Goal: Transaction & Acquisition: Book appointment/travel/reservation

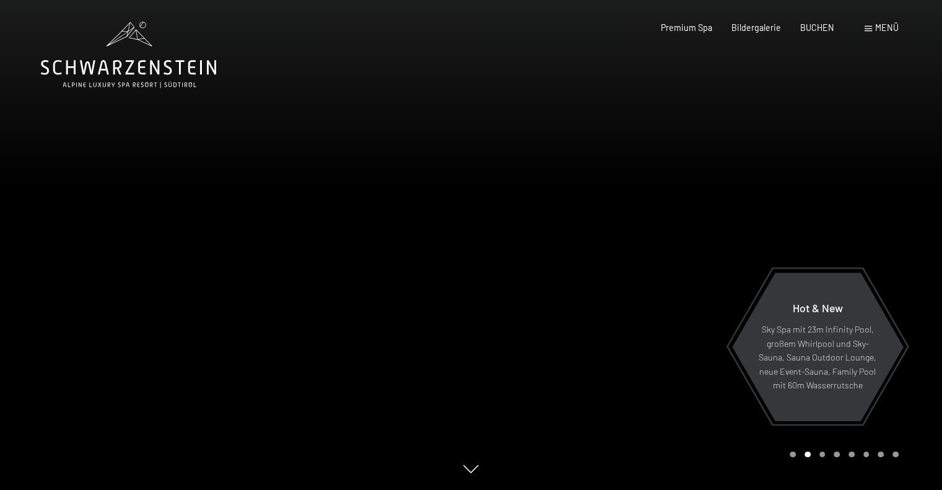
click at [881, 28] on span "Menü" at bounding box center [887, 27] width 24 height 11
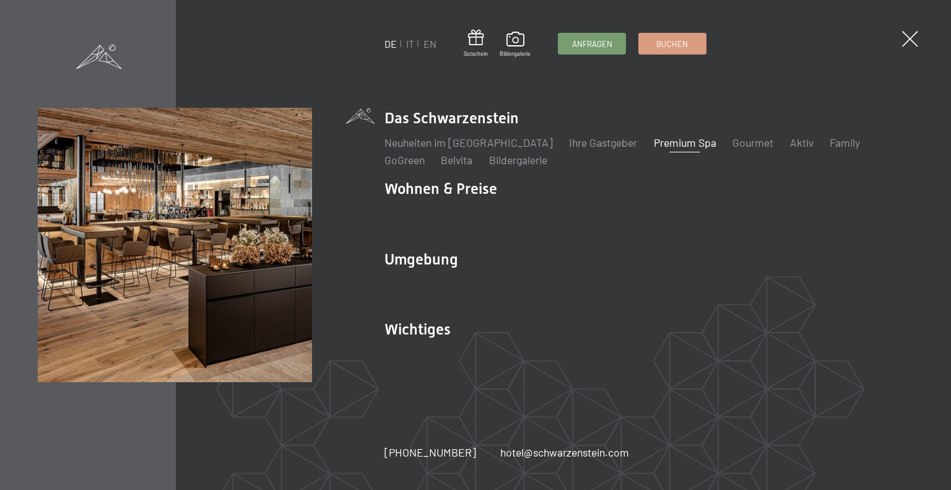
click at [654, 143] on link "Premium Spa" at bounding box center [685, 143] width 63 height 14
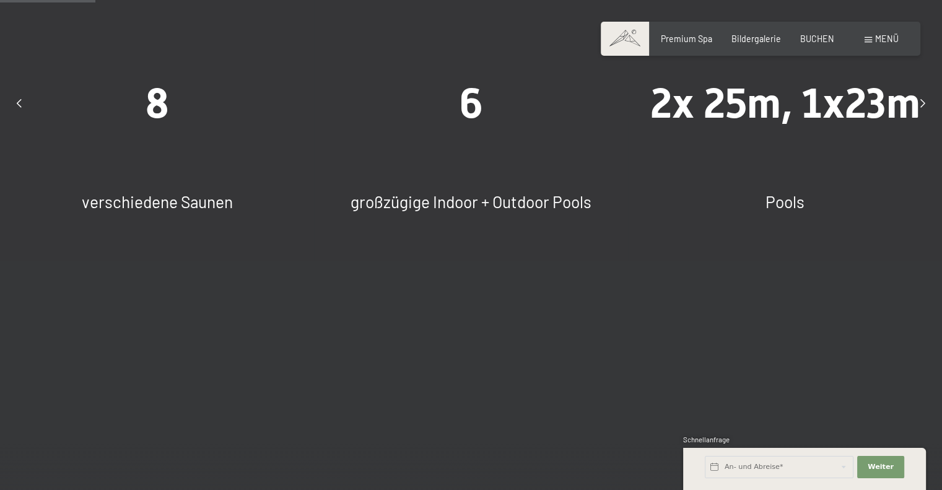
scroll to position [867, 0]
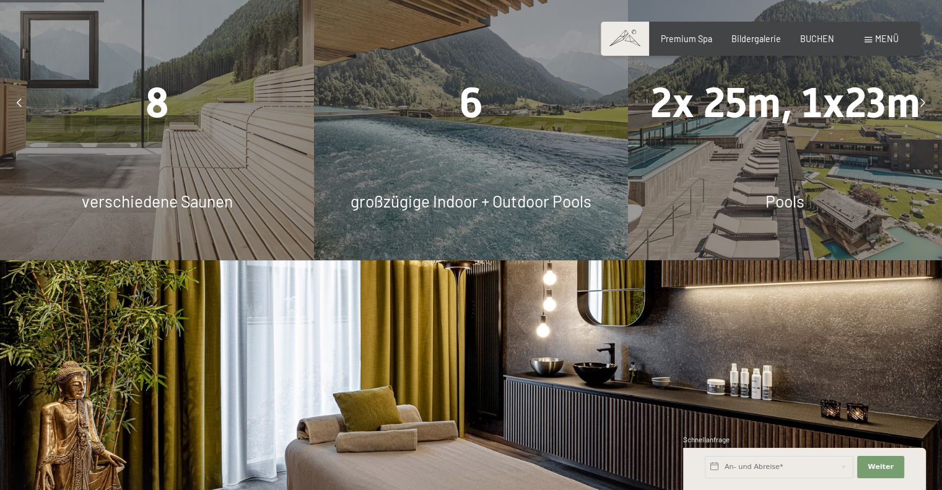
click at [834, 133] on div "2x 25m, 1x23m" at bounding box center [785, 103] width 314 height 58
click at [813, 126] on span "2x 25m, 1x23m" at bounding box center [785, 103] width 270 height 48
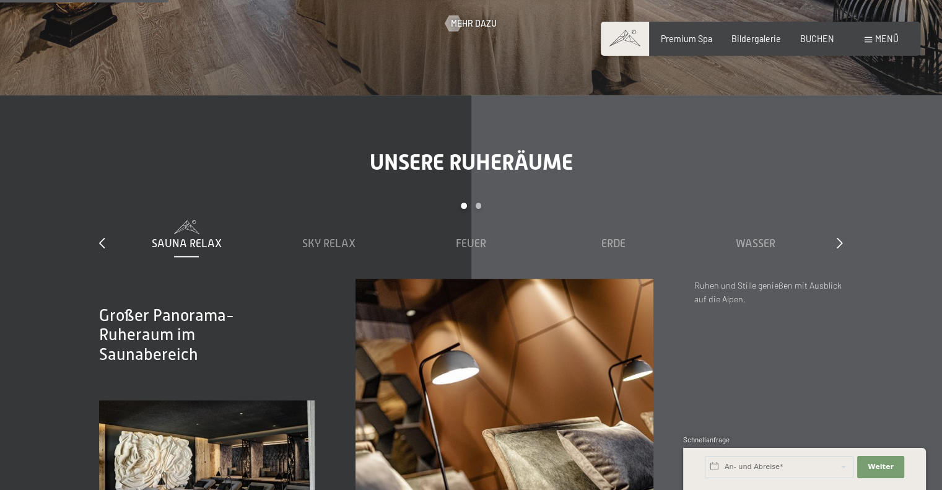
scroll to position [1486, 0]
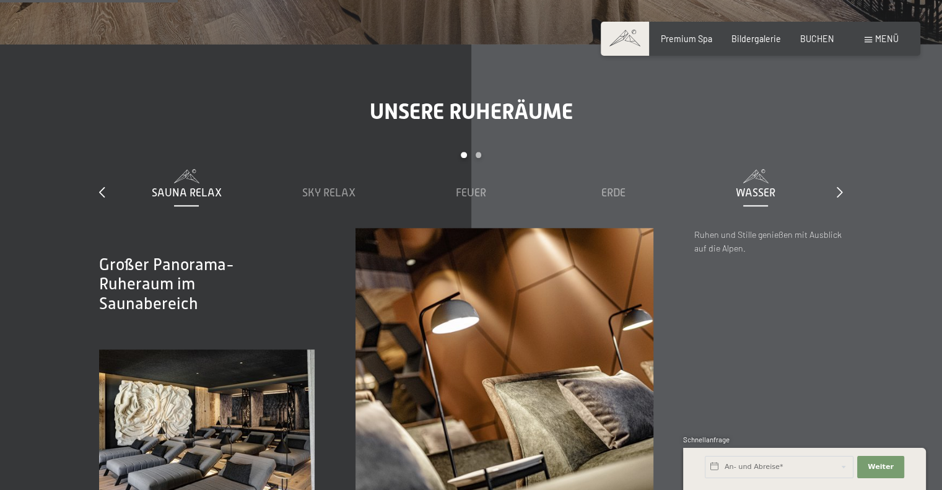
click at [762, 199] on span "Wasser" at bounding box center [756, 192] width 40 height 12
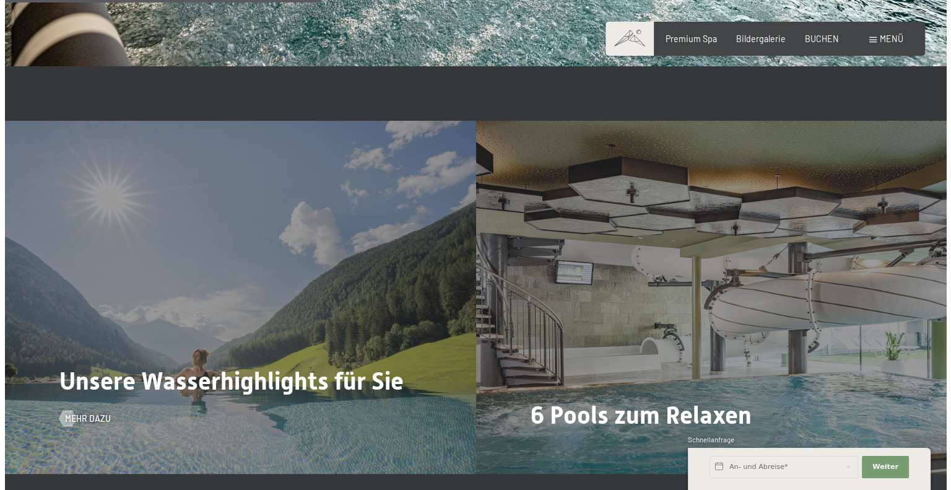
scroll to position [2663, 0]
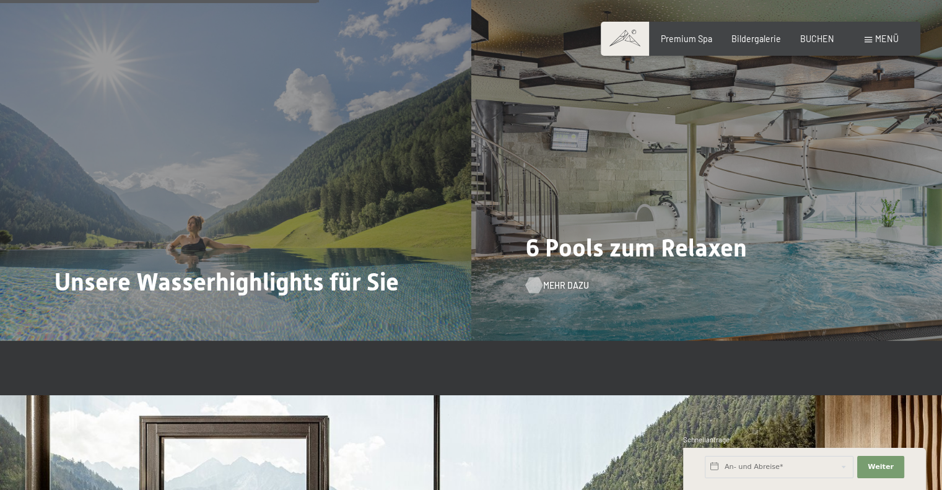
click at [547, 292] on span "Mehr dazu" at bounding box center [566, 285] width 46 height 12
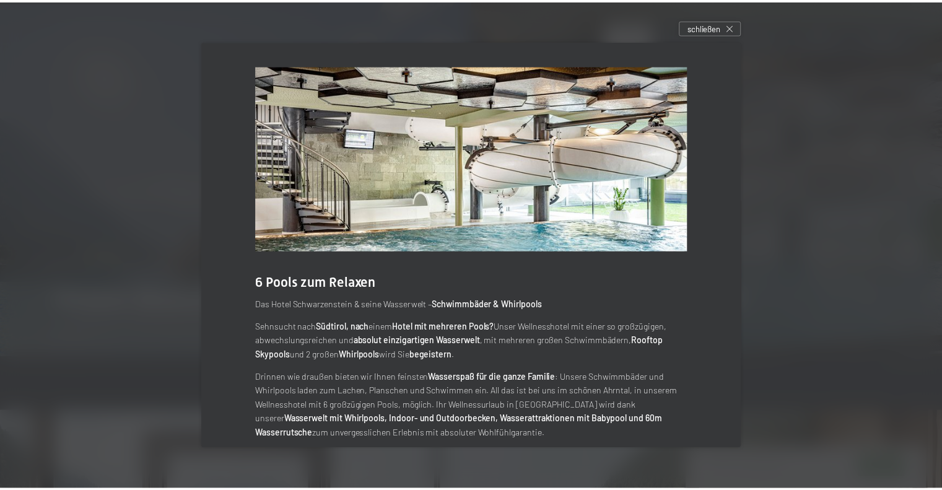
scroll to position [16, 0]
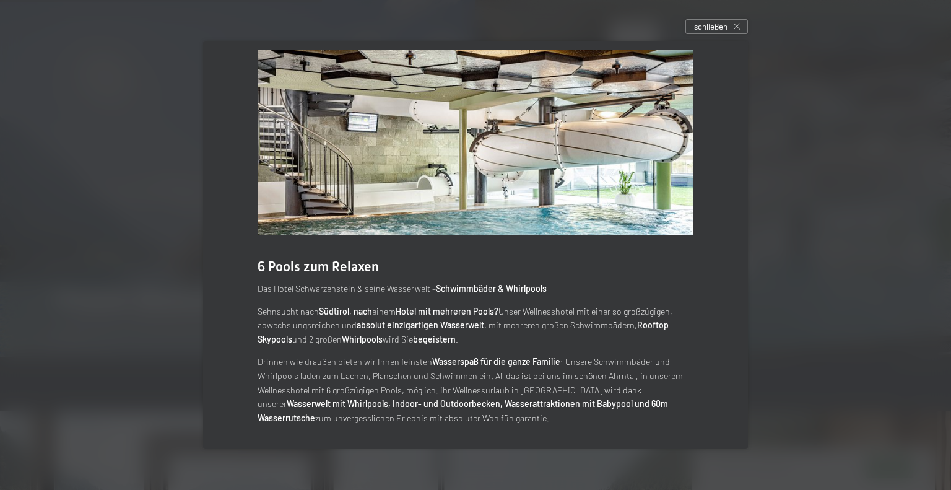
drag, startPoint x: 713, startPoint y: 27, endPoint x: 666, endPoint y: 71, distance: 63.5
click at [712, 29] on span "schließen" at bounding box center [710, 26] width 33 height 11
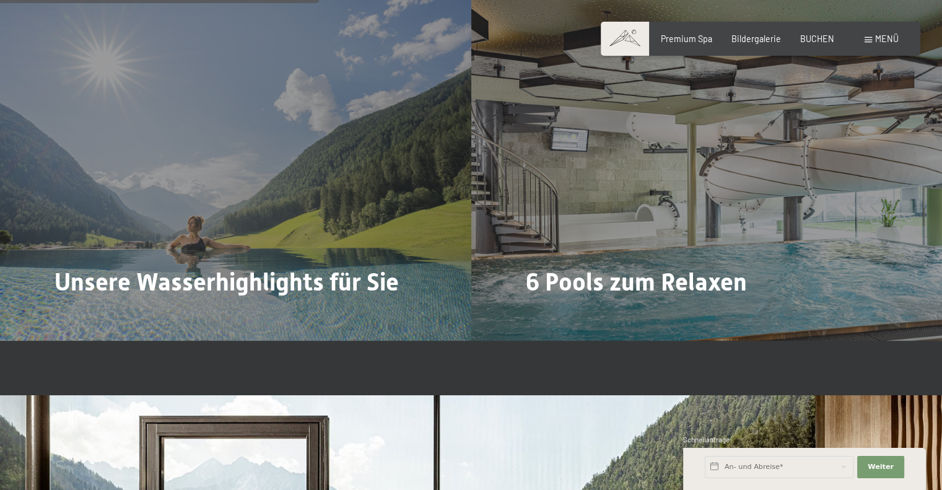
click at [74, 313] on span "Mehr dazu" at bounding box center [83, 319] width 46 height 12
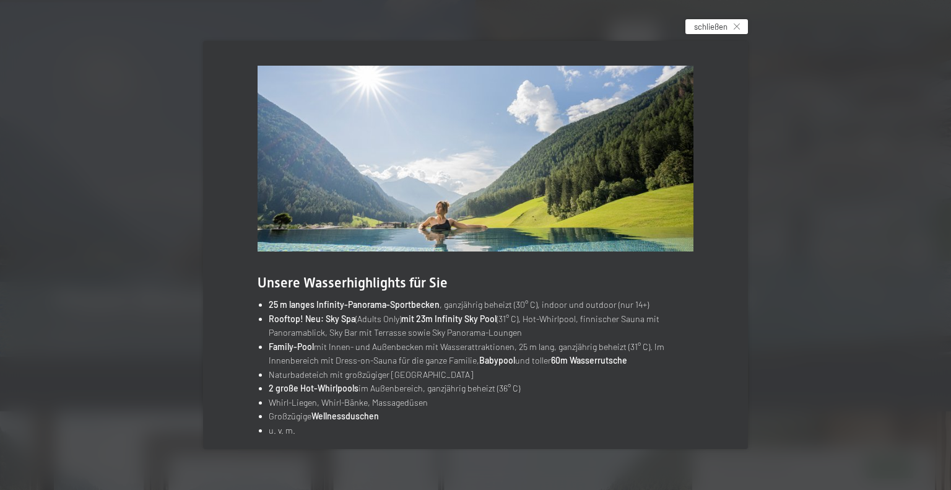
click at [715, 27] on span "schließen" at bounding box center [710, 26] width 33 height 11
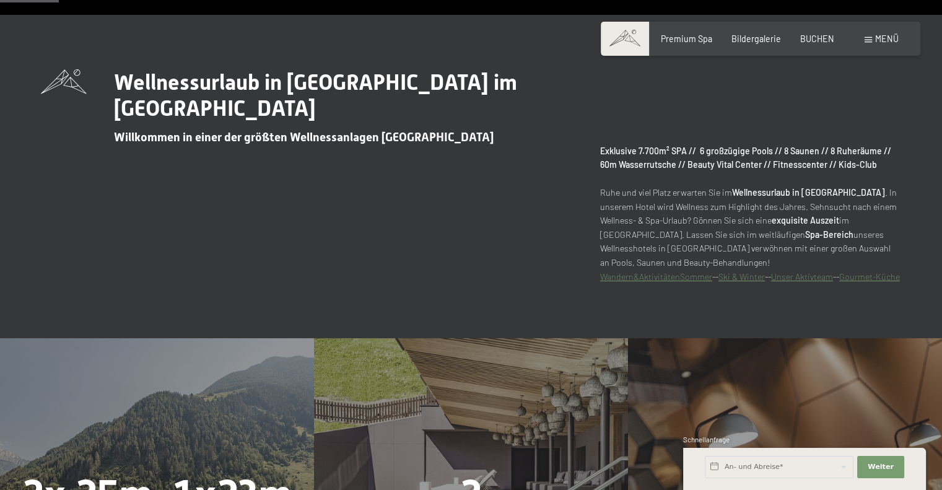
scroll to position [495, 0]
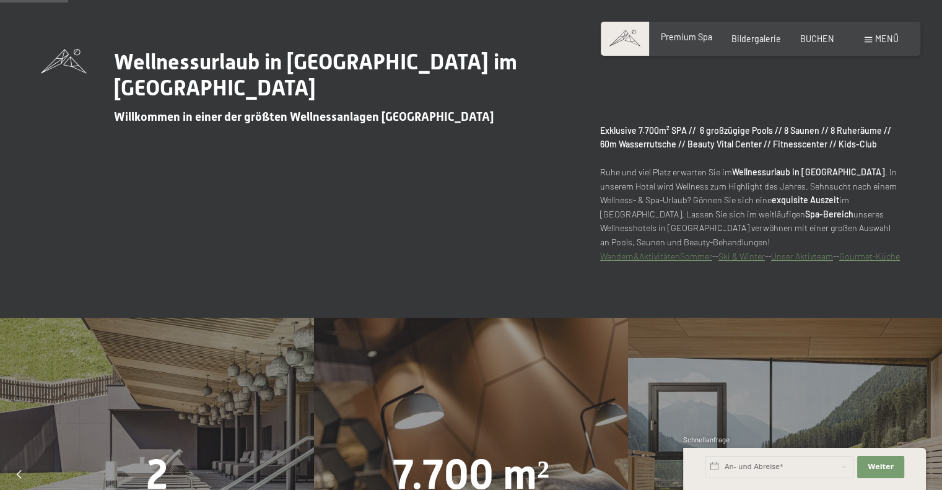
click at [691, 35] on span "Premium Spa" at bounding box center [686, 37] width 51 height 11
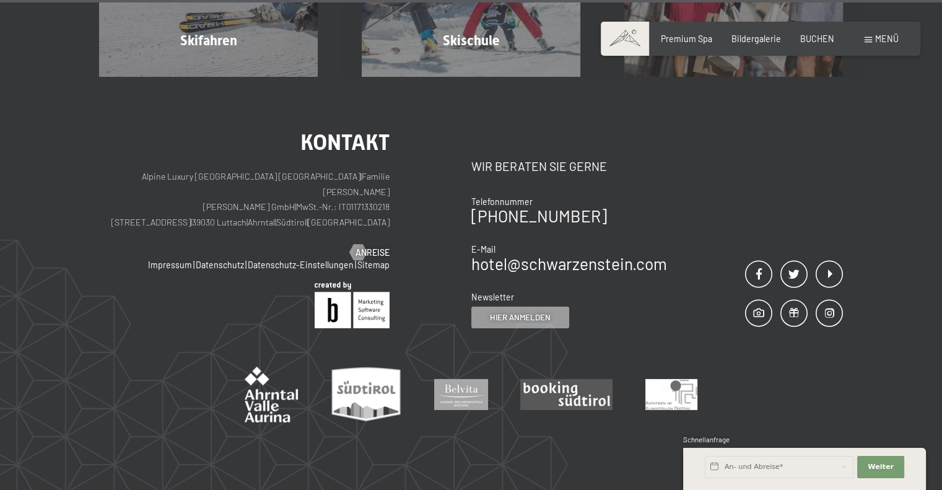
scroll to position [3862, 0]
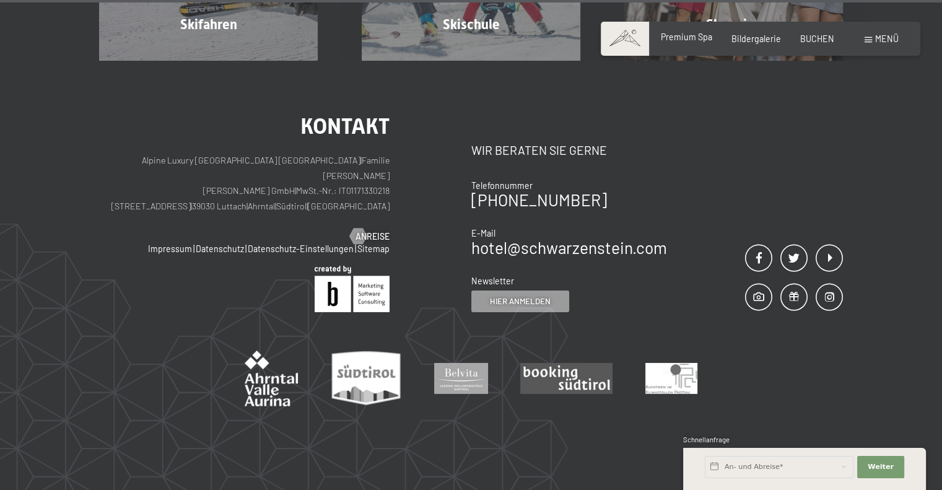
click at [675, 36] on span "Premium Spa" at bounding box center [686, 37] width 51 height 11
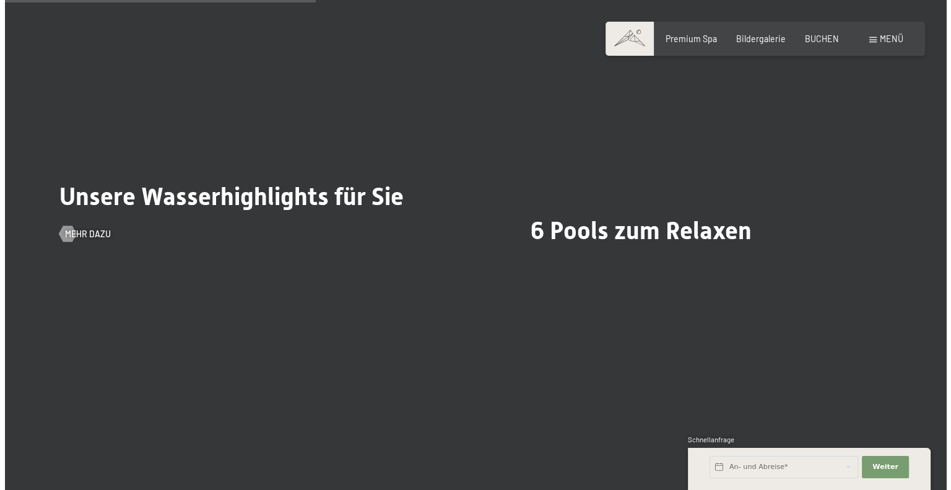
scroll to position [2725, 0]
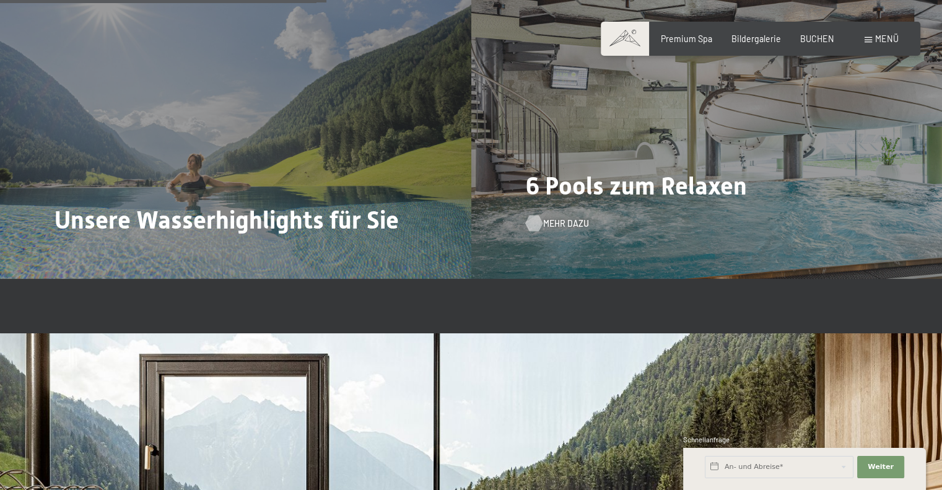
click at [561, 230] on span "Mehr dazu" at bounding box center [566, 223] width 46 height 12
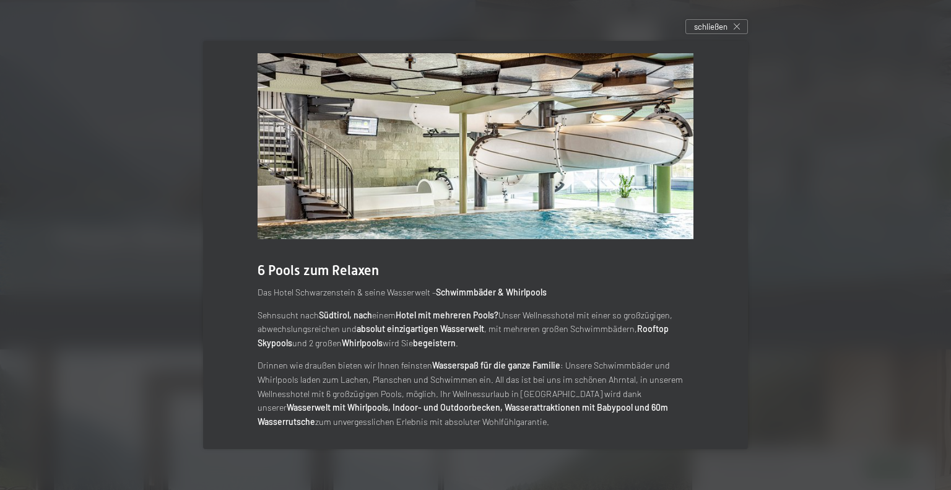
scroll to position [16, 0]
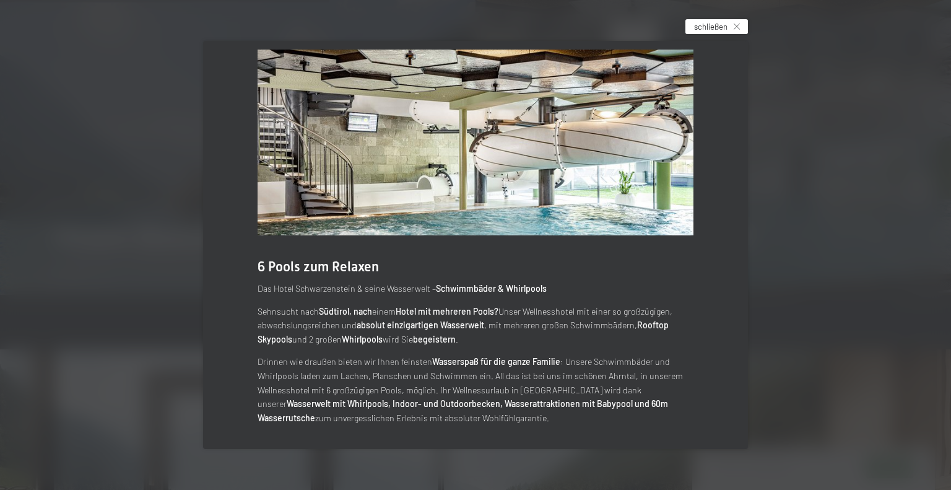
click at [712, 25] on span "schließen" at bounding box center [710, 26] width 33 height 11
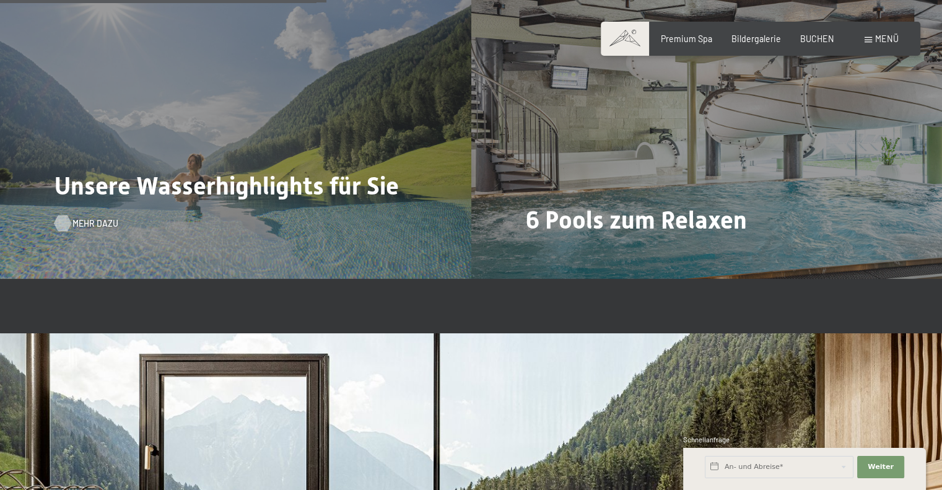
click at [77, 230] on span "Mehr dazu" at bounding box center [95, 223] width 46 height 12
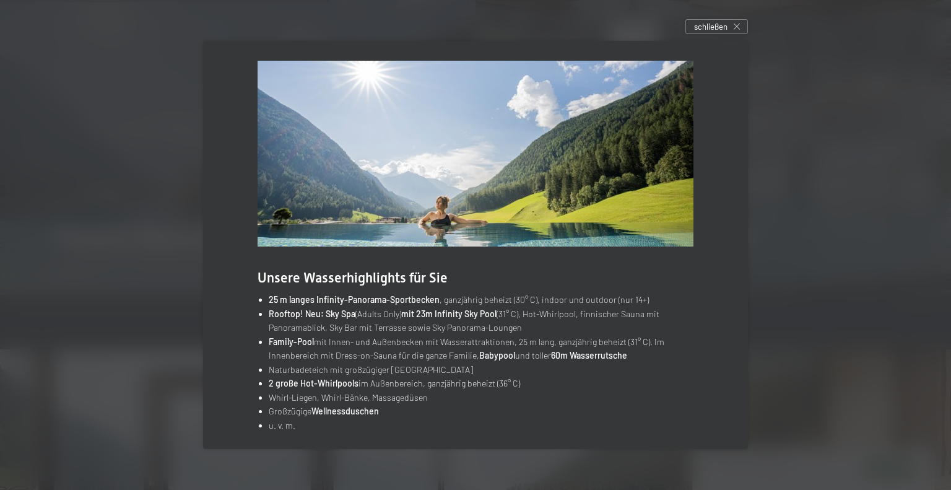
scroll to position [12, 0]
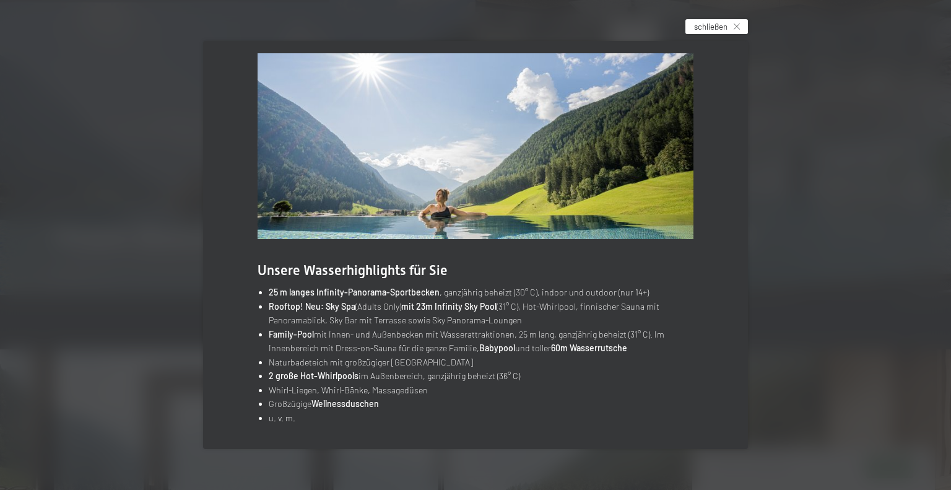
click at [728, 27] on span "schließen" at bounding box center [710, 26] width 33 height 11
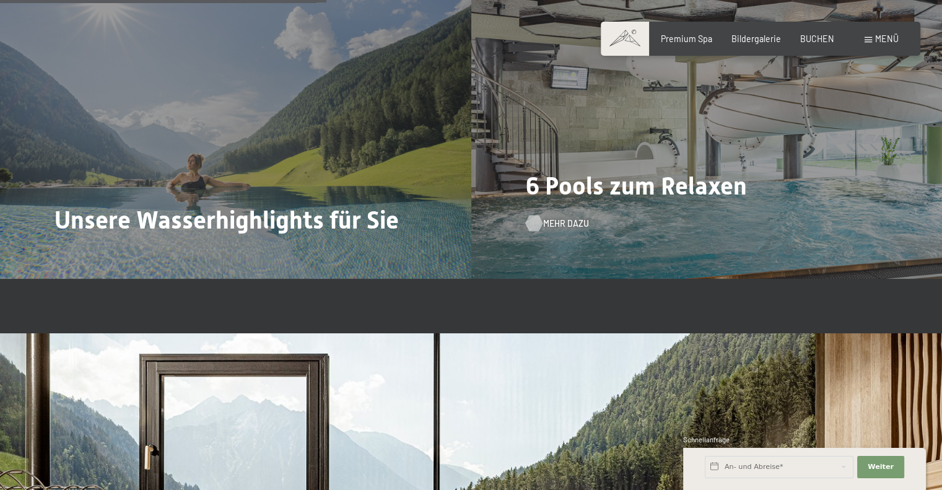
click at [547, 230] on span "Mehr dazu" at bounding box center [566, 223] width 46 height 12
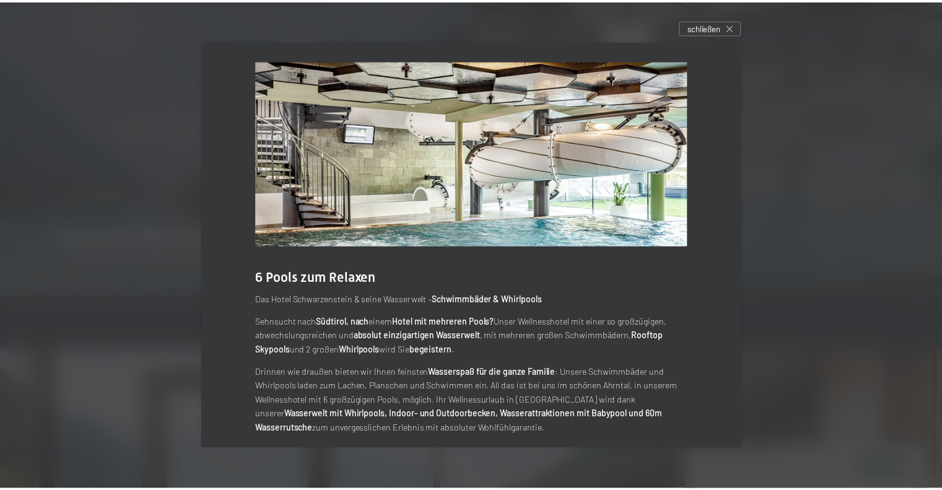
scroll to position [0, 0]
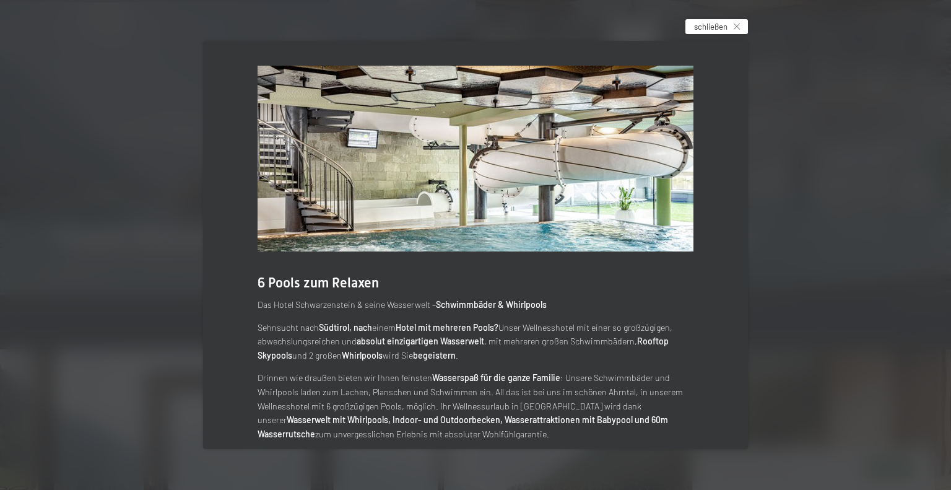
click at [706, 24] on span "schließen" at bounding box center [710, 26] width 33 height 11
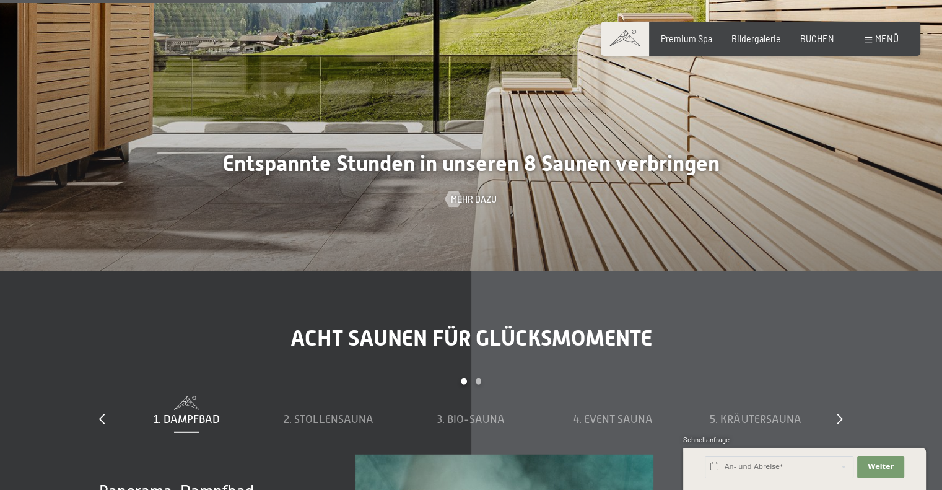
scroll to position [3283, 0]
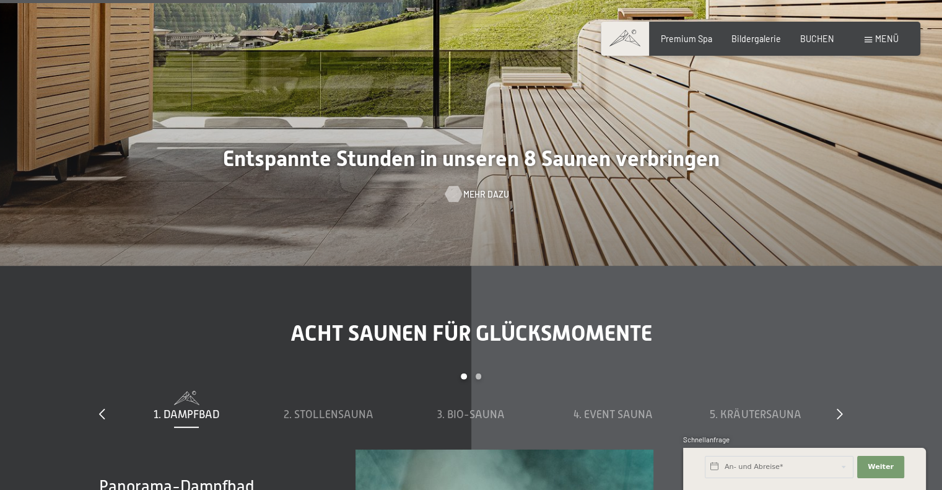
click at [478, 201] on span "Mehr dazu" at bounding box center [486, 194] width 46 height 12
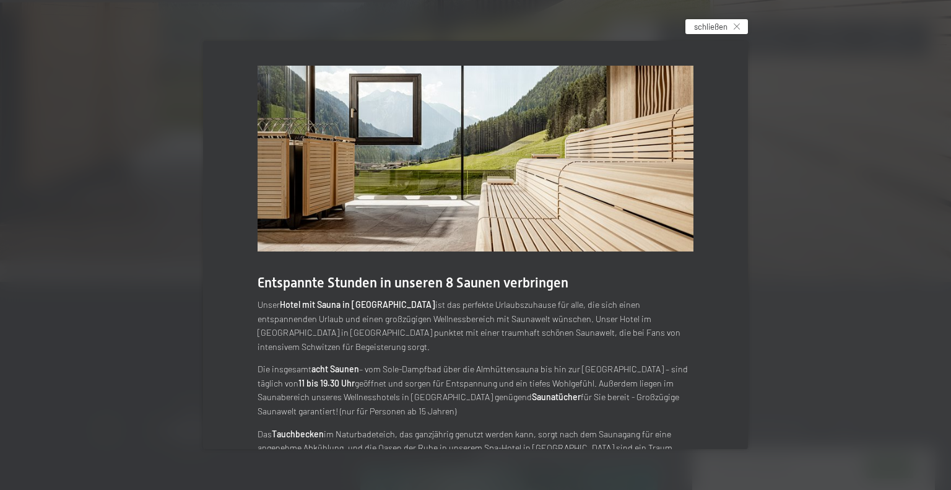
click at [706, 22] on span "schließen" at bounding box center [710, 26] width 33 height 11
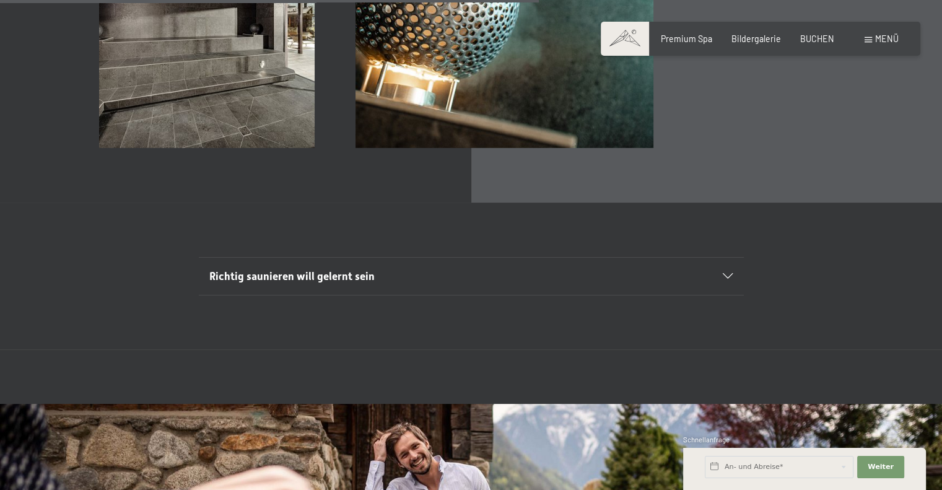
scroll to position [3902, 0]
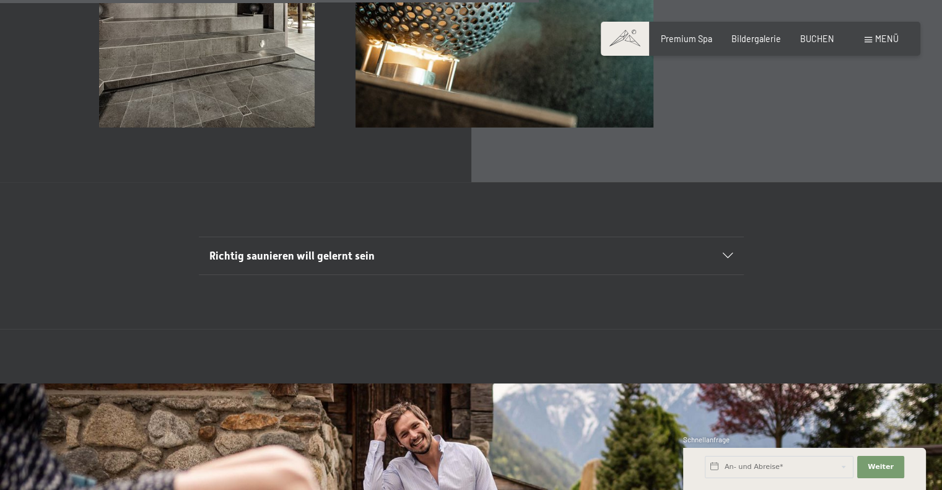
click at [289, 262] on span "Richtig saunieren will gelernt sein" at bounding box center [291, 256] width 165 height 12
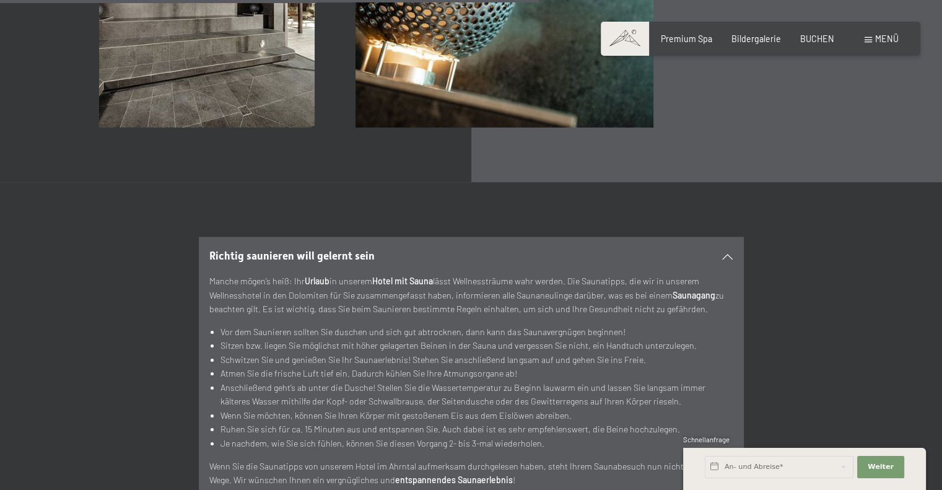
click at [287, 261] on div "Richtig saunieren will gelernt sein" at bounding box center [470, 255] width 523 height 37
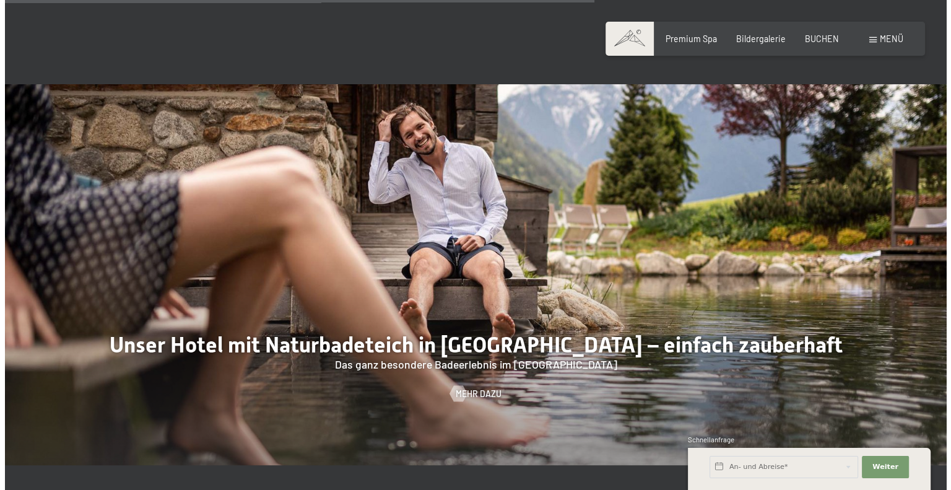
scroll to position [4273, 0]
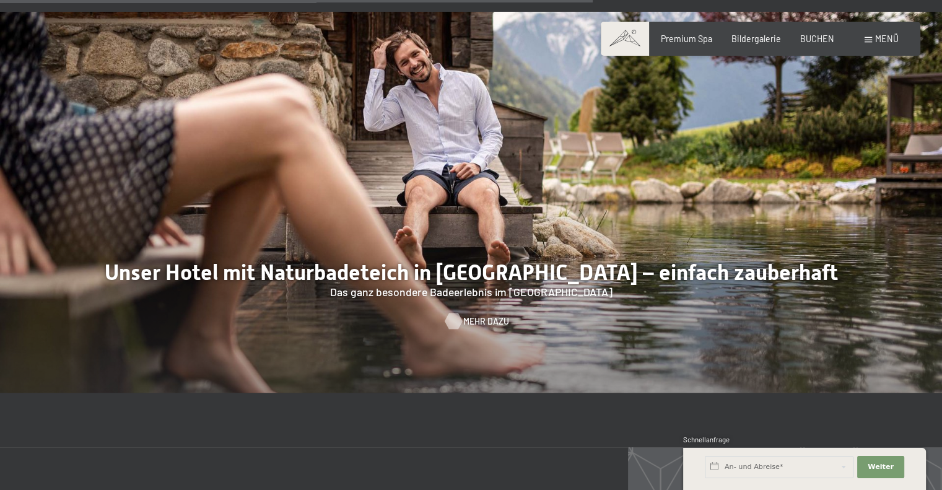
click at [478, 328] on span "Mehr dazu" at bounding box center [486, 321] width 46 height 12
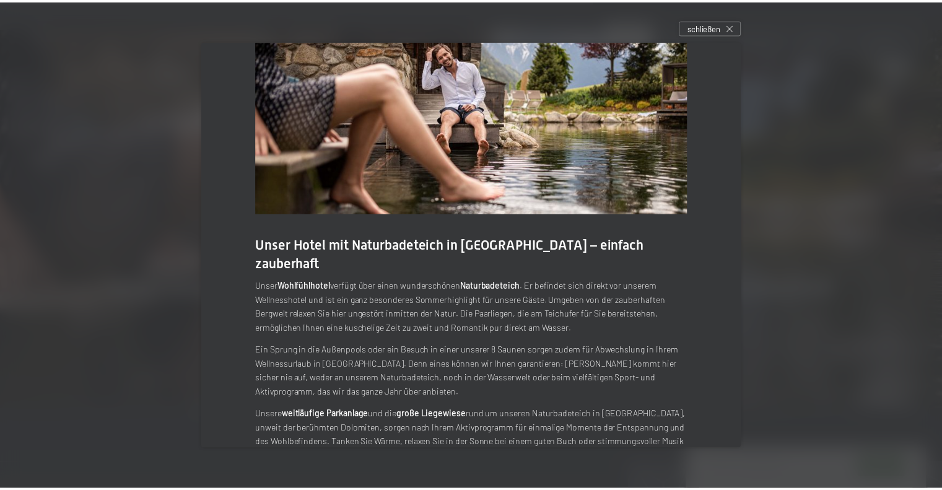
scroll to position [58, 0]
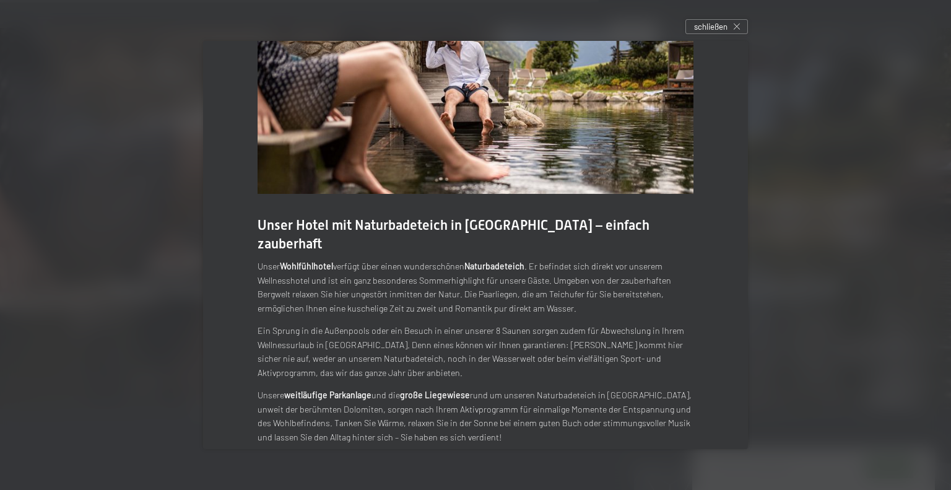
click at [113, 293] on div at bounding box center [475, 245] width 951 height 490
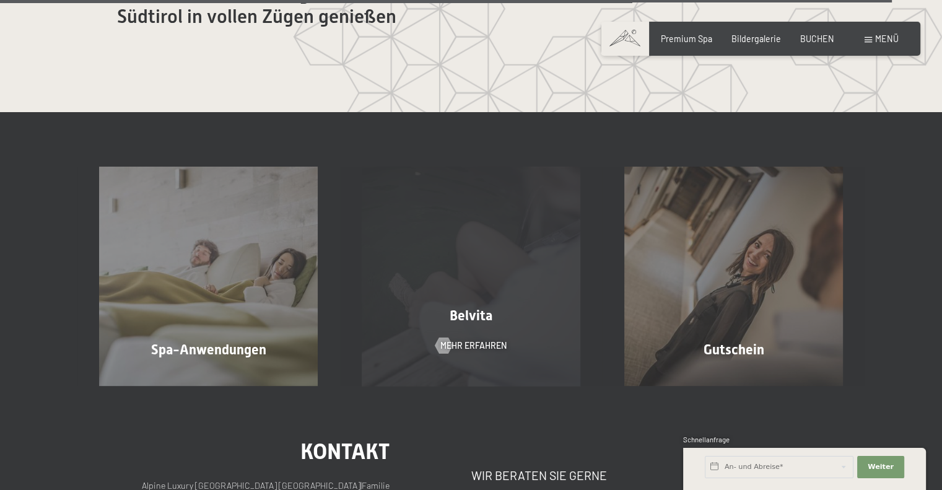
scroll to position [6441, 0]
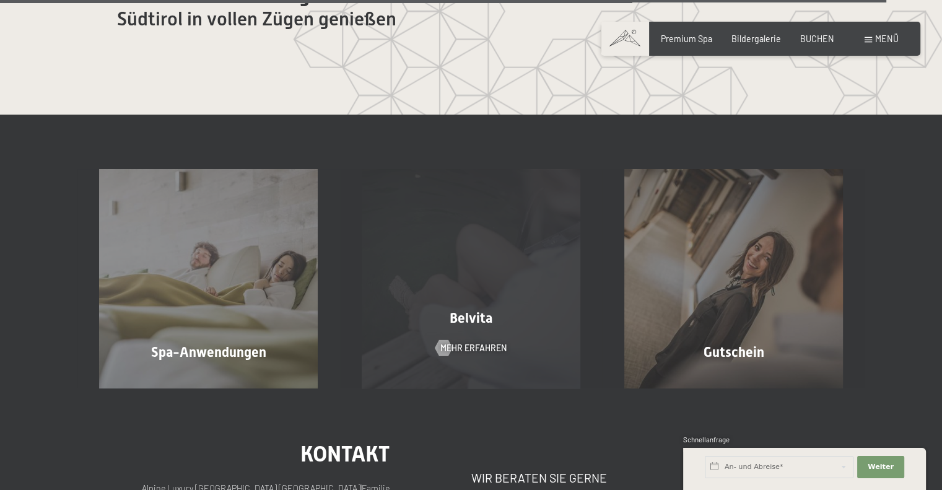
click at [451, 262] on div "Belvita Mehr erfahren" at bounding box center [471, 278] width 263 height 219
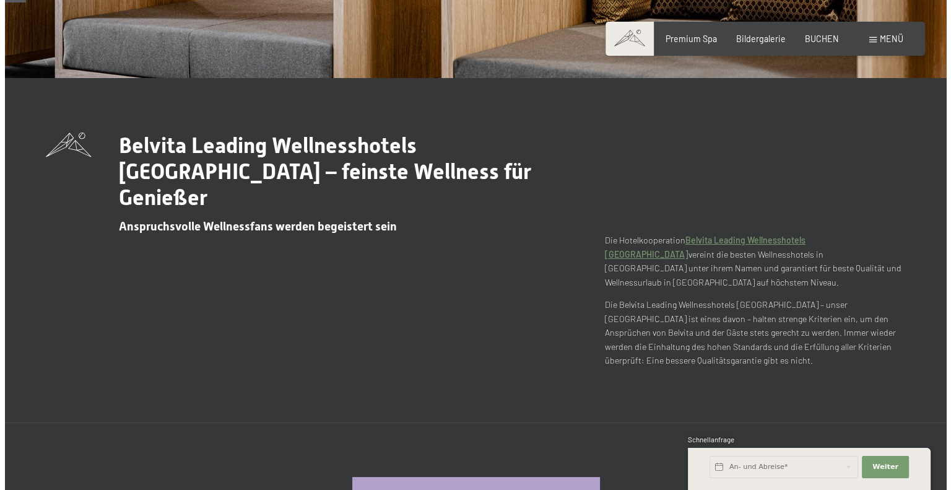
scroll to position [434, 0]
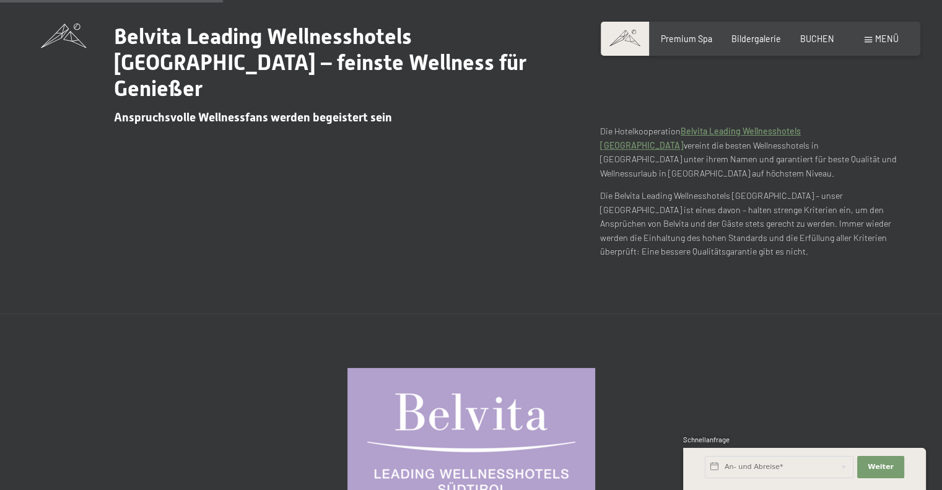
click at [871, 37] on span at bounding box center [868, 40] width 7 height 6
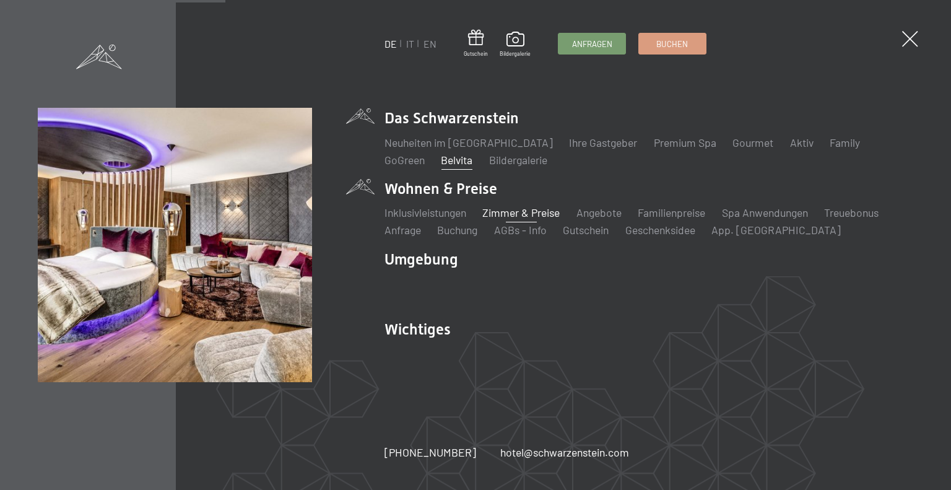
click at [537, 207] on link "Zimmer & Preise" at bounding box center [520, 213] width 77 height 14
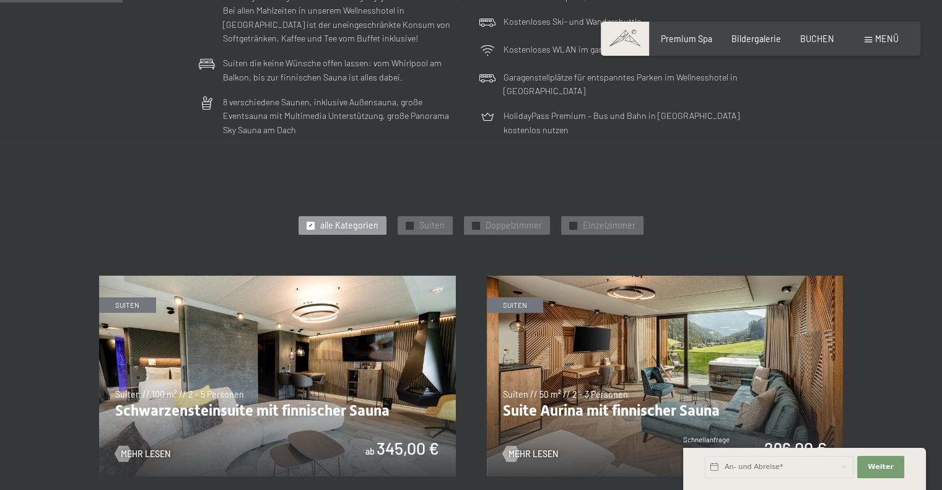
scroll to position [619, 0]
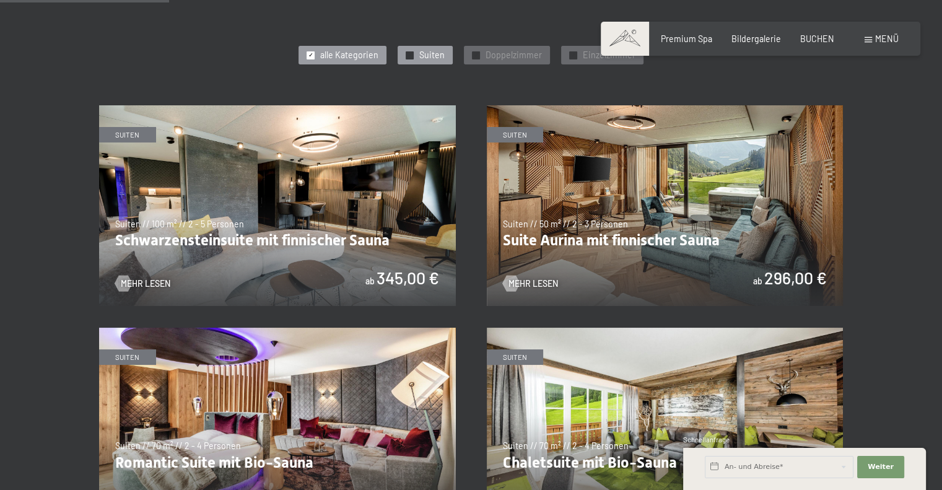
click at [410, 54] on span "✓" at bounding box center [410, 54] width 5 height 7
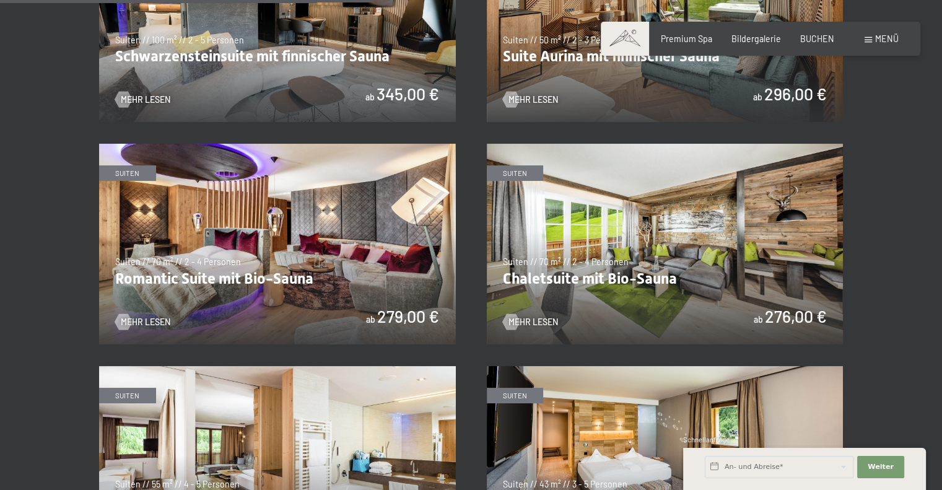
scroll to position [743, 0]
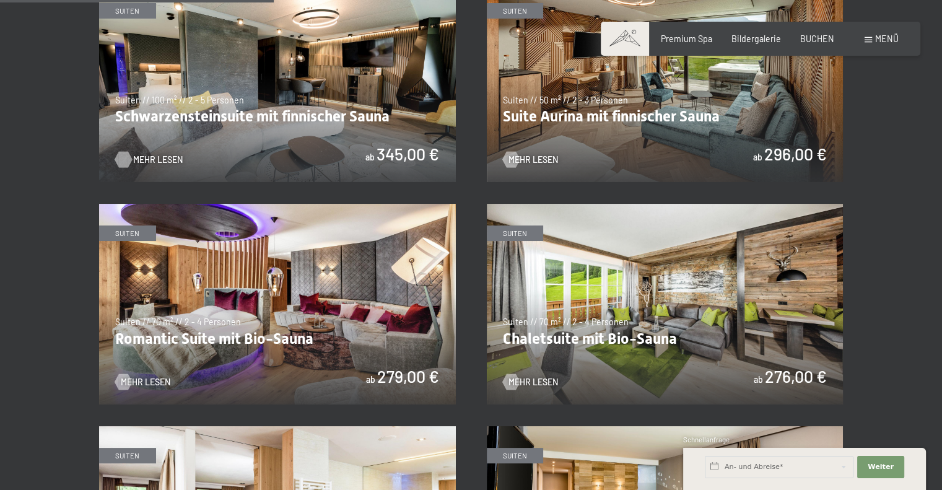
click at [147, 158] on span "Mehr Lesen" at bounding box center [158, 160] width 50 height 12
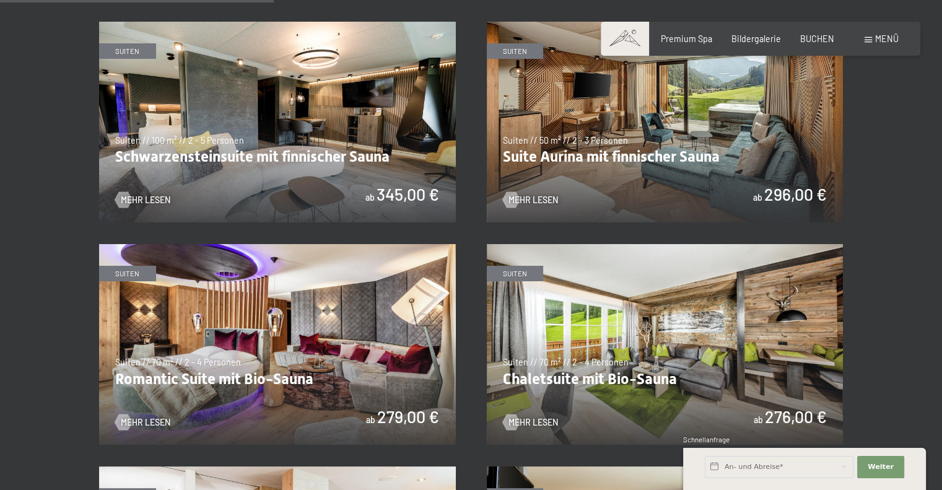
scroll to position [681, 0]
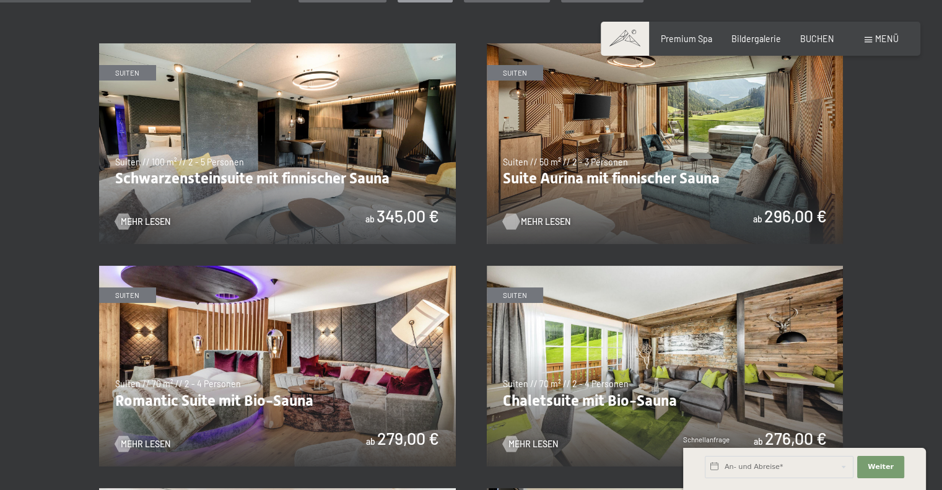
click at [542, 220] on span "Mehr Lesen" at bounding box center [546, 222] width 50 height 12
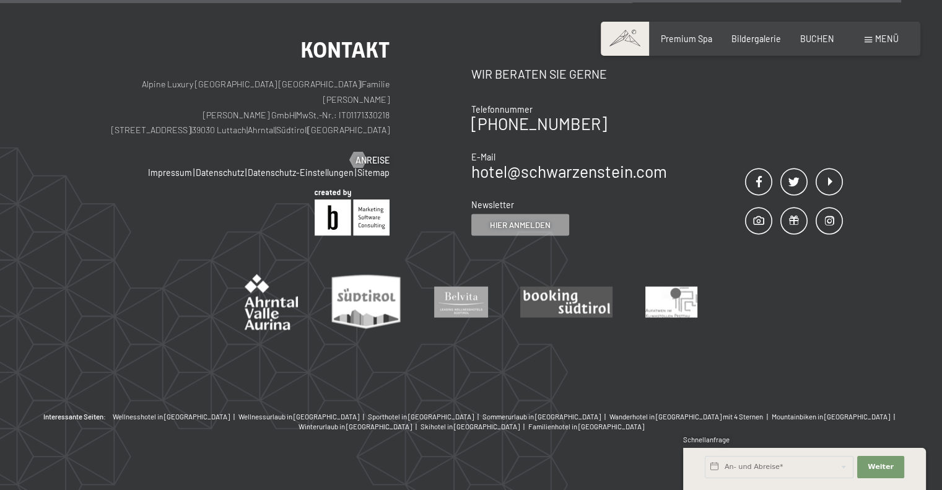
scroll to position [2611, 0]
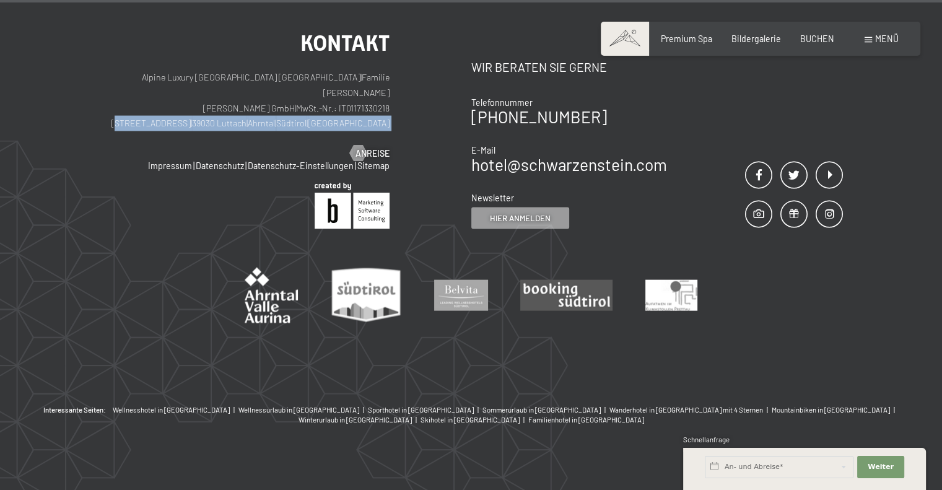
drag, startPoint x: 187, startPoint y: 111, endPoint x: 292, endPoint y: 118, distance: 105.6
click at [292, 118] on div "Kontakt Alpine Luxury SPA Resort SCHWARZENSTEIN | Familie Zimmerhofer Otmar Zim…" at bounding box center [244, 96] width 290 height 128
copy div "Dorfstraße 11 | 39030 Luttach | Ahrntal | Südtirol | Italien Partner"
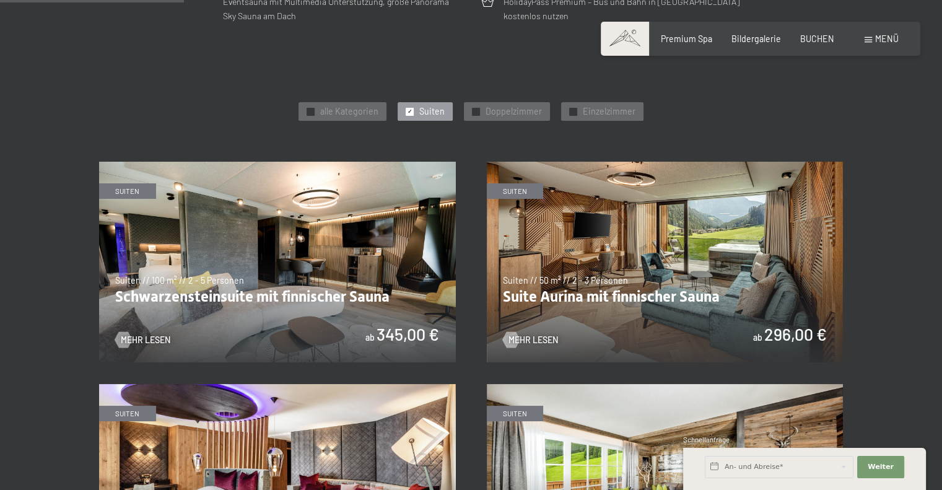
scroll to position [505, 0]
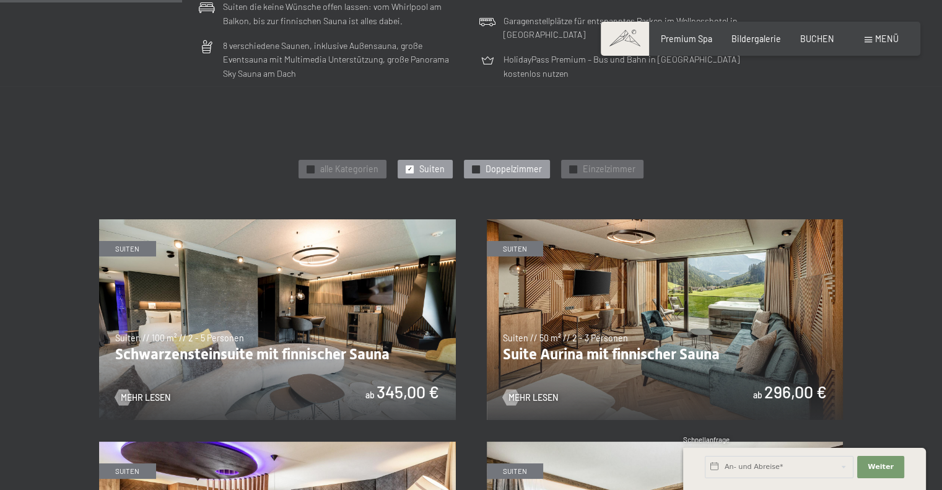
click at [478, 168] on span "✓" at bounding box center [476, 168] width 5 height 7
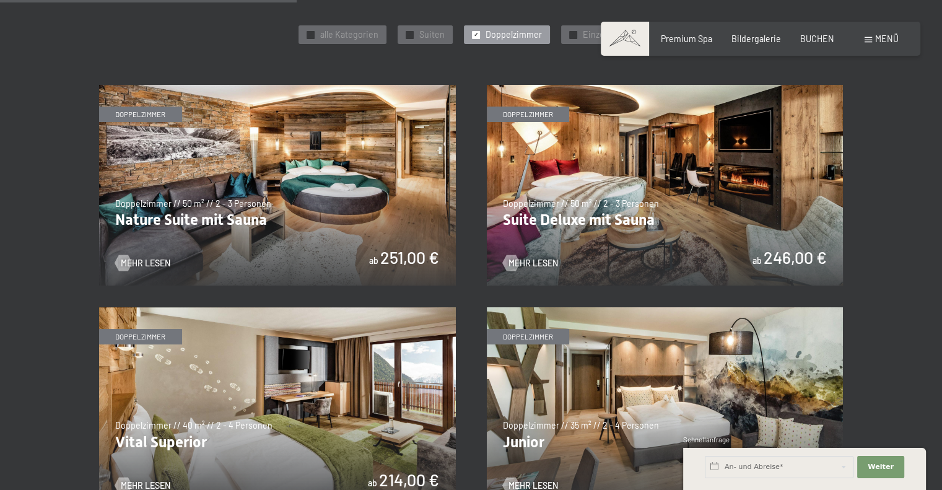
scroll to position [629, 0]
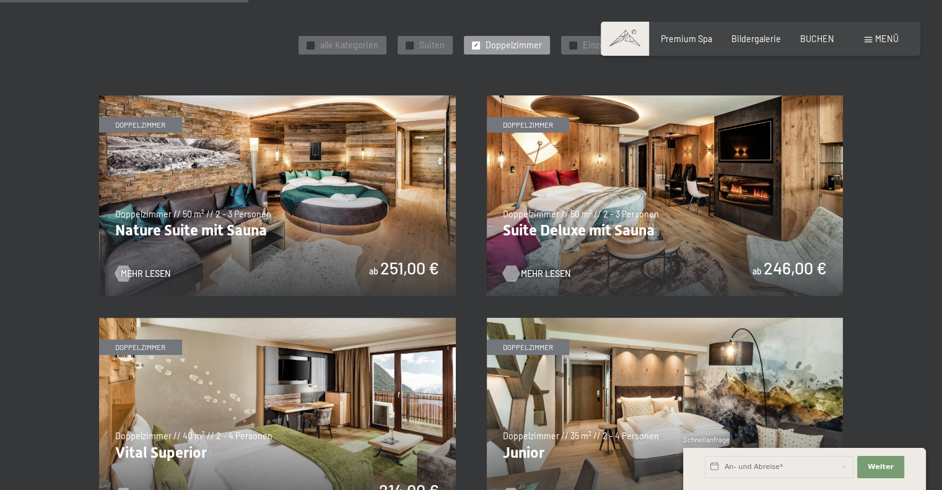
click at [528, 269] on span "Mehr Lesen" at bounding box center [546, 274] width 50 height 12
click at [145, 274] on span "Mehr Lesen" at bounding box center [158, 274] width 50 height 12
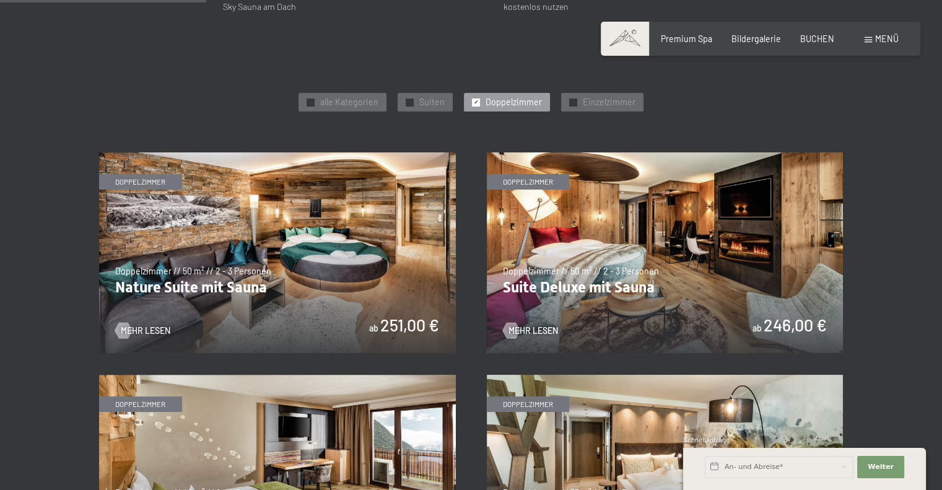
scroll to position [505, 0]
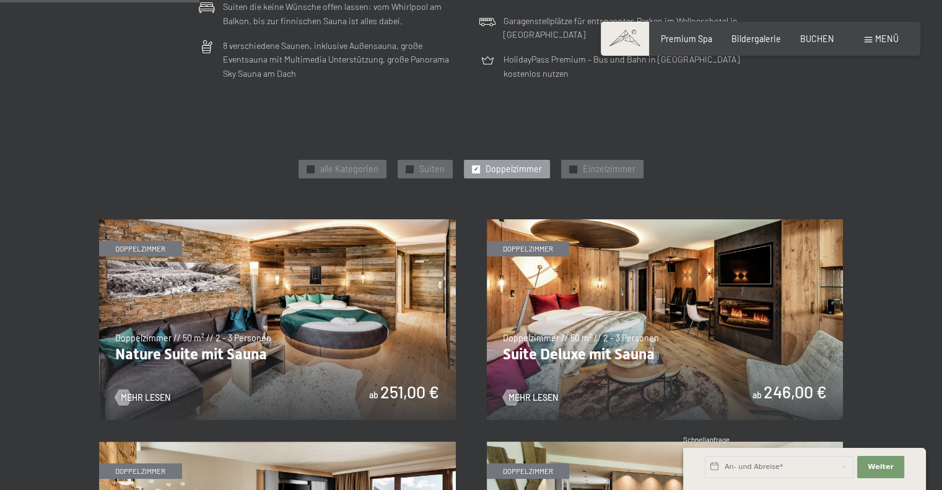
click at [476, 168] on span "✓" at bounding box center [476, 168] width 5 height 7
click at [569, 166] on div at bounding box center [573, 169] width 8 height 8
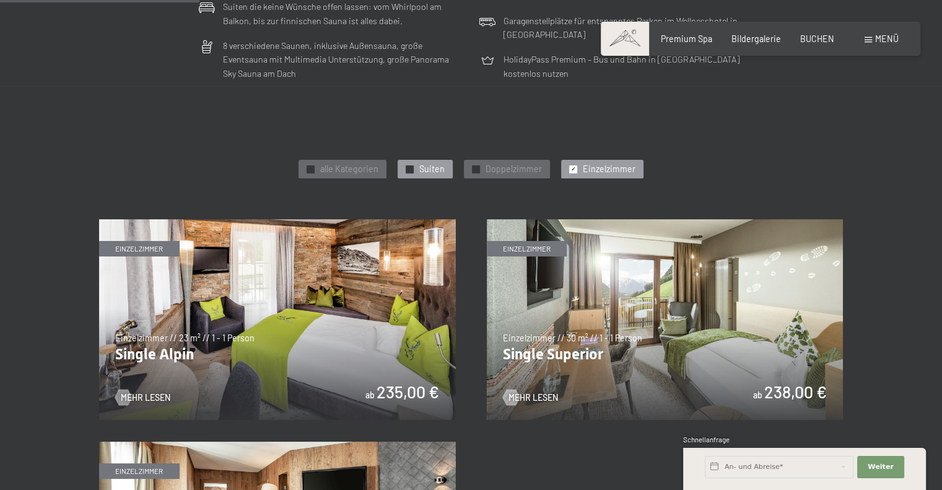
click at [409, 169] on span "✓" at bounding box center [410, 168] width 5 height 7
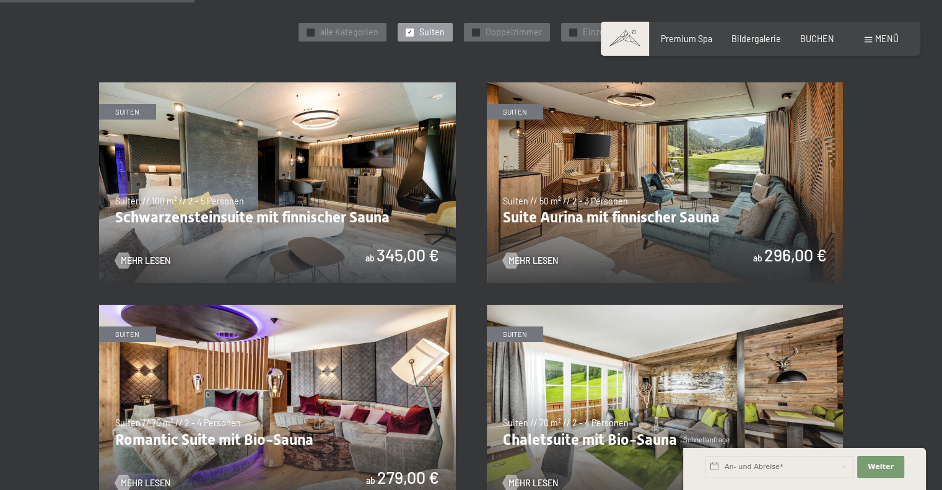
scroll to position [691, 0]
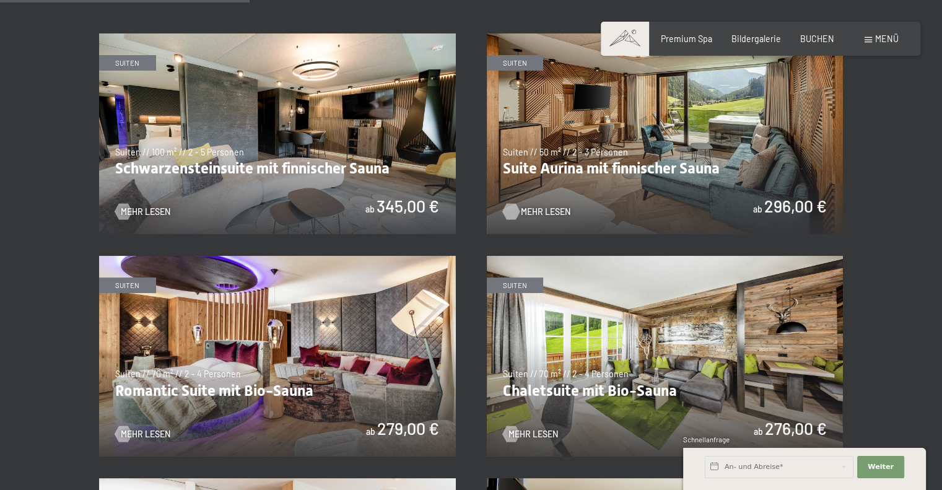
click at [535, 207] on span "Mehr Lesen" at bounding box center [546, 212] width 50 height 12
click at [315, 130] on img at bounding box center [277, 133] width 357 height 201
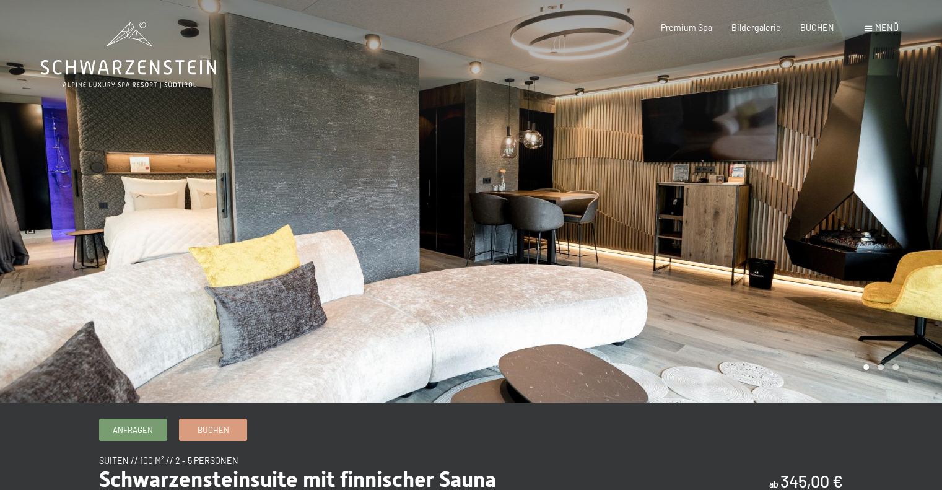
click at [899, 225] on div at bounding box center [706, 201] width 471 height 403
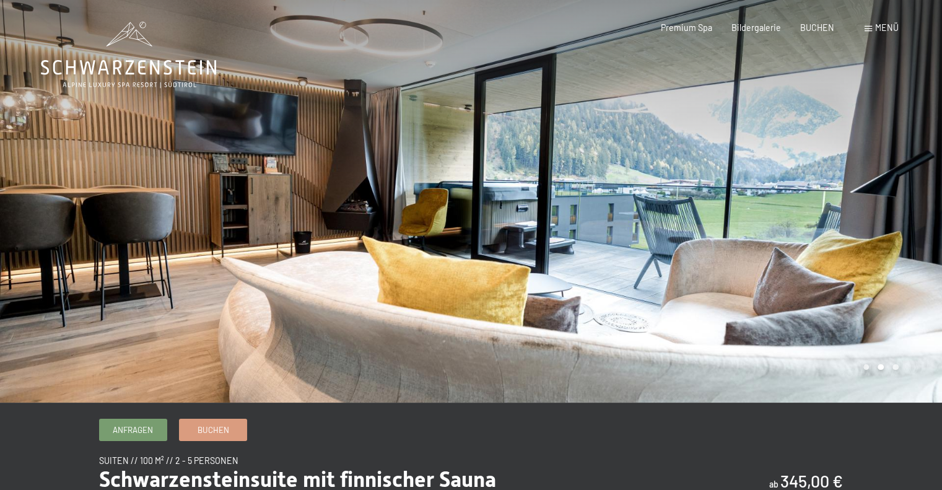
click at [924, 221] on div at bounding box center [706, 201] width 471 height 403
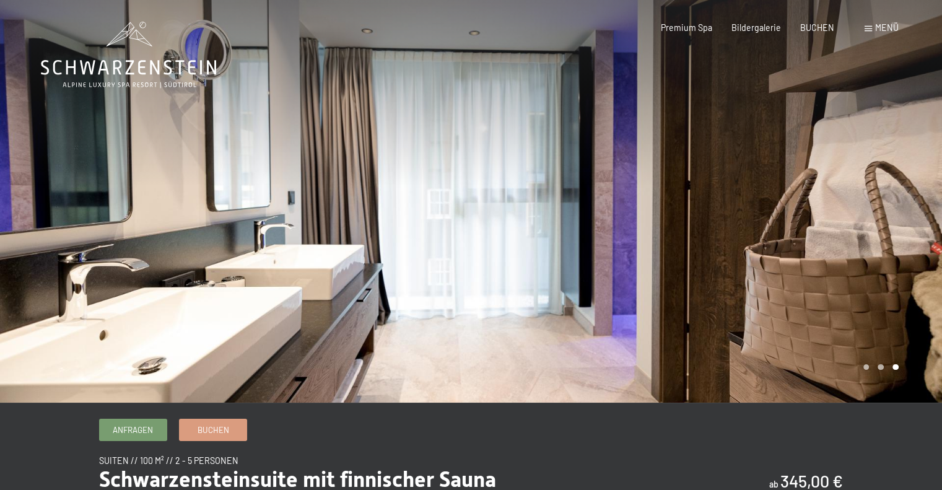
click at [924, 221] on div at bounding box center [706, 201] width 471 height 403
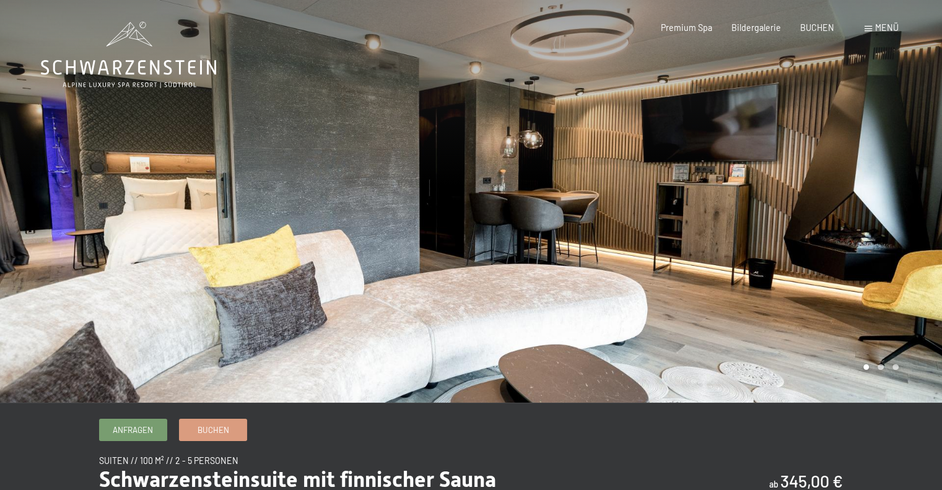
click at [924, 221] on div at bounding box center [706, 201] width 471 height 403
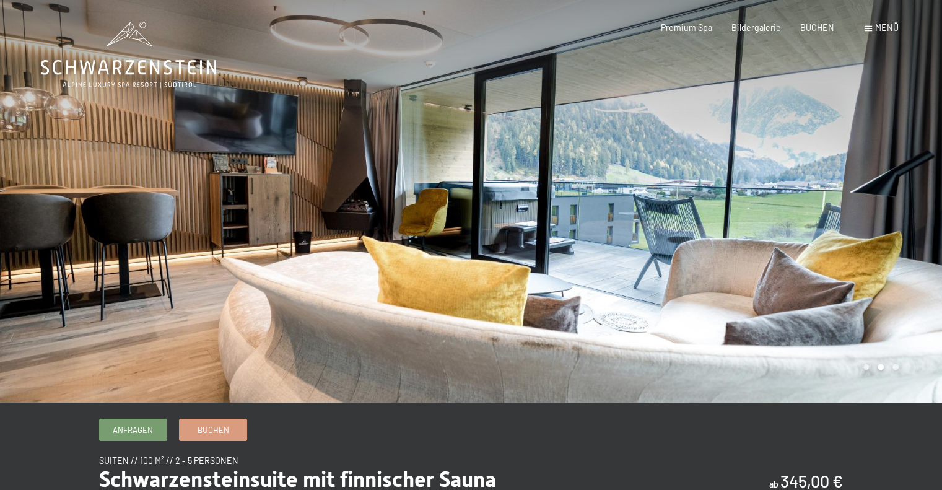
click at [924, 221] on div at bounding box center [706, 201] width 471 height 403
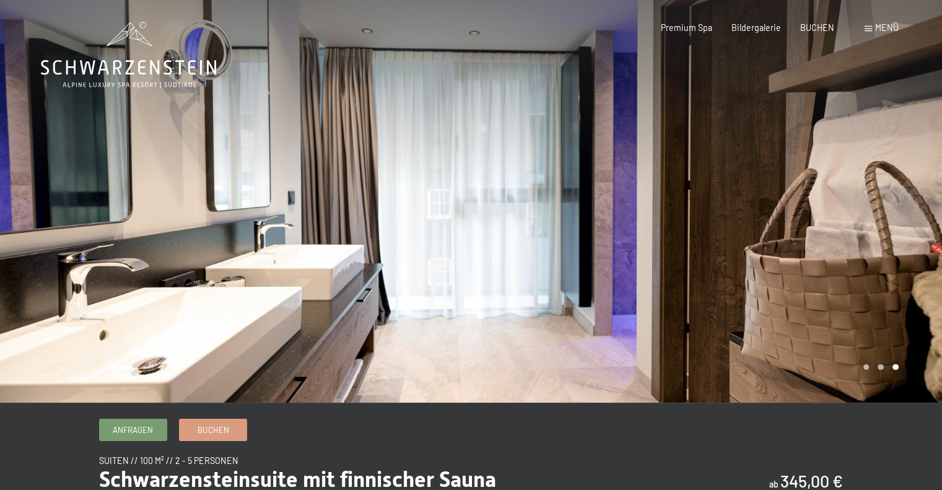
click at [924, 221] on div at bounding box center [706, 201] width 471 height 403
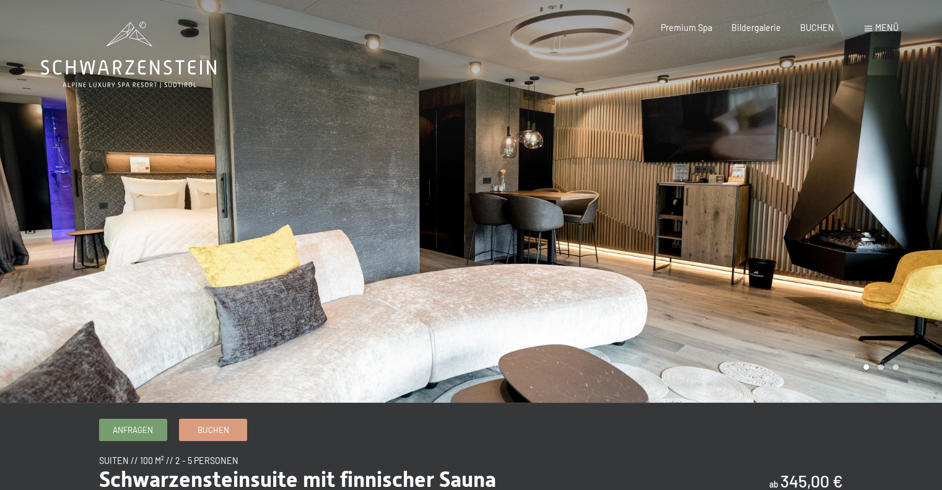
click at [924, 221] on div at bounding box center [706, 201] width 471 height 403
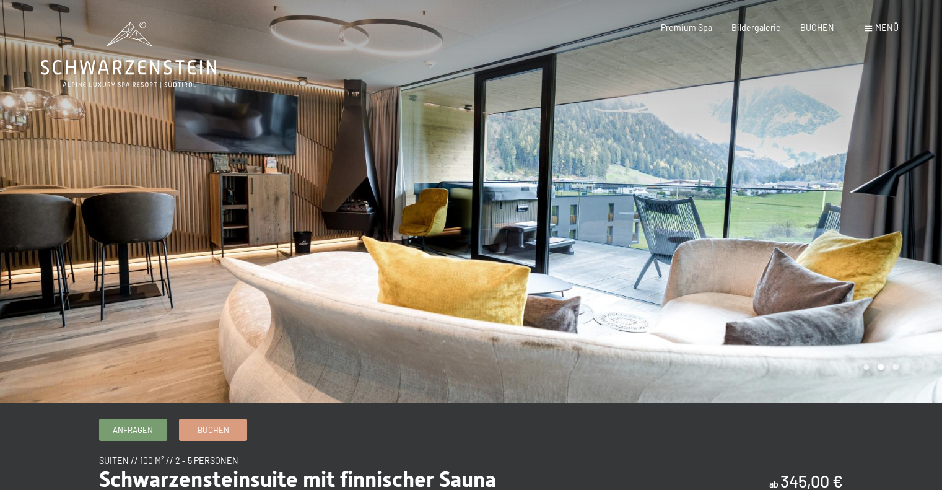
click at [924, 221] on div at bounding box center [706, 201] width 471 height 403
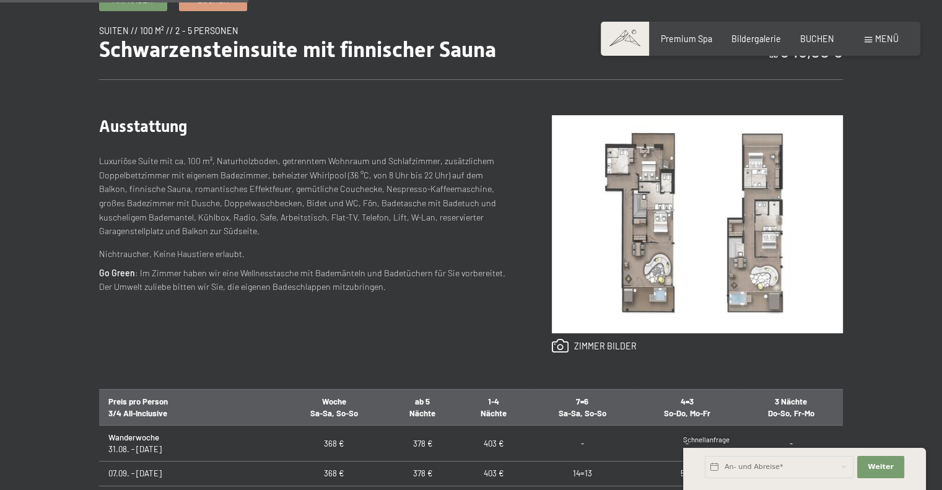
scroll to position [434, 0]
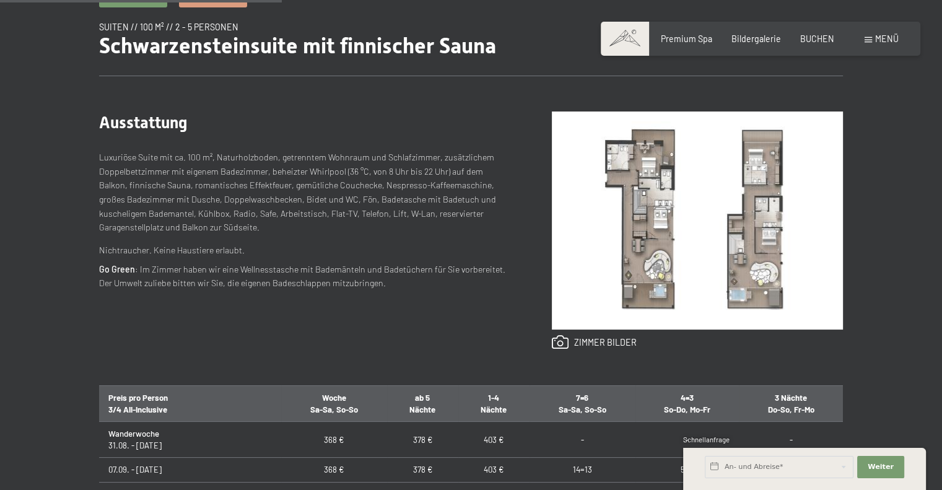
click at [646, 237] on img at bounding box center [697, 220] width 291 height 218
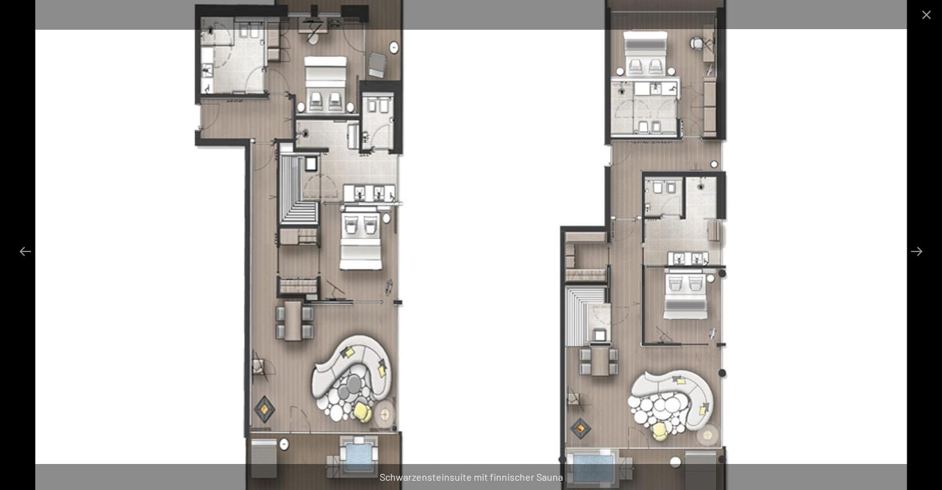
scroll to position [495, 0]
drag, startPoint x: 488, startPoint y: 282, endPoint x: 481, endPoint y: 224, distance: 58.1
click at [481, 224] on img at bounding box center [470, 245] width 871 height 490
click at [922, 11] on button "Close gallery" at bounding box center [926, 14] width 31 height 29
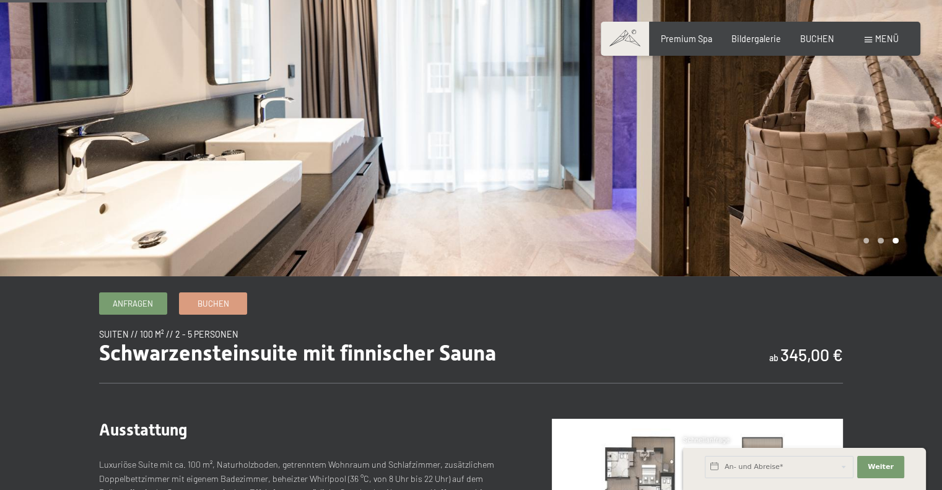
scroll to position [124, 0]
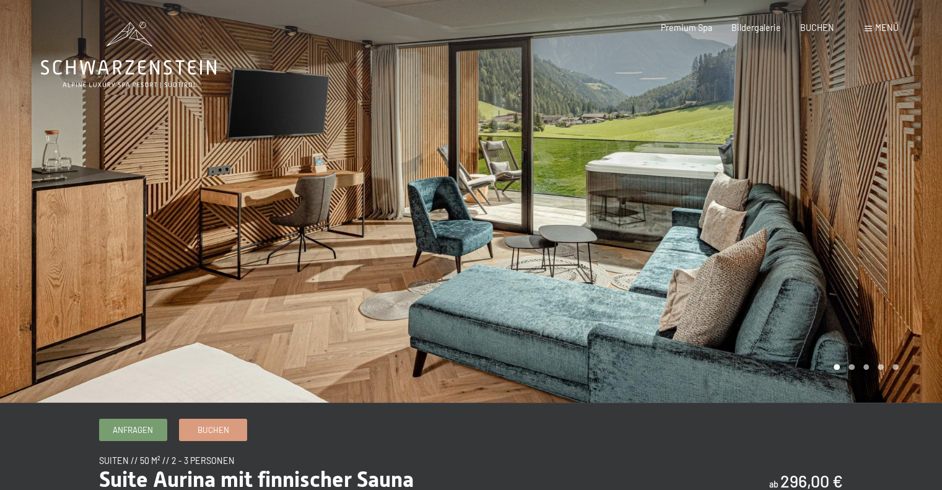
click at [884, 200] on div at bounding box center [706, 201] width 471 height 403
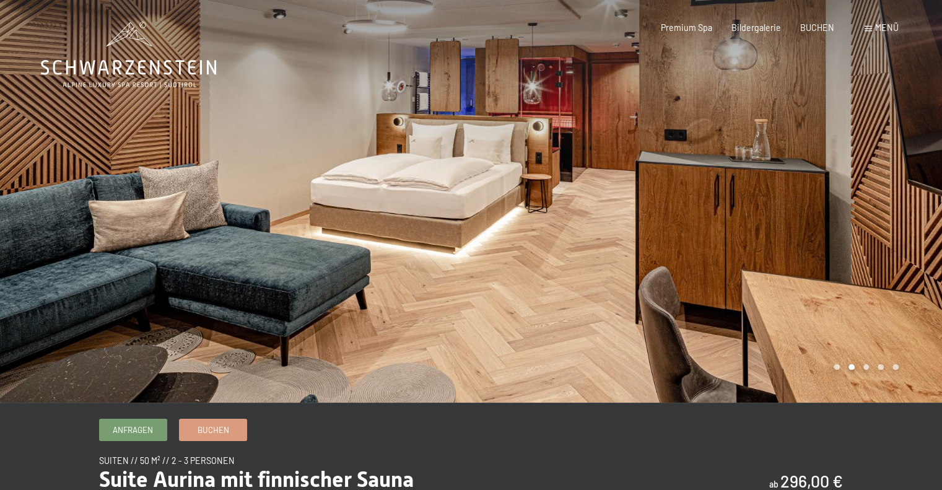
click at [884, 200] on div at bounding box center [706, 201] width 471 height 403
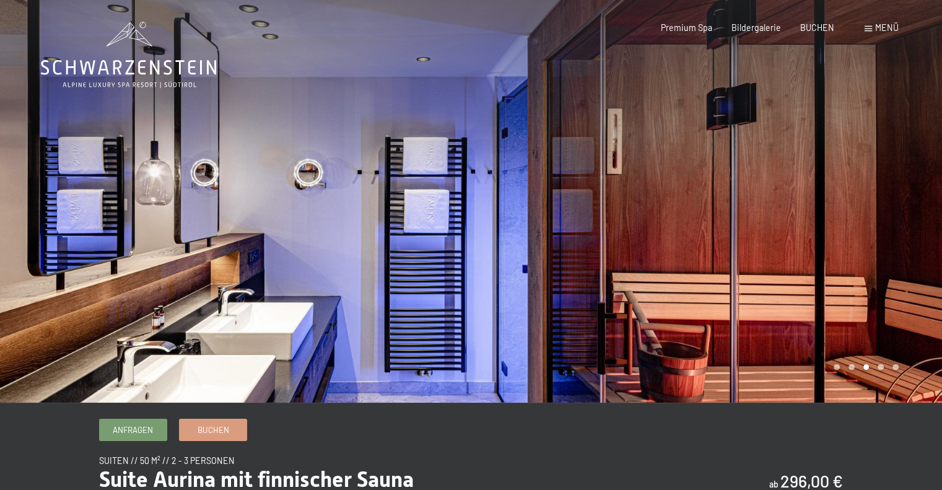
click at [884, 197] on div at bounding box center [706, 201] width 471 height 403
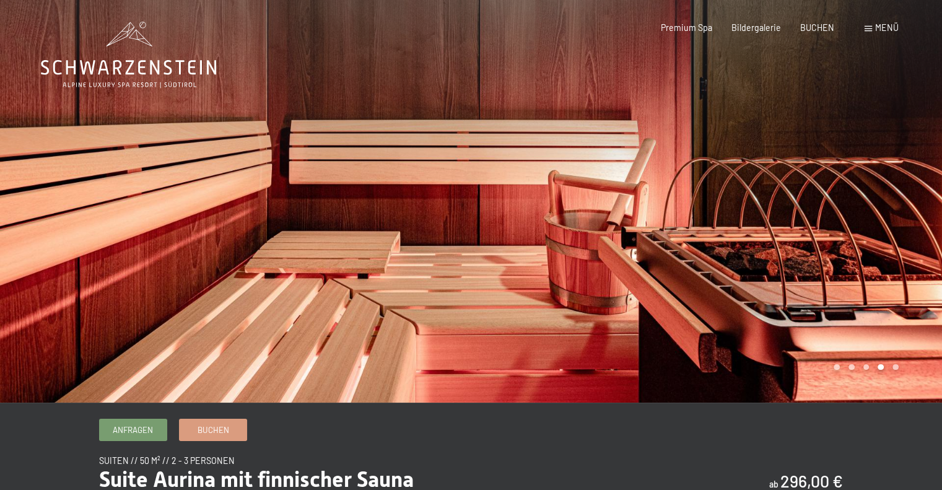
click at [884, 197] on div at bounding box center [706, 201] width 471 height 403
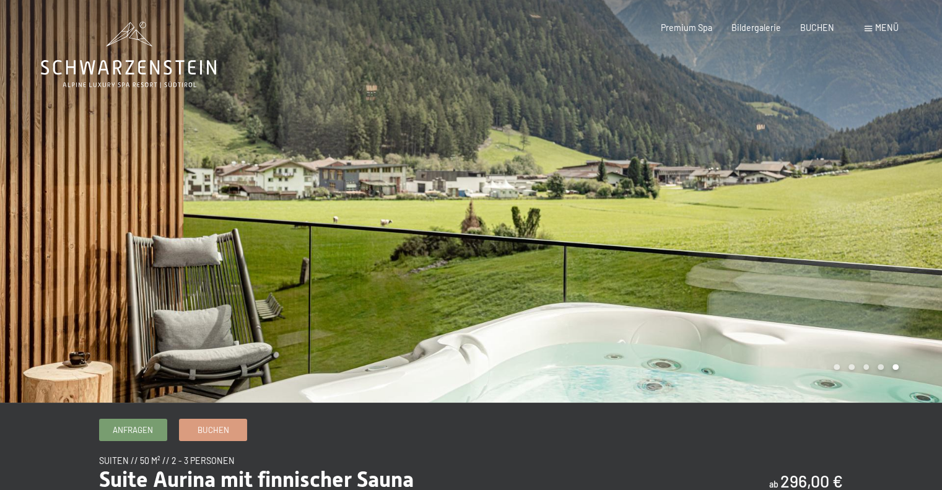
click at [884, 197] on div at bounding box center [706, 201] width 471 height 403
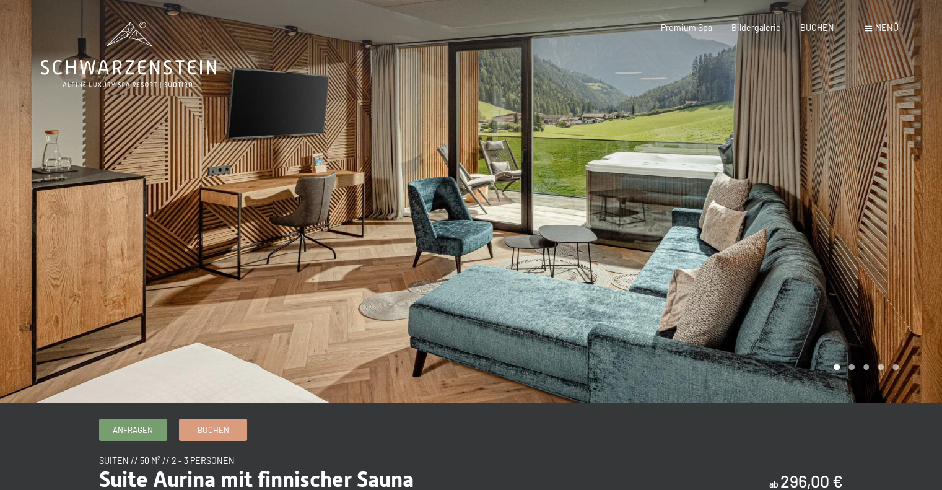
click at [884, 197] on div at bounding box center [706, 201] width 471 height 403
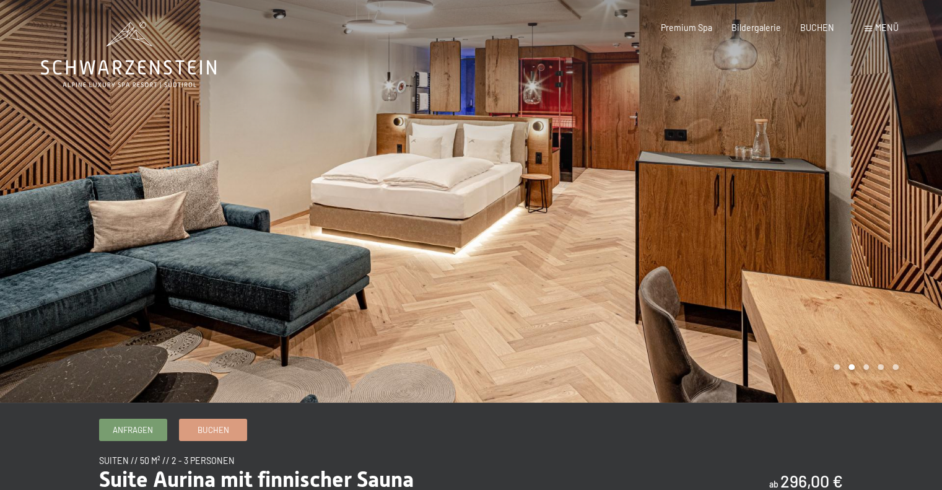
click at [884, 197] on div at bounding box center [706, 201] width 471 height 403
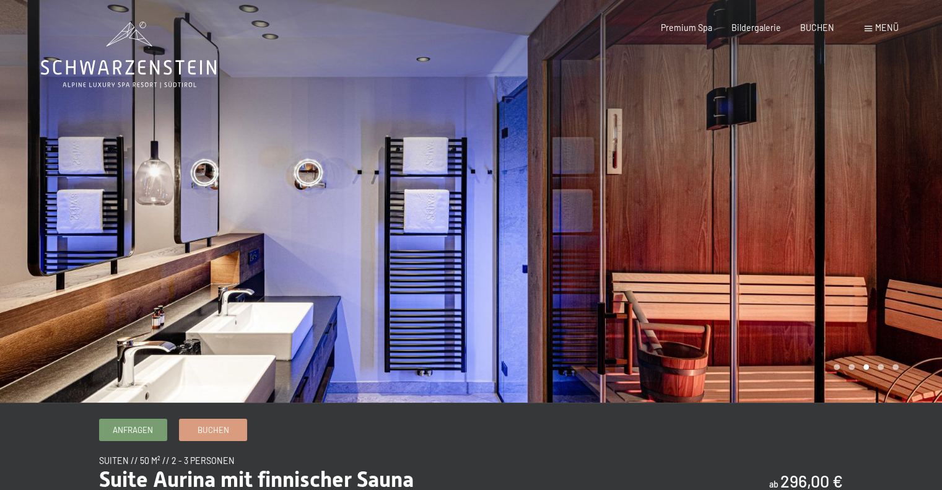
click at [884, 197] on div at bounding box center [706, 201] width 471 height 403
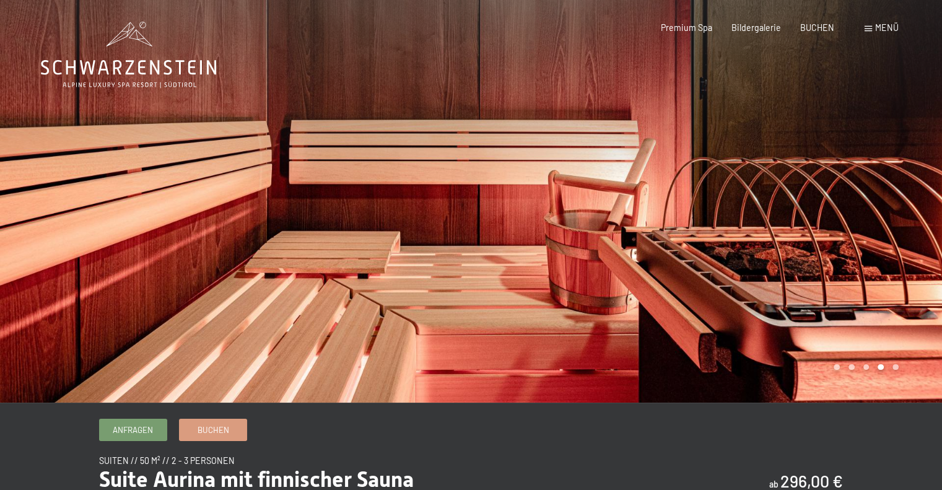
click at [884, 197] on div at bounding box center [706, 201] width 471 height 403
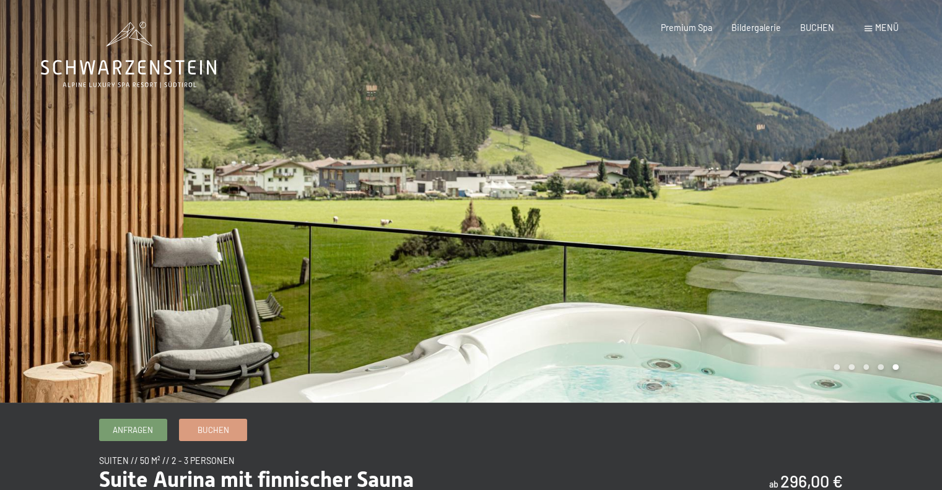
click at [884, 197] on div at bounding box center [706, 201] width 471 height 403
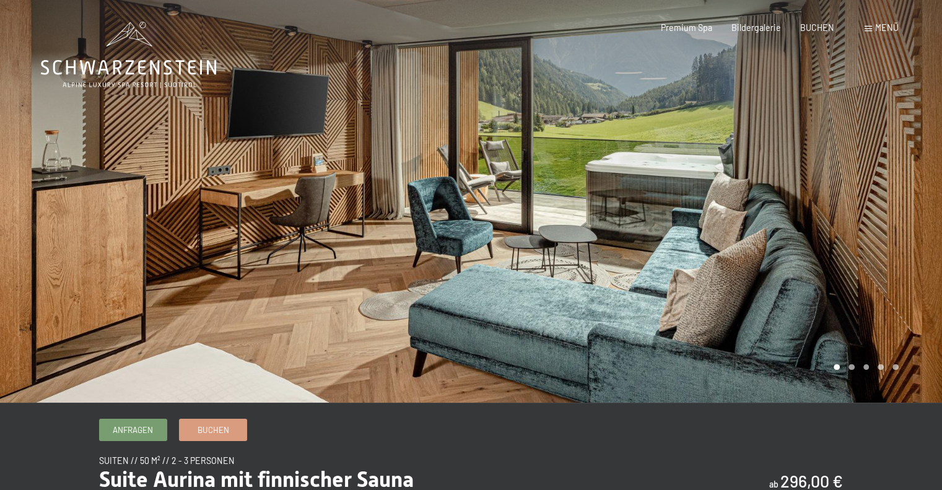
click at [0, 53] on div at bounding box center [235, 201] width 471 height 403
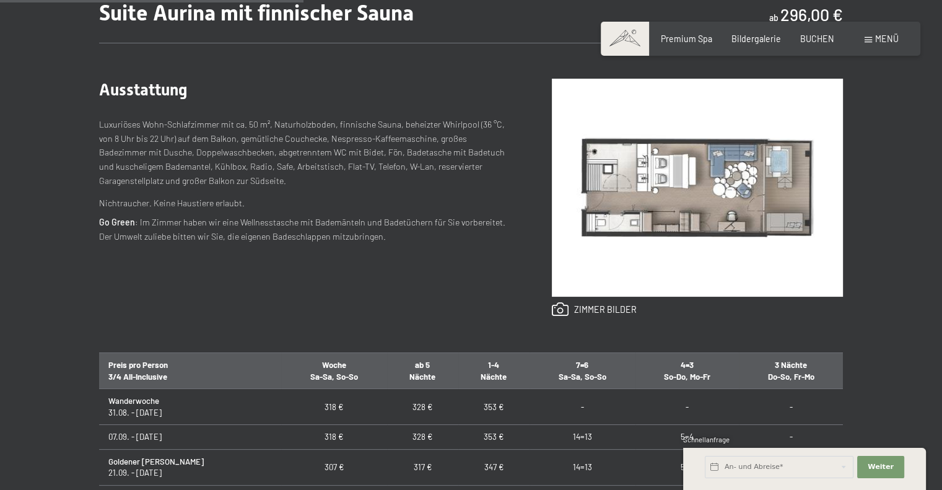
scroll to position [434, 0]
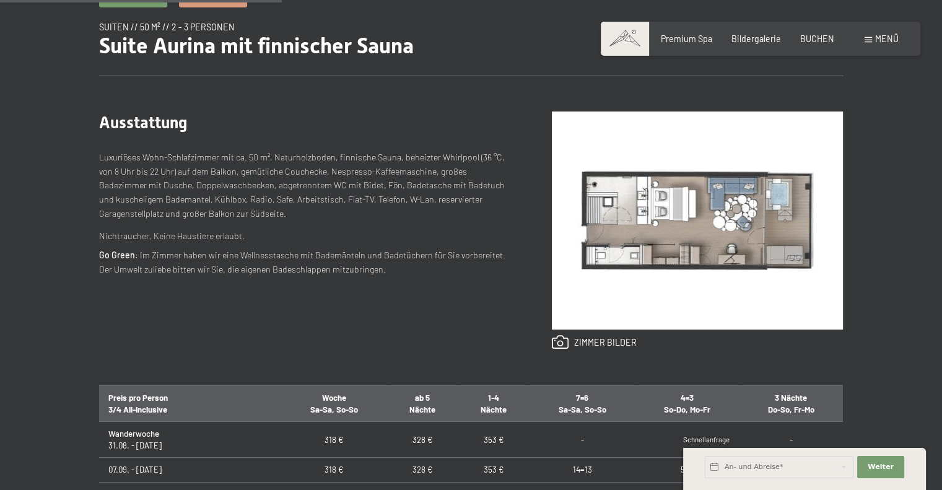
click at [726, 206] on img at bounding box center [697, 220] width 291 height 218
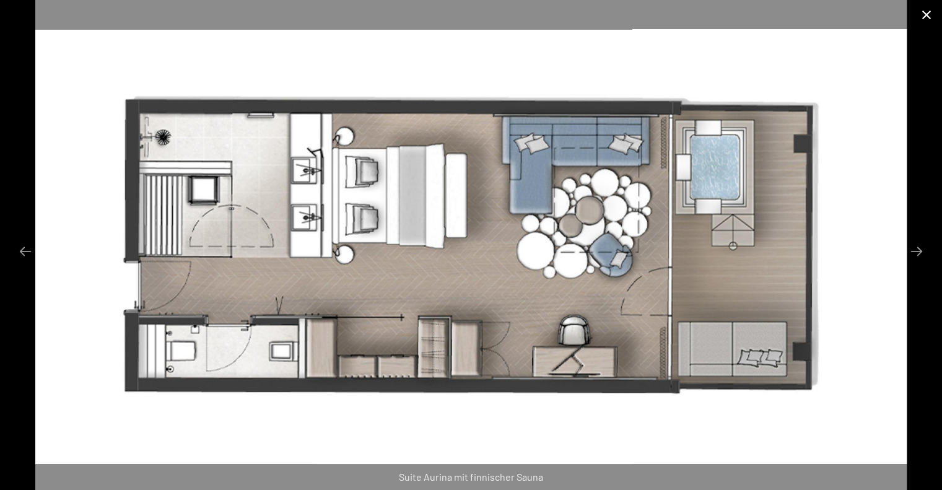
click at [925, 15] on button "Close gallery" at bounding box center [926, 14] width 31 height 29
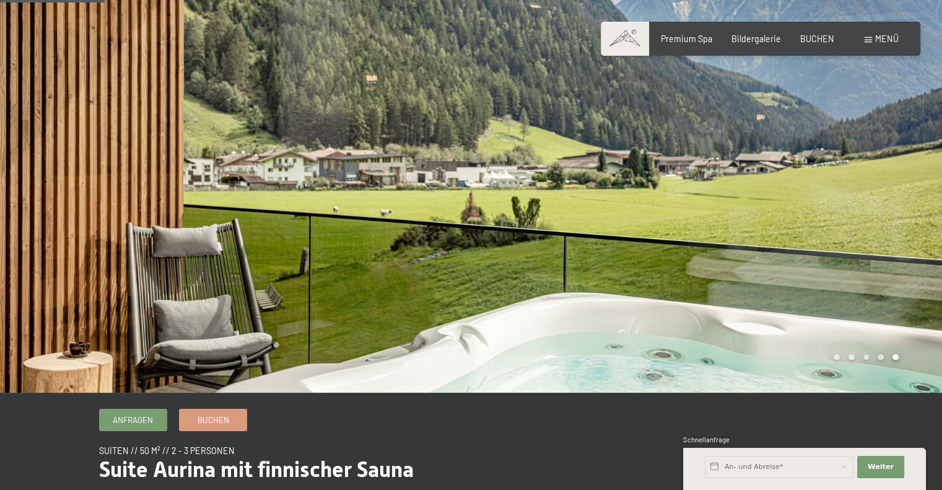
scroll to position [0, 0]
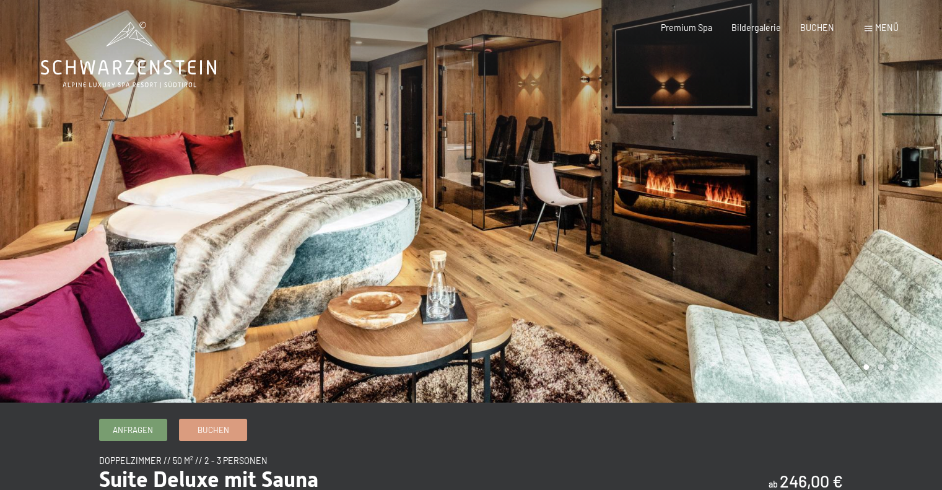
click at [872, 212] on div at bounding box center [706, 201] width 471 height 403
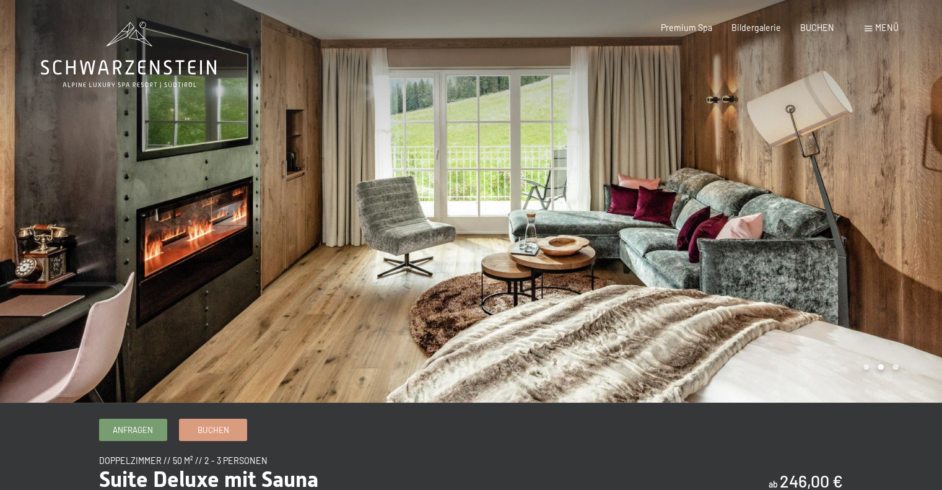
click at [868, 212] on div at bounding box center [706, 201] width 471 height 403
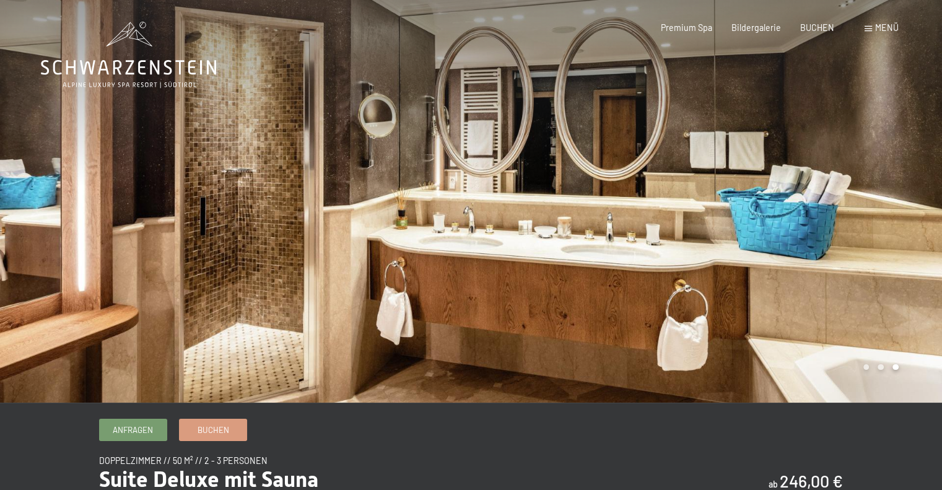
click at [868, 212] on div at bounding box center [706, 201] width 471 height 403
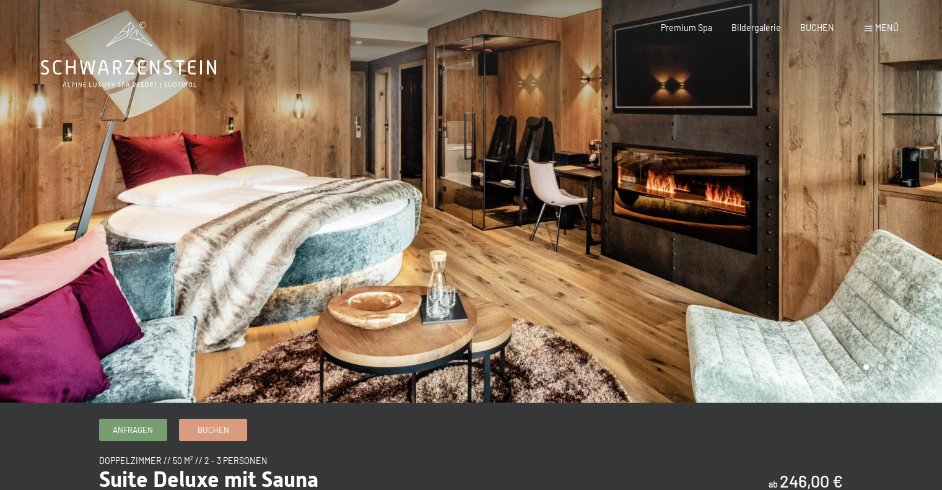
click at [868, 212] on div at bounding box center [706, 201] width 471 height 403
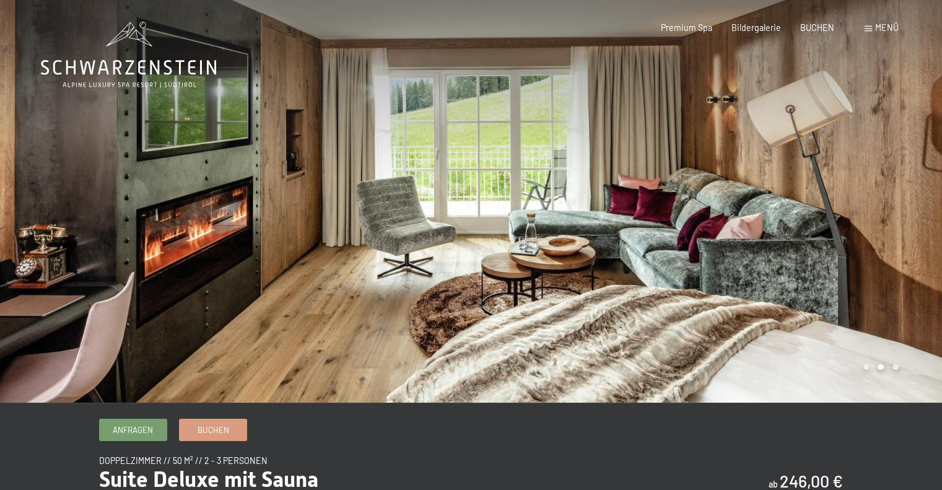
click at [870, 212] on div at bounding box center [706, 201] width 471 height 403
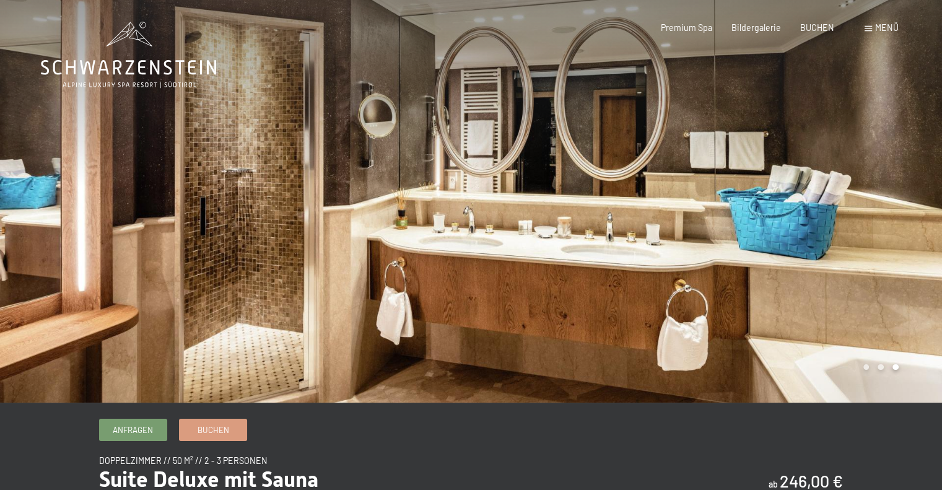
click at [870, 212] on div at bounding box center [706, 201] width 471 height 403
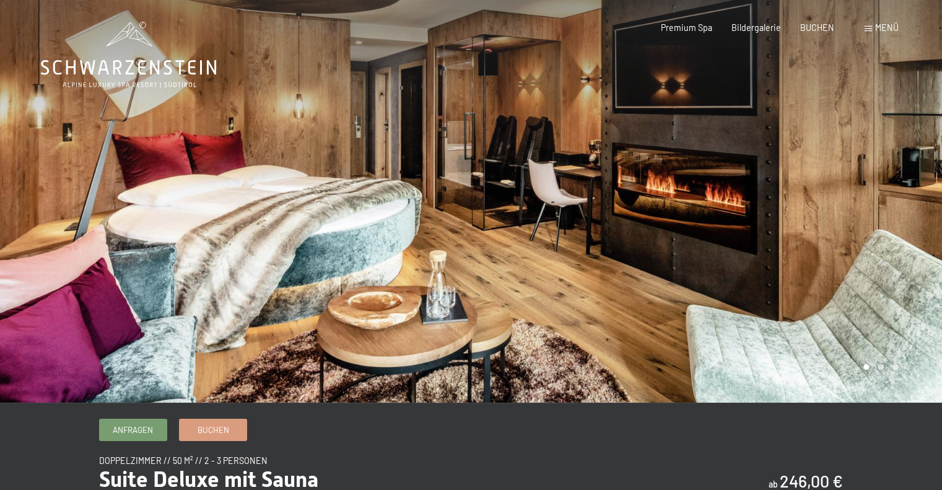
click at [870, 212] on div at bounding box center [706, 201] width 471 height 403
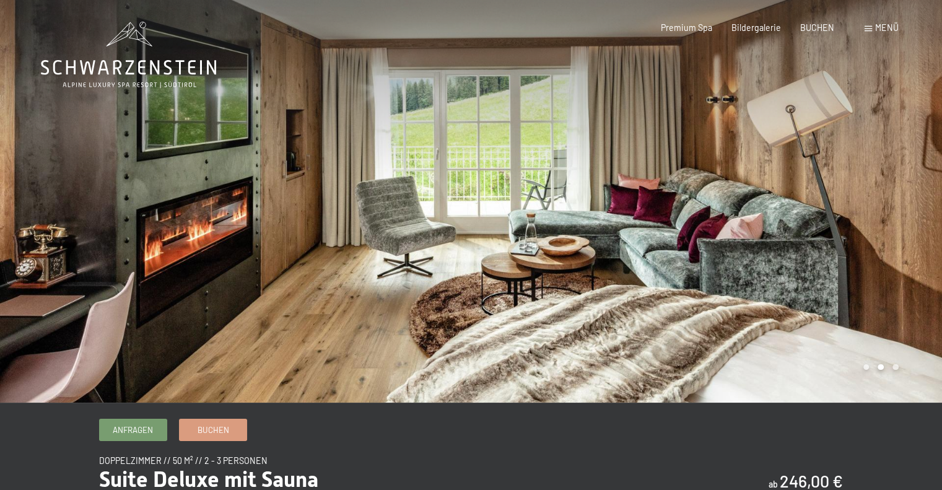
click at [870, 212] on div at bounding box center [706, 201] width 471 height 403
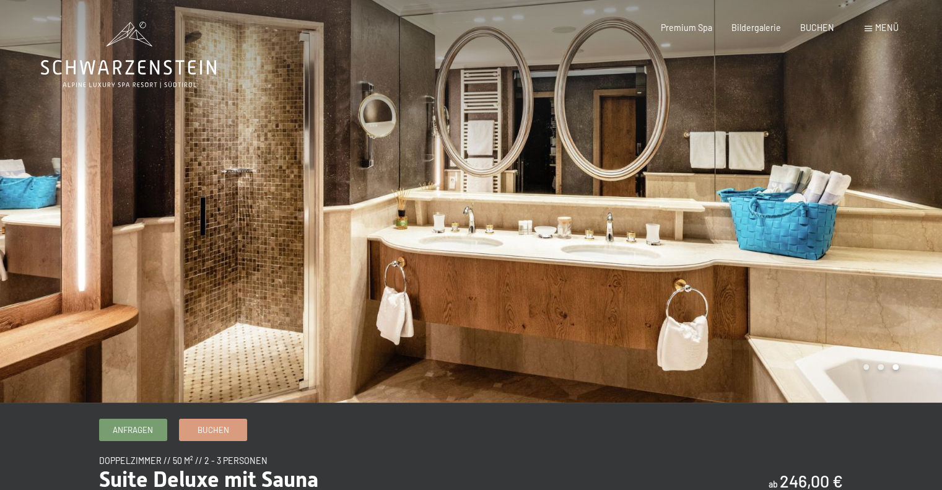
click at [870, 212] on div at bounding box center [706, 201] width 471 height 403
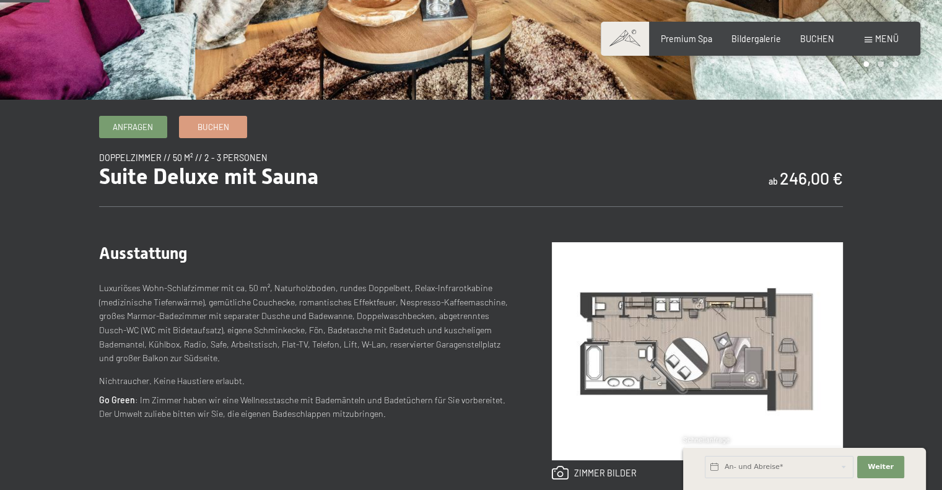
scroll to position [372, 0]
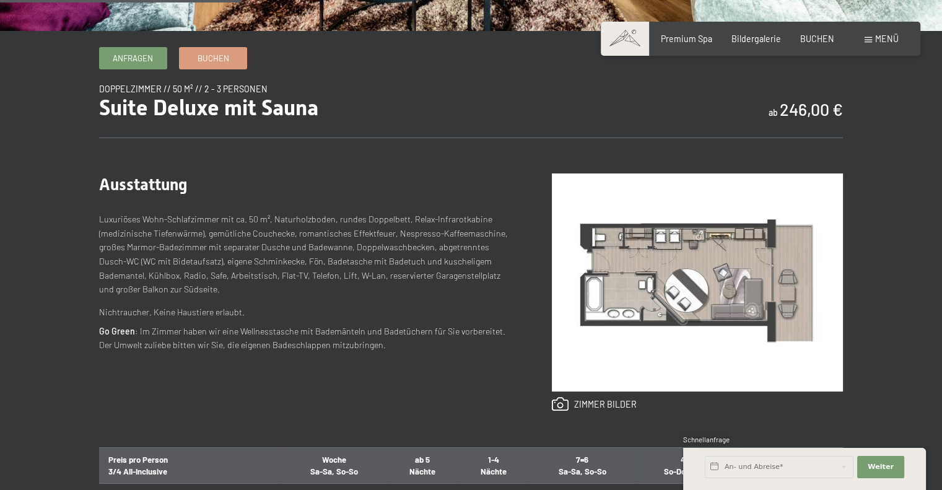
click at [701, 269] on img at bounding box center [697, 282] width 291 height 218
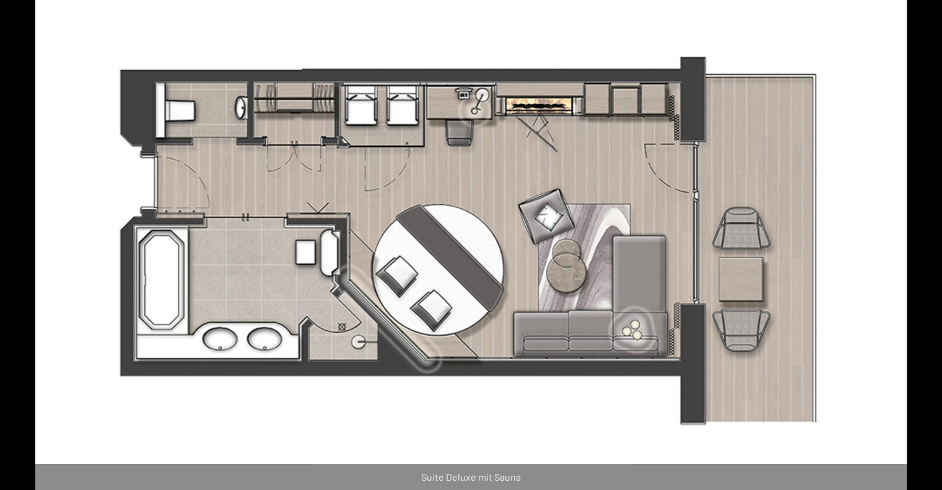
click at [926, 9] on button "Close gallery" at bounding box center [926, 8] width 31 height 29
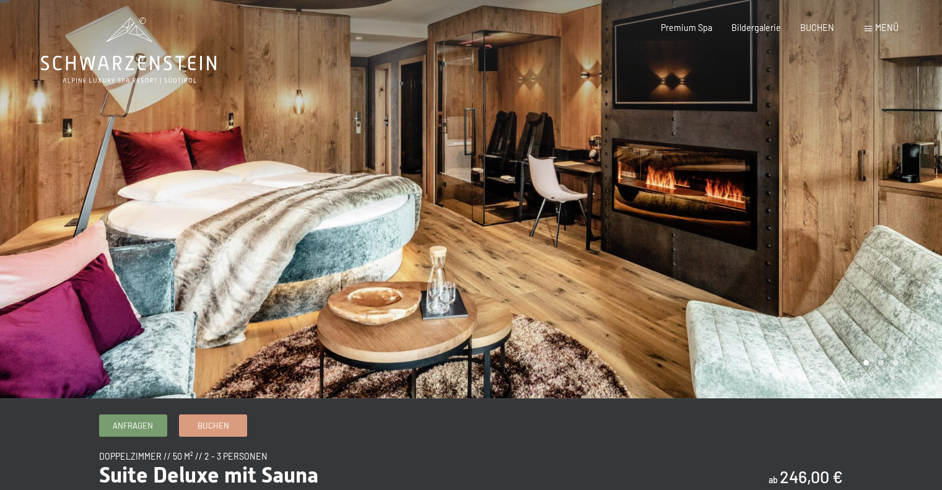
scroll to position [0, 0]
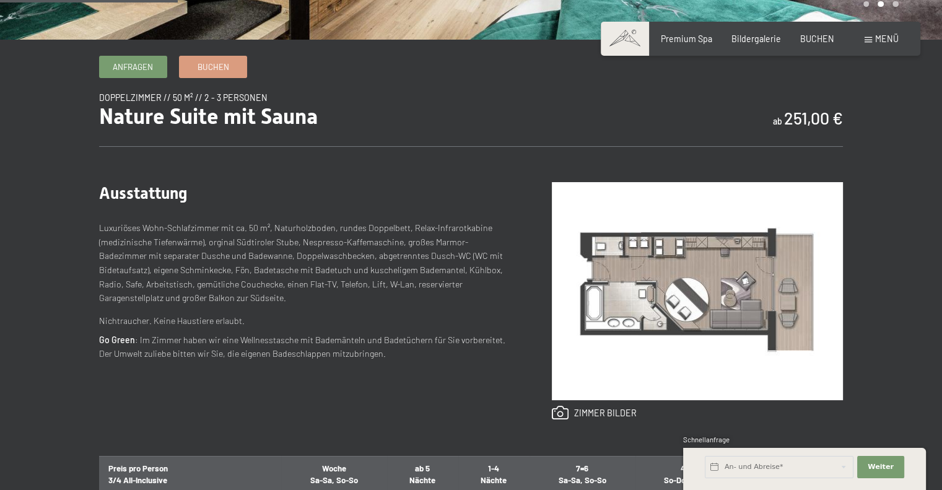
scroll to position [372, 0]
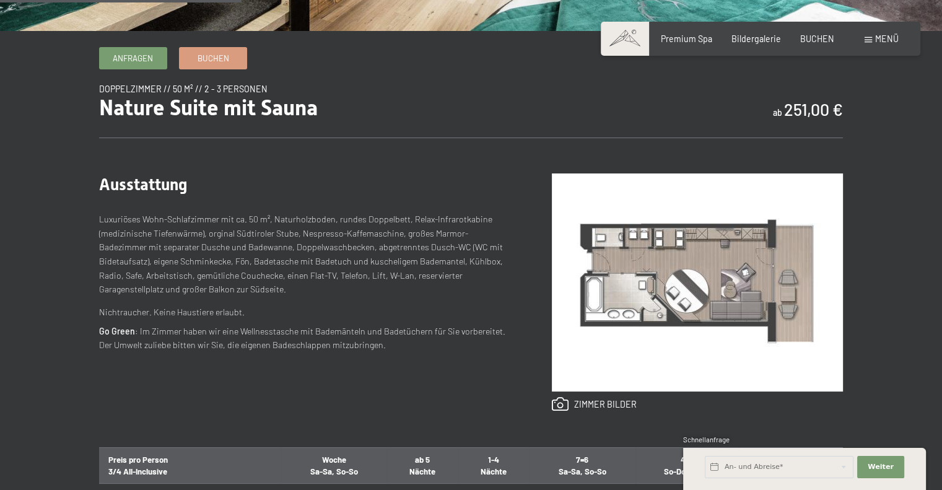
click at [676, 289] on img at bounding box center [697, 282] width 291 height 218
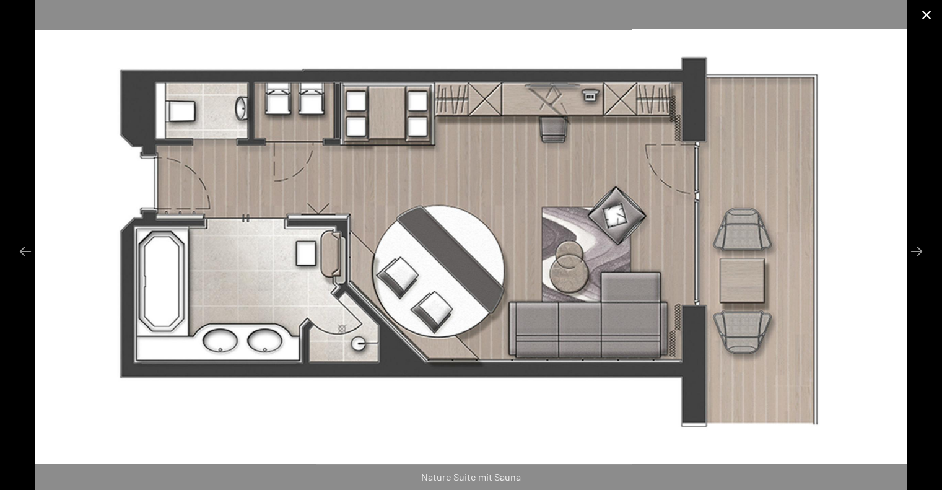
click at [919, 11] on button "Close gallery" at bounding box center [926, 14] width 31 height 29
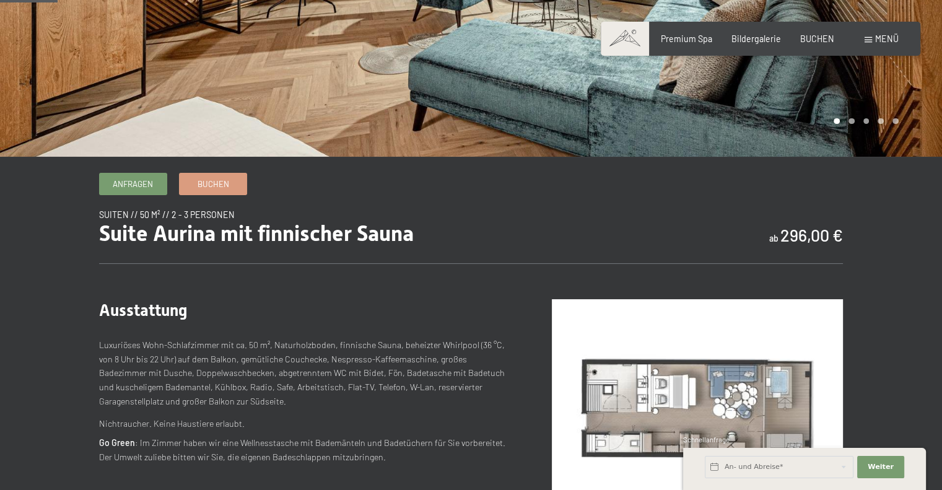
scroll to position [310, 0]
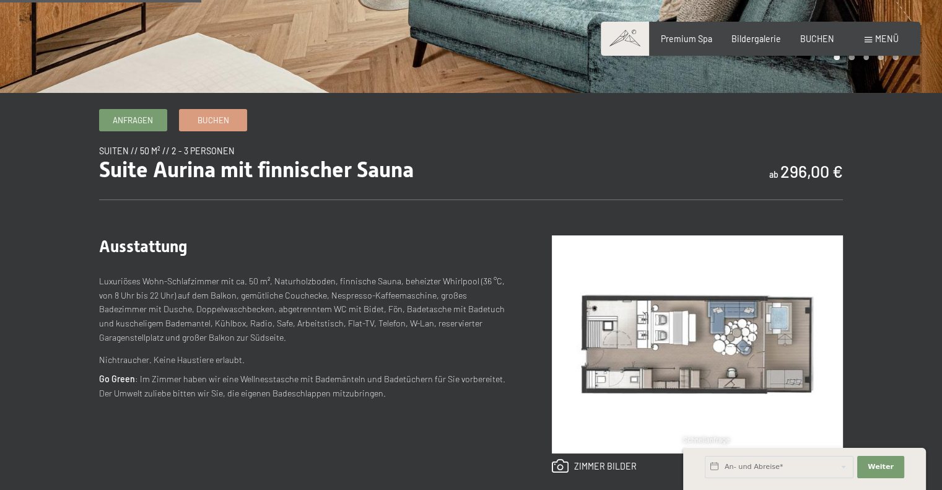
click at [636, 326] on img at bounding box center [697, 344] width 291 height 218
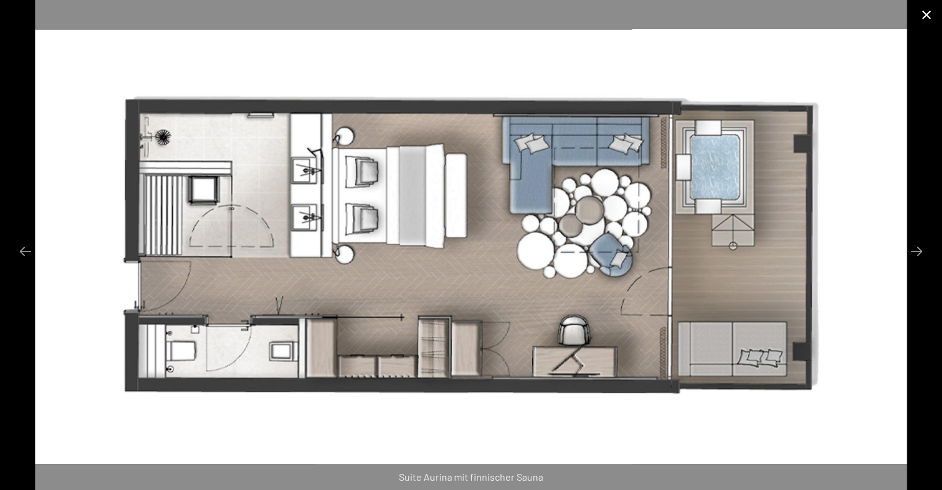
click at [919, 14] on button "Close gallery" at bounding box center [926, 14] width 31 height 29
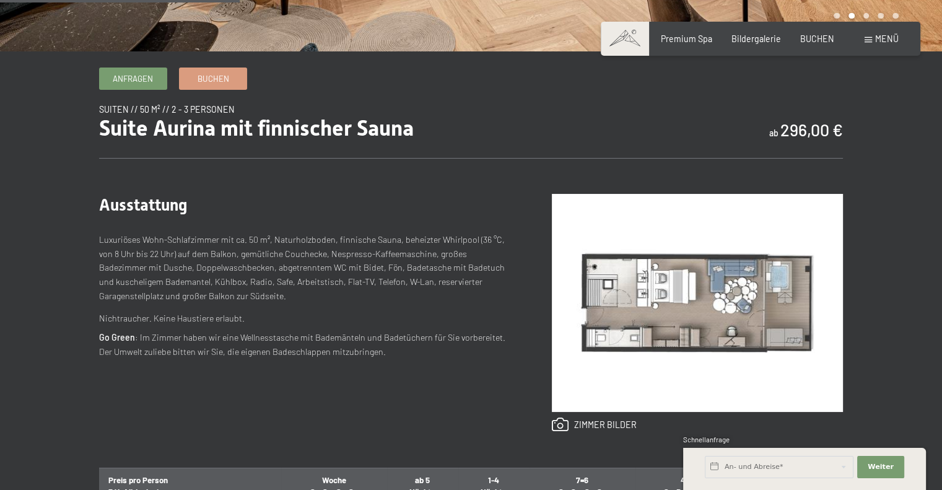
scroll to position [372, 0]
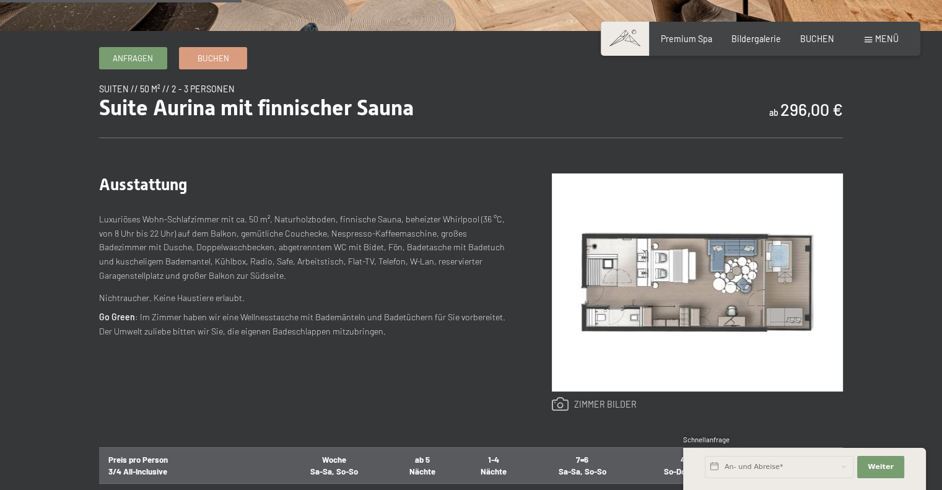
click at [579, 406] on link at bounding box center [594, 404] width 85 height 15
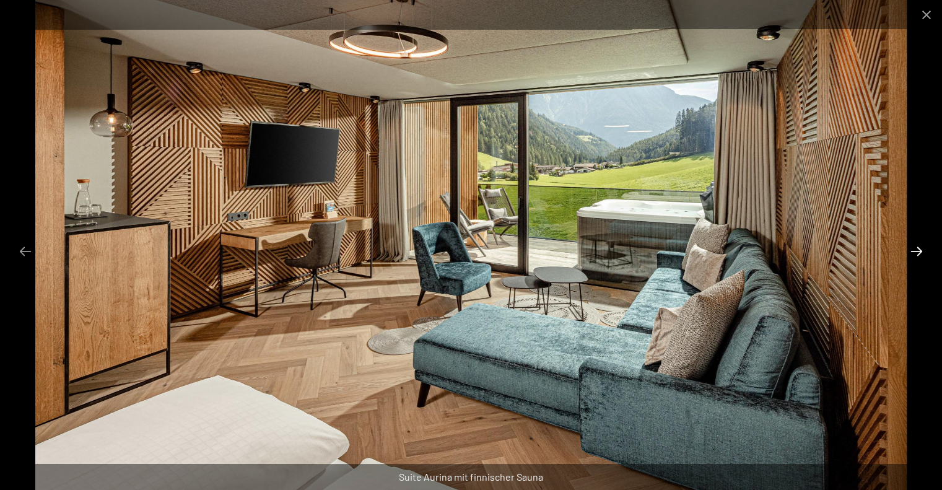
click at [915, 256] on button "Next slide" at bounding box center [917, 251] width 26 height 24
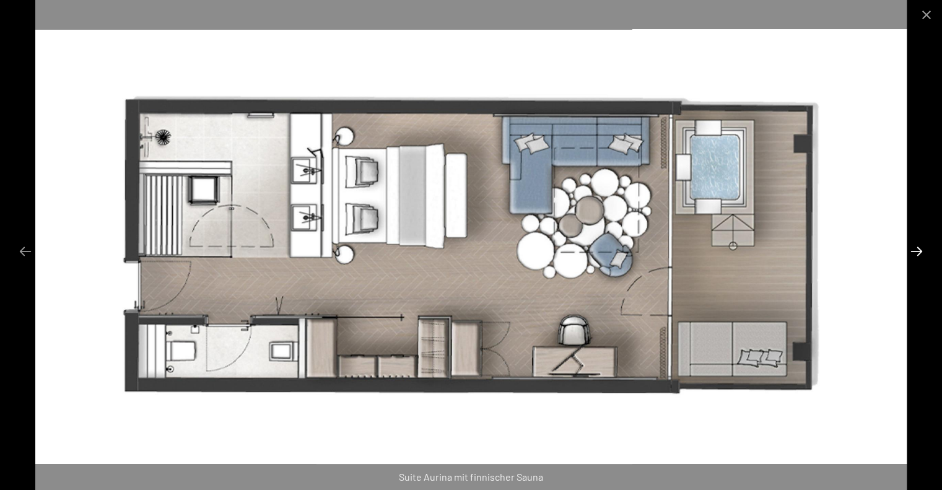
click at [915, 251] on button "Next slide" at bounding box center [917, 251] width 26 height 24
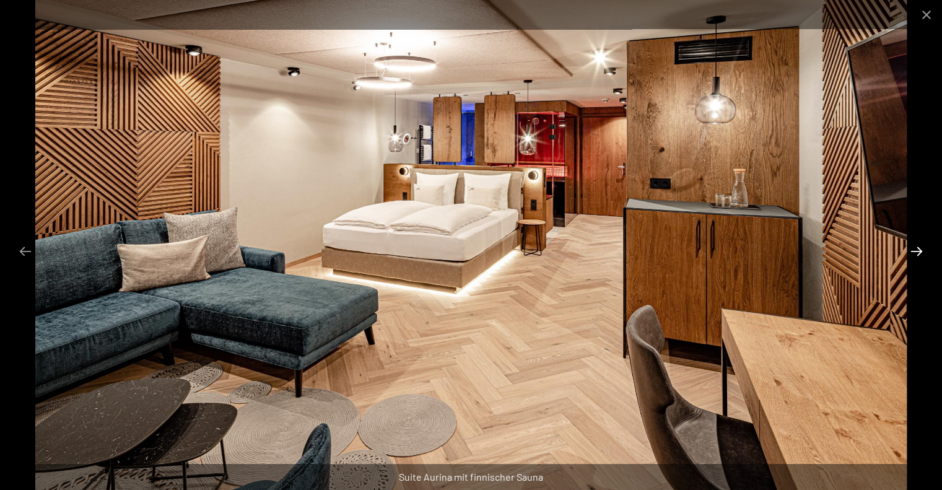
click at [915, 251] on button "Next slide" at bounding box center [917, 251] width 26 height 24
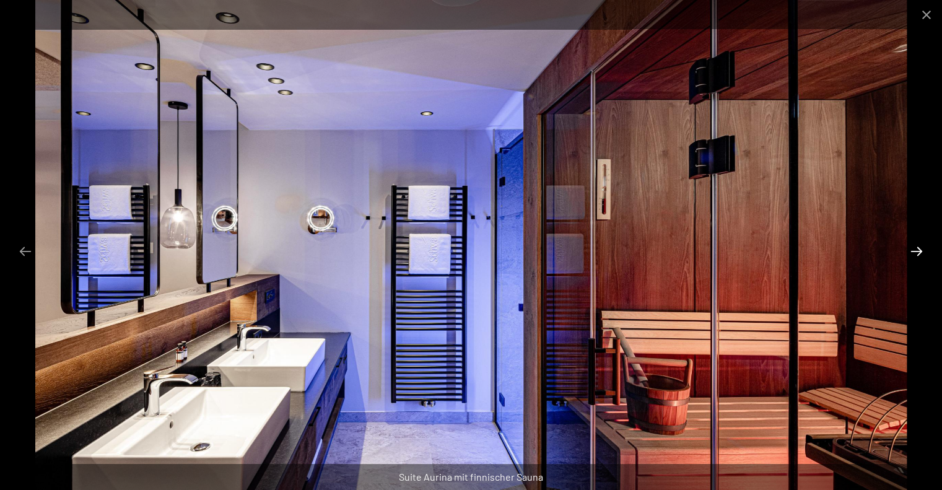
click at [915, 251] on button "Next slide" at bounding box center [917, 251] width 26 height 24
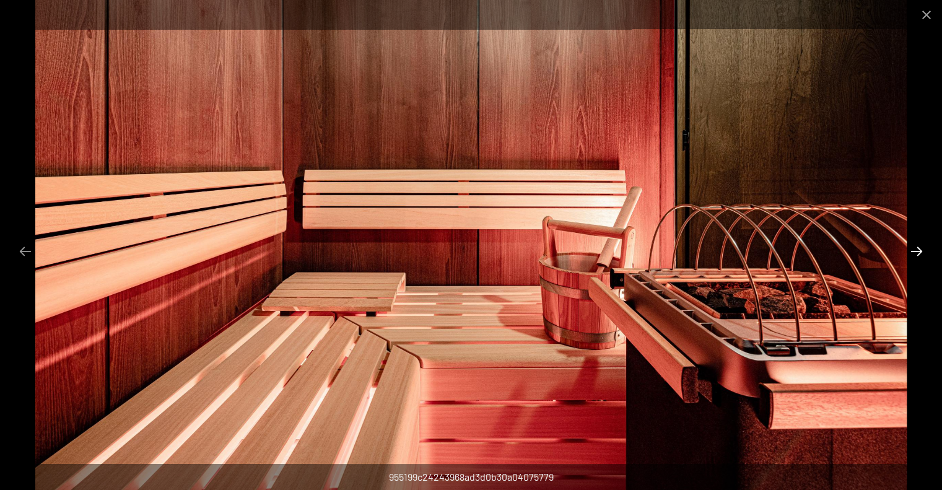
click at [915, 251] on button "Next slide" at bounding box center [917, 251] width 26 height 24
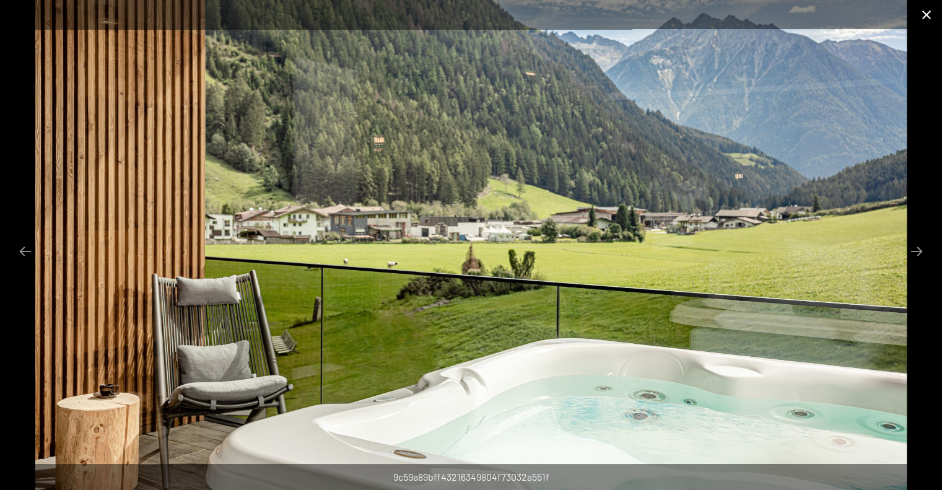
click at [926, 12] on button "Close gallery" at bounding box center [926, 14] width 31 height 29
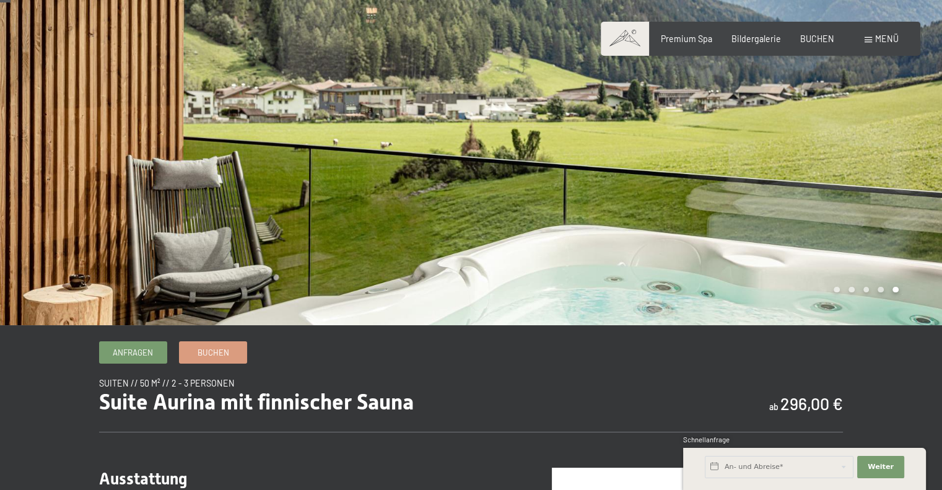
scroll to position [248, 0]
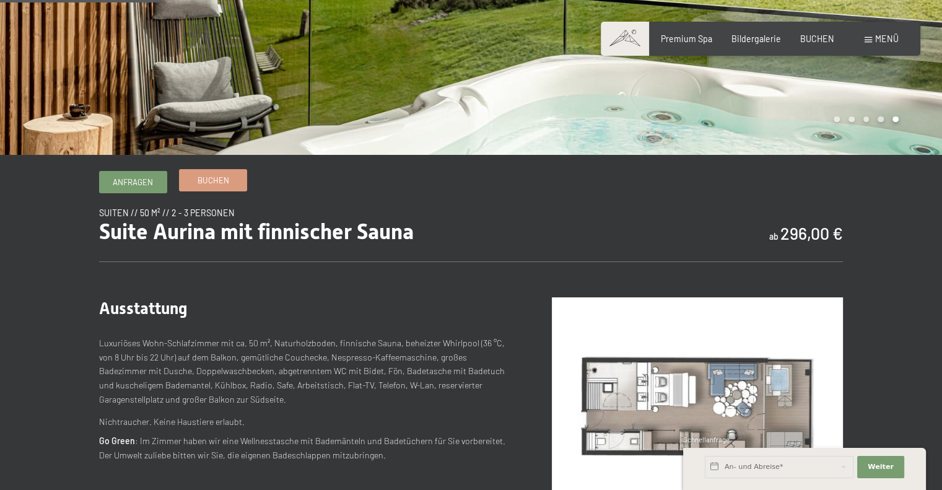
click at [212, 175] on span "Buchen" at bounding box center [214, 180] width 32 height 11
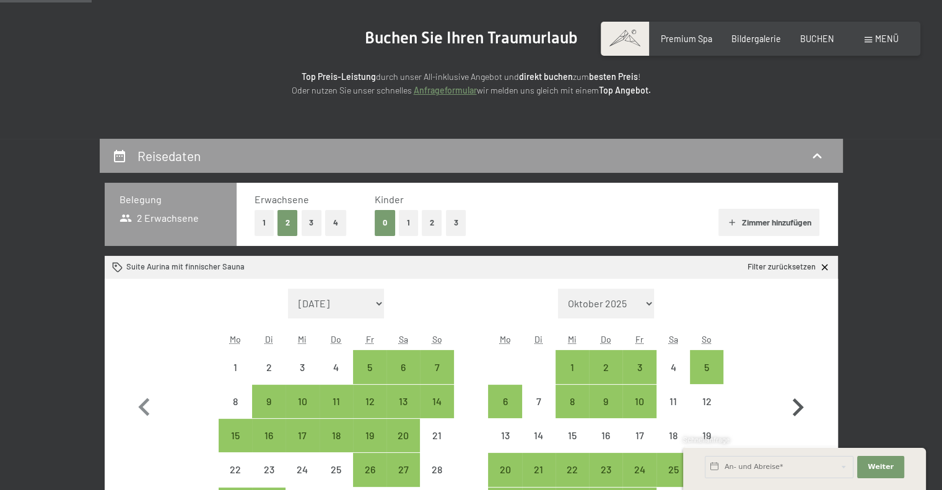
scroll to position [245, 0]
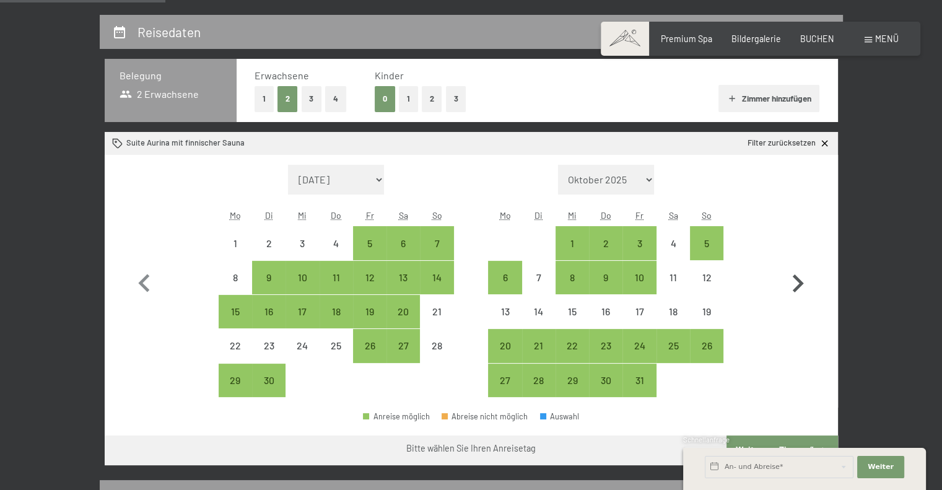
click at [800, 279] on icon "button" at bounding box center [798, 283] width 11 height 18
select select "[DATE]"
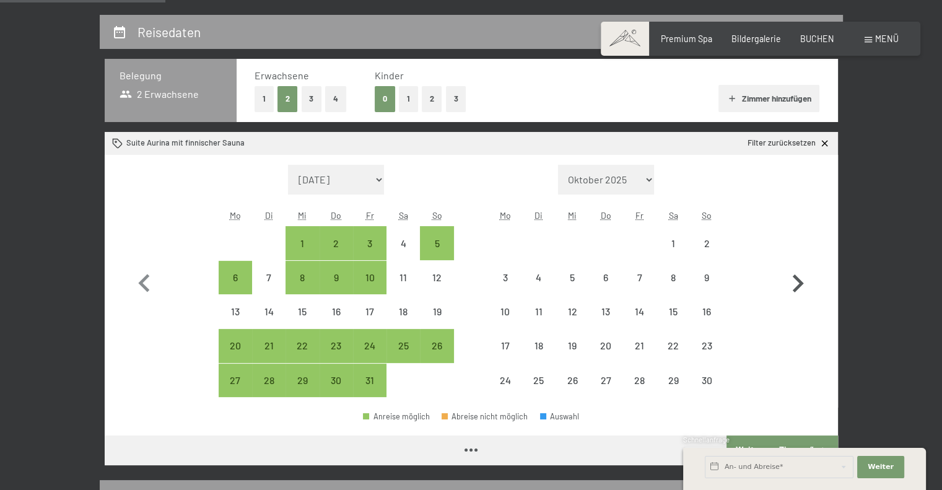
select select "[DATE]"
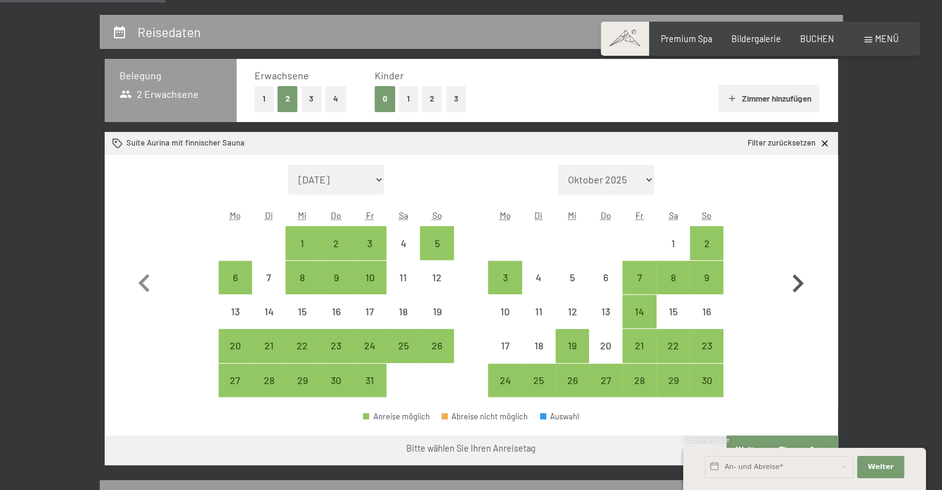
click at [801, 277] on icon "button" at bounding box center [798, 284] width 36 height 36
select select "2025-11-01"
select select "2025-12-01"
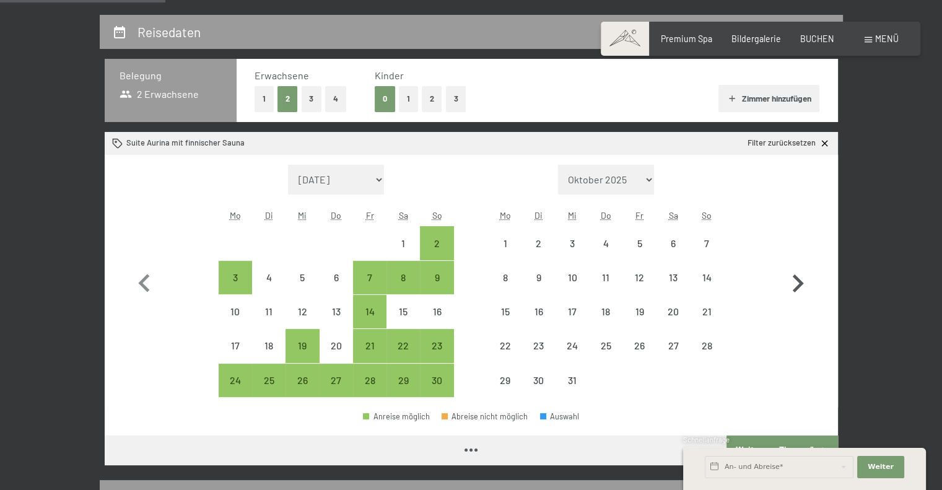
select select "2025-11-01"
select select "2025-12-01"
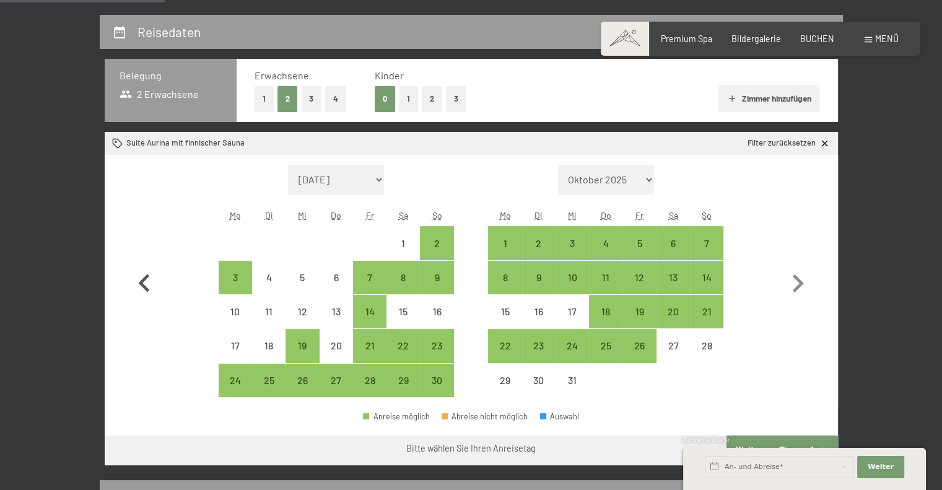
click at [140, 278] on icon "button" at bounding box center [144, 284] width 36 height 36
select select "2025-10-01"
select select "2025-11-01"
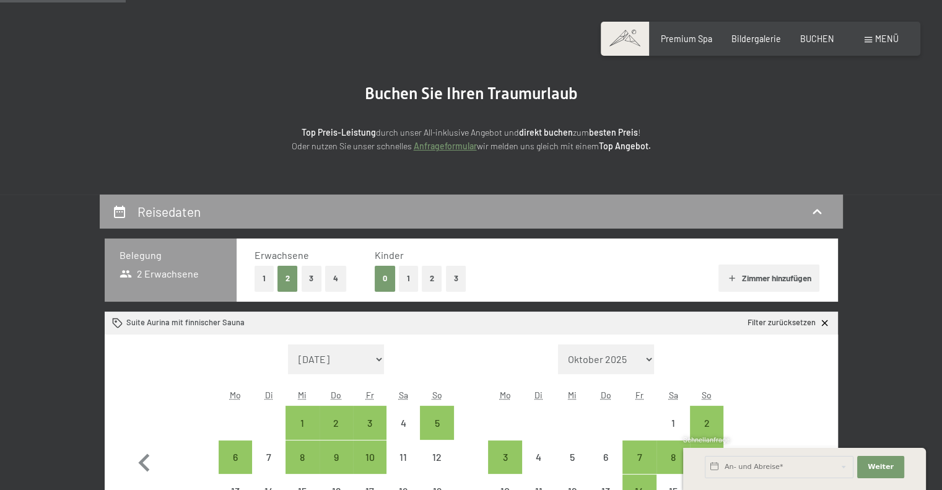
scroll to position [59, 0]
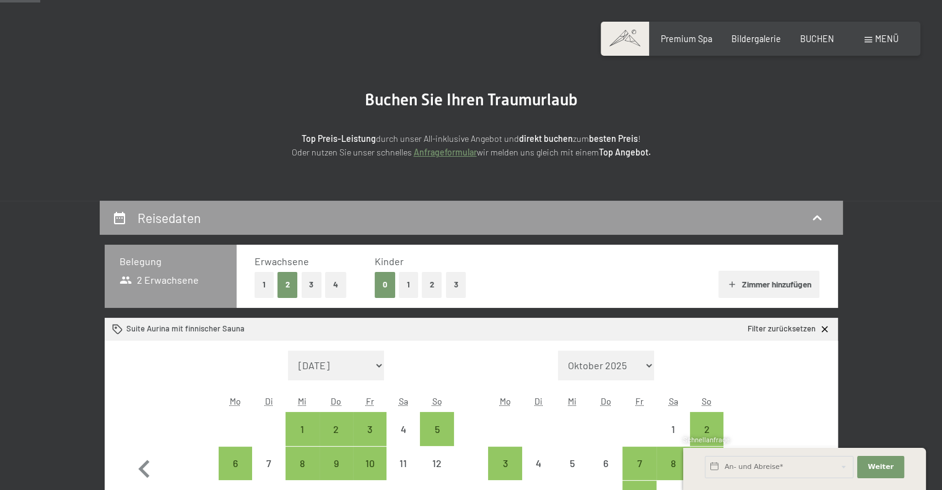
click at [820, 213] on icon at bounding box center [816, 218] width 15 height 15
select select "[DATE]"
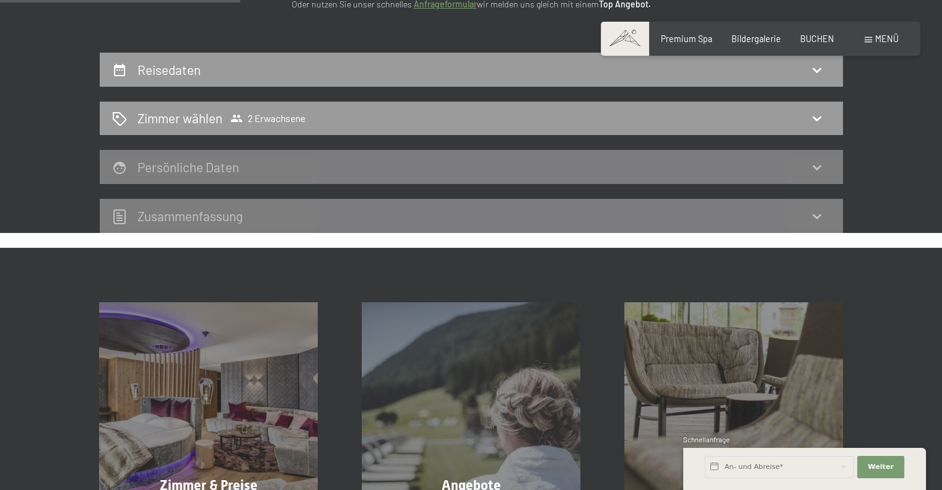
scroll to position [74, 0]
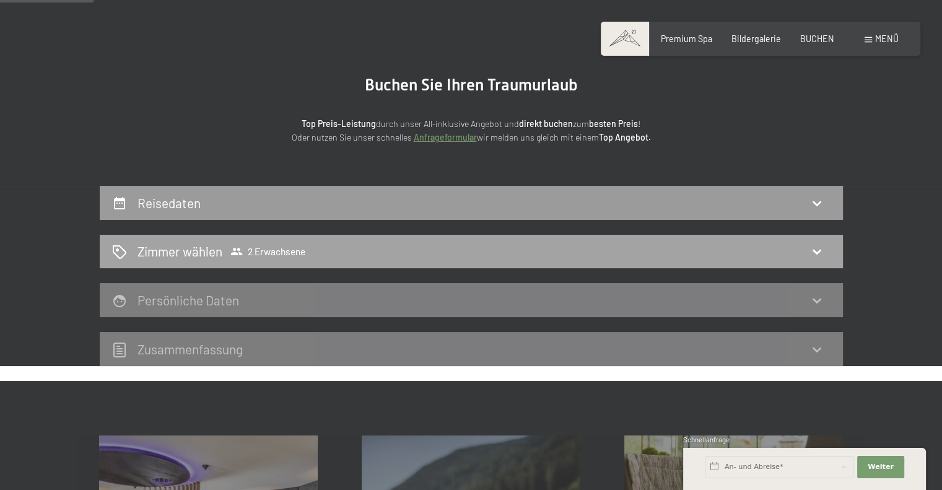
click at [818, 248] on icon at bounding box center [816, 251] width 15 height 15
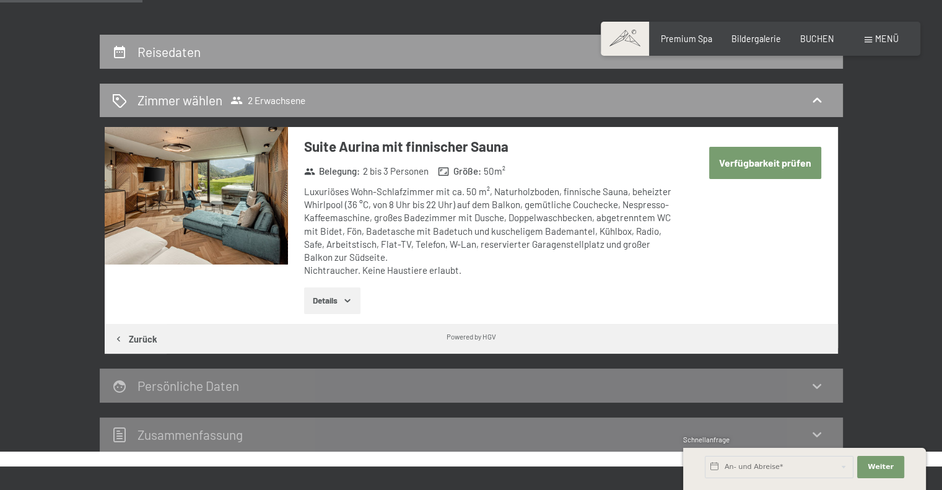
scroll to position [136, 0]
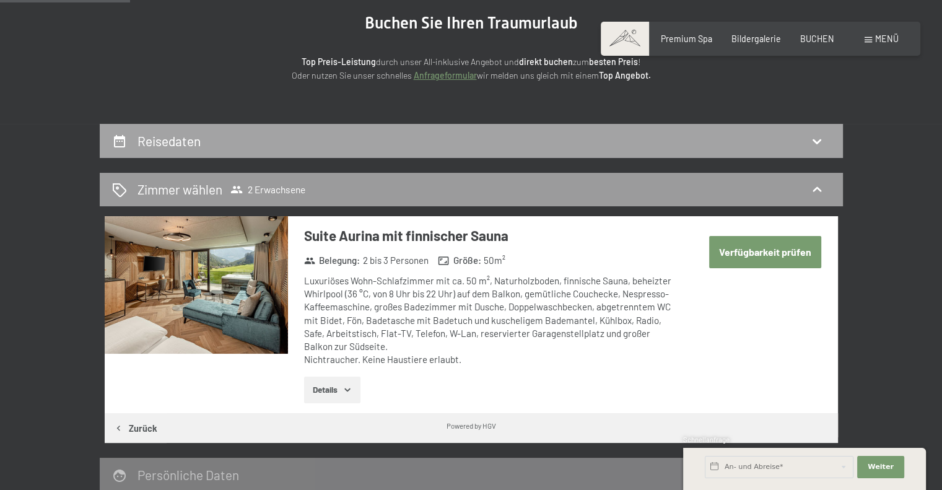
click at [161, 130] on div "Reisedaten" at bounding box center [471, 141] width 743 height 34
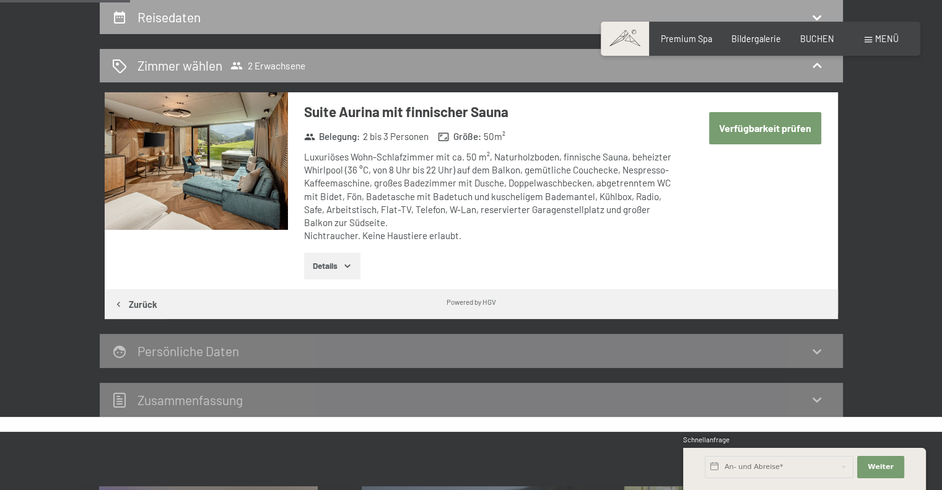
select select "[DATE]"
select select "2025-11-01"
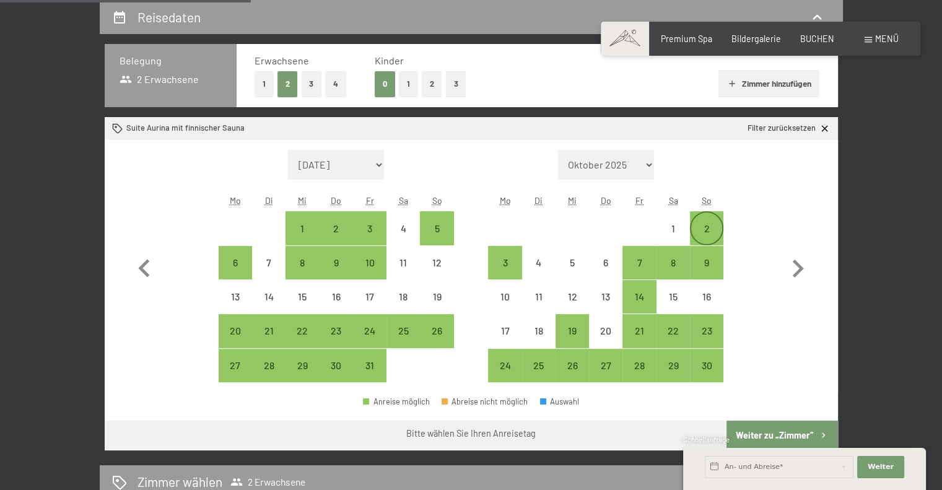
click at [707, 224] on div "2" at bounding box center [706, 239] width 31 height 31
select select "2025-10-01"
select select "2025-11-01"
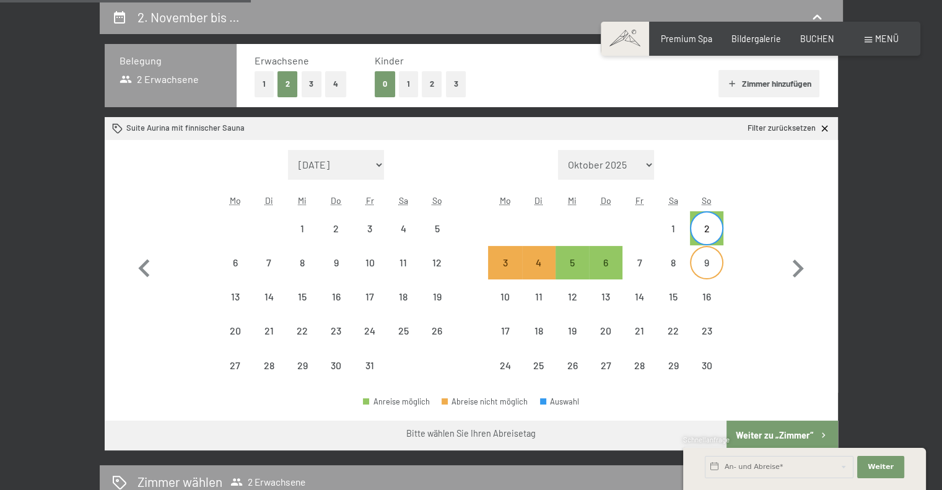
click at [710, 264] on div "9" at bounding box center [706, 273] width 31 height 31
select select "2025-10-01"
select select "2025-11-01"
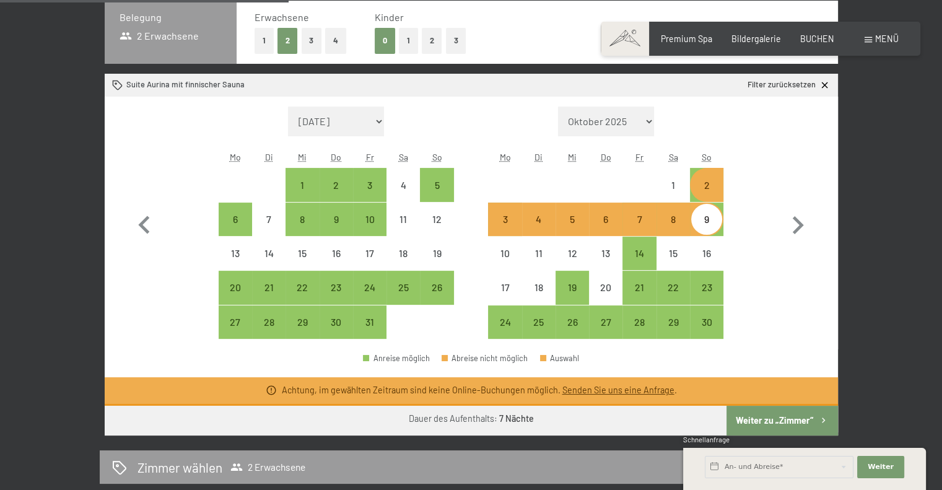
scroll to position [384, 0]
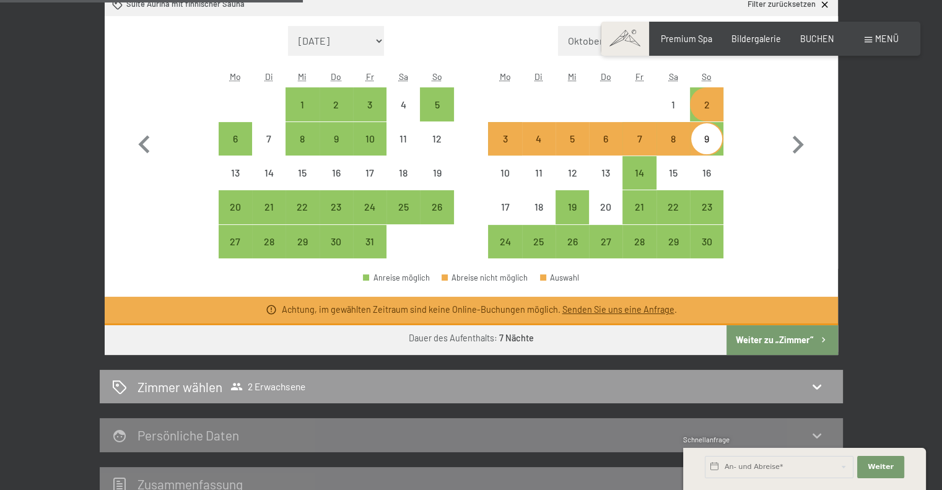
click at [762, 337] on button "Weiter zu „Zimmer“" at bounding box center [781, 340] width 111 height 30
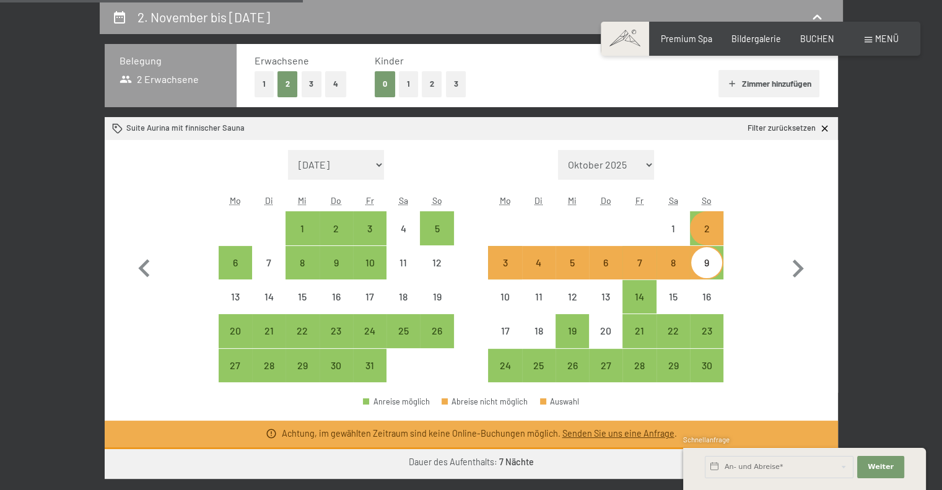
select select "2025-10-01"
select select "2025-11-01"
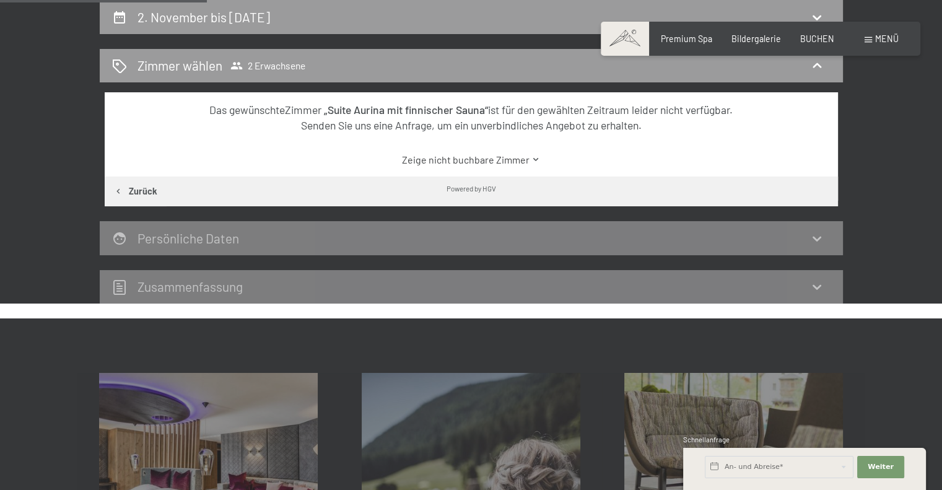
click at [458, 156] on link "Zeige nicht buchbare Zimmer" at bounding box center [470, 160] width 689 height 14
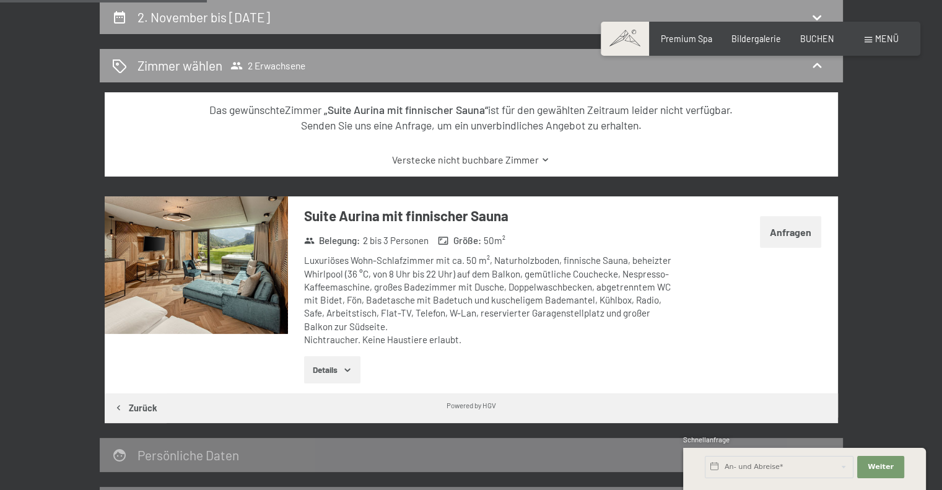
click at [458, 156] on link "Verstecke nicht buchbare Zimmer" at bounding box center [470, 160] width 689 height 14
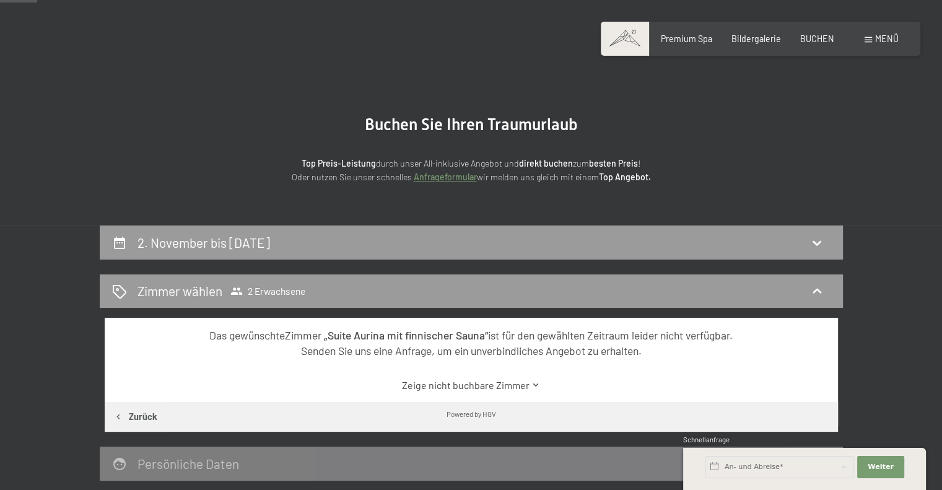
scroll to position [12, 0]
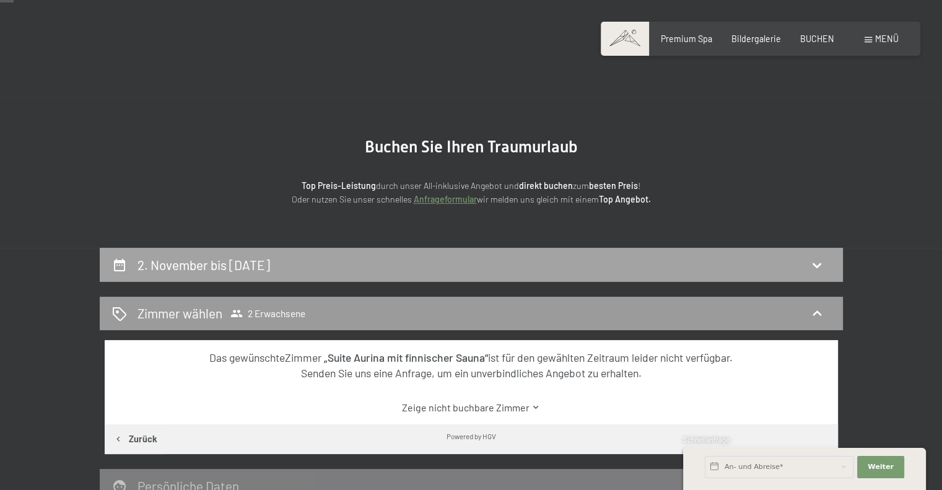
click at [817, 260] on icon at bounding box center [816, 265] width 15 height 15
select select "2025-10-01"
select select "2025-11-01"
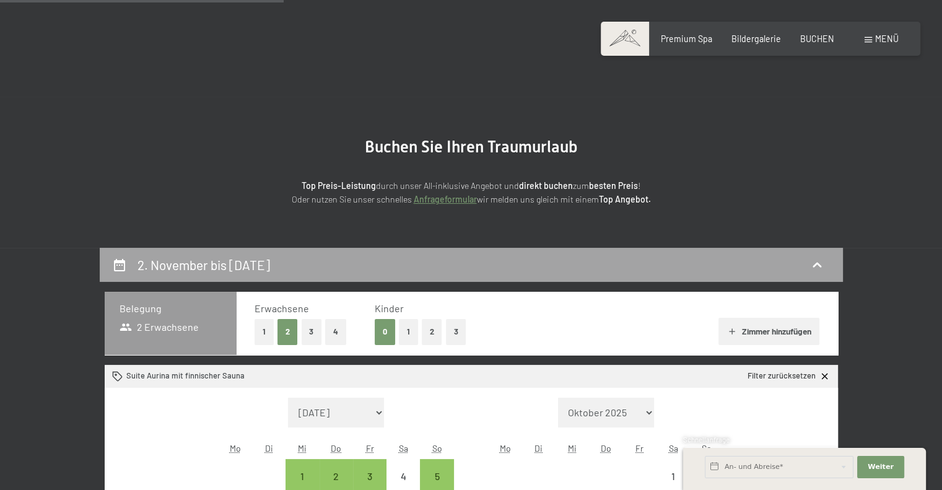
scroll to position [260, 0]
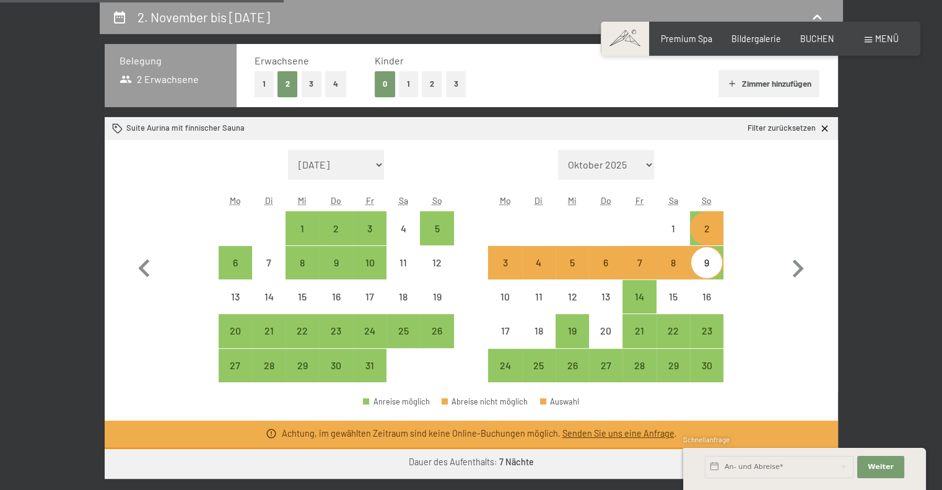
click at [746, 206] on div "Monat/Jahr September 2025 Oktober 2025 November 2025 Dezember 2025 Januar 2026 …" at bounding box center [470, 266] width 689 height 233
click at [742, 188] on div "Monat/Jahr September 2025 Oktober 2025 November 2025 Dezember 2025 Januar 2026 …" at bounding box center [470, 266] width 689 height 233
click at [111, 294] on div "Monat/Jahr September 2025 Oktober 2025 November 2025 Dezember 2025 Januar 2026 …" at bounding box center [471, 266] width 733 height 253
click at [148, 342] on button "button" at bounding box center [144, 266] width 36 height 233
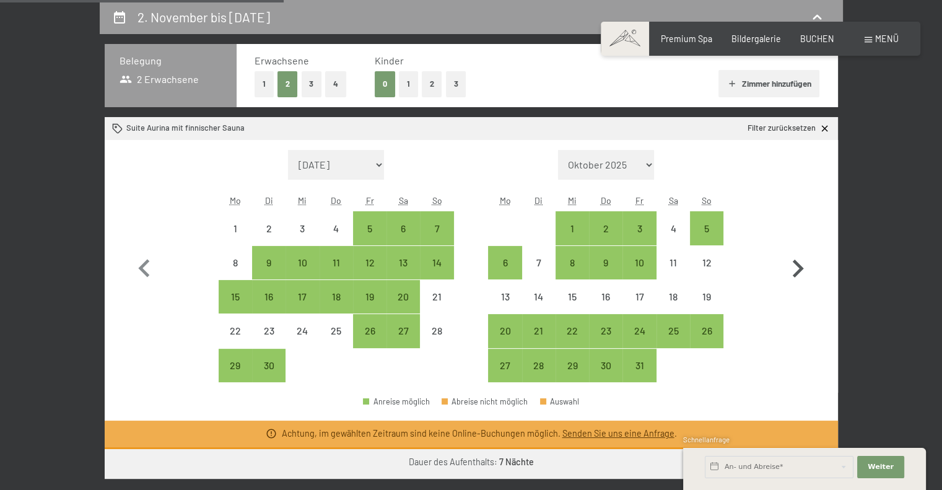
click at [795, 263] on icon "button" at bounding box center [798, 269] width 11 height 18
select select "2025-10-01"
select select "2025-11-01"
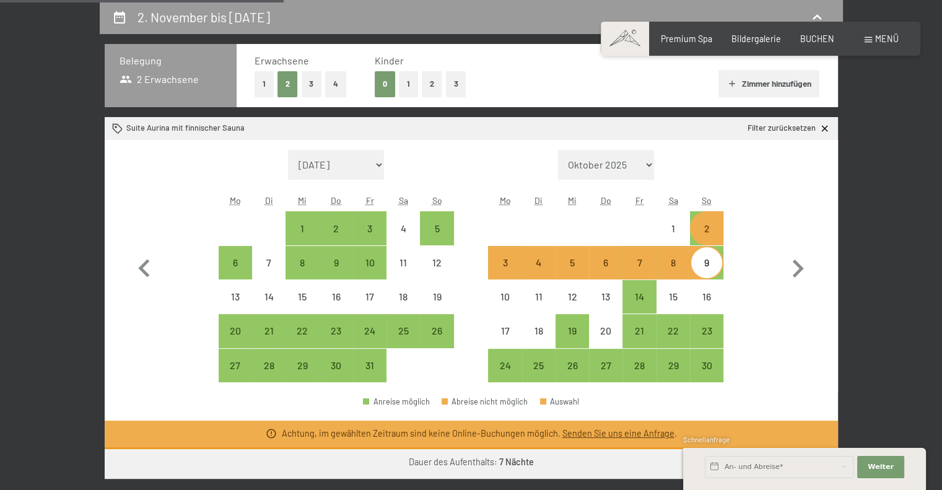
click at [707, 261] on div "9" at bounding box center [706, 273] width 31 height 31
select select "2025-10-01"
select select "2025-11-01"
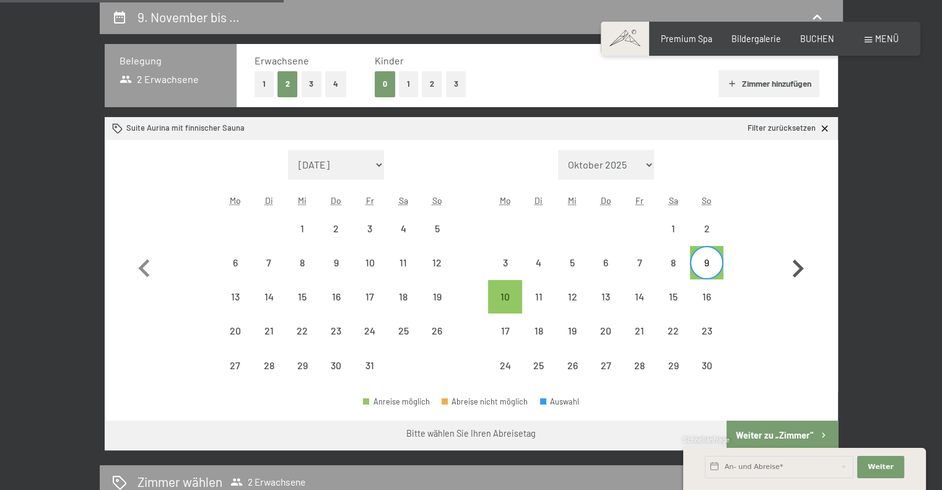
click at [780, 217] on button "button" at bounding box center [798, 266] width 36 height 233
select select "2025-11-01"
select select "2025-12-01"
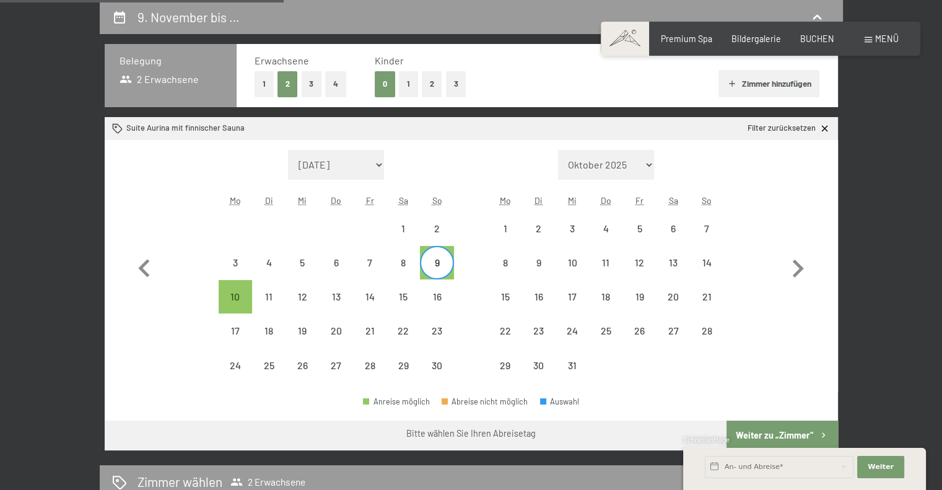
click at [261, 82] on button "1" at bounding box center [264, 83] width 19 height 25
select select "2025-11-01"
select select "2025-12-01"
select select "2025-11-01"
select select "2025-12-01"
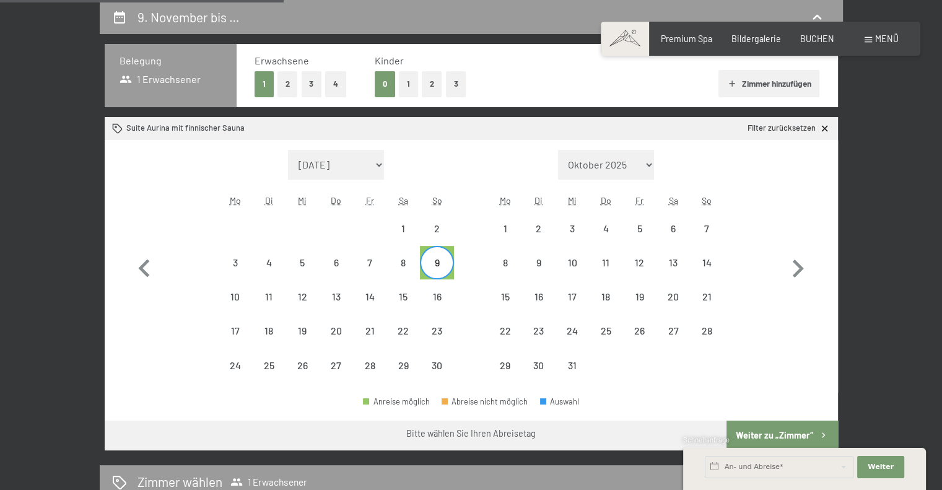
click at [288, 81] on button "2" at bounding box center [287, 83] width 20 height 25
select select "2025-11-01"
select select "2025-12-01"
select select "2025-11-01"
select select "2025-12-01"
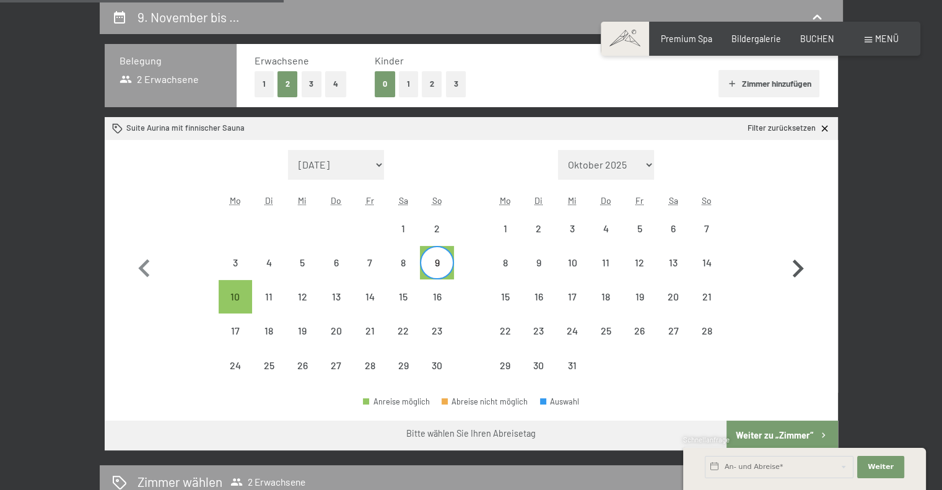
click at [793, 266] on icon "button" at bounding box center [798, 269] width 36 height 36
select select "2025-12-01"
select select "2026-01-01"
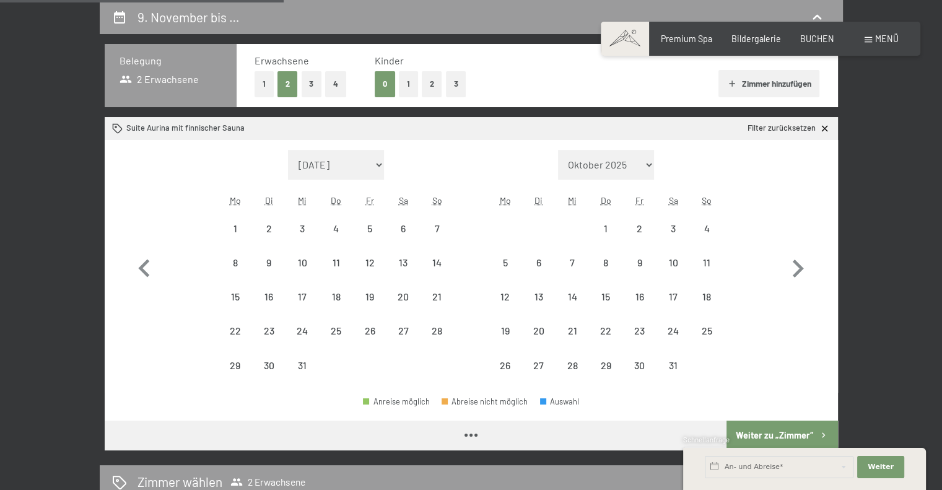
select select "2025-12-01"
select select "2026-01-01"
click at [147, 268] on icon "button" at bounding box center [144, 269] width 36 height 36
select select "2025-11-01"
select select "2025-12-01"
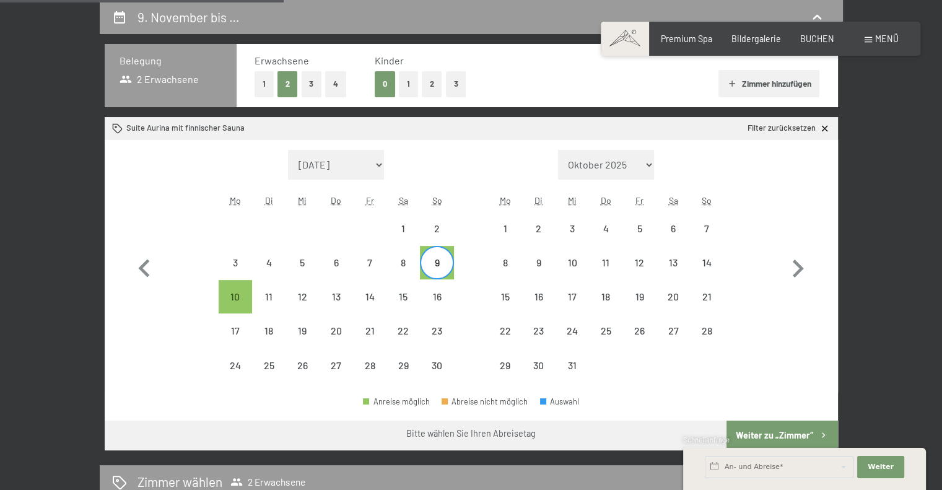
click at [435, 258] on div "9" at bounding box center [436, 273] width 31 height 31
select select "2025-11-01"
select select "2025-12-01"
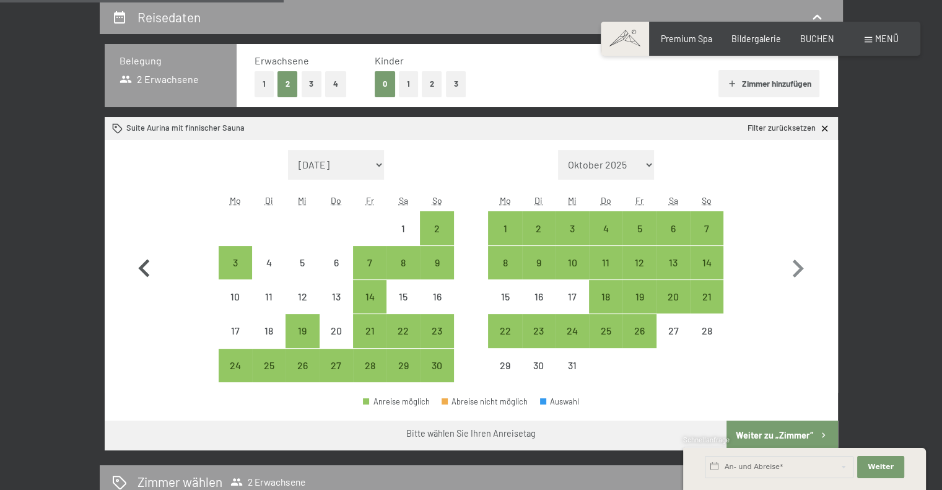
click at [145, 265] on icon "button" at bounding box center [144, 269] width 36 height 36
select select "2025-10-01"
select select "2025-11-01"
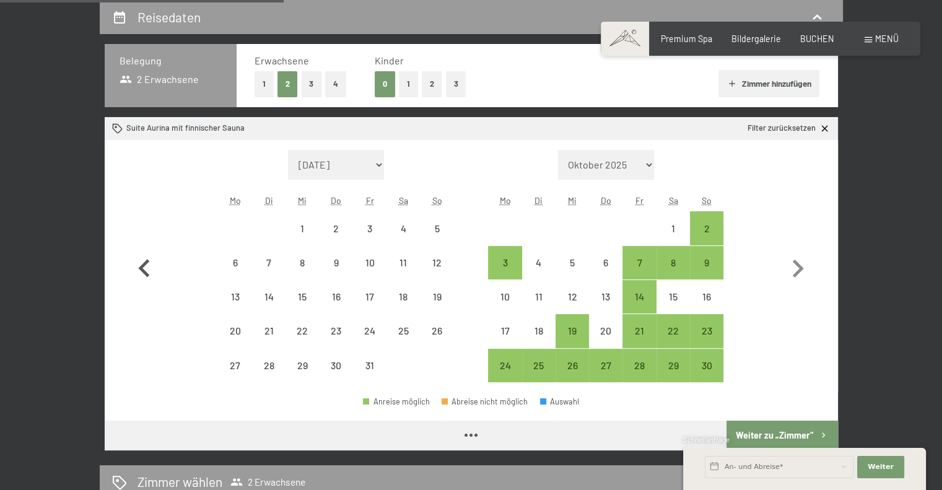
select select "2025-10-01"
select select "2025-11-01"
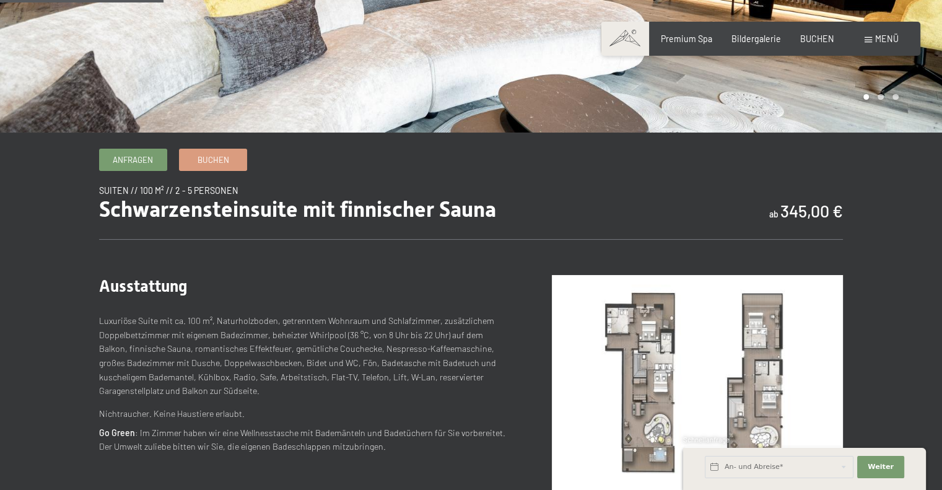
scroll to position [310, 0]
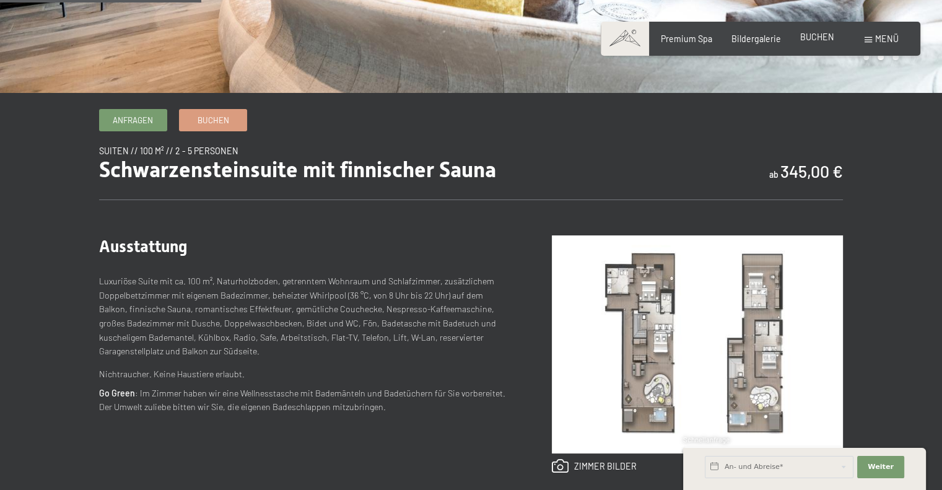
click at [815, 35] on span "BUCHEN" at bounding box center [817, 37] width 34 height 11
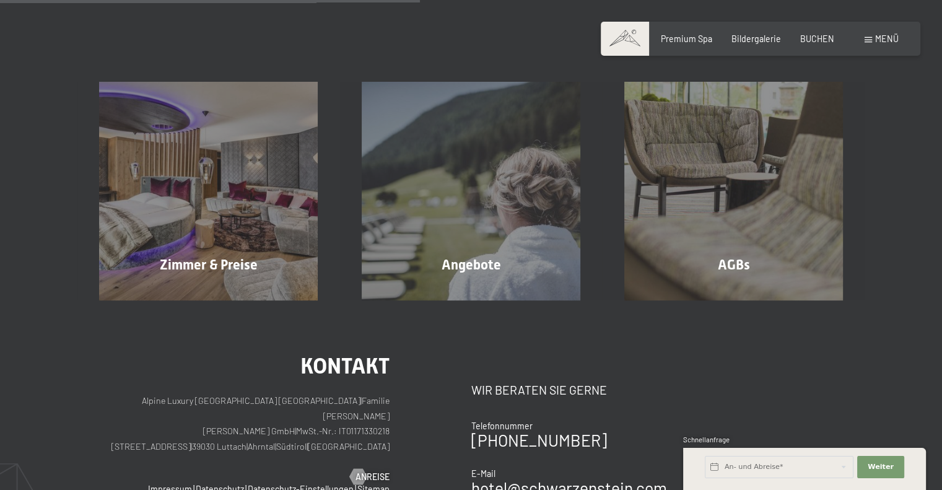
scroll to position [248, 0]
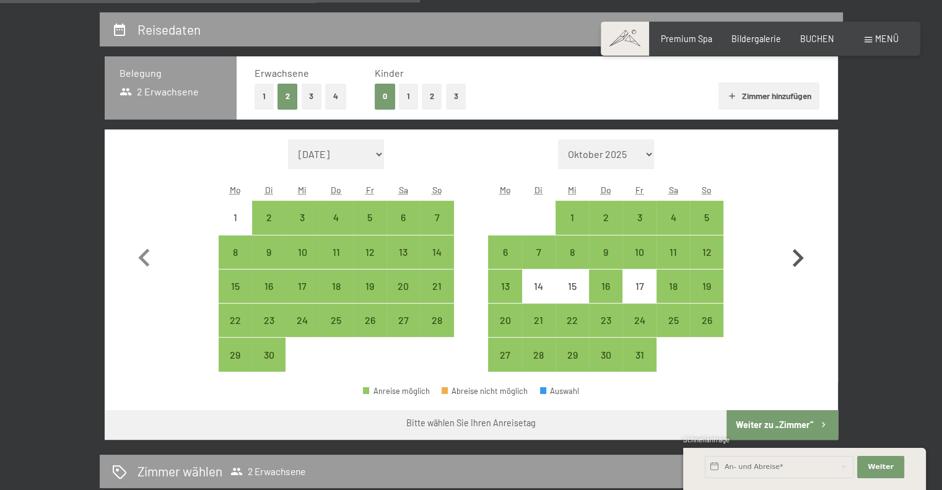
click at [797, 253] on icon "button" at bounding box center [798, 258] width 11 height 18
select select "2025-10-01"
select select "2025-11-01"
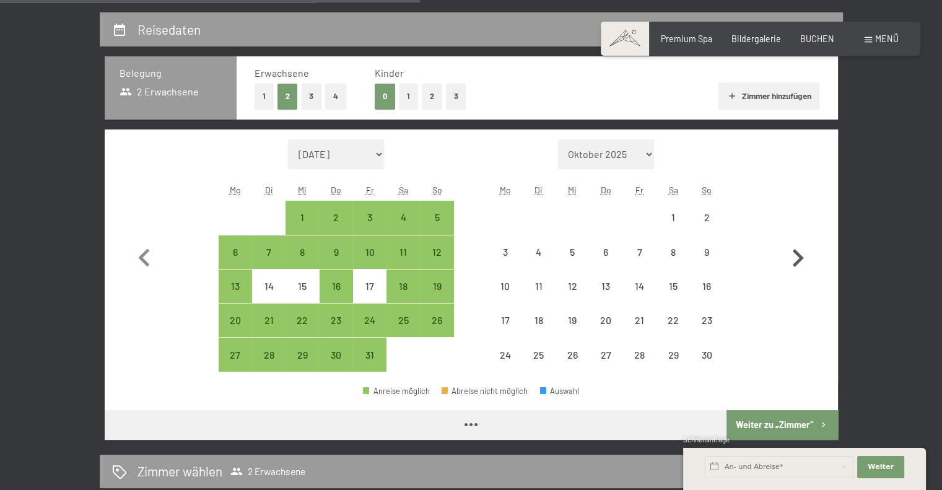
select select "2025-10-01"
select select "2025-11-01"
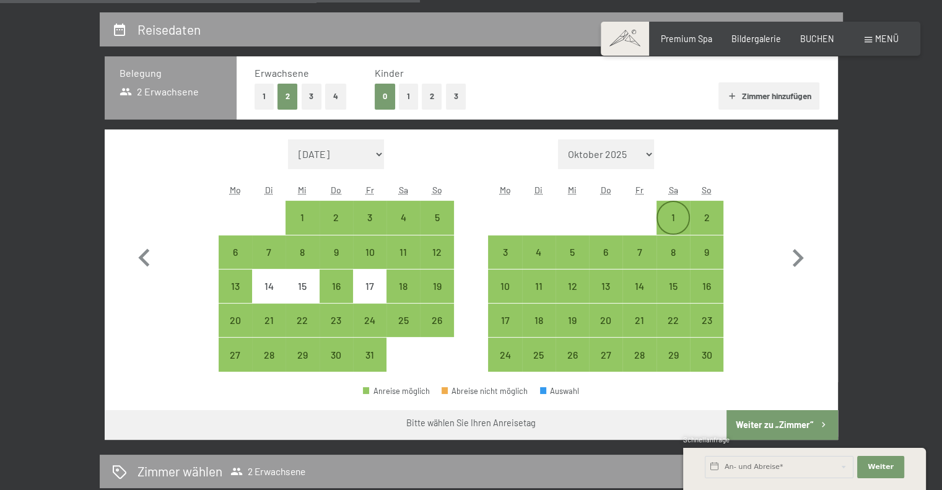
click at [670, 212] on div "1" at bounding box center [673, 227] width 31 height 31
select select "2025-10-01"
select select "2025-11-01"
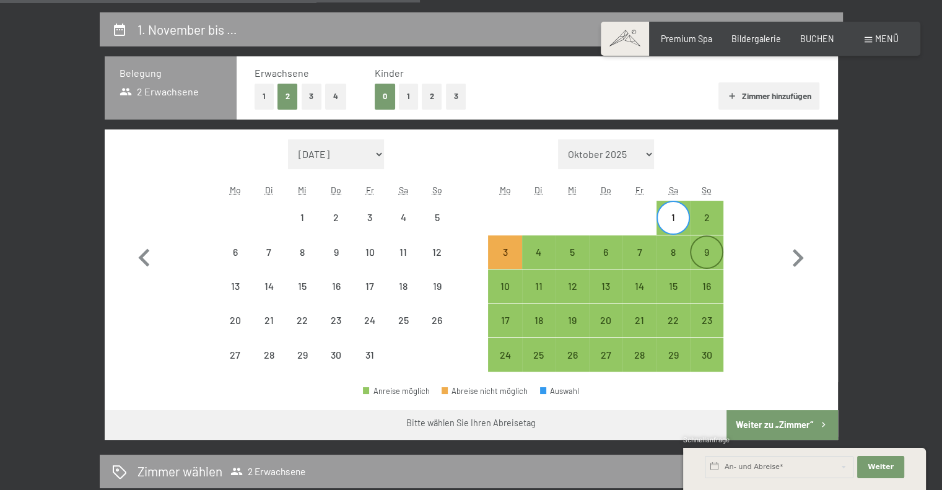
click at [709, 251] on div "9" at bounding box center [706, 262] width 31 height 31
select select "2025-10-01"
select select "2025-11-01"
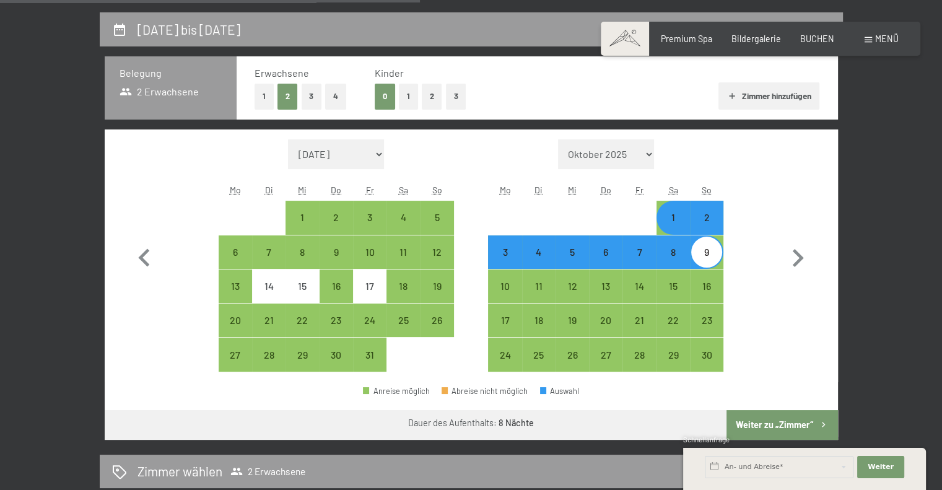
click at [770, 417] on button "Weiter zu „Zimmer“" at bounding box center [781, 425] width 111 height 30
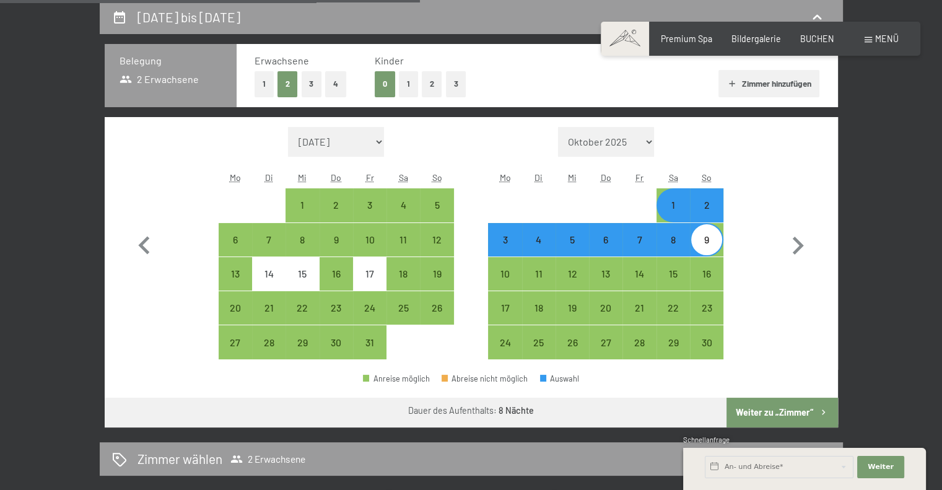
select select "2025-10-01"
select select "2025-11-01"
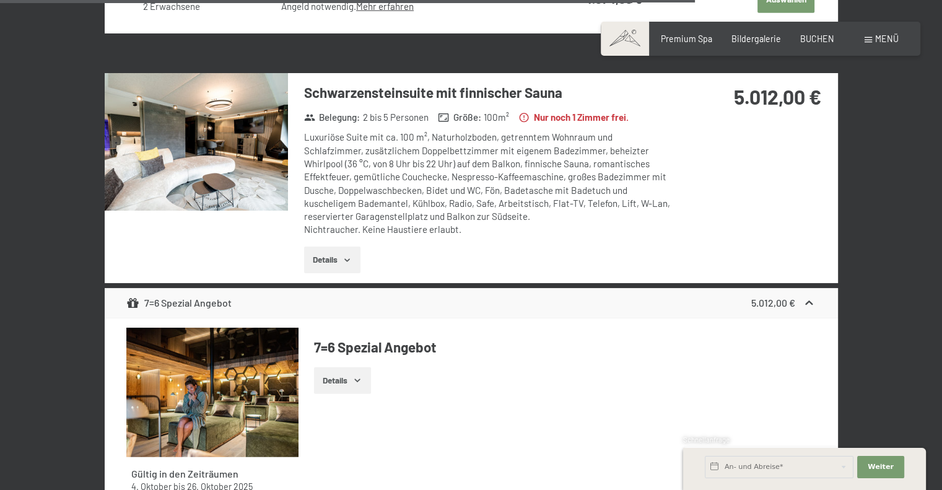
scroll to position [3109, 0]
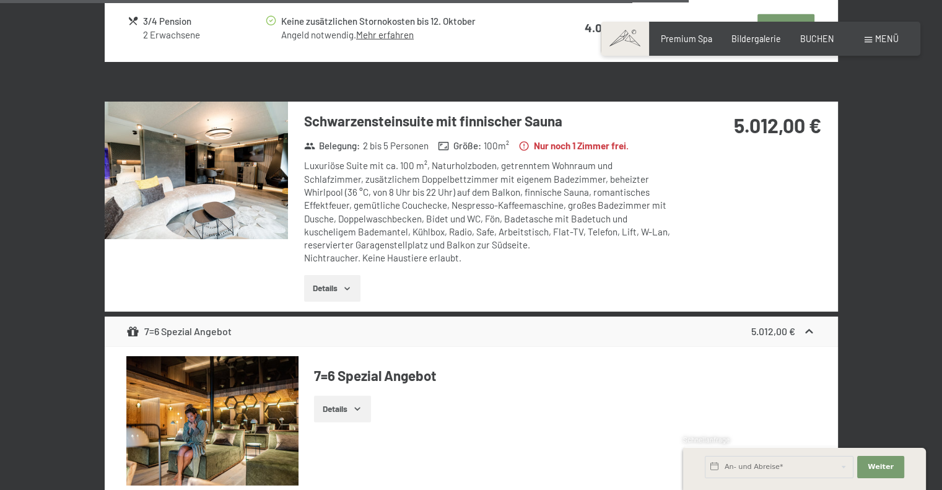
click at [337, 284] on button "Details" at bounding box center [332, 288] width 56 height 27
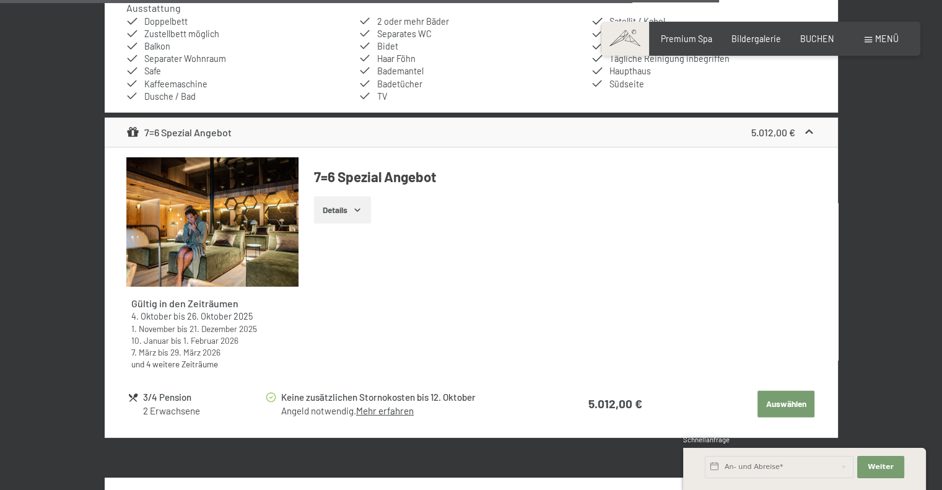
scroll to position [3543, 0]
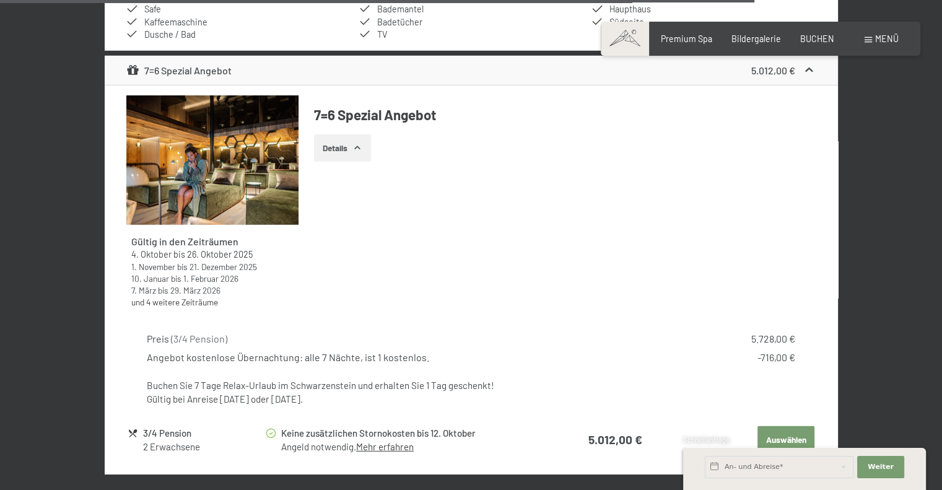
click at [356, 143] on icon "button" at bounding box center [357, 148] width 10 height 10
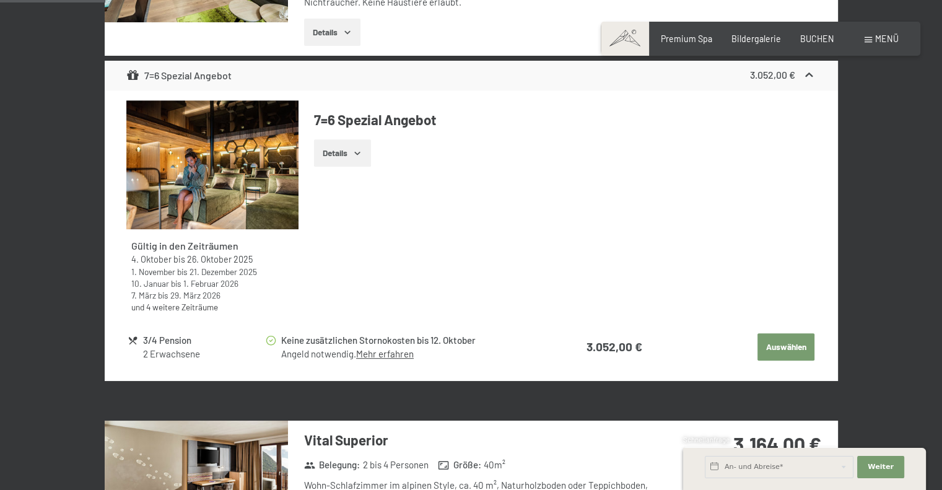
scroll to position [557, 0]
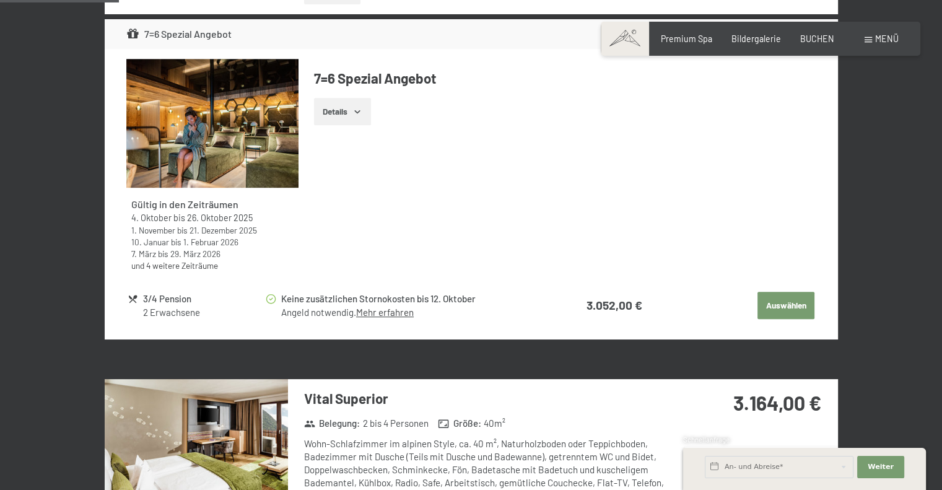
drag, startPoint x: 339, startPoint y: 113, endPoint x: 2, endPoint y: 288, distance: 379.8
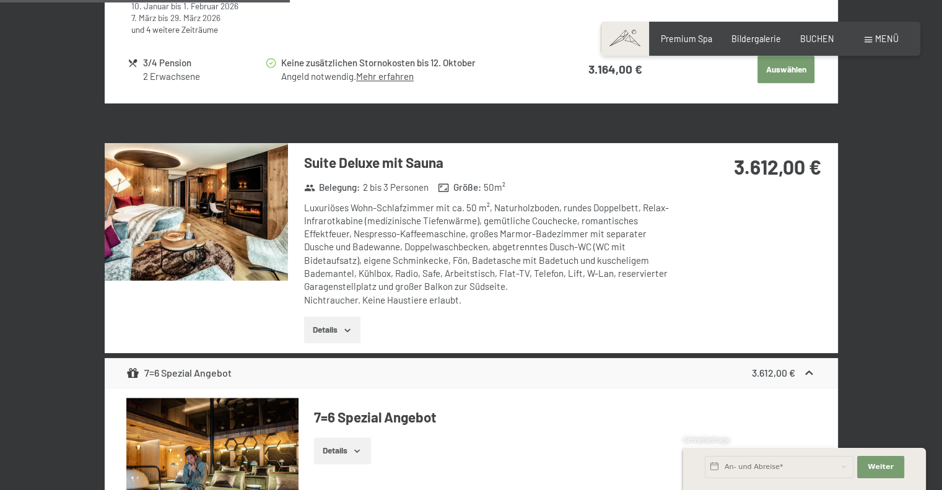
scroll to position [1363, 0]
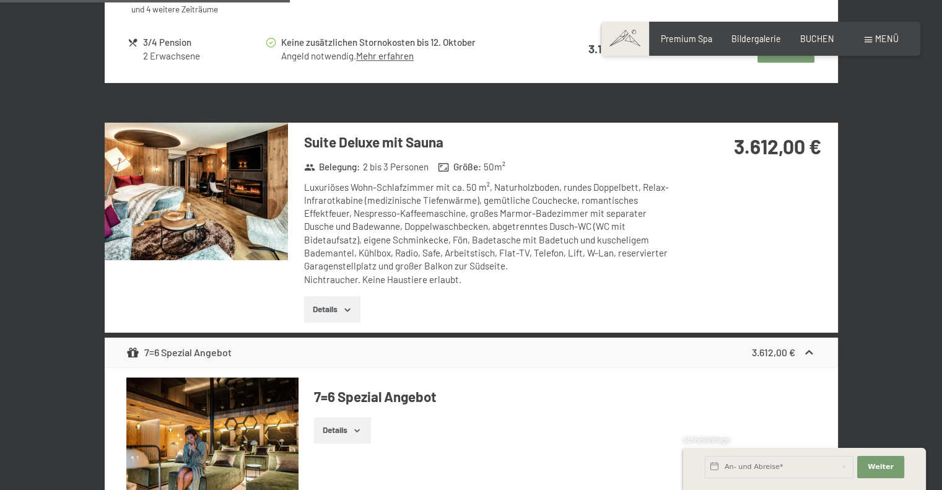
click at [340, 306] on button "Details" at bounding box center [332, 309] width 56 height 27
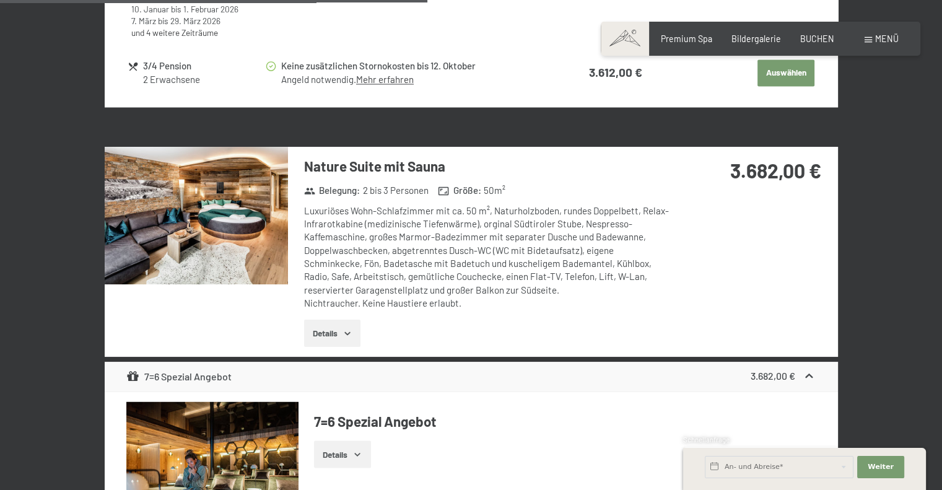
scroll to position [2106, 0]
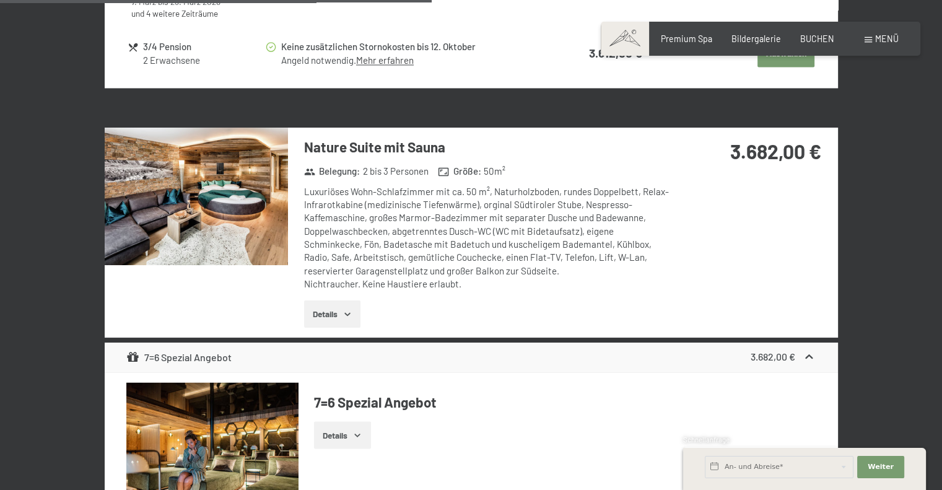
click at [334, 311] on button "Details" at bounding box center [332, 313] width 56 height 27
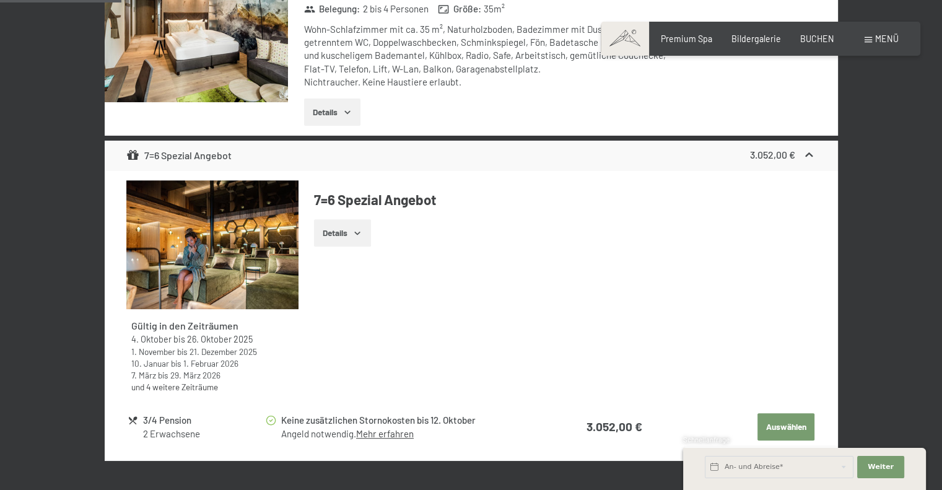
scroll to position [434, 0]
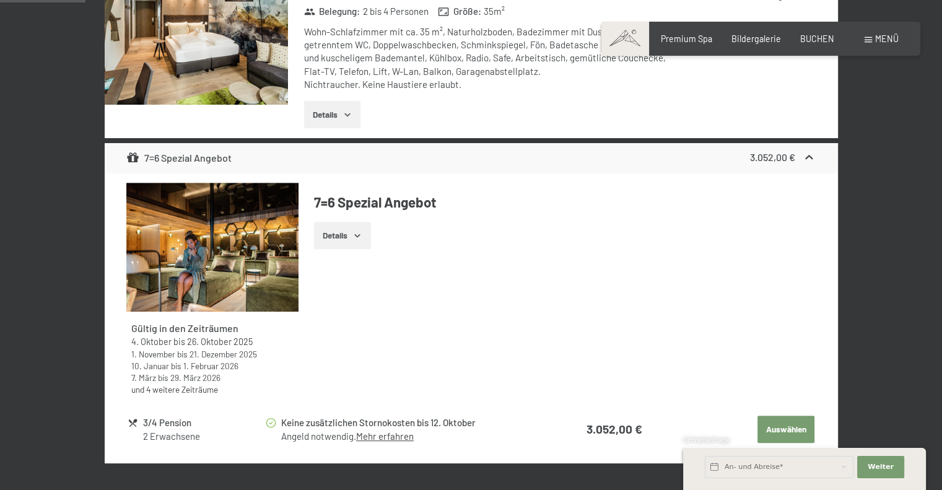
click at [810, 151] on icon at bounding box center [809, 157] width 13 height 13
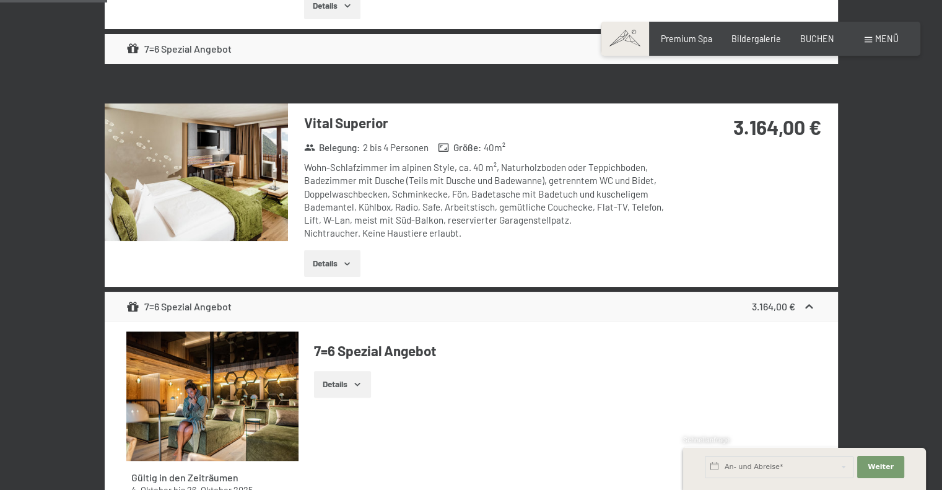
scroll to position [619, 0]
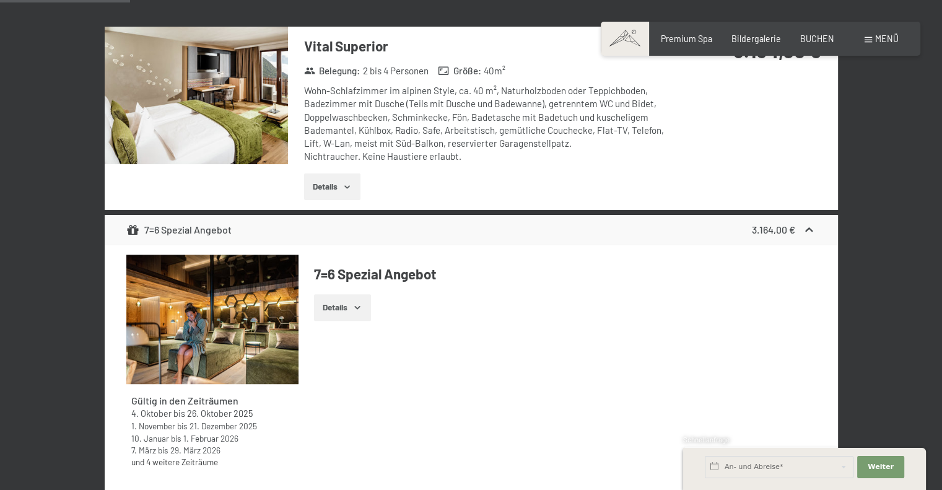
click at [810, 225] on icon at bounding box center [809, 230] width 13 height 13
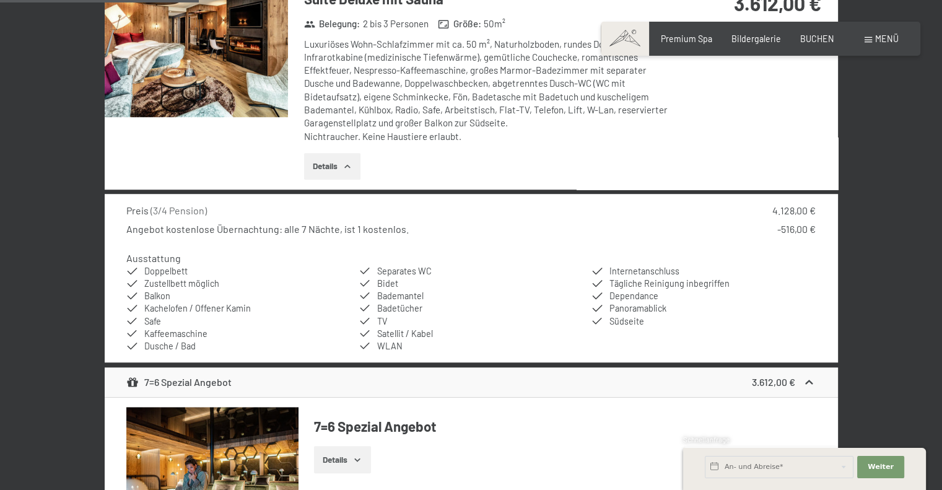
scroll to position [991, 0]
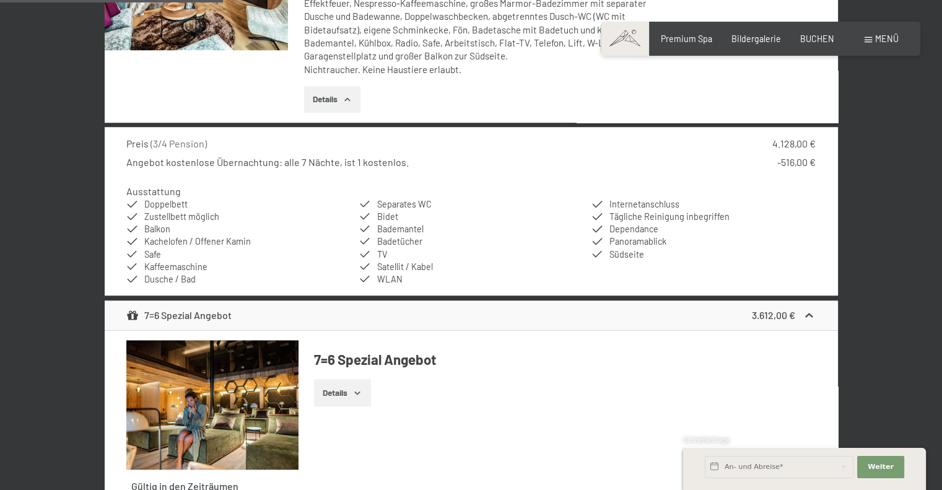
click at [808, 313] on icon at bounding box center [809, 315] width 7 height 4
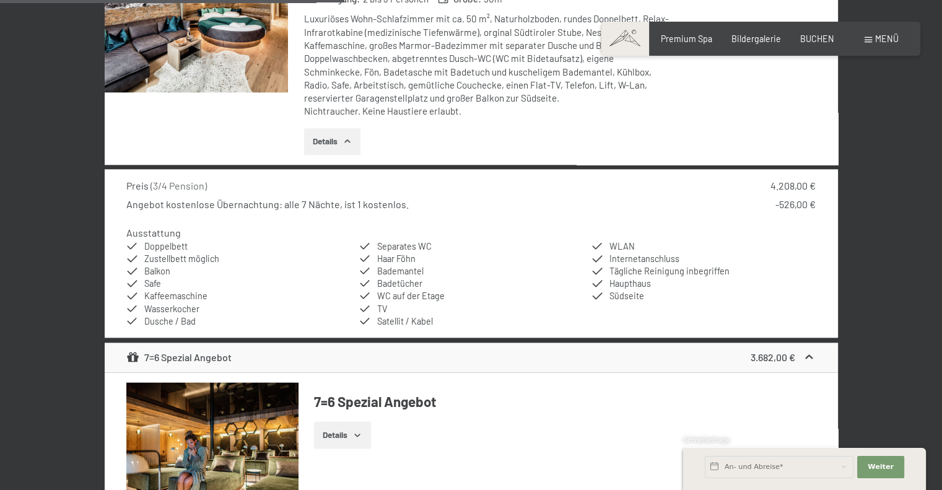
scroll to position [1424, 0]
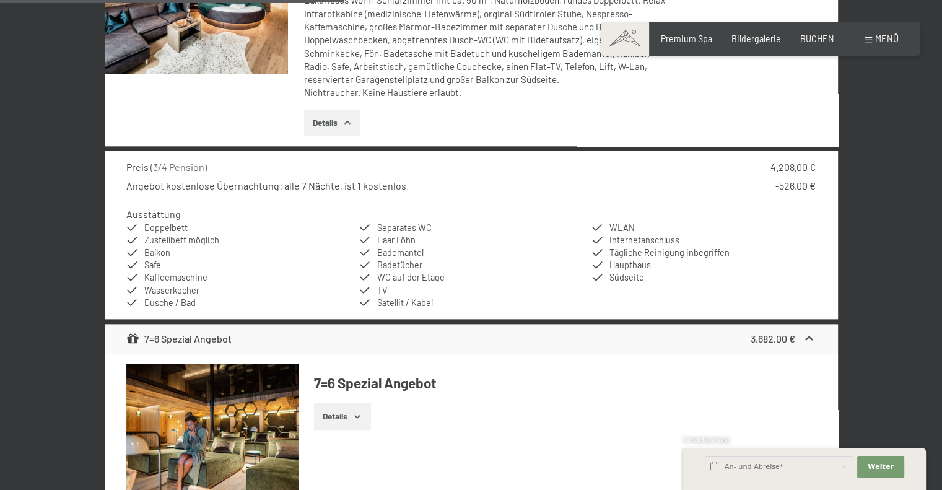
click at [808, 336] on icon at bounding box center [809, 338] width 7 height 4
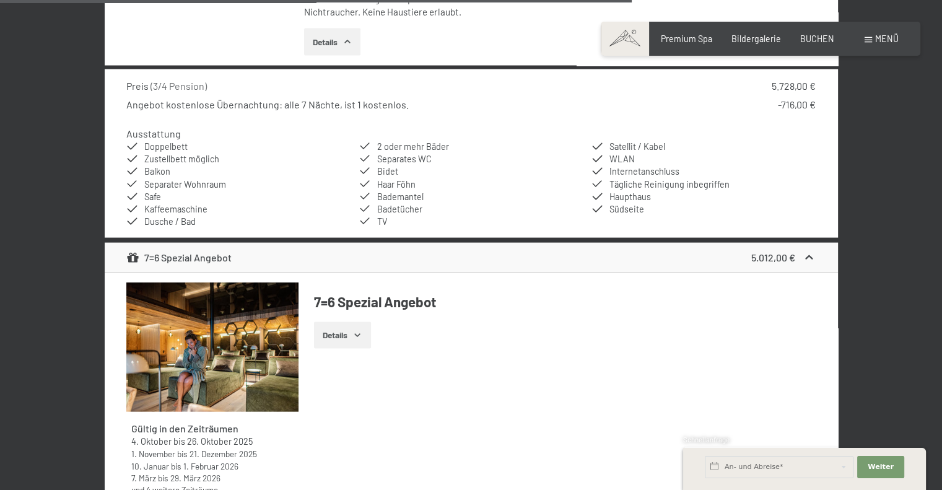
scroll to position [2539, 0]
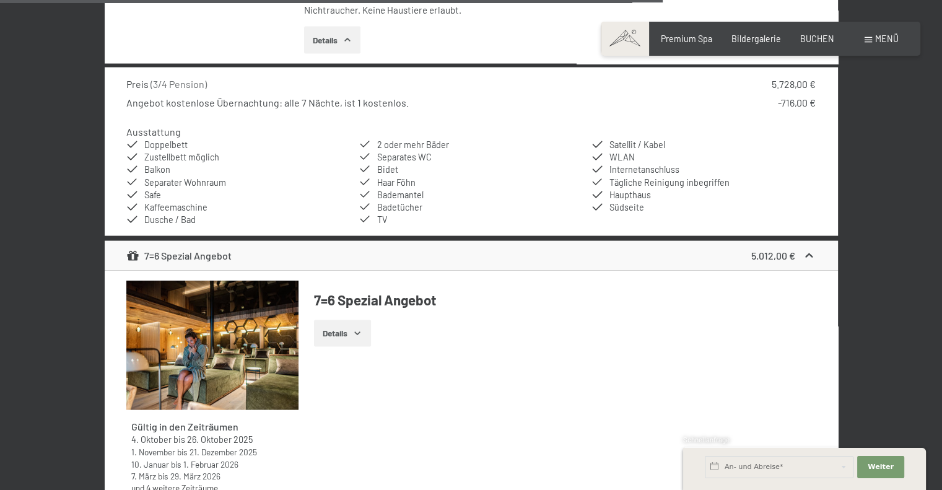
click at [808, 251] on icon at bounding box center [809, 256] width 13 height 13
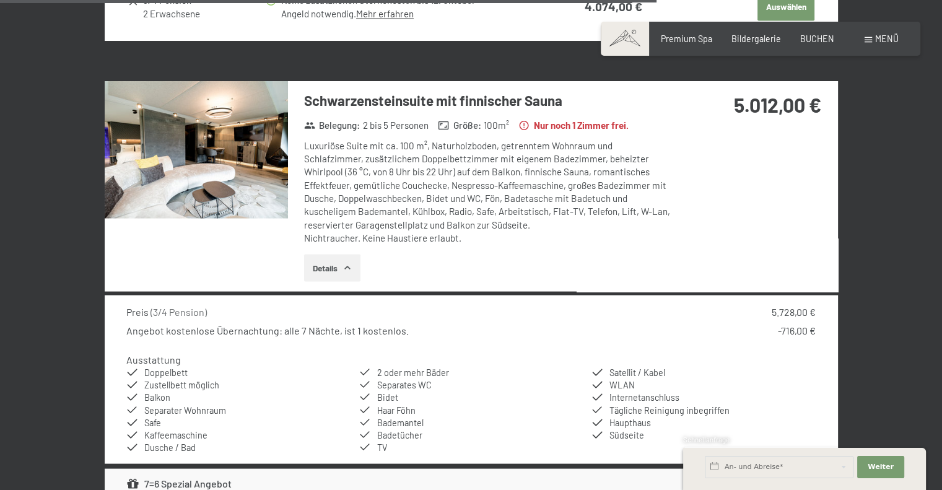
scroll to position [2292, 0]
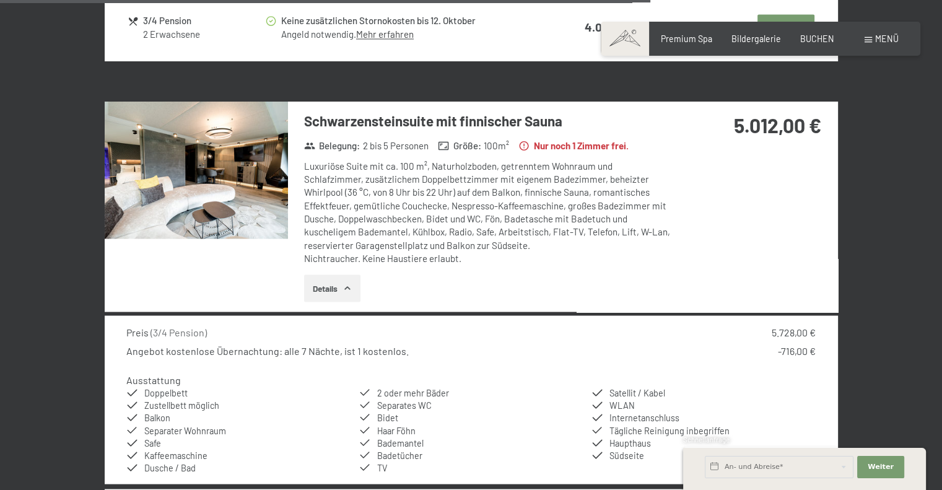
click at [346, 282] on label "Einwilligung Marketing*" at bounding box center [399, 280] width 108 height 12
click at [345, 282] on input "Einwilligung Marketing*" at bounding box center [339, 280] width 12 height 12
click at [349, 282] on label "Einwilligung Marketing*" at bounding box center [399, 280] width 108 height 12
click at [345, 282] on input "Einwilligung Marketing*" at bounding box center [339, 280] width 12 height 12
click at [348, 282] on label "Einwilligung Marketing*" at bounding box center [399, 280] width 108 height 12
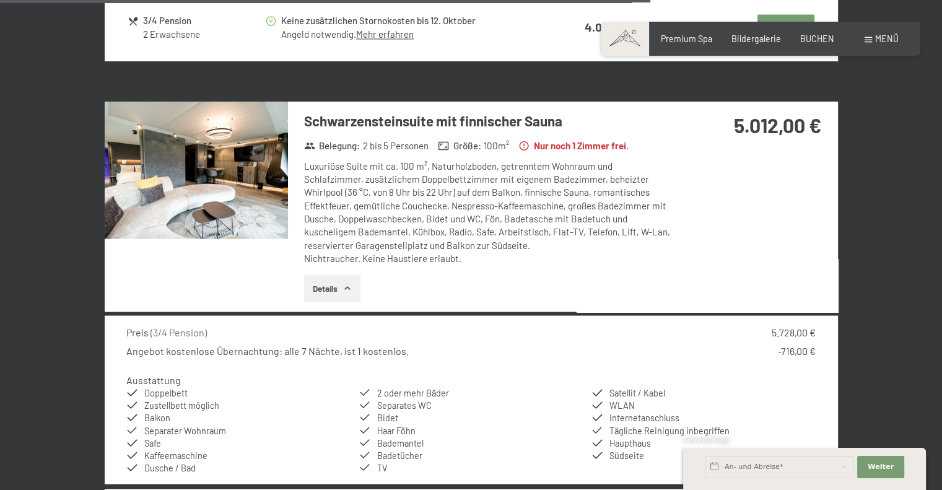
click at [345, 282] on input "Einwilligung Marketing*" at bounding box center [339, 280] width 12 height 12
checkbox input "false"
click at [311, 282] on button "Details" at bounding box center [332, 287] width 56 height 27
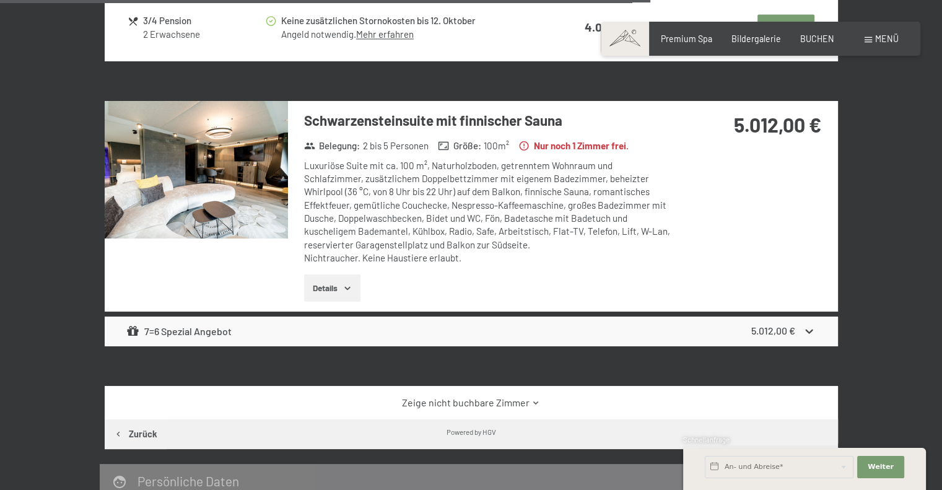
click at [320, 283] on button "Details" at bounding box center [332, 287] width 56 height 27
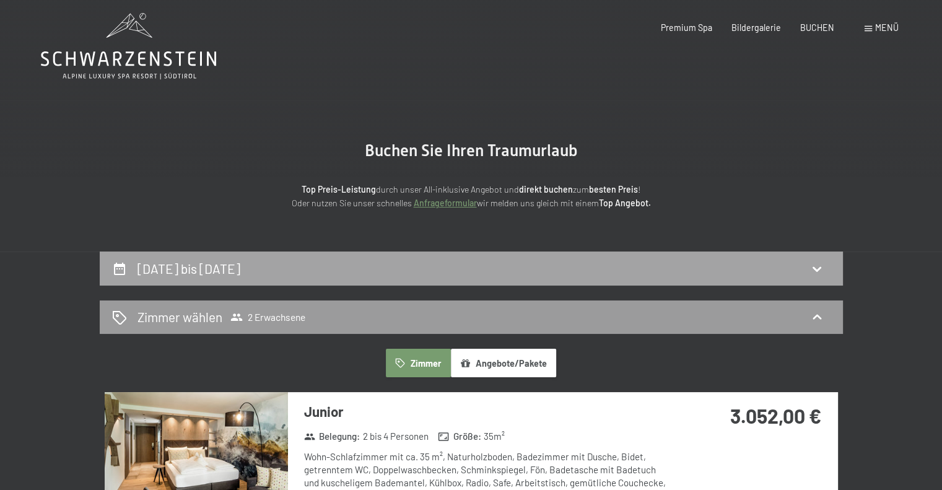
scroll to position [0, 0]
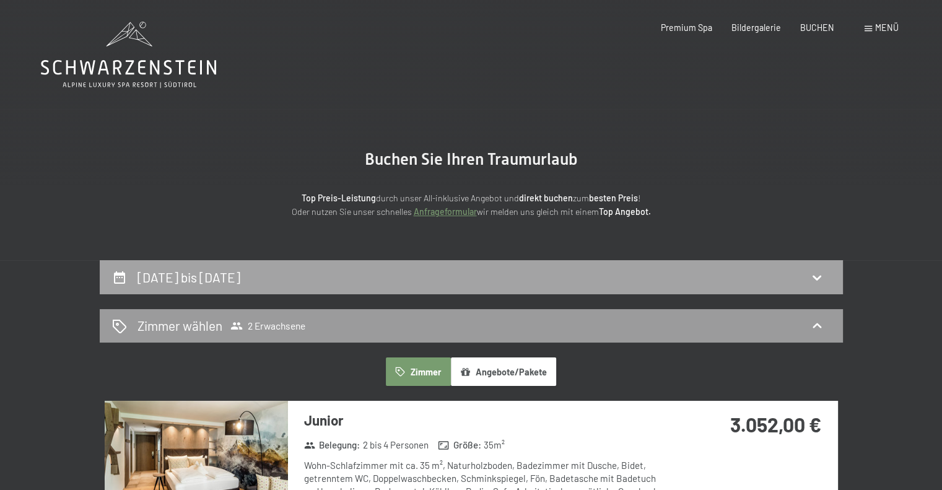
click at [189, 272] on h2 "1. November bis 9. November 2025" at bounding box center [188, 276] width 103 height 15
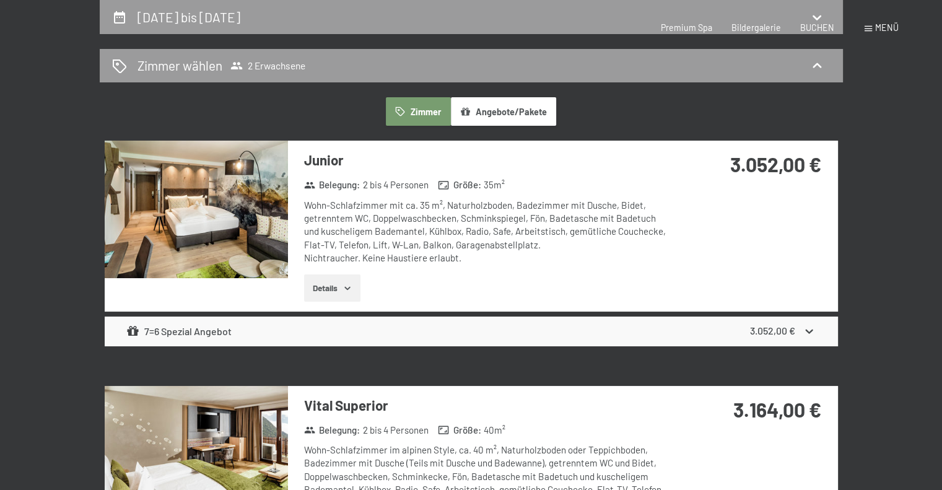
select select "2025-10-01"
select select "2025-11-01"
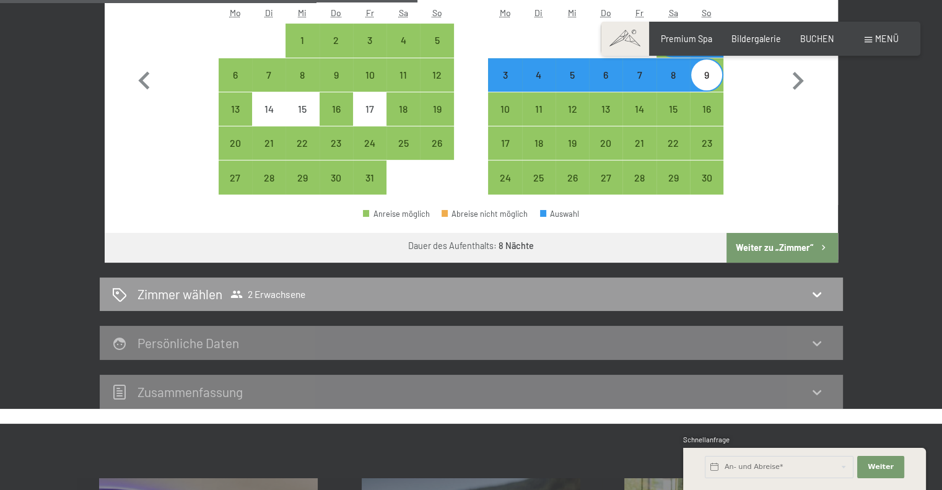
scroll to position [338, 0]
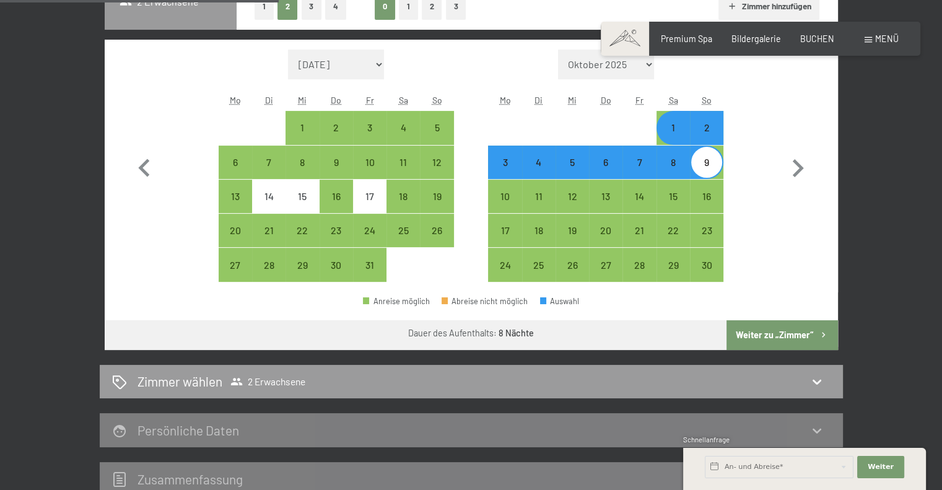
click at [782, 333] on button "Weiter zu „Zimmer“" at bounding box center [781, 335] width 111 height 30
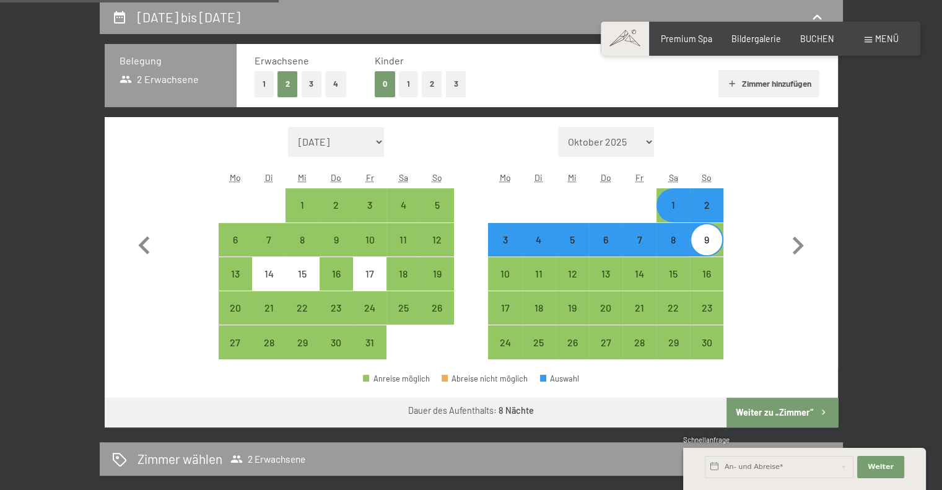
select select "2025-10-01"
select select "2025-11-01"
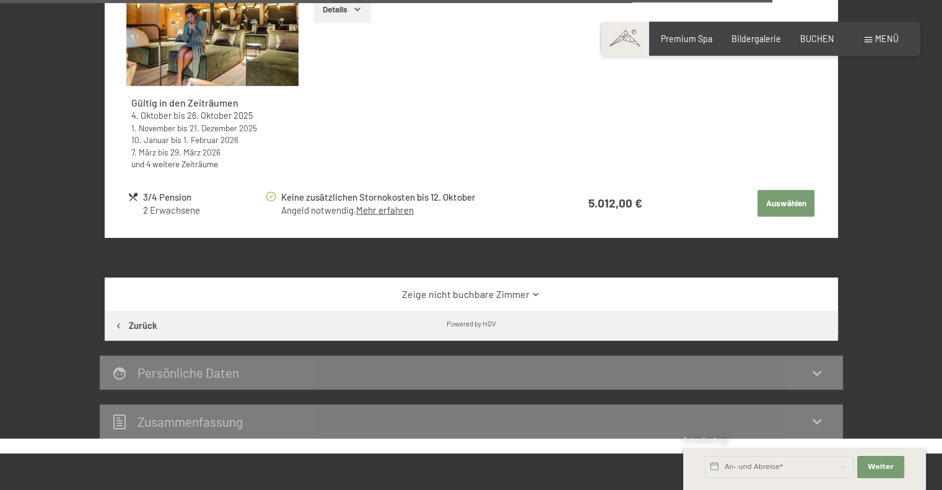
scroll to position [3447, 0]
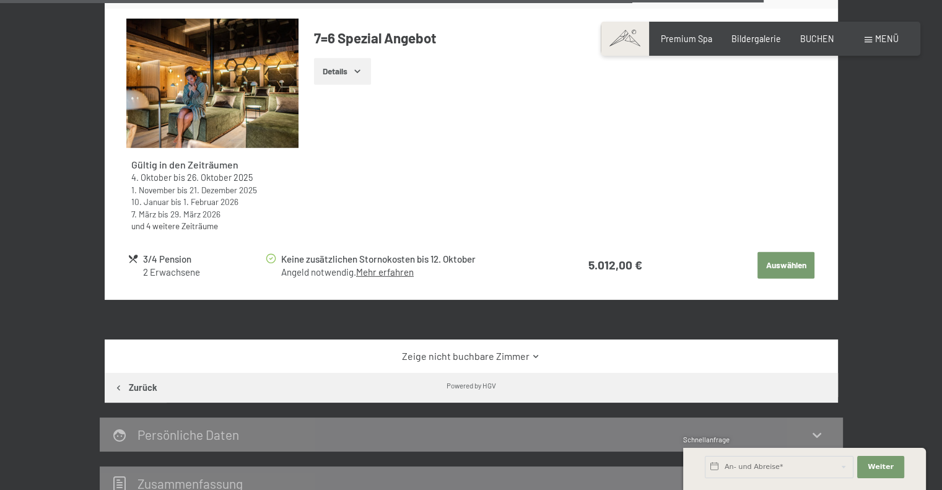
click at [461, 349] on link "Zeige nicht buchbare Zimmer" at bounding box center [470, 356] width 689 height 14
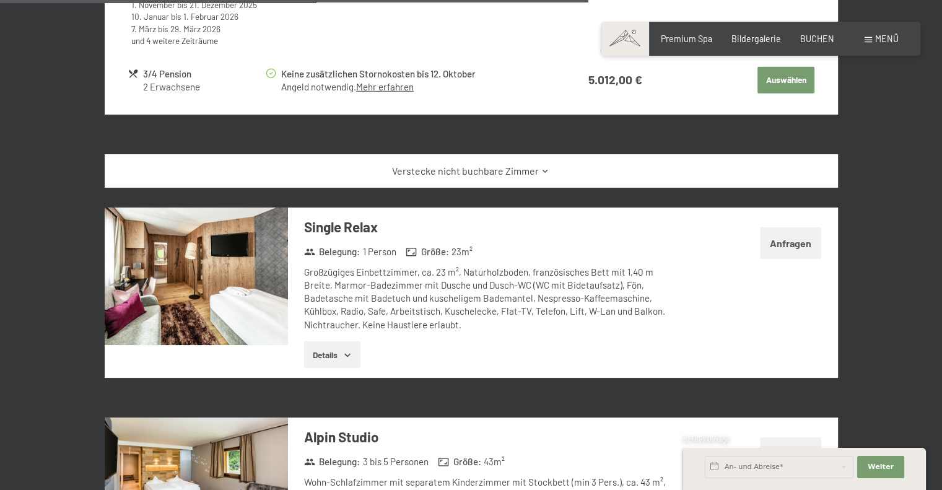
scroll to position [3632, 0]
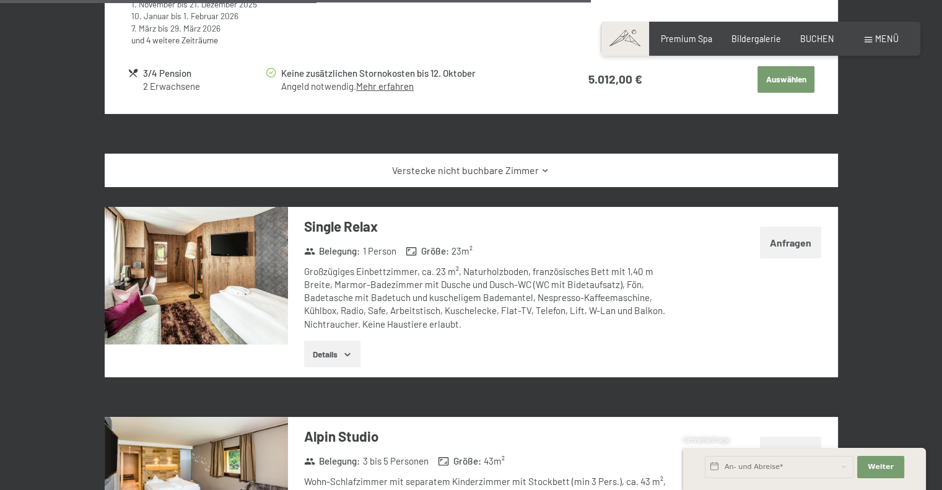
click at [478, 165] on link "Verstecke nicht buchbare Zimmer" at bounding box center [470, 171] width 689 height 14
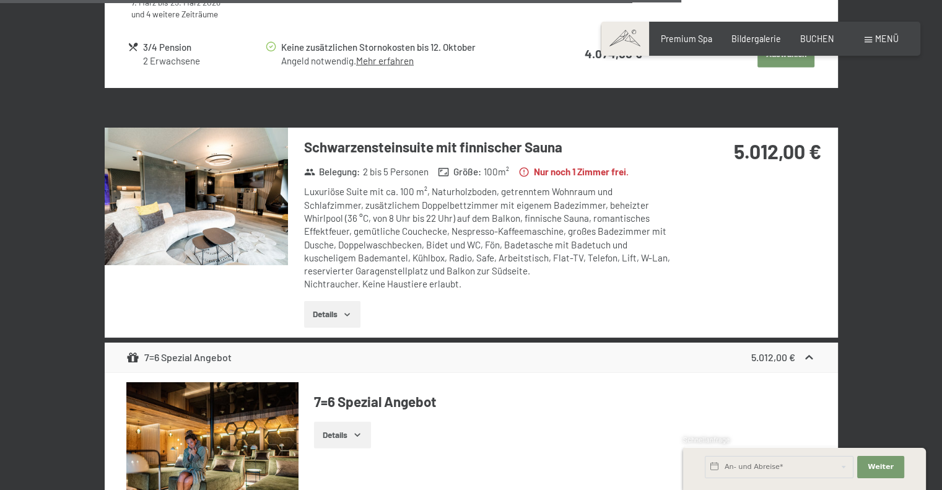
scroll to position [3075, 0]
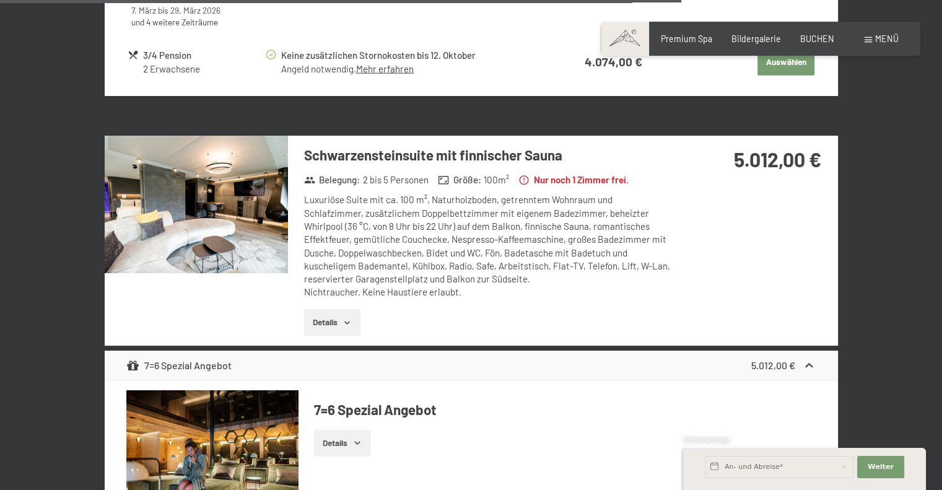
click at [344, 311] on button "Details" at bounding box center [332, 322] width 56 height 27
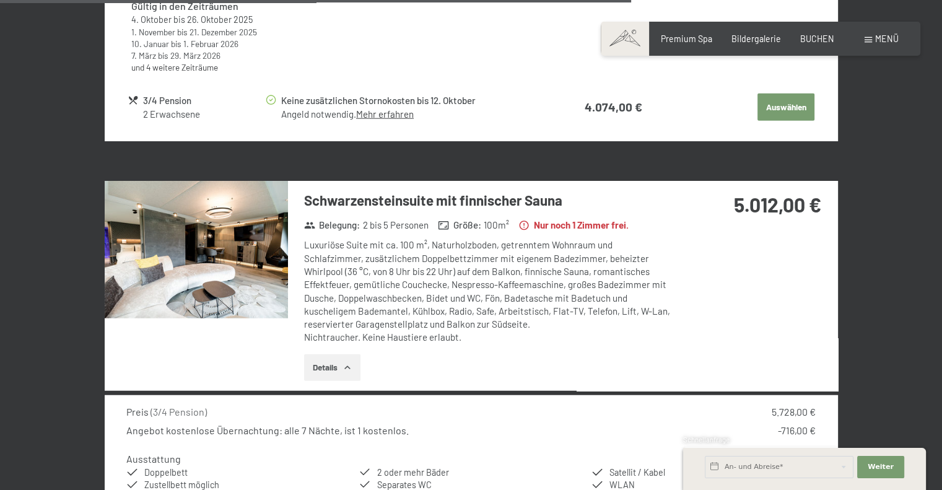
scroll to position [2951, 0]
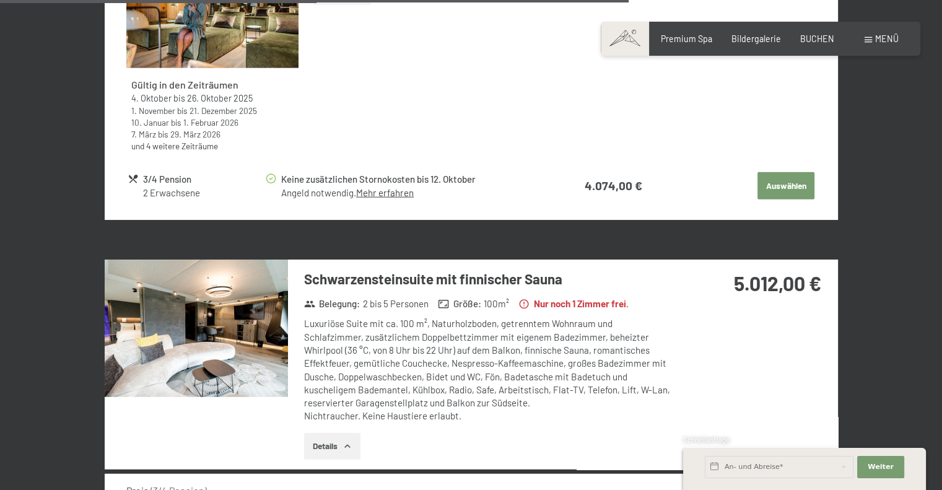
click at [571, 269] on h3 "Schwarzensteinsuite mit finnischer Sauna" at bounding box center [488, 278] width 369 height 19
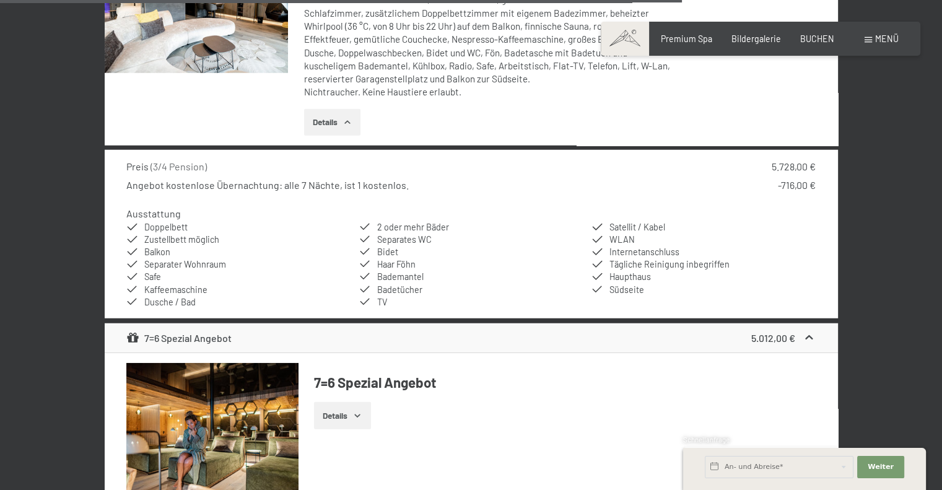
scroll to position [3323, 0]
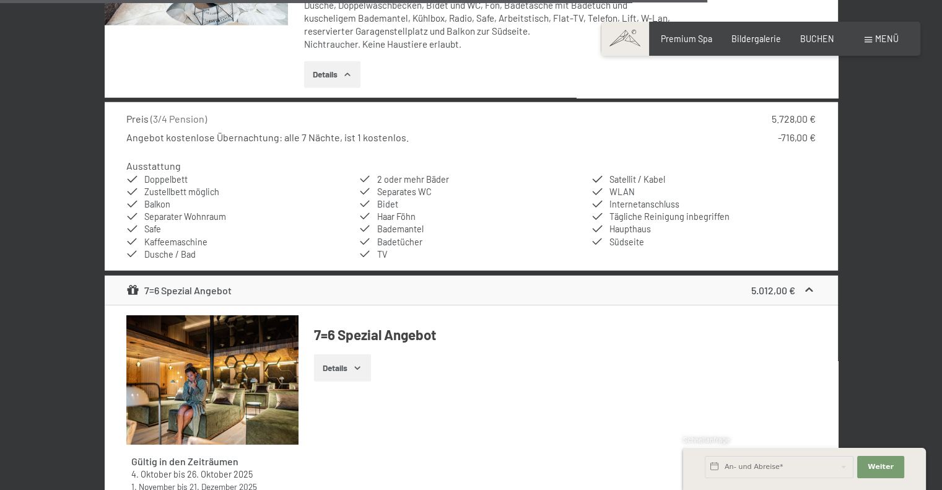
click at [320, 69] on button "Details" at bounding box center [332, 74] width 56 height 27
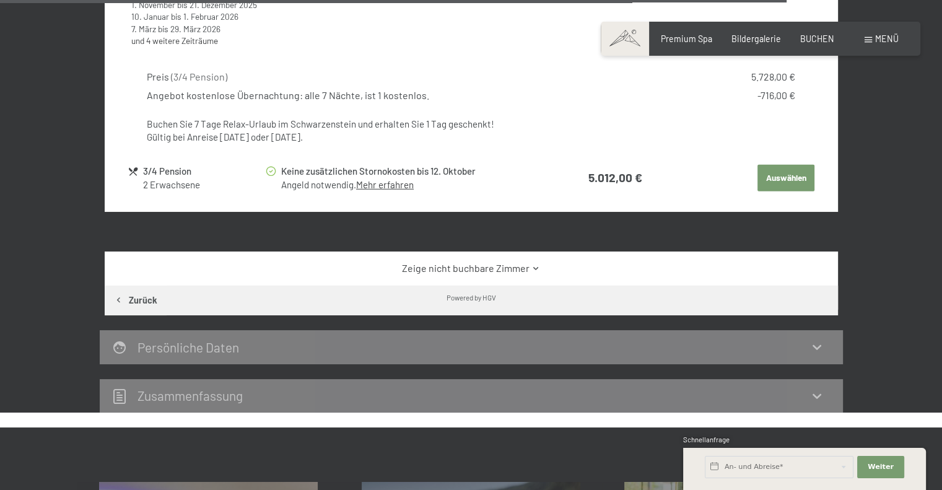
scroll to position [3632, 0]
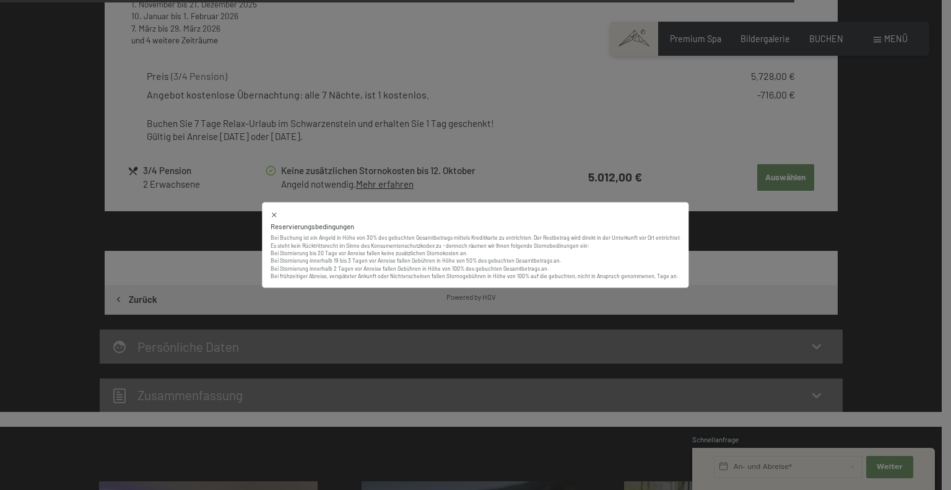
click at [410, 124] on div "Reservierungsbedingungen Bei Buchung ist ein Angeld in Höhe von 30% des gebucht…" at bounding box center [475, 245] width 951 height 490
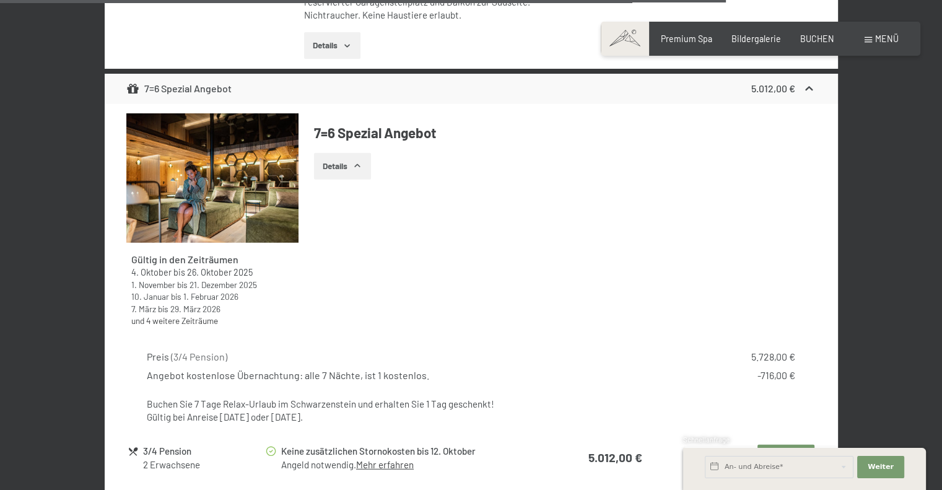
scroll to position [3323, 0]
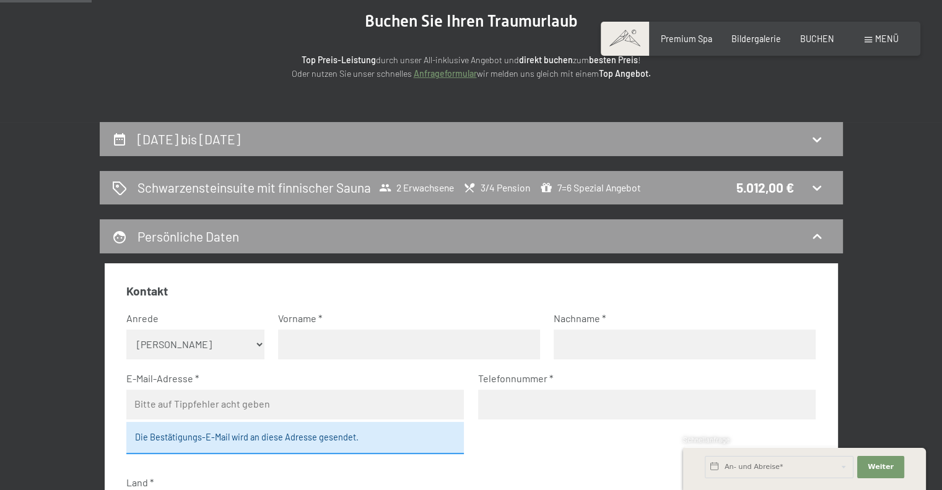
scroll to position [136, 0]
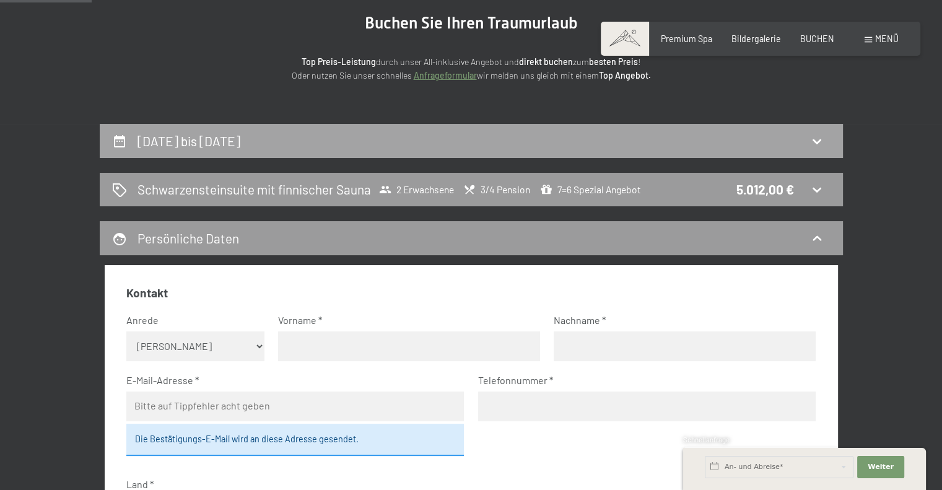
click at [203, 136] on h2 "1. November bis 9. November 2025" at bounding box center [188, 140] width 103 height 15
select select "2025-10-01"
select select "2025-11-01"
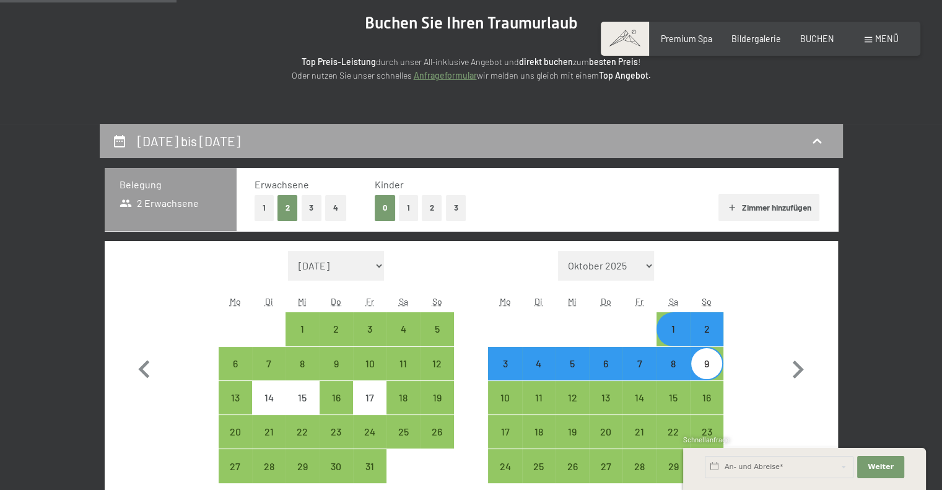
scroll to position [260, 0]
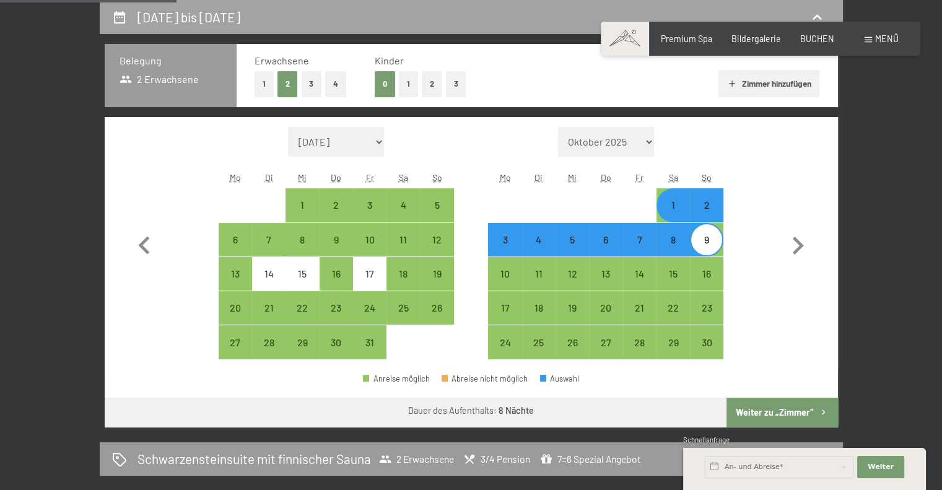
click at [189, 15] on h2 "1. November bis 9. November 2025" at bounding box center [188, 16] width 103 height 15
select select "2025-10-01"
select select "2025-11-01"
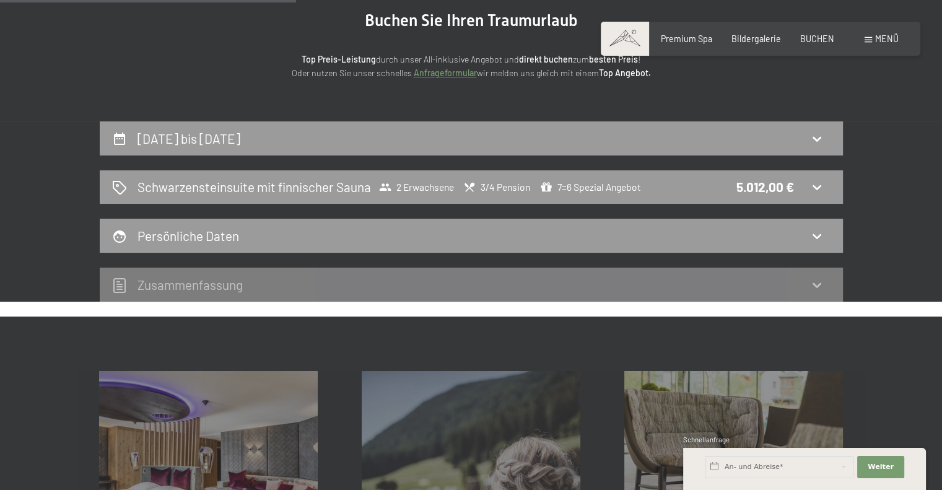
scroll to position [136, 0]
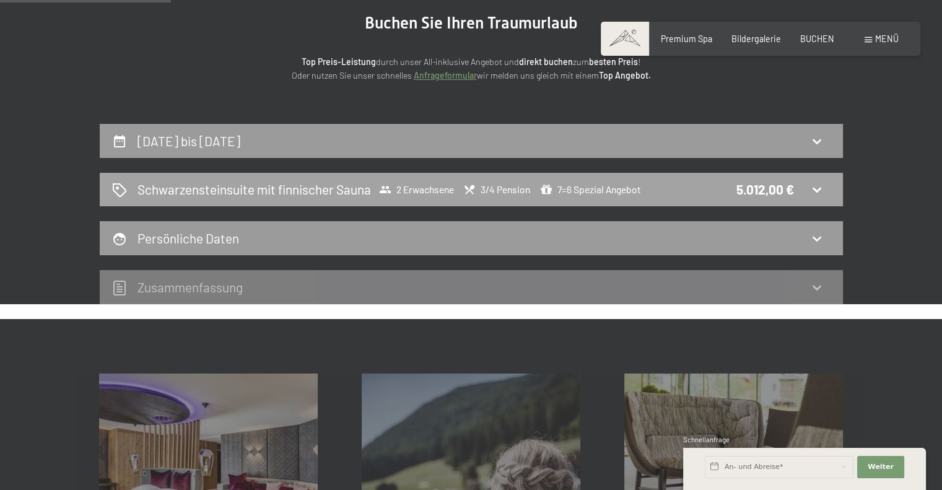
click at [818, 188] on icon at bounding box center [816, 189] width 15 height 15
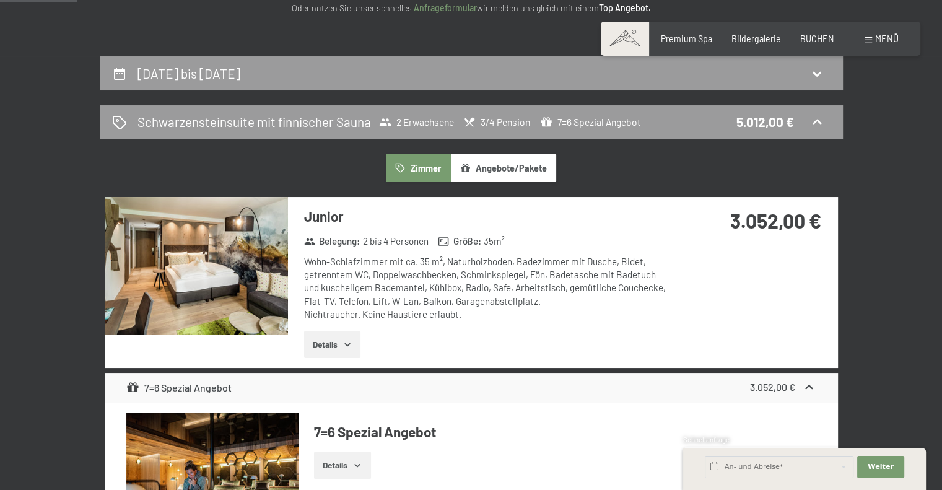
scroll to position [198, 0]
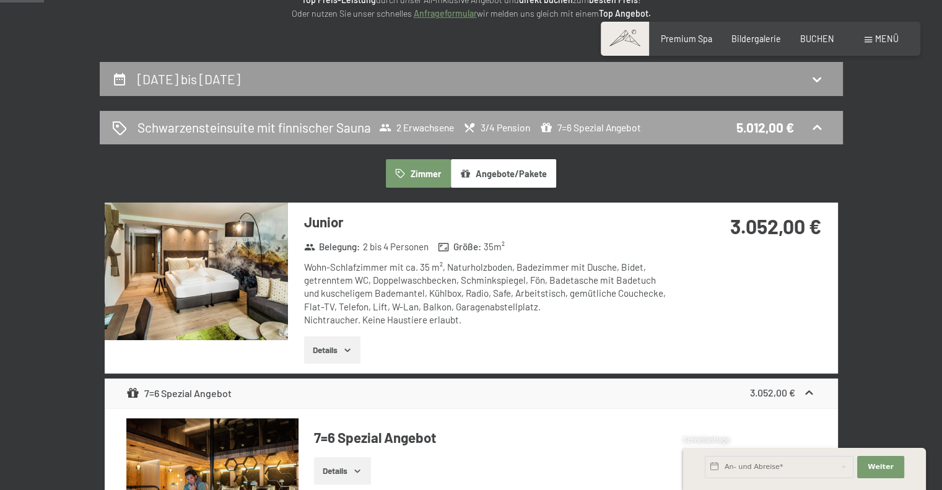
click at [816, 124] on icon at bounding box center [816, 127] width 15 height 15
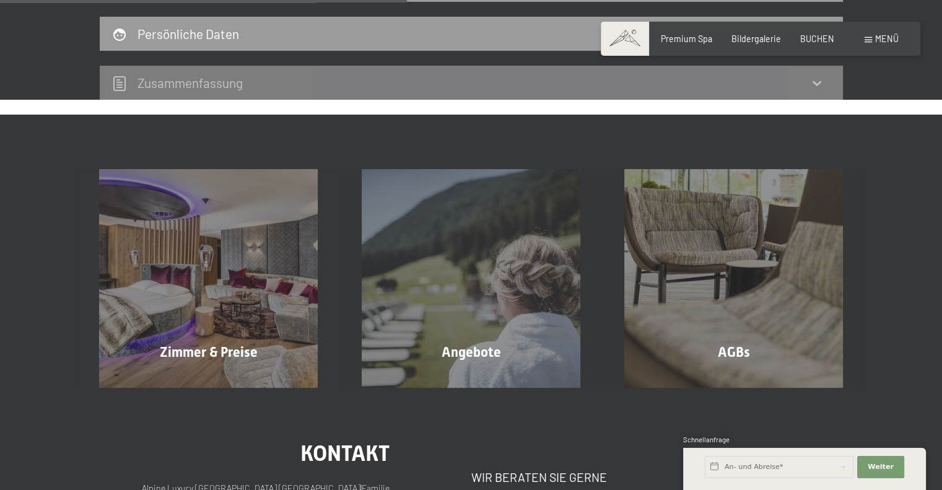
scroll to position [322, 0]
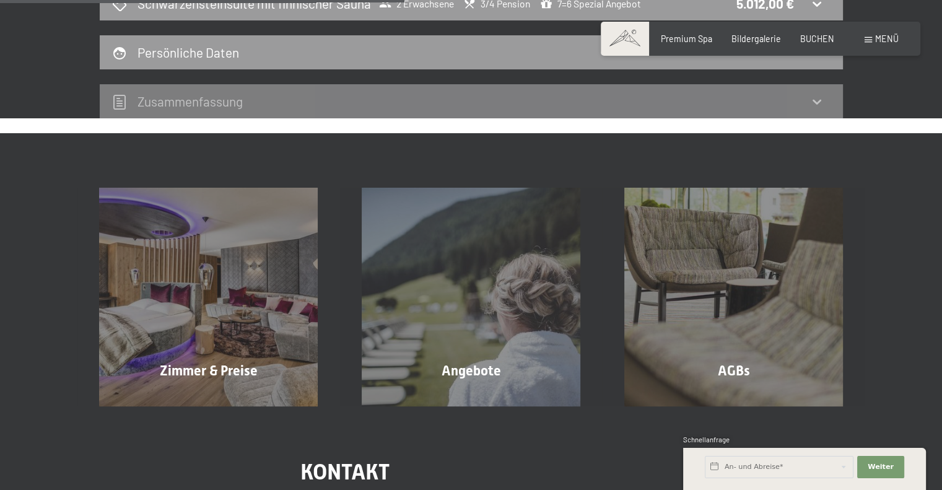
click at [166, 101] on h2 "Zusammen­fassung" at bounding box center [189, 101] width 105 height 15
click at [820, 103] on icon at bounding box center [816, 101] width 15 height 15
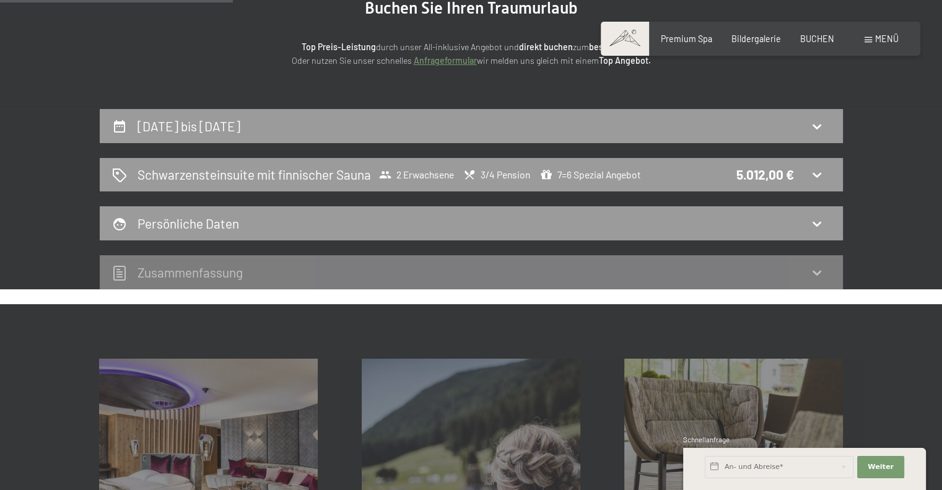
scroll to position [186, 0]
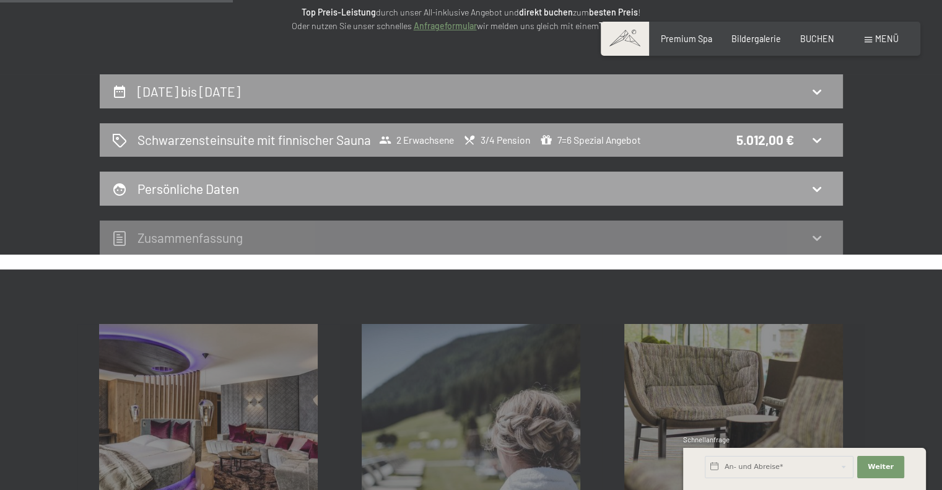
click at [387, 186] on div "Persönliche Daten" at bounding box center [471, 189] width 718 height 18
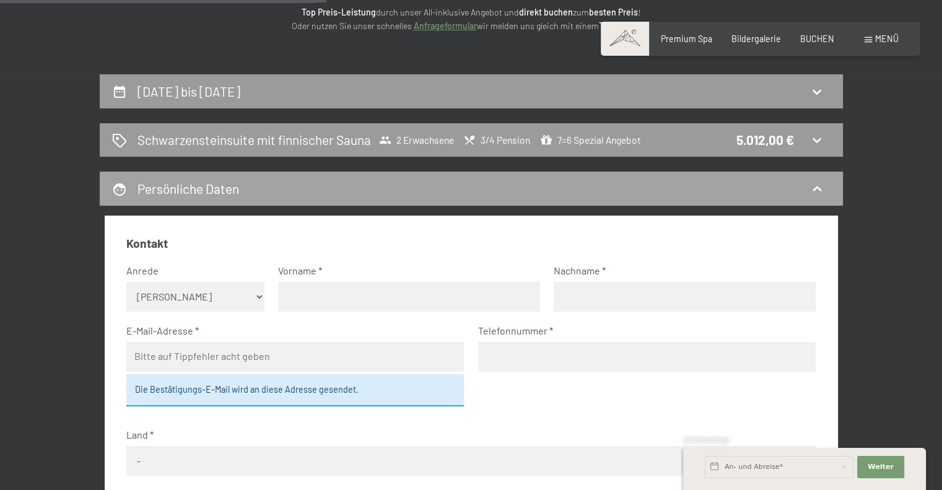
scroll to position [260, 0]
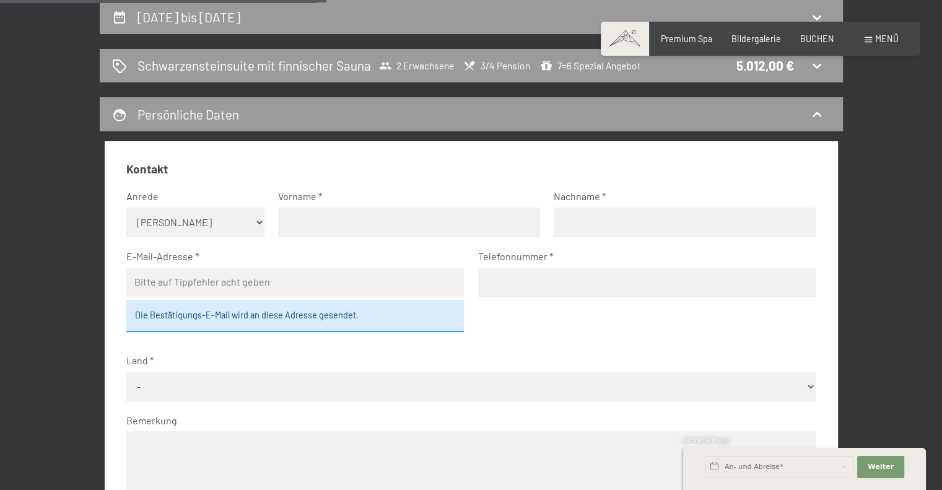
click at [191, 219] on select "Keine Angabe Frau Herr" at bounding box center [195, 222] width 138 height 30
select select "m"
click at [126, 207] on select "Keine Angabe Frau Herr" at bounding box center [195, 222] width 138 height 30
drag, startPoint x: 311, startPoint y: 214, endPoint x: 345, endPoint y: 199, distance: 36.9
click at [311, 214] on input "text" at bounding box center [409, 222] width 262 height 30
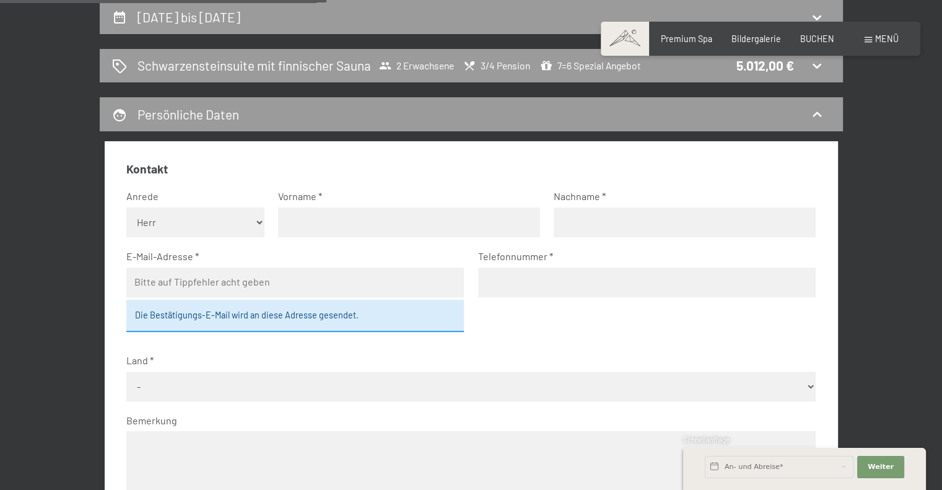
type input "Philippe"
type input "Daucourt"
type input "daucourt.ph@gmail.com"
type input "0764892939"
select select "CHE"
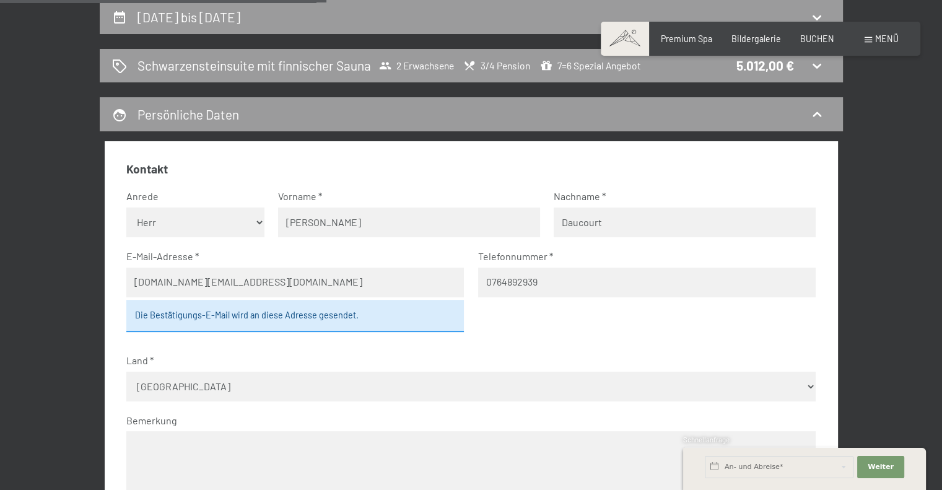
click at [165, 319] on div "Die Bestätigungs-E-Mail wird an diese Adresse gesendet." at bounding box center [295, 316] width 338 height 32
click at [170, 313] on div "Die Bestätigungs-E-Mail wird an diese Adresse gesendet." at bounding box center [295, 316] width 338 height 32
click at [137, 310] on div "Die Bestätigungs-E-Mail wird an diese Adresse gesendet." at bounding box center [295, 316] width 338 height 32
drag, startPoint x: 136, startPoint y: 314, endPoint x: 250, endPoint y: 302, distance: 114.6
click at [250, 302] on div "Die Bestätigungs-E-Mail wird an diese Adresse gesendet." at bounding box center [295, 316] width 338 height 32
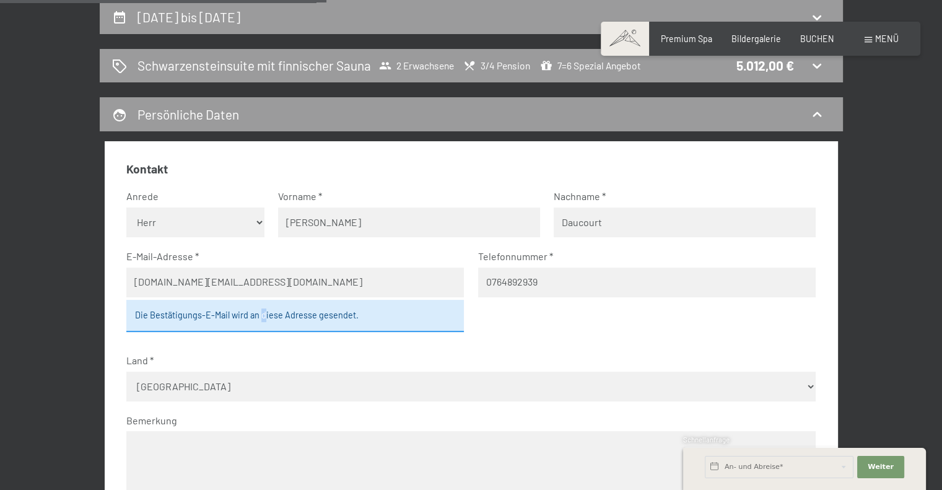
click at [263, 302] on div "Die Bestätigungs-E-Mail wird an diese Adresse gesendet." at bounding box center [295, 316] width 338 height 32
click at [260, 278] on input "daucourt.ph@gmail.com" at bounding box center [295, 283] width 338 height 30
click at [373, 315] on div "Die Bestätigungs-E-Mail wird an diese Adresse gesendet." at bounding box center [295, 316] width 338 height 32
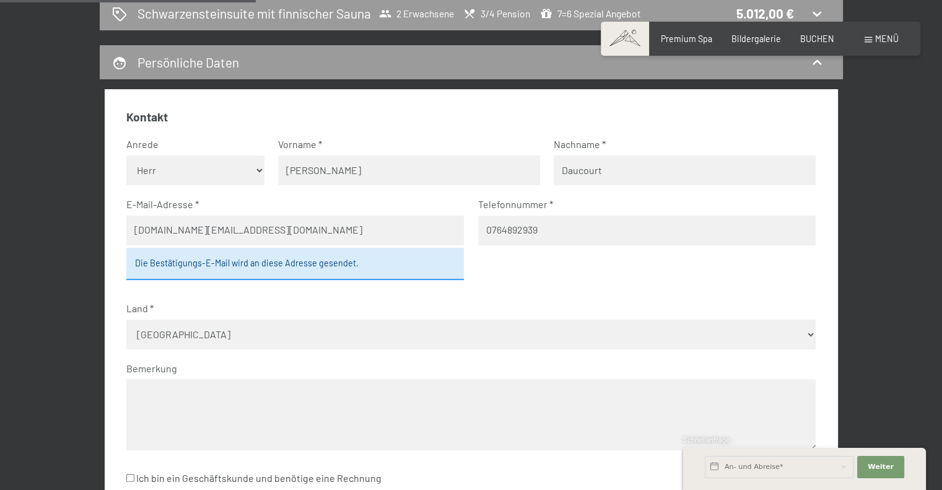
scroll to position [384, 0]
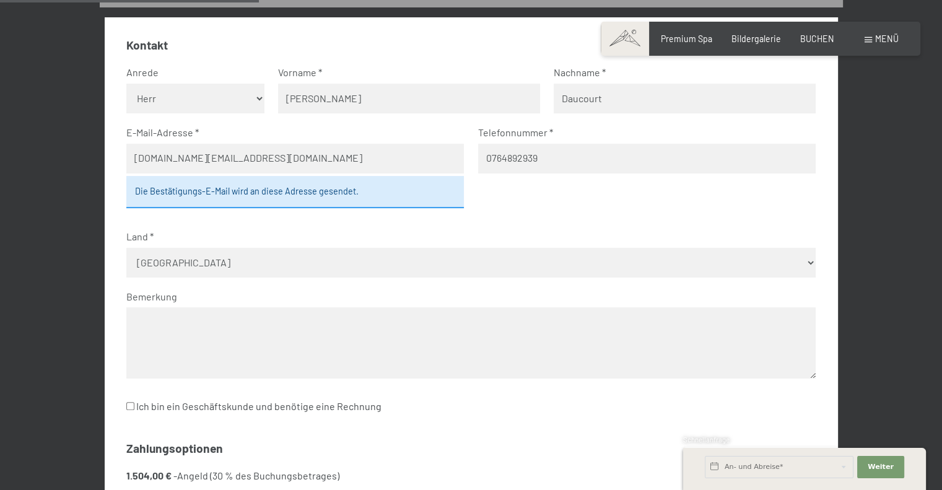
click at [158, 315] on textarea at bounding box center [470, 342] width 689 height 71
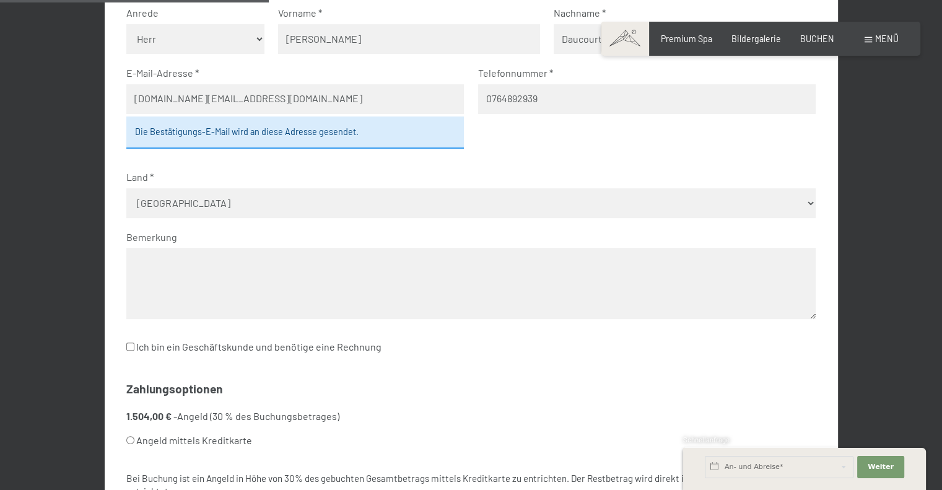
scroll to position [508, 0]
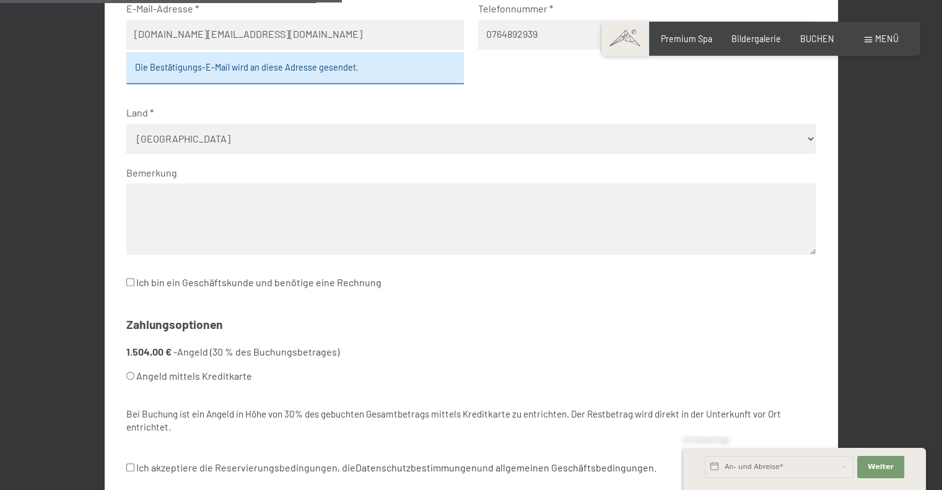
click at [164, 195] on textarea at bounding box center [470, 218] width 689 height 71
type textarea "W"
paste textarea "Guten Tag, manchmal erweist sich eine lange Suche als besonders wertvoll – vor …"
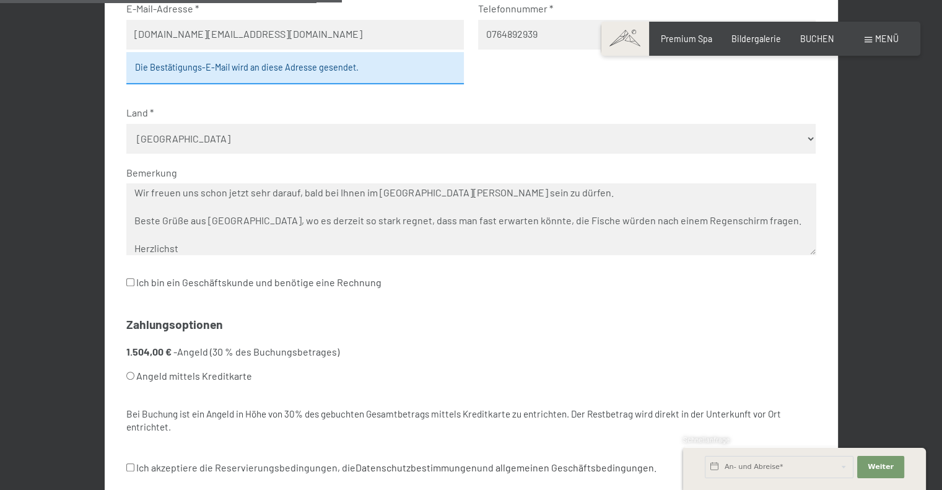
scroll to position [0, 0]
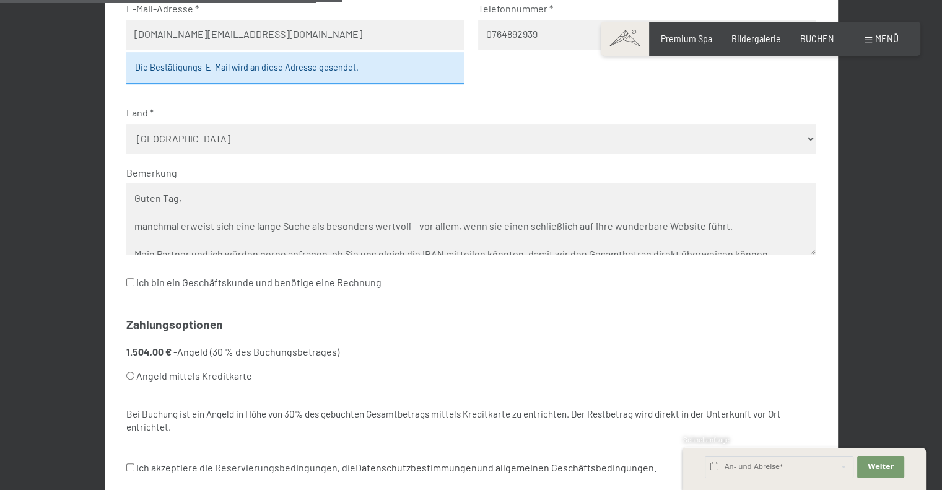
click at [193, 198] on textarea "Guten Tag, manchmal erweist sich eine lange Suche als besonders wertvoll – vor …" at bounding box center [470, 218] width 689 height 71
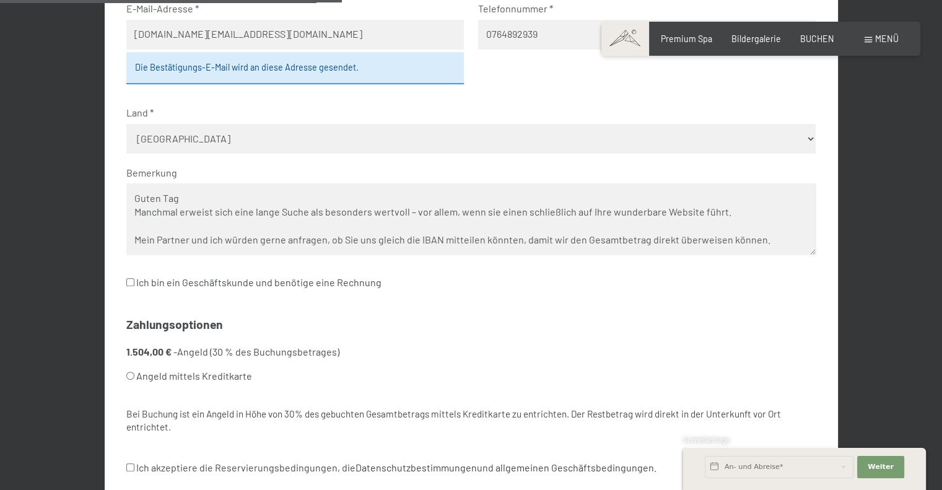
click at [134, 240] on textarea "Guten Tag Manchmal erweist sich eine lange Suche als besonders wertvoll – vor a…" at bounding box center [470, 218] width 689 height 71
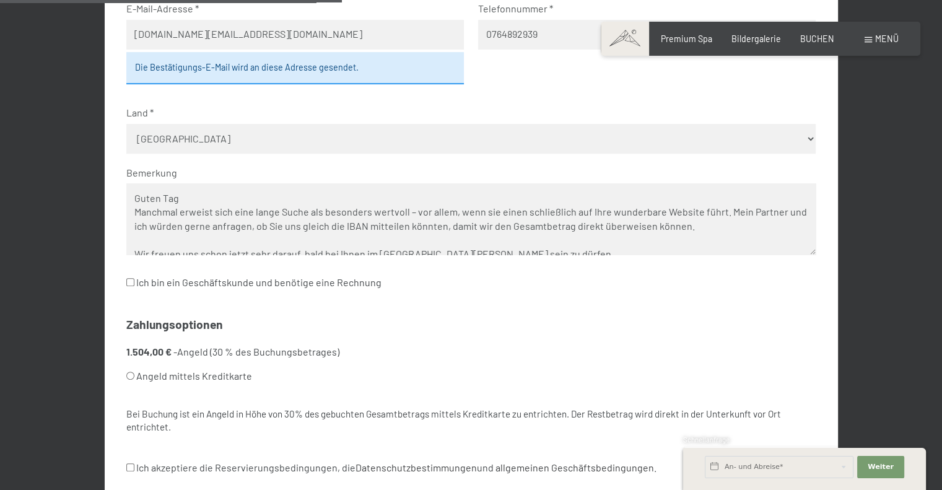
click at [547, 212] on textarea "Guten Tag Manchmal erweist sich eine lange Suche als besonders wertvoll – vor a…" at bounding box center [470, 218] width 689 height 71
click at [699, 227] on textarea "Guten Tag Manchmal erweist sich eine lange Suche als besonders wertvoll – vor a…" at bounding box center [470, 218] width 689 height 71
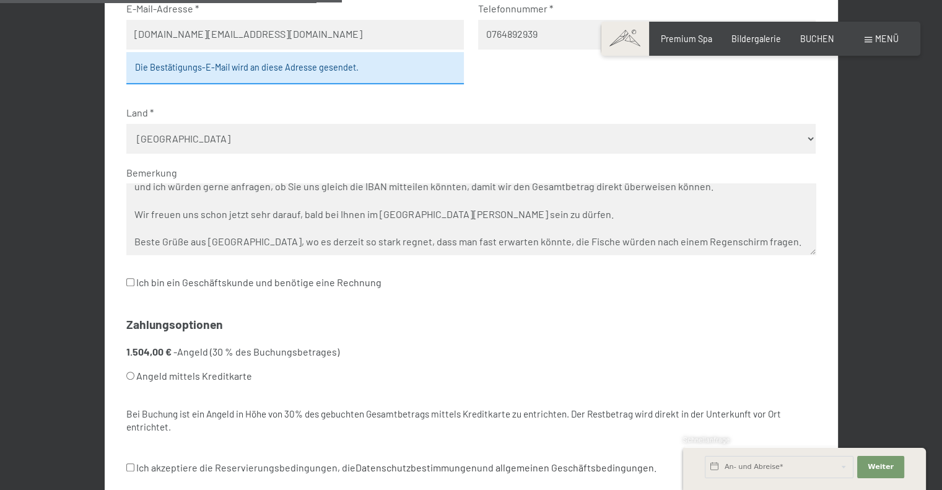
scroll to position [62, 0]
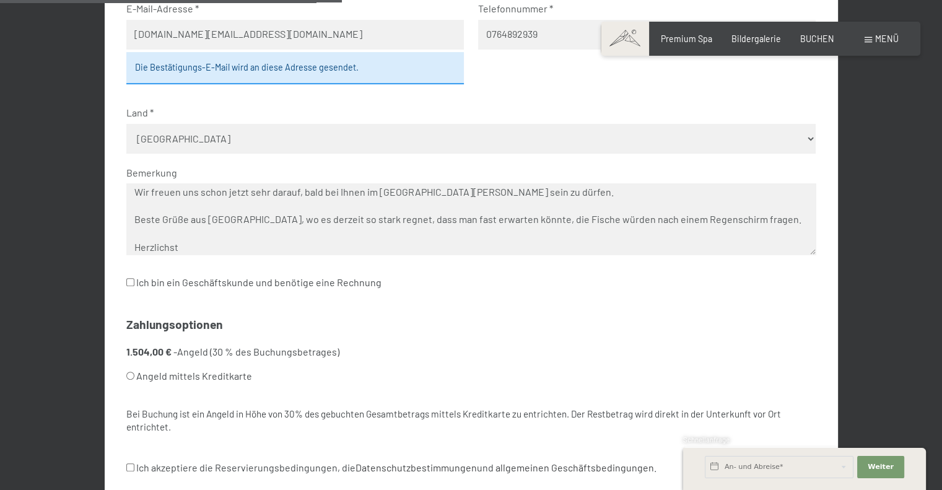
drag, startPoint x: 134, startPoint y: 191, endPoint x: 183, endPoint y: 173, distance: 52.9
click at [136, 193] on textarea "Guten Tag Manchmal erweist sich eine lange Suche als besonders wertvoll – vor a…" at bounding box center [470, 218] width 689 height 71
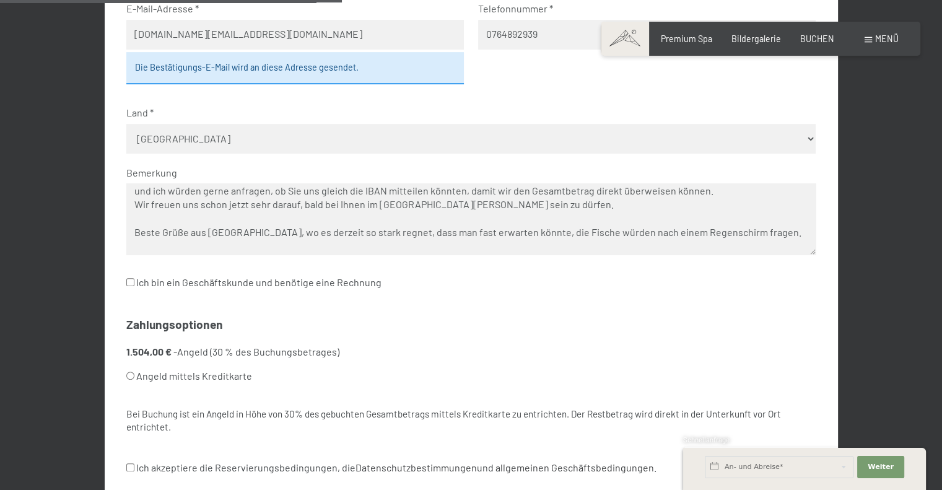
scroll to position [55, 0]
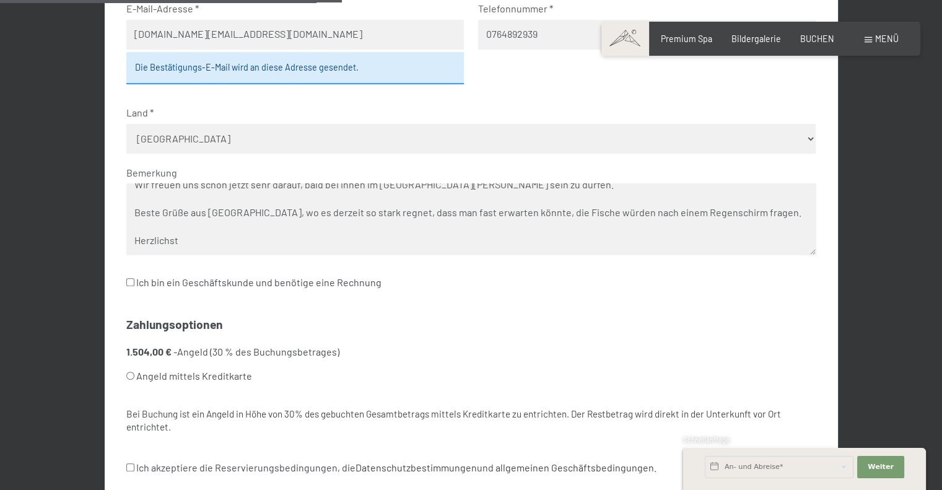
click at [153, 202] on textarea "Guten Tag Manchmal erweist sich eine lange Suche als besonders wertvoll – vor a…" at bounding box center [470, 218] width 689 height 71
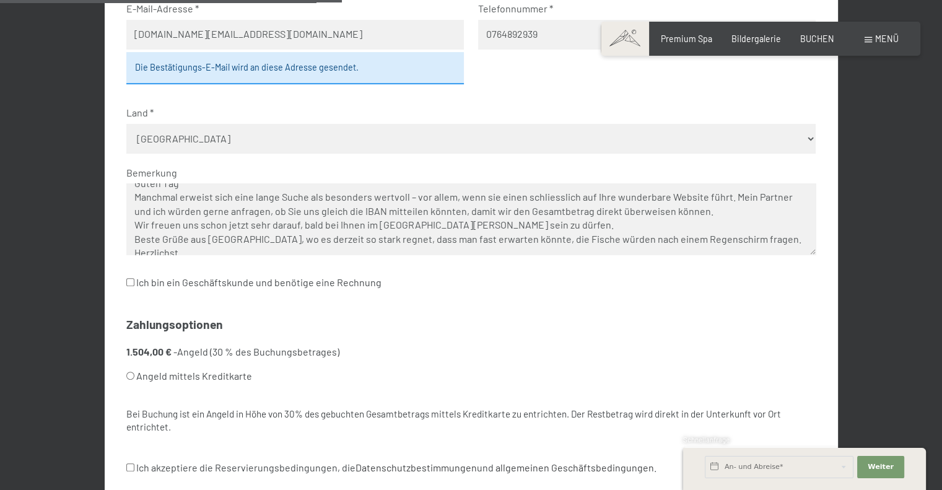
scroll to position [27, 0]
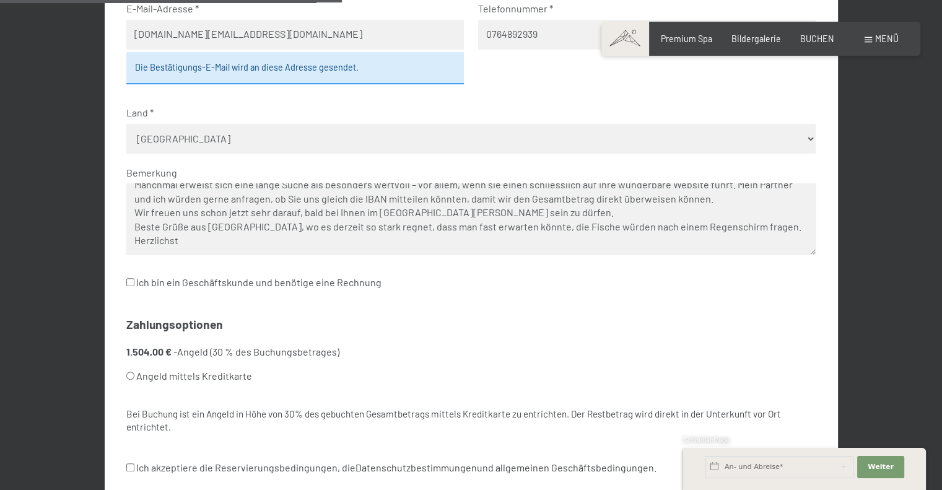
drag, startPoint x: 176, startPoint y: 224, endPoint x: 196, endPoint y: 217, distance: 21.2
click at [177, 224] on textarea "Guten Tag Manchmal erweist sich eine lange Suche als besonders wertvoll – vor a…" at bounding box center [470, 218] width 689 height 71
click at [212, 237] on textarea "Guten Tag Manchmal erweist sich eine lange Suche als besonders wertvoll – vor a…" at bounding box center [470, 218] width 689 height 71
type textarea "Guten Tag Manchmal erweist sich eine lange Suche als besonders wertvoll – vor a…"
click at [129, 282] on input "Ich bin ein Geschäftskunde und benötige eine Rechnung" at bounding box center [130, 282] width 8 height 8
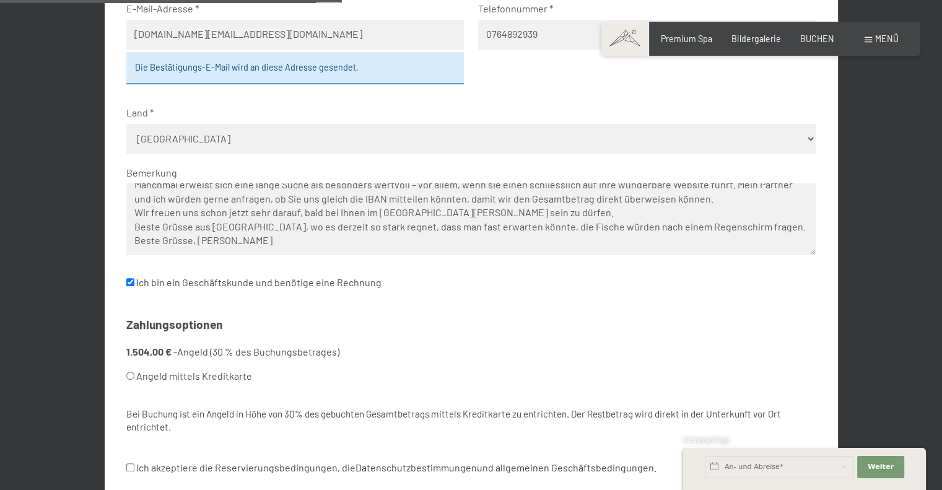
checkbox input "true"
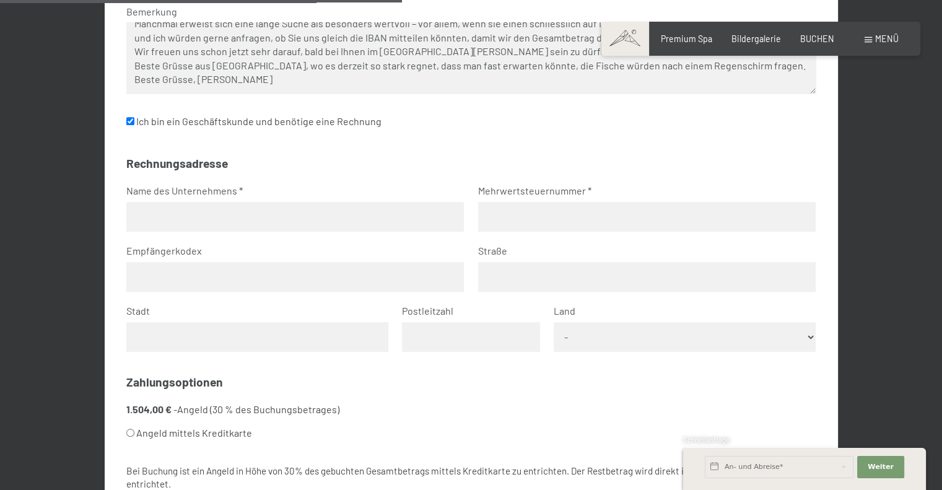
scroll to position [632, 0]
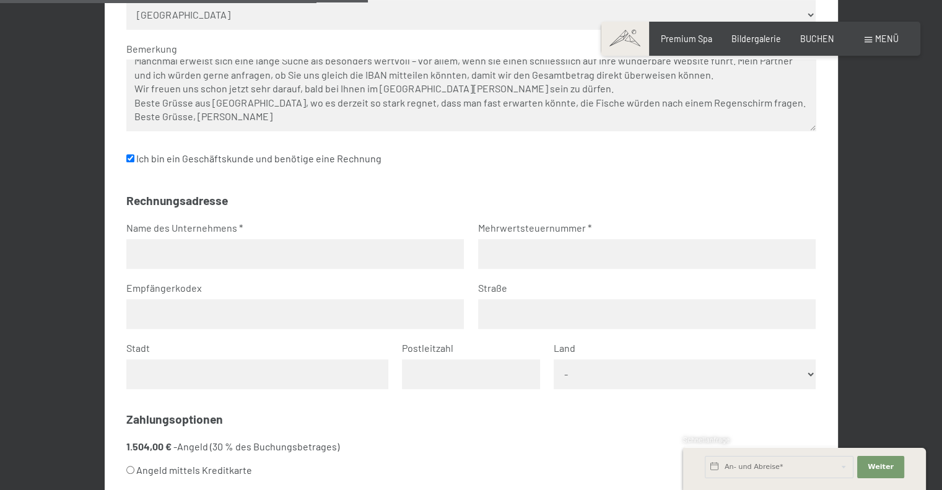
click at [295, 111] on textarea "Guten Tag Manchmal erweist sich eine lange Suche als besonders wertvoll – vor a…" at bounding box center [470, 94] width 689 height 71
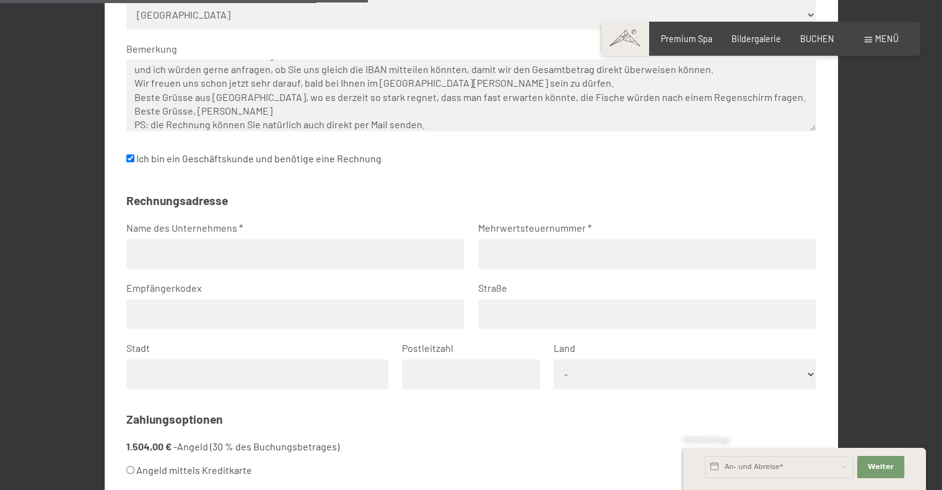
type textarea "Guten Tag Manchmal erweist sich eine lange Suche als besonders wertvoll – vor a…"
click at [196, 249] on input "text" at bounding box center [295, 254] width 338 height 30
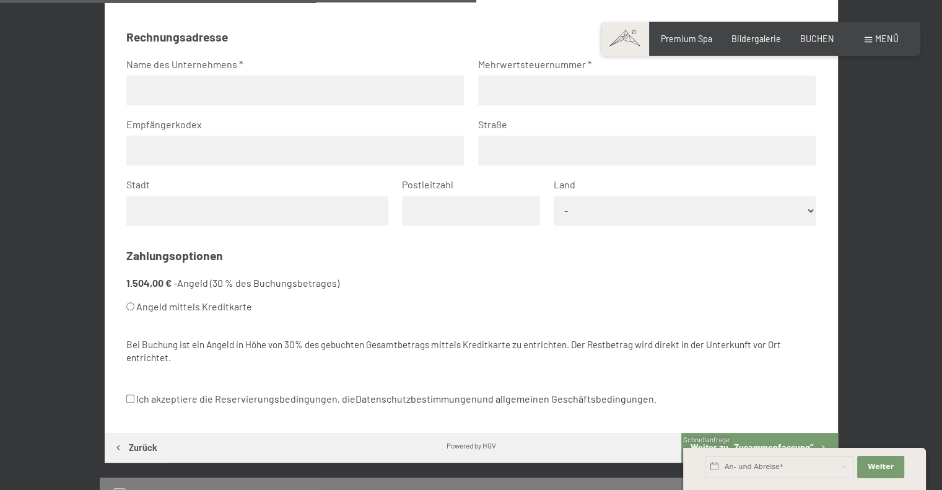
scroll to position [818, 0]
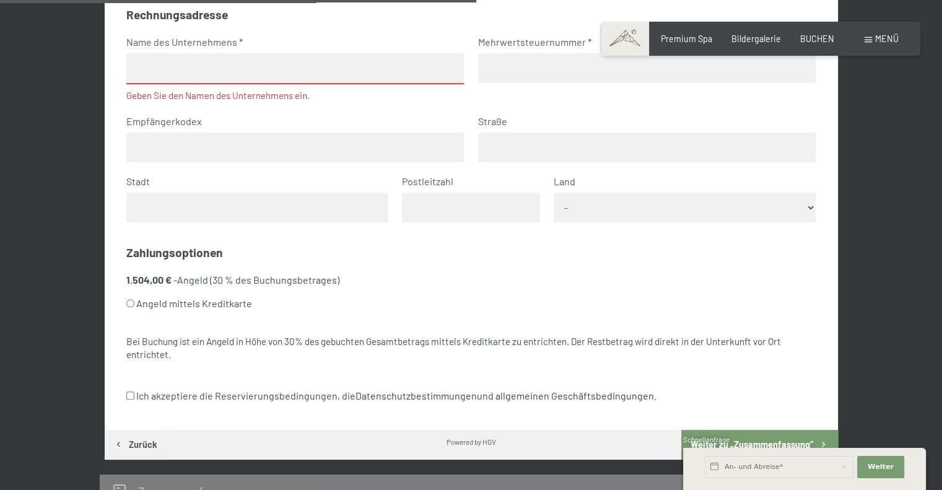
click at [129, 394] on input "Ich akzeptiere die Reservierungsbedingungen, die Datenschutzbestimmungen und al…" at bounding box center [130, 395] width 8 height 8
checkbox input "true"
click at [191, 63] on input "text" at bounding box center [295, 68] width 338 height 31
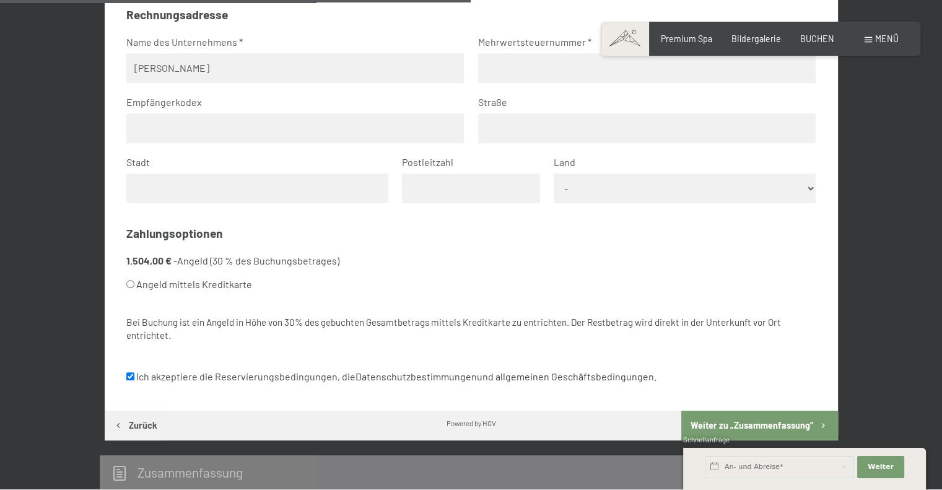
type input "Daucourt Philippe"
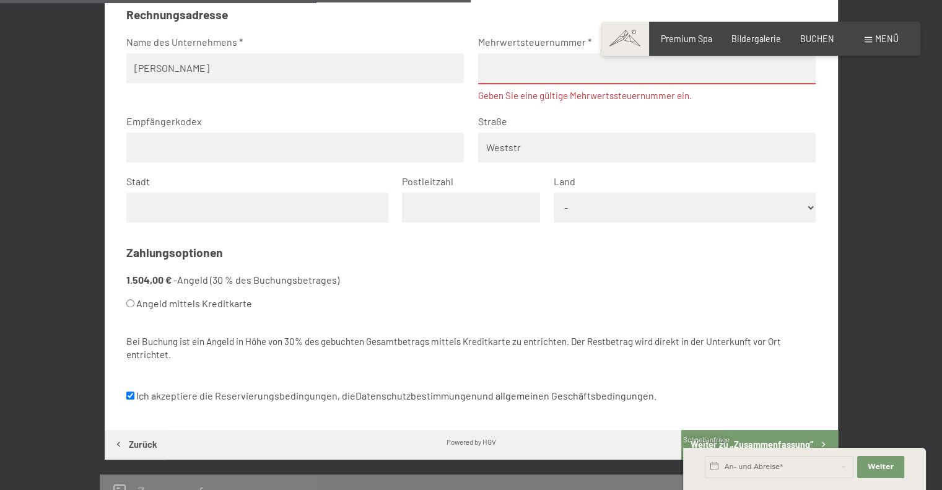
type input "Weststrasse 6"
type input "Bern"
type input "3005"
click at [648, 204] on select "- Deutschland Österreich Schweiz Italien Niederlande Belgien Vereinigtes Königr…" at bounding box center [685, 208] width 262 height 30
select select "SWE"
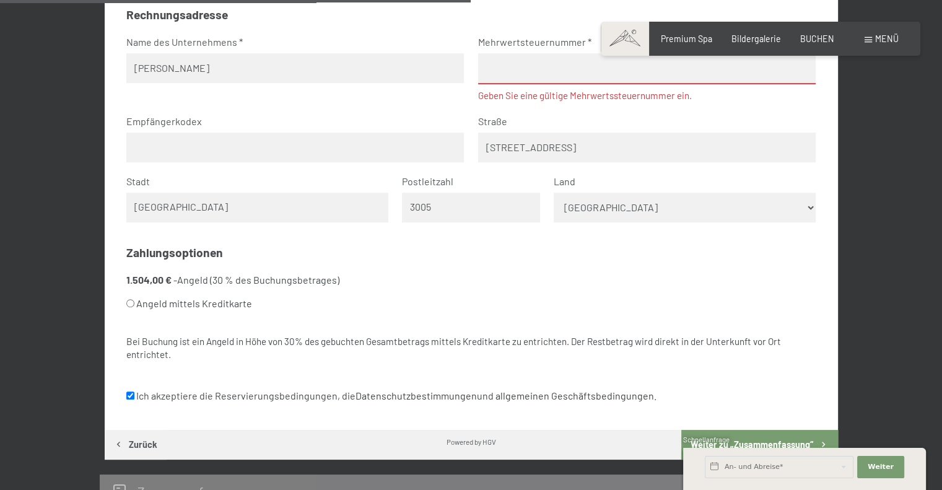
click at [627, 204] on select "- Deutschland Österreich Schweiz Italien Niederlande Belgien Vereinigtes Königr…" at bounding box center [685, 208] width 262 height 30
drag, startPoint x: 619, startPoint y: 204, endPoint x: 497, endPoint y: 222, distance: 123.4
click at [499, 222] on fieldset "Rechnungsadresse Name des Unternehmens Daucourt Philippe Mehrwertsteuernummer G…" at bounding box center [470, 120] width 689 height 227
click at [806, 207] on select "- Deutschland Österreich Schweiz Italien Niederlande Belgien Vereinigtes Königr…" at bounding box center [685, 208] width 262 height 30
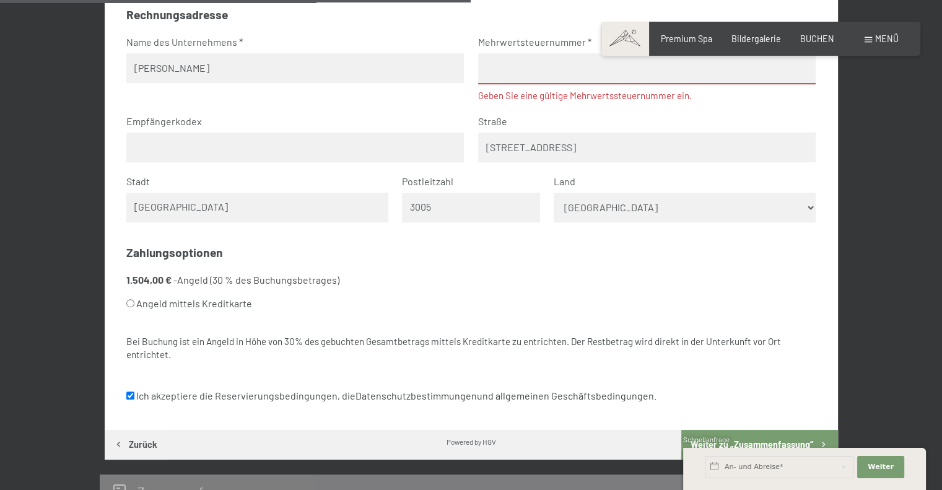
click at [260, 214] on input "Bern" at bounding box center [257, 208] width 262 height 30
click at [474, 205] on input "3005" at bounding box center [471, 208] width 138 height 30
click at [629, 203] on select "- Deutschland Österreich Schweiz Italien Niederlande Belgien Vereinigtes Königr…" at bounding box center [685, 208] width 262 height 30
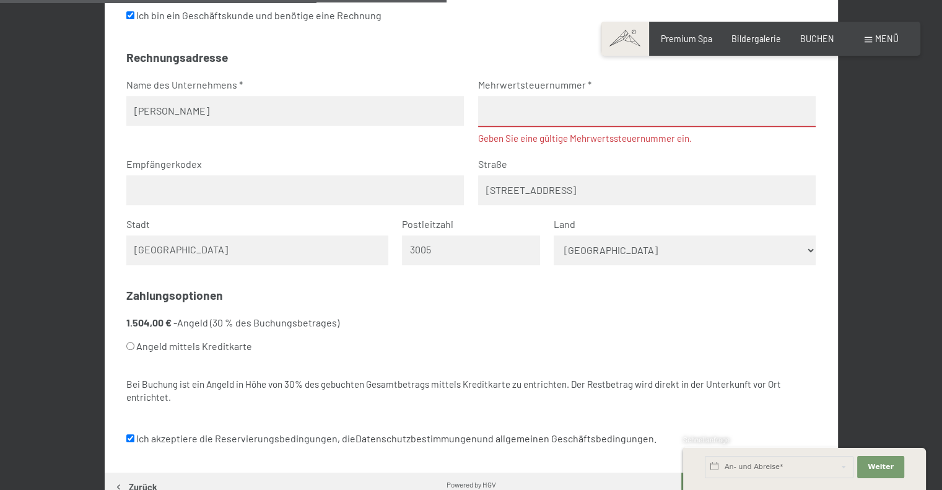
scroll to position [756, 0]
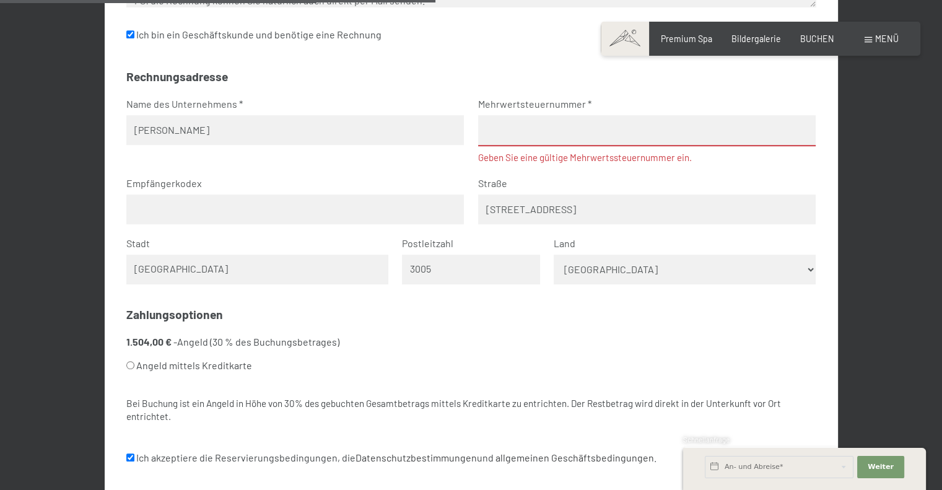
click at [575, 131] on input "text" at bounding box center [647, 130] width 338 height 31
click at [504, 92] on fieldset "Rechnungsadresse Name des Unternehmens Daucourt Philippe Mehrwertsteuernummer G…" at bounding box center [470, 182] width 689 height 227
click at [130, 33] on input "Ich bin ein Geschäftskunde und benötige eine Rechnung" at bounding box center [130, 34] width 8 height 8
checkbox input "false"
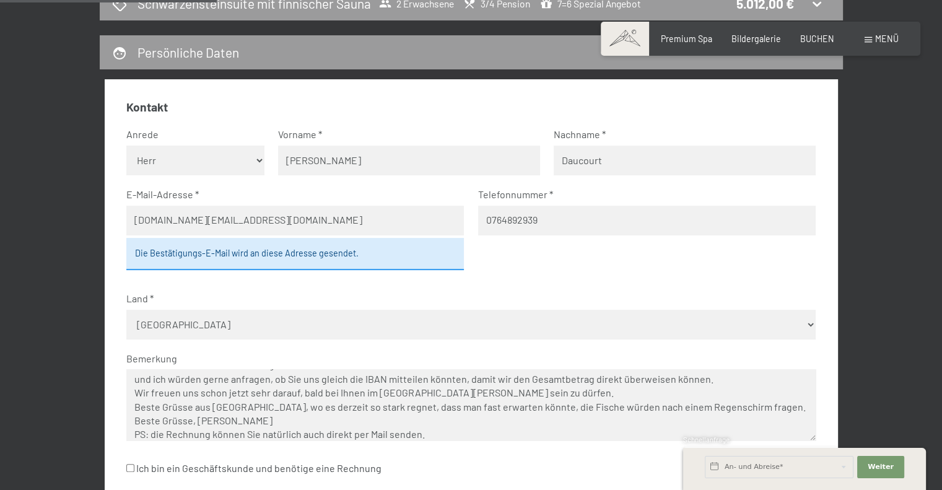
scroll to position [0, 0]
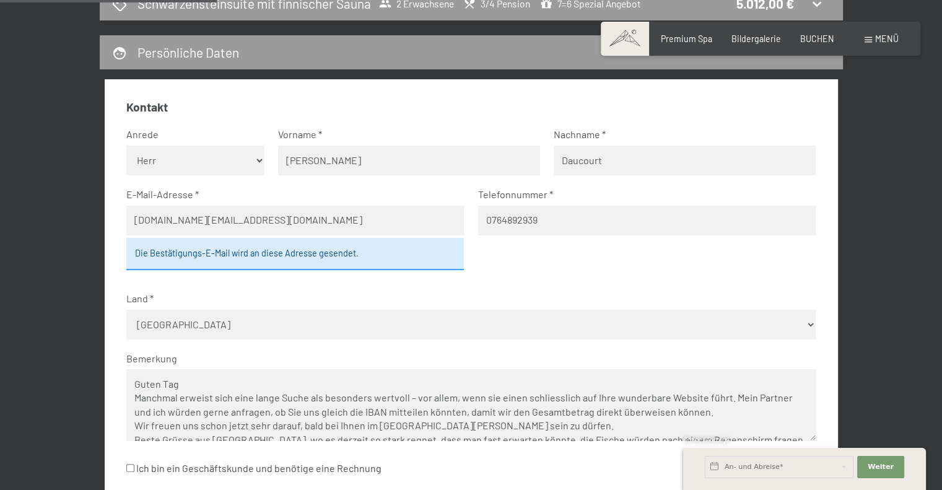
click at [139, 222] on input "daucourt.ph@gmail.com" at bounding box center [295, 221] width 338 height 30
click at [133, 219] on input "daucourt.ph@gmail.com" at bounding box center [295, 221] width 338 height 30
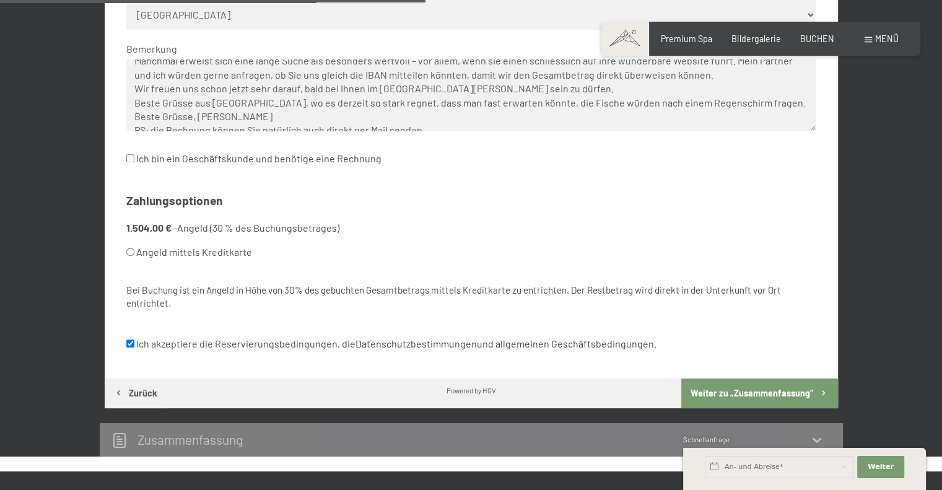
scroll to position [41, 0]
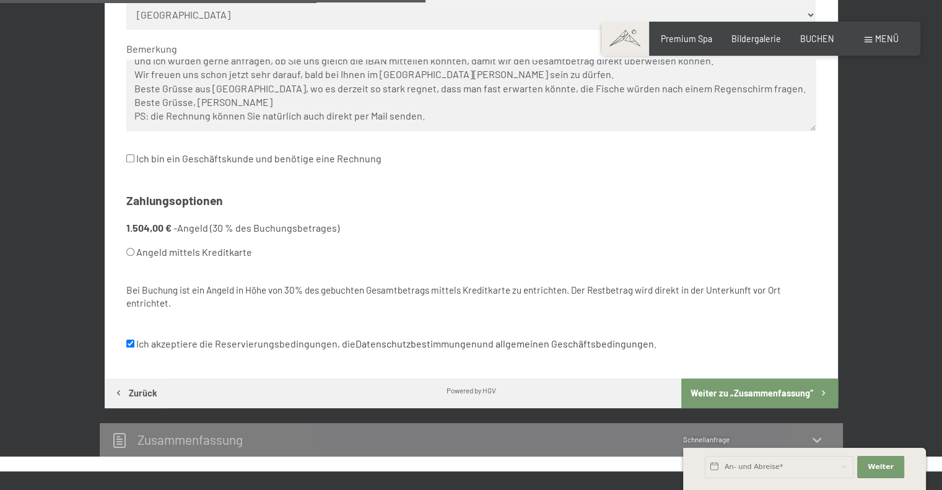
drag, startPoint x: 430, startPoint y: 116, endPoint x: 99, endPoint y: 114, distance: 331.4
click at [100, 114] on div "Kontakt Anrede Keine Angabe Frau Herr Vorname Philippe Nachname Daucourt E-Mail…" at bounding box center [471, 89] width 743 height 639
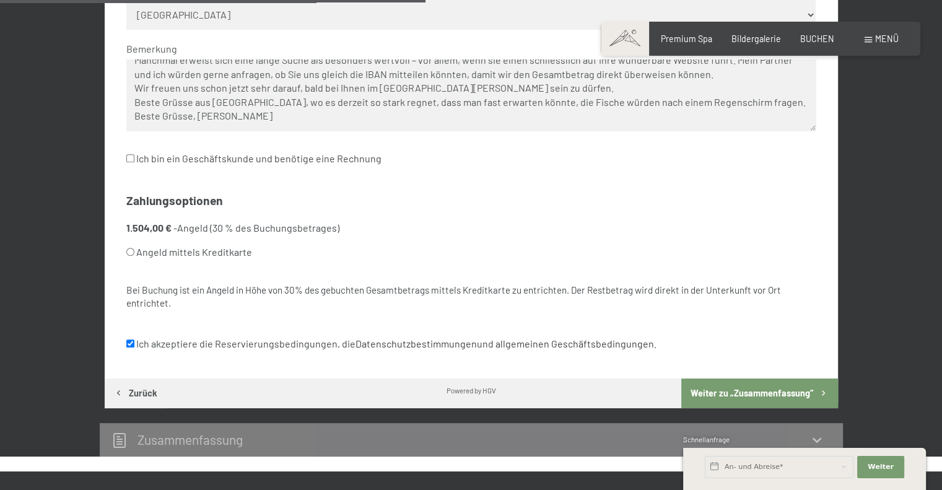
scroll to position [27, 0]
type textarea "Guten Tag Manchmal erweist sich eine lange Suche als besonders wertvoll – vor a…"
click at [748, 391] on button "Weiter zu „Zusammen­fassung“" at bounding box center [759, 393] width 156 height 30
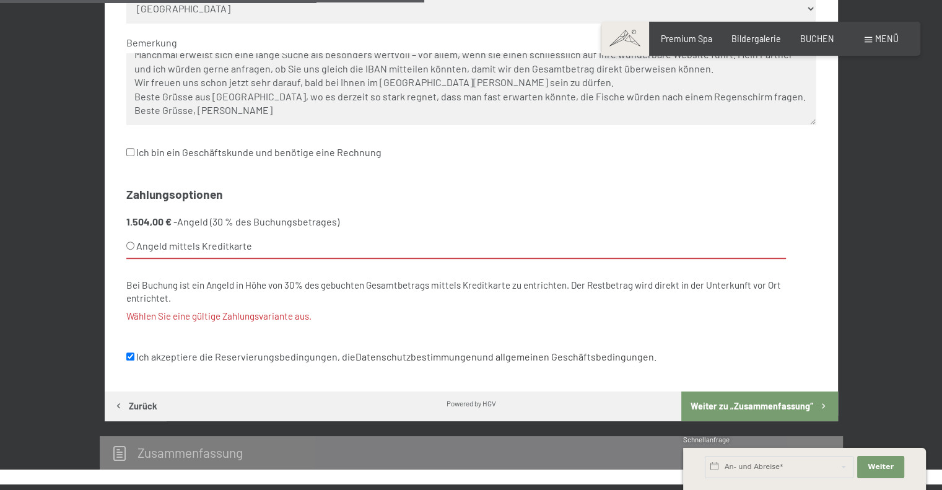
click at [129, 245] on input "Angeld mittels Kreditkarte" at bounding box center [130, 246] width 8 height 8
radio input "true"
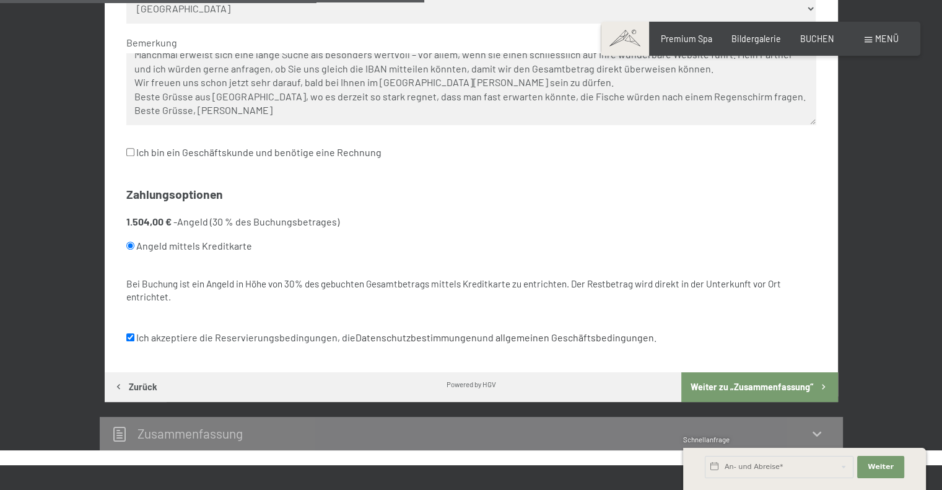
click at [287, 108] on textarea "Guten Tag Manchmal erweist sich eine lange Suche als besonders wertvoll – vor a…" at bounding box center [470, 88] width 689 height 71
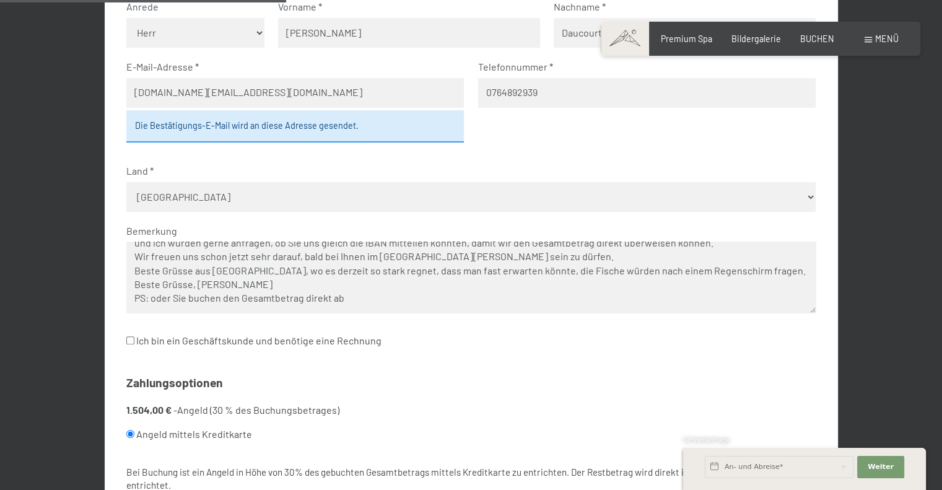
scroll to position [452, 0]
click at [379, 299] on textarea "Guten Tag Manchmal erweist sich eine lange Suche als besonders wertvoll – vor a…" at bounding box center [470, 274] width 689 height 71
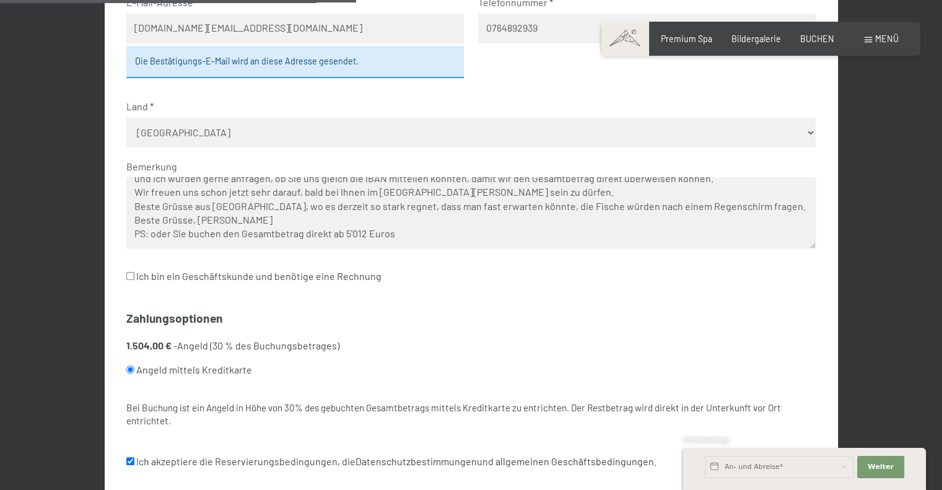
scroll to position [638, 0]
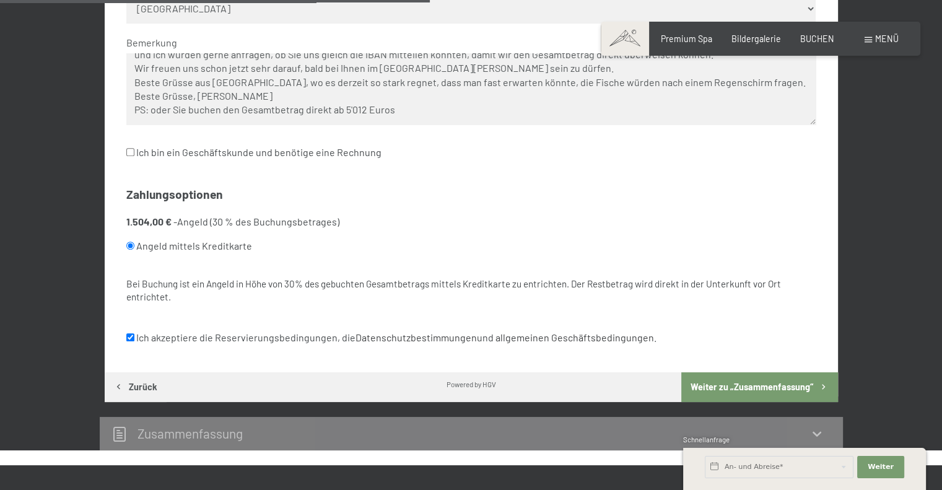
type textarea "Guten Tag Manchmal erweist sich eine lange Suche als besonders wertvoll – vor a…"
click at [739, 383] on button "Weiter zu „Zusammen­fassung“" at bounding box center [759, 387] width 156 height 30
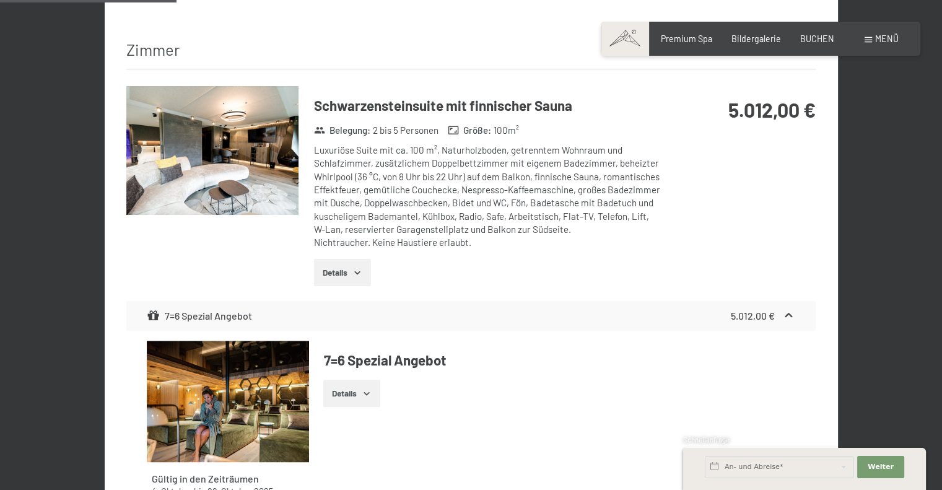
scroll to position [260, 0]
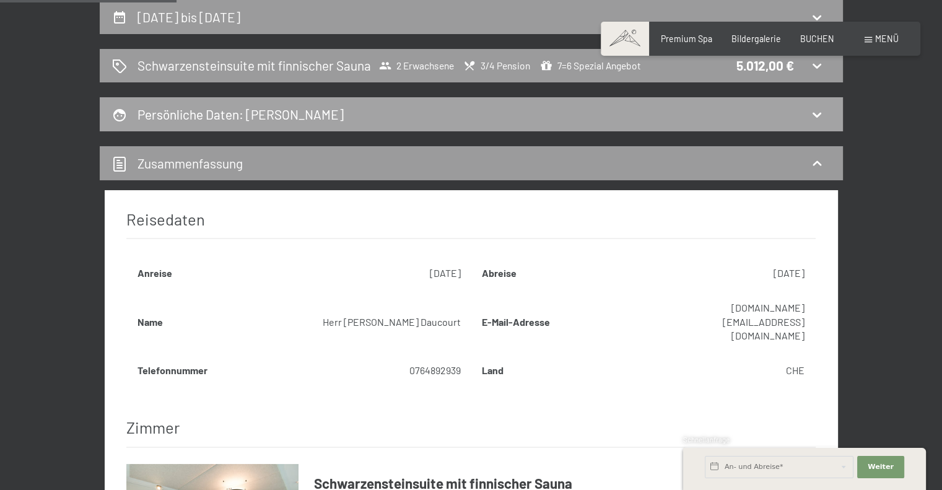
click at [298, 111] on h2 "Persönliche Daten : Philippe Daucourt" at bounding box center [240, 114] width 206 height 15
select select "m"
select select "CHE"
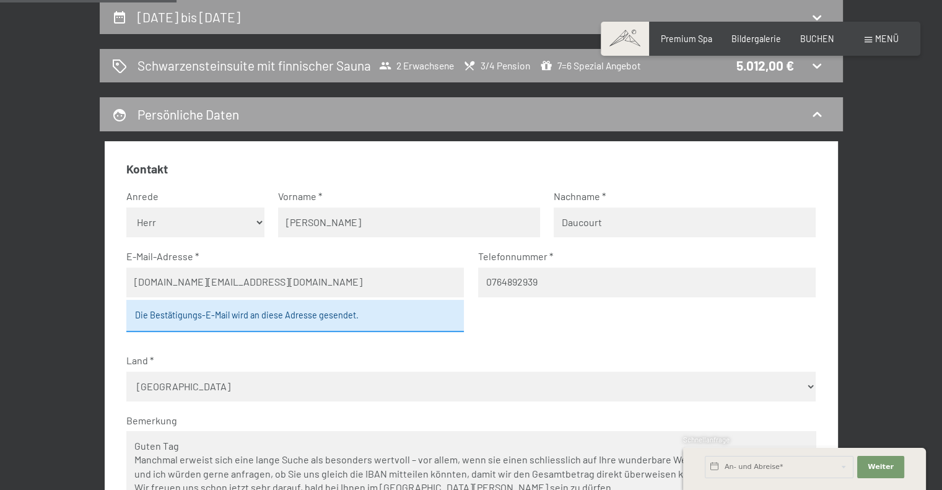
click at [284, 111] on div "Persönliche Daten" at bounding box center [471, 114] width 718 height 18
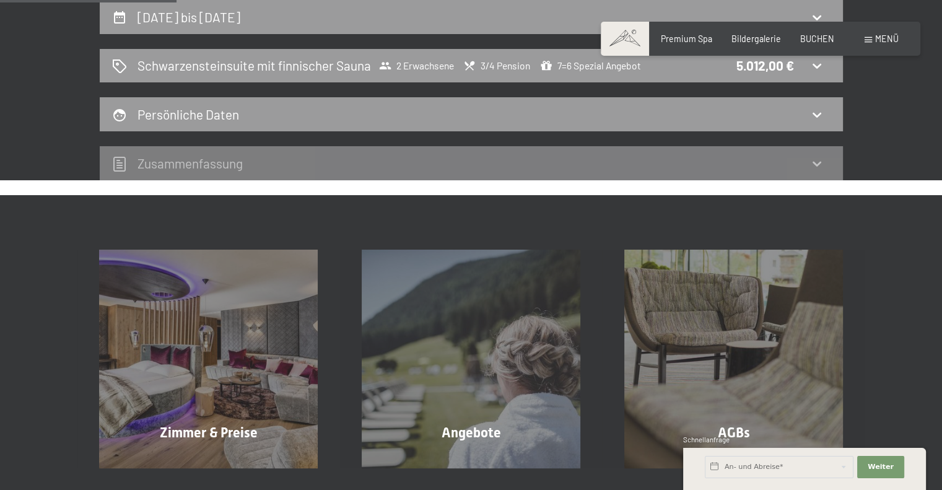
click at [208, 165] on h2 "Zusammen­fassung" at bounding box center [189, 162] width 105 height 15
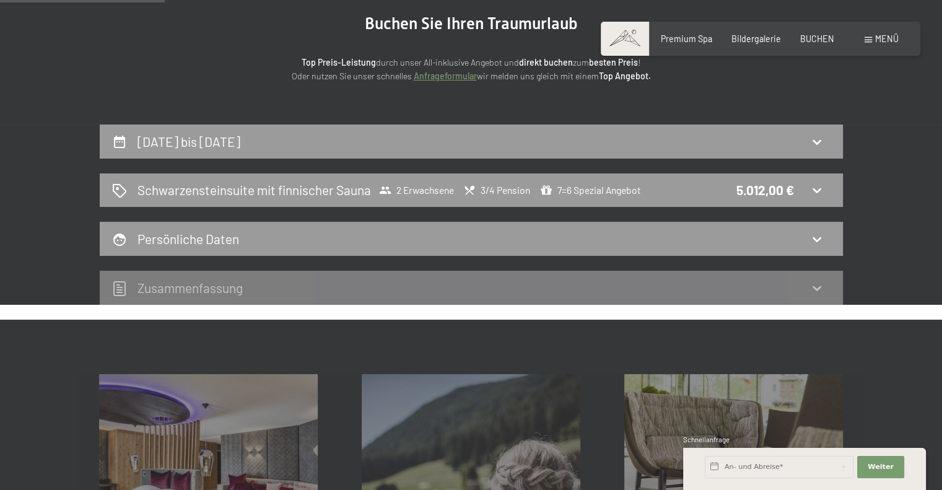
scroll to position [131, 0]
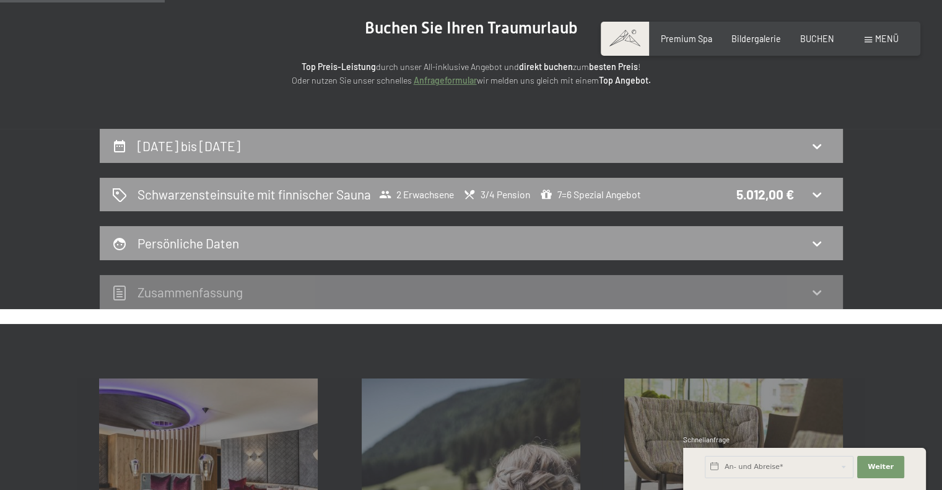
click at [219, 301] on div "Zusammen­fassung" at bounding box center [471, 292] width 743 height 34
click at [223, 246] on h2 "Persönliche Daten" at bounding box center [188, 242] width 102 height 15
select select "m"
select select "CHE"
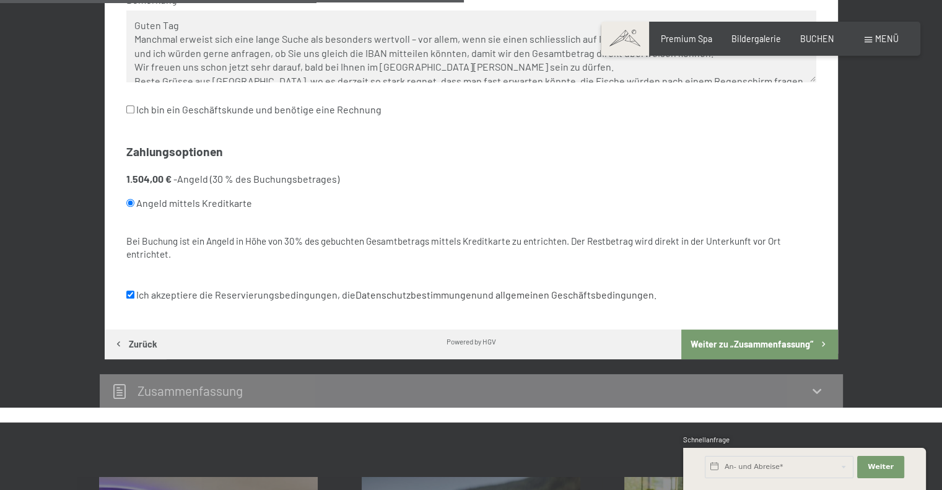
scroll to position [689, 0]
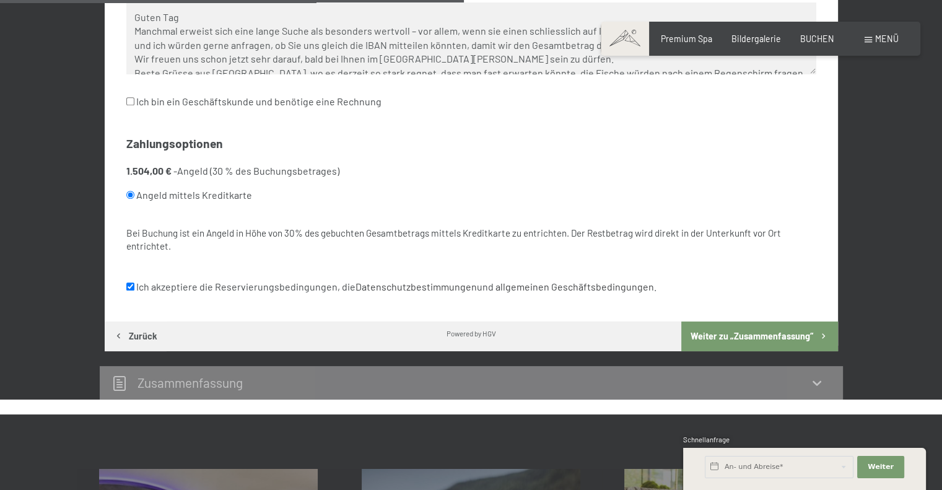
click at [739, 334] on button "Weiter zu „Zusammen­fassung“" at bounding box center [759, 336] width 156 height 30
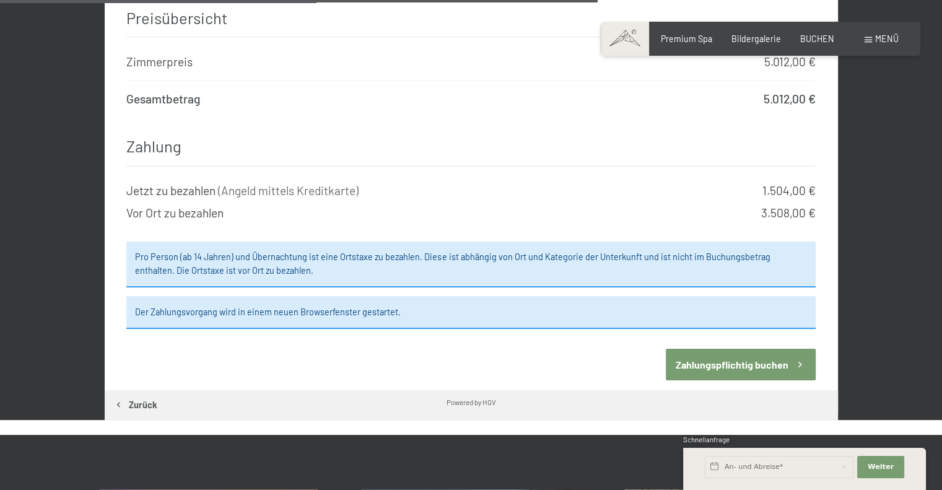
scroll to position [1251, 0]
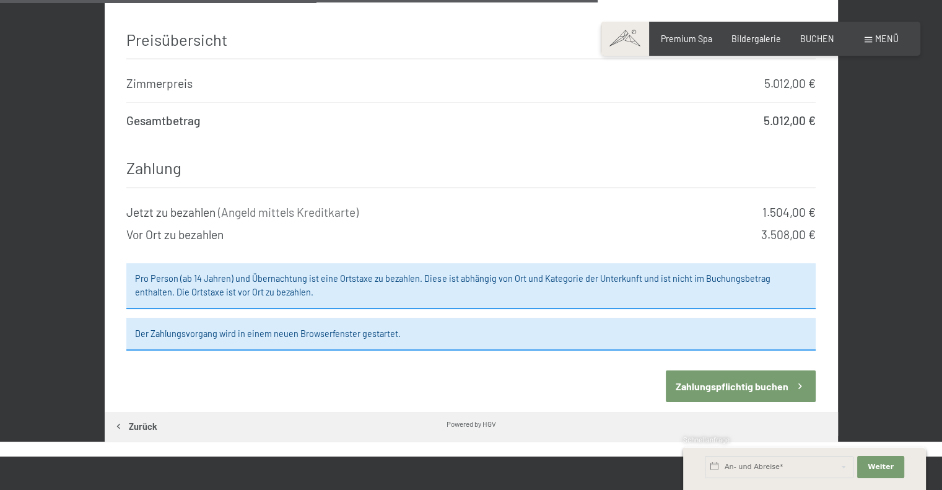
click at [731, 370] on button "Zahlungspflichtig buchen" at bounding box center [741, 386] width 150 height 32
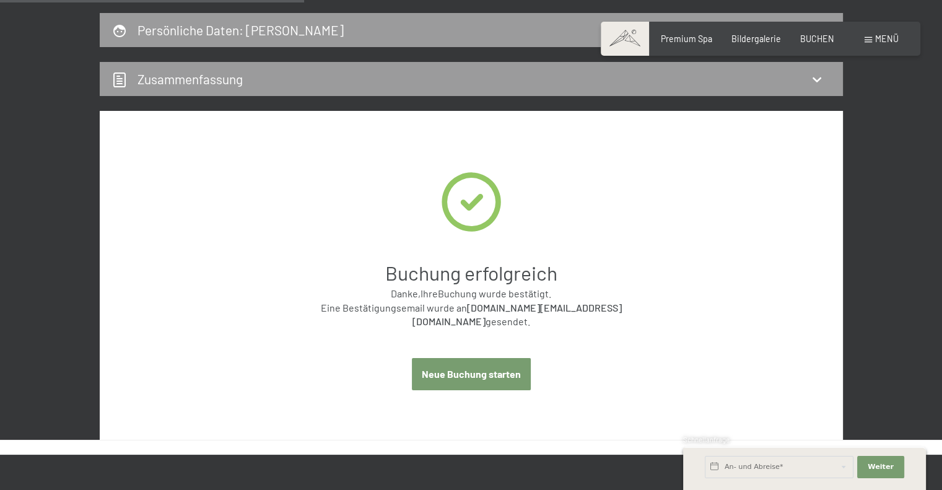
scroll to position [337, 0]
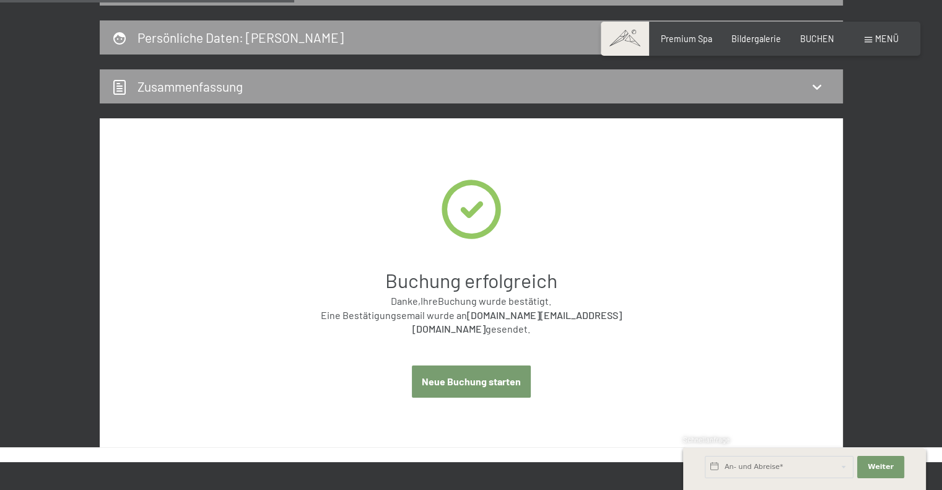
click at [0, 239] on div "1. November bis 9. November 2025 Schwarzensteinsuite mit finnischer Sauna 2 Erw…" at bounding box center [471, 185] width 942 height 524
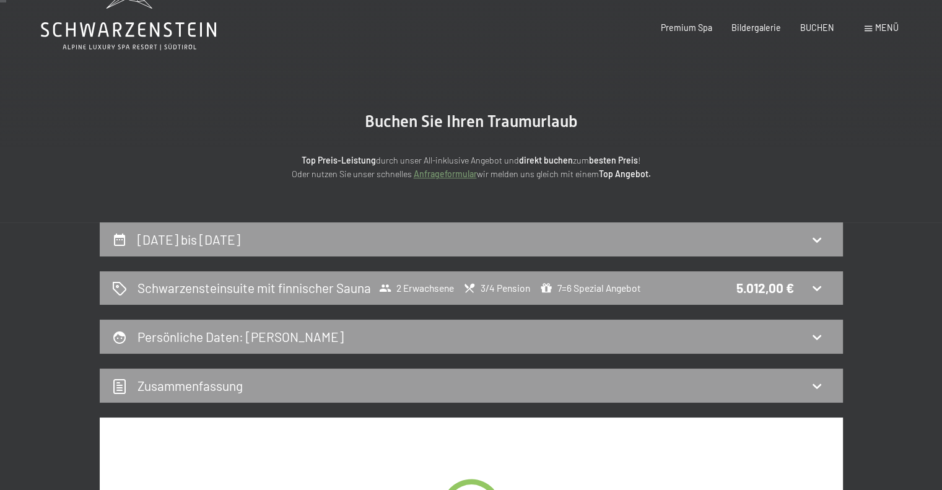
scroll to position [0, 0]
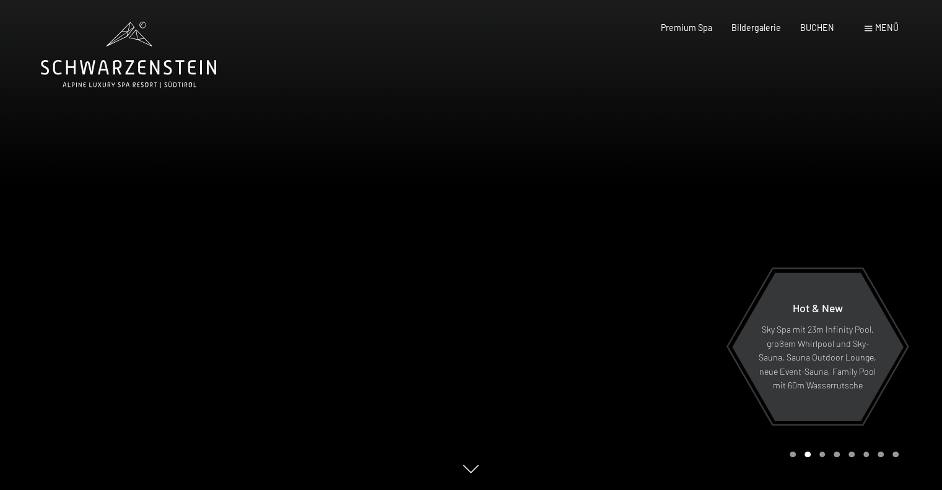
click at [886, 29] on span "Menü" at bounding box center [887, 27] width 24 height 11
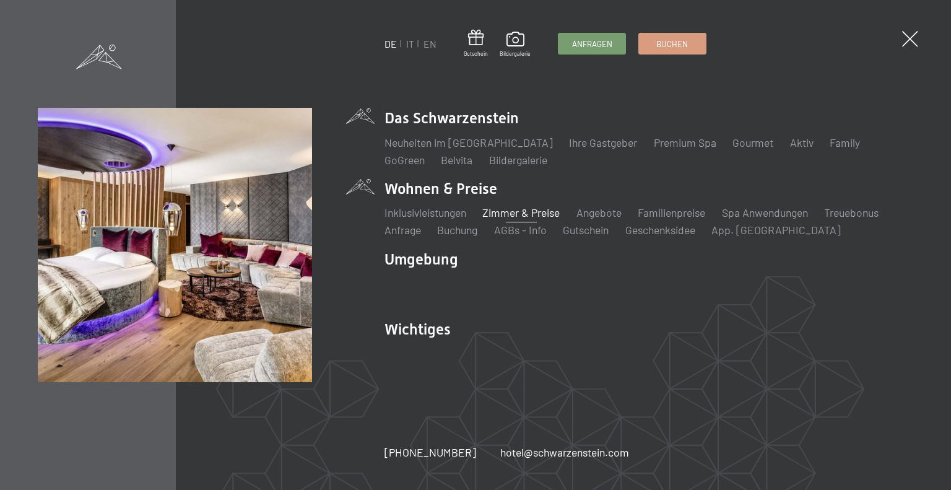
click at [517, 210] on link "Zimmer & Preise" at bounding box center [520, 213] width 77 height 14
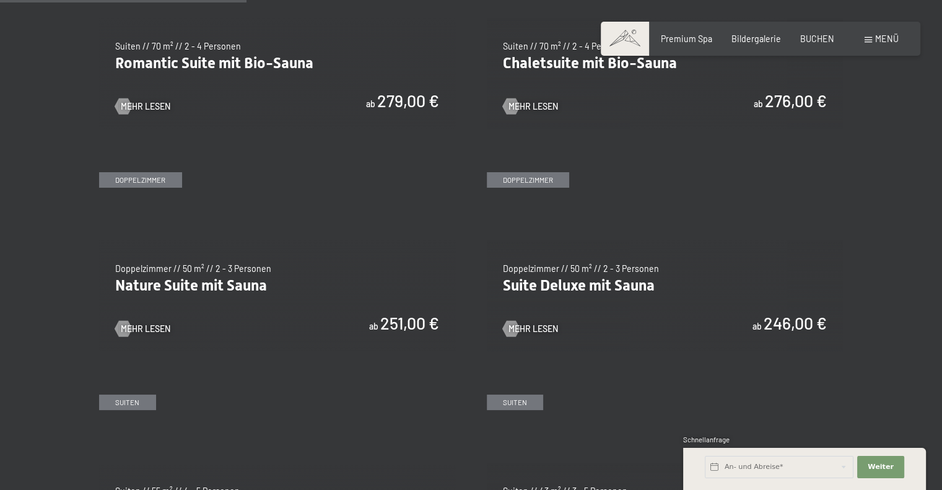
scroll to position [1053, 0]
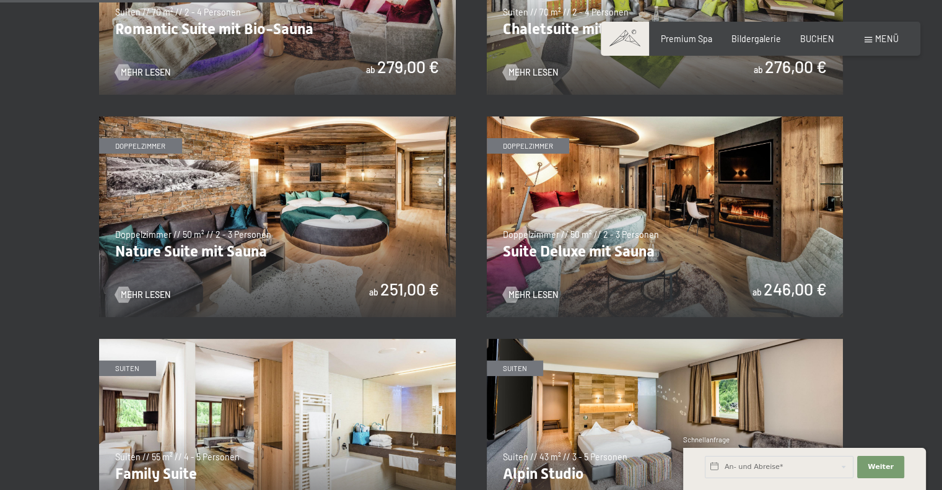
click at [725, 209] on img at bounding box center [665, 216] width 357 height 201
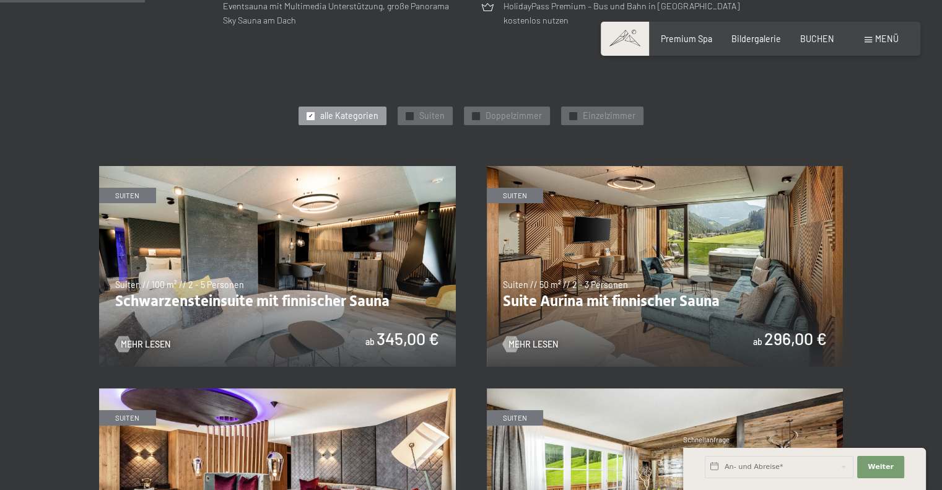
scroll to position [495, 0]
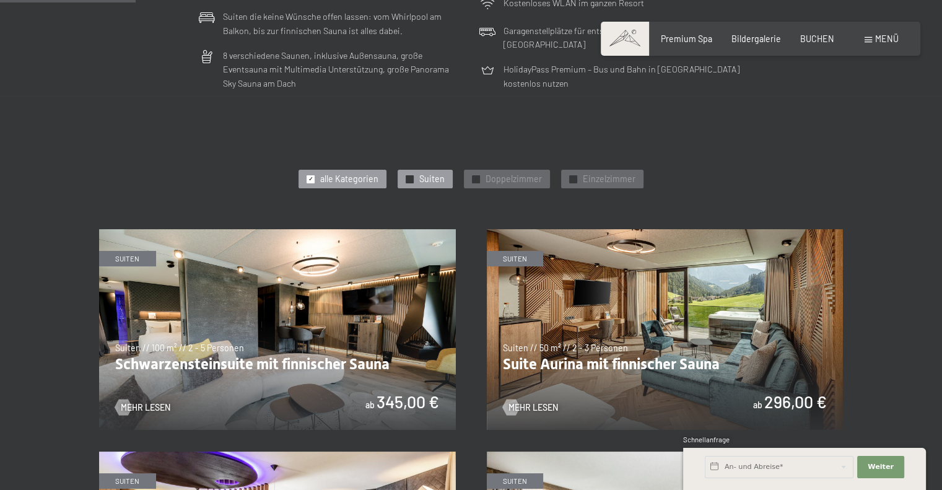
click at [409, 178] on span "✓" at bounding box center [410, 178] width 5 height 7
click at [302, 313] on img at bounding box center [277, 329] width 357 height 201
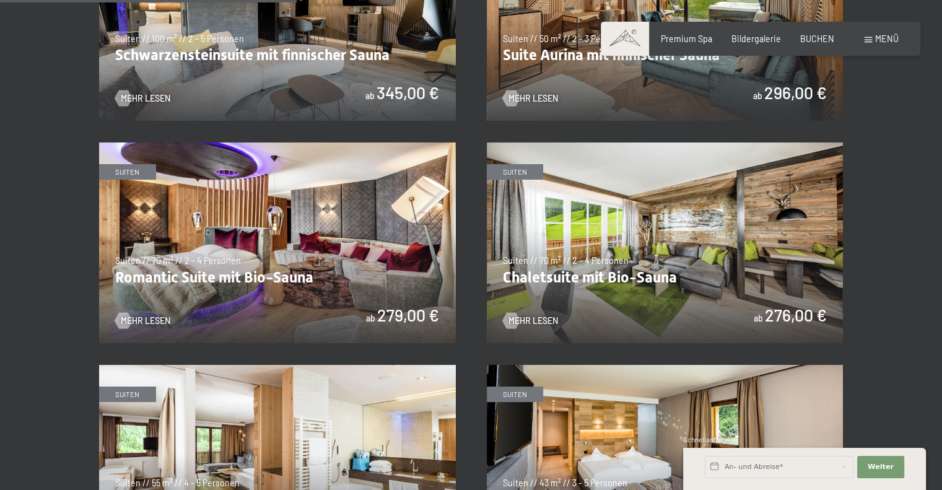
scroll to position [805, 0]
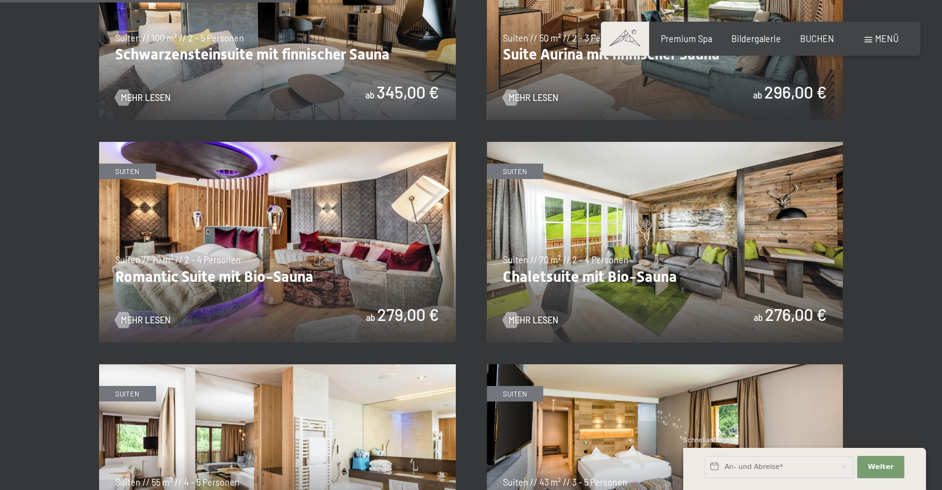
click at [250, 240] on img at bounding box center [277, 242] width 357 height 201
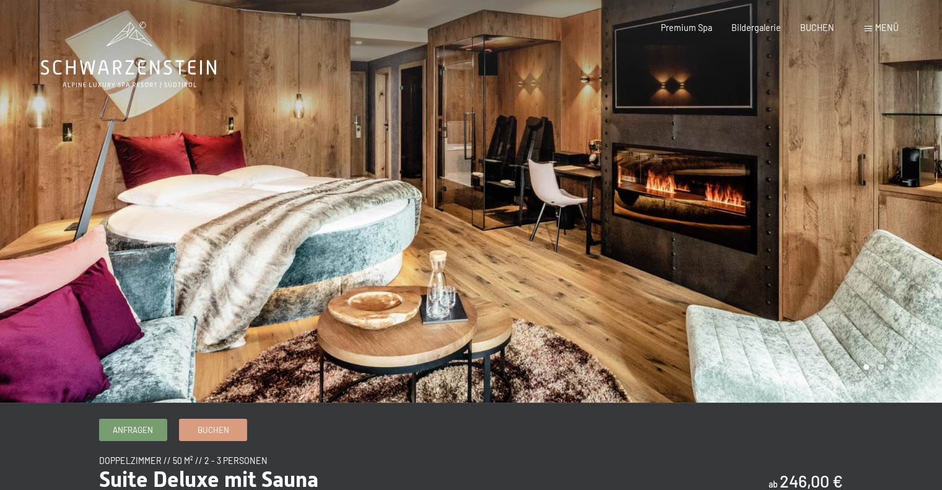
click at [912, 176] on div at bounding box center [706, 201] width 471 height 403
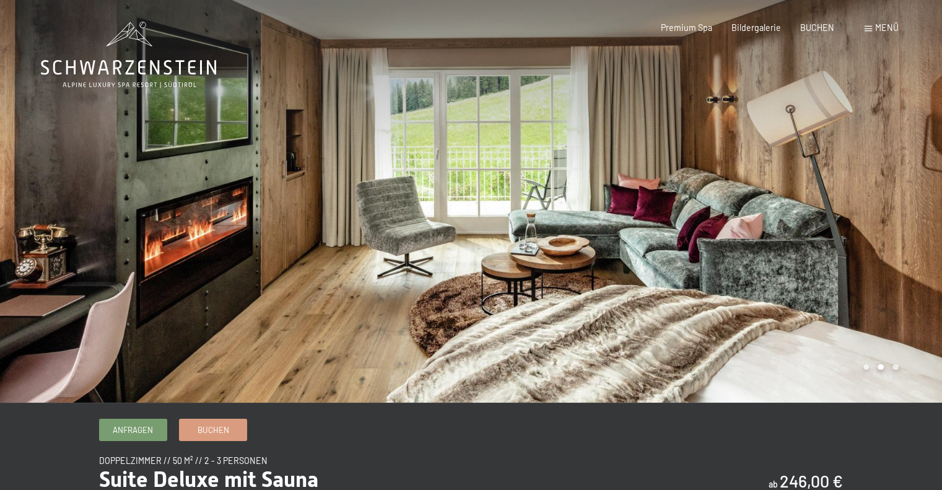
click at [912, 176] on div at bounding box center [706, 201] width 471 height 403
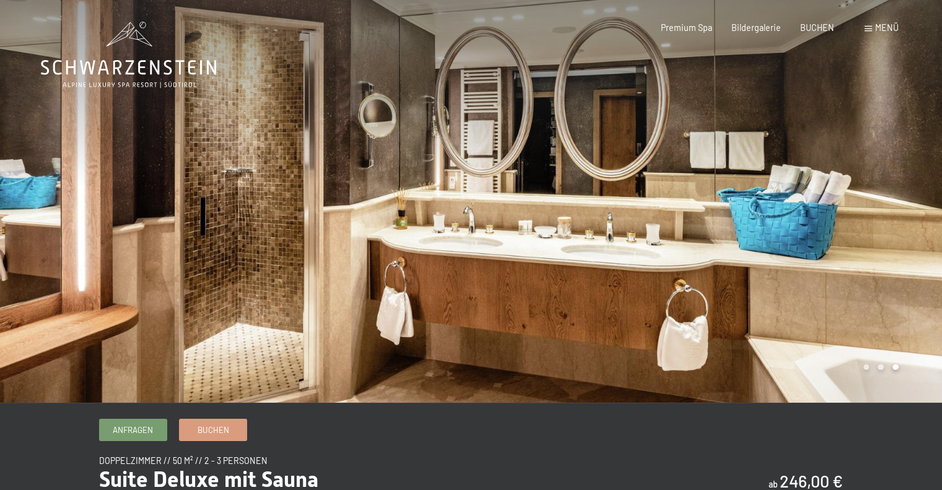
click at [912, 176] on div at bounding box center [706, 201] width 471 height 403
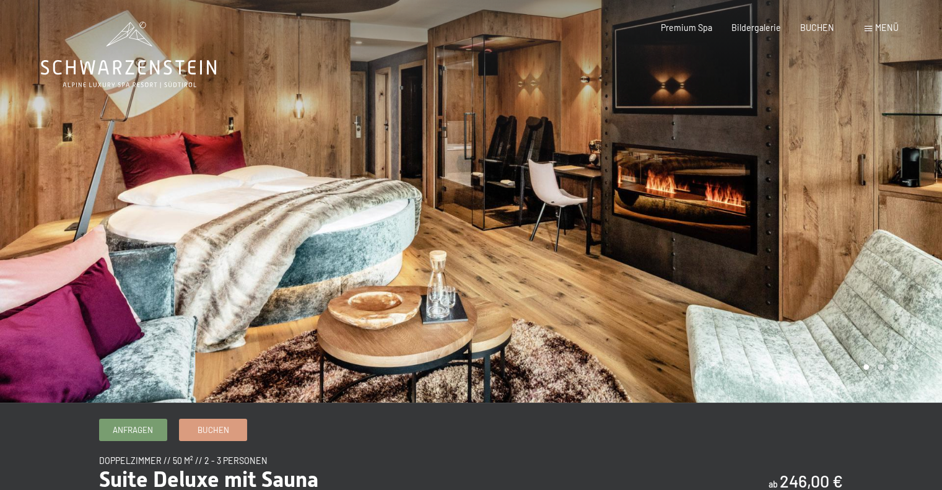
click at [912, 176] on div at bounding box center [706, 201] width 471 height 403
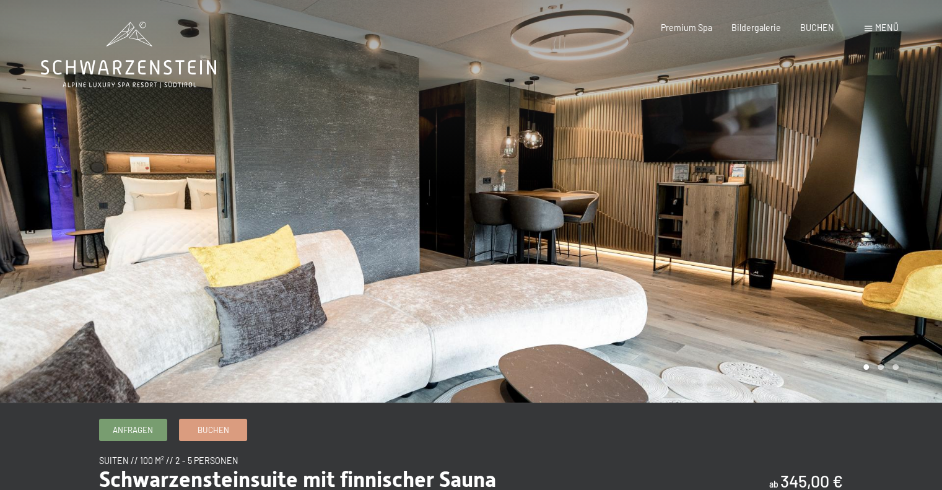
click at [924, 243] on div at bounding box center [706, 201] width 471 height 403
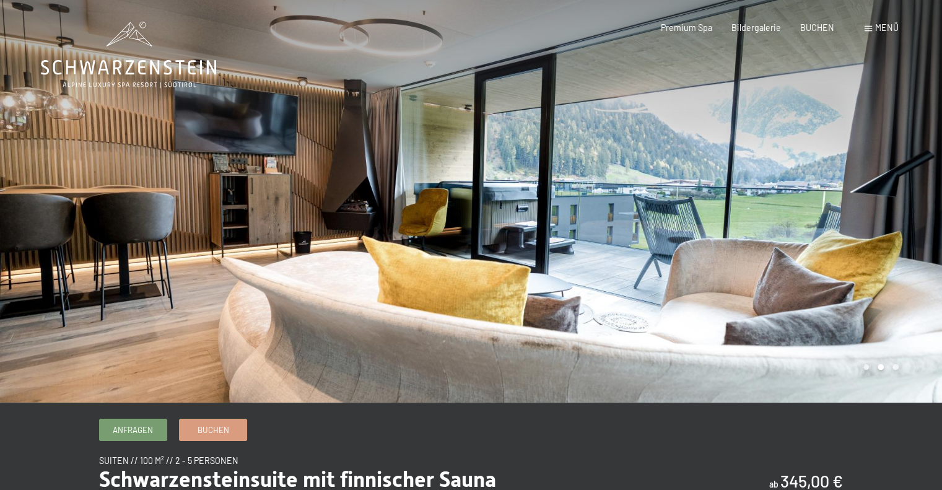
click at [924, 243] on div at bounding box center [706, 201] width 471 height 403
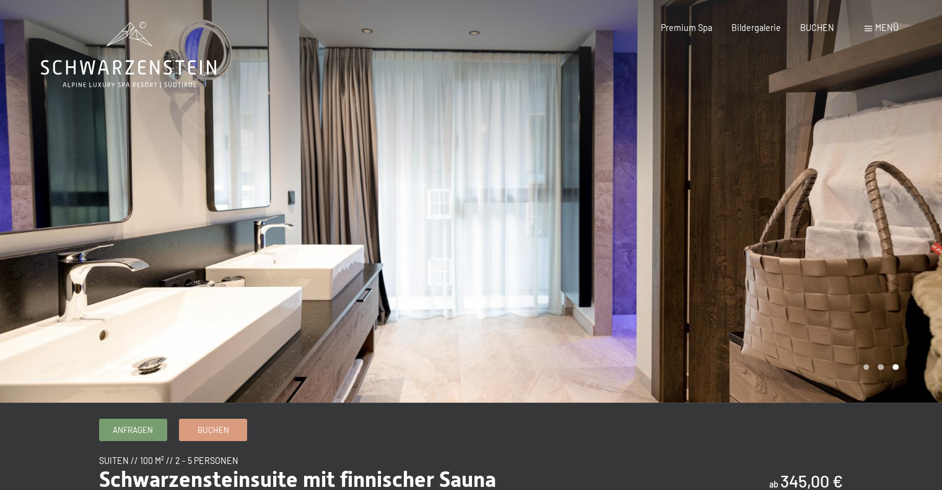
click at [924, 243] on div at bounding box center [706, 201] width 471 height 403
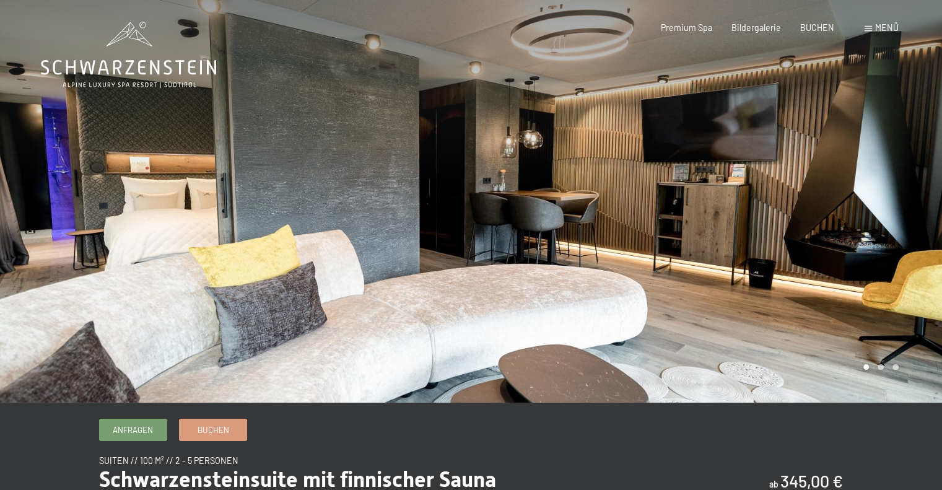
click at [924, 243] on div at bounding box center [706, 201] width 471 height 403
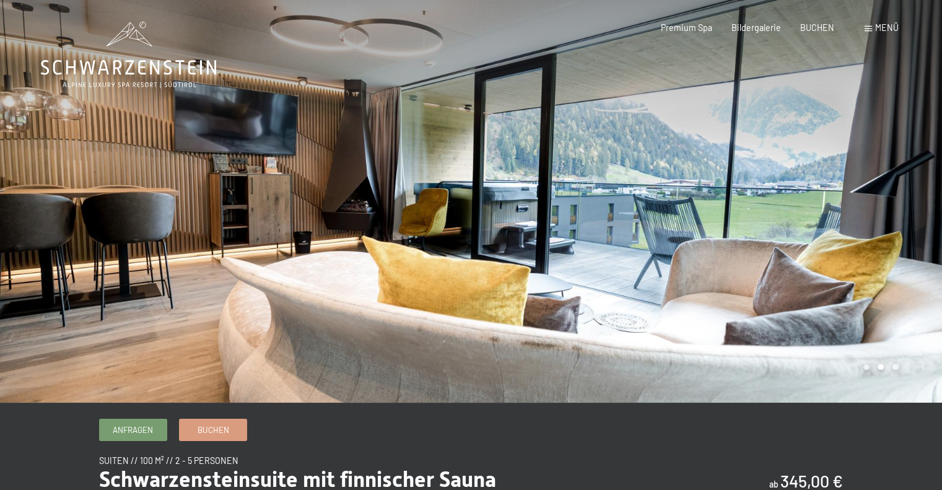
click at [920, 245] on div at bounding box center [706, 201] width 471 height 403
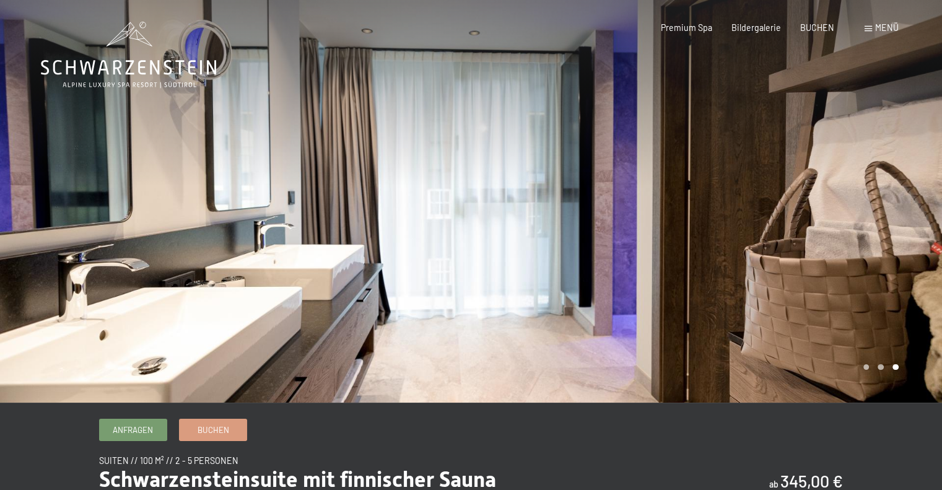
click at [919, 245] on div at bounding box center [706, 201] width 471 height 403
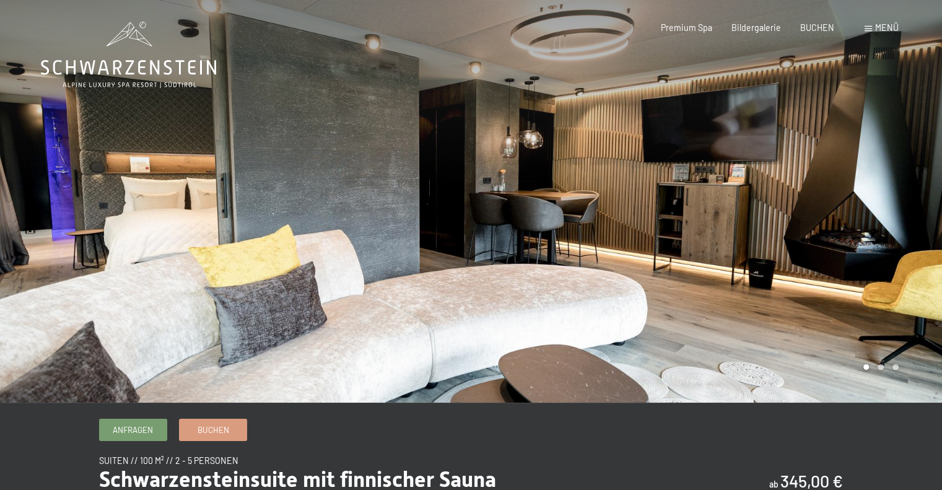
click at [919, 245] on div at bounding box center [706, 201] width 471 height 403
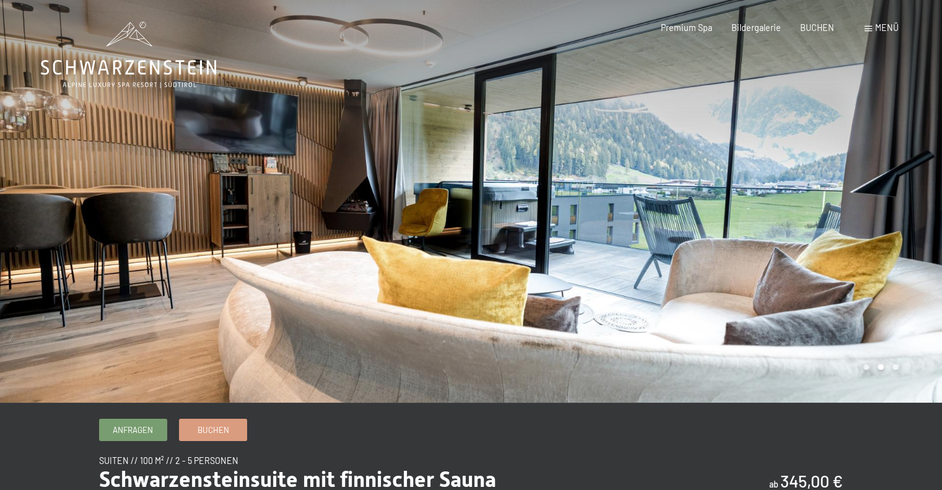
click at [919, 245] on div at bounding box center [706, 201] width 471 height 403
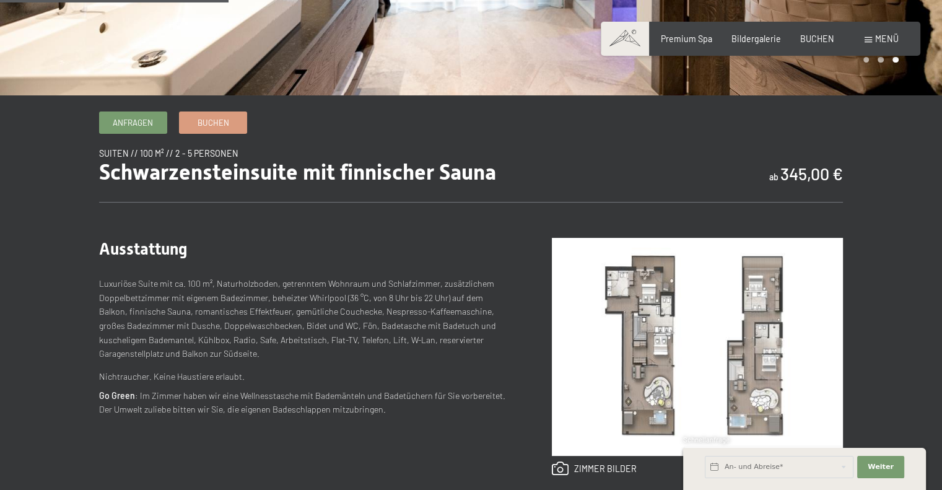
scroll to position [434, 0]
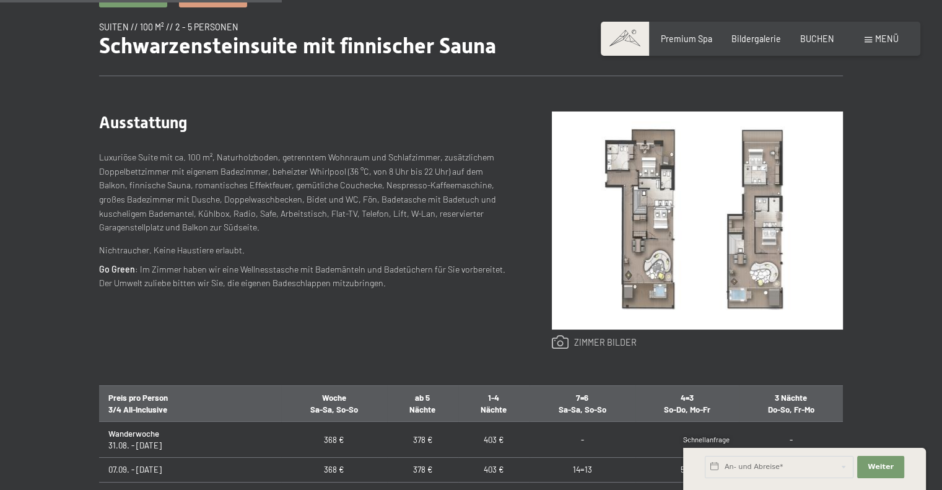
click at [595, 339] on link at bounding box center [594, 342] width 85 height 15
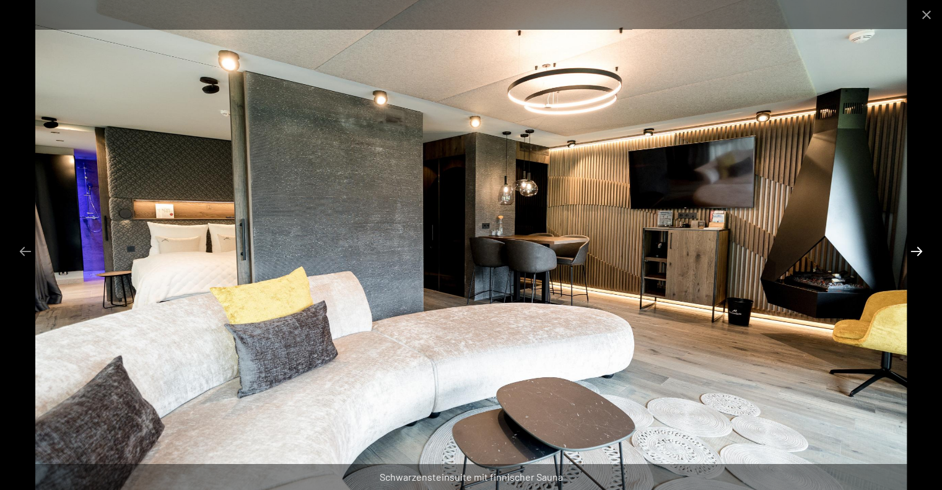
click at [912, 245] on button "Next slide" at bounding box center [917, 251] width 26 height 24
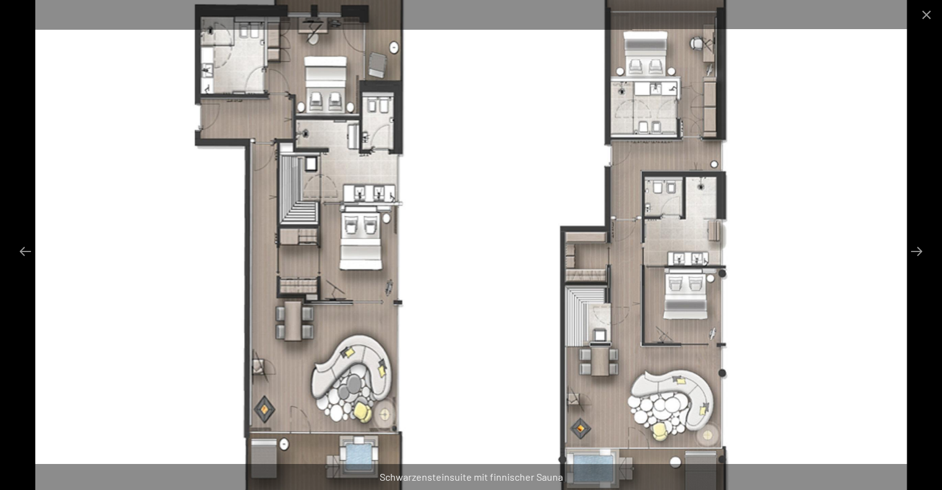
scroll to position [186, 0]
click at [460, 51] on img at bounding box center [470, 245] width 871 height 490
click at [389, 14] on div at bounding box center [471, 14] width 942 height 29
click at [394, 50] on img at bounding box center [470, 245] width 871 height 490
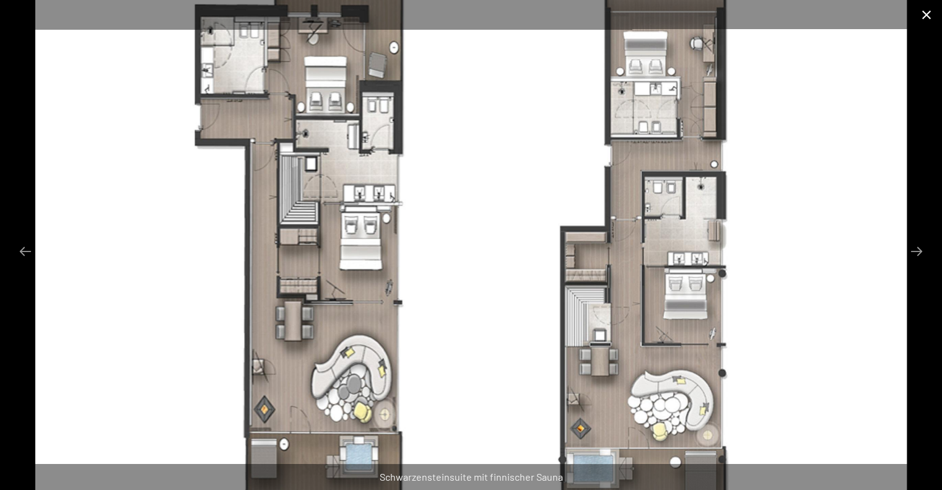
click at [928, 12] on button "Close gallery" at bounding box center [926, 14] width 31 height 29
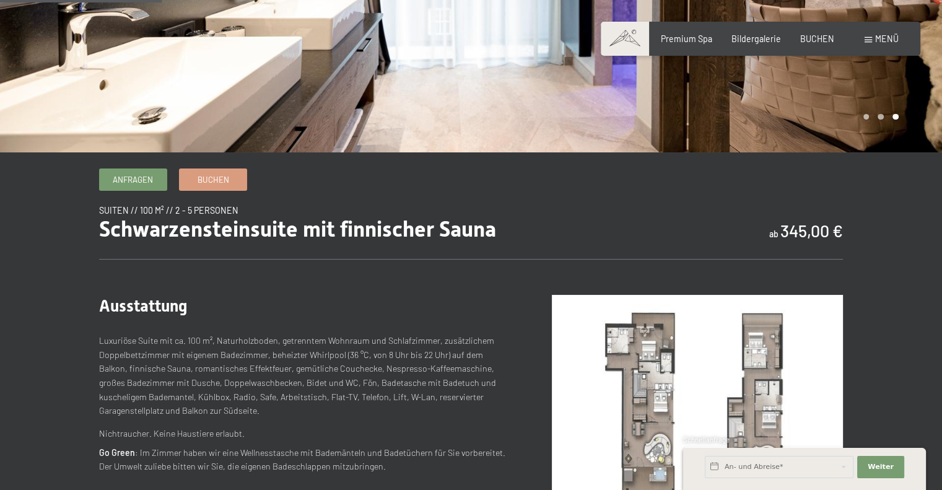
scroll to position [248, 0]
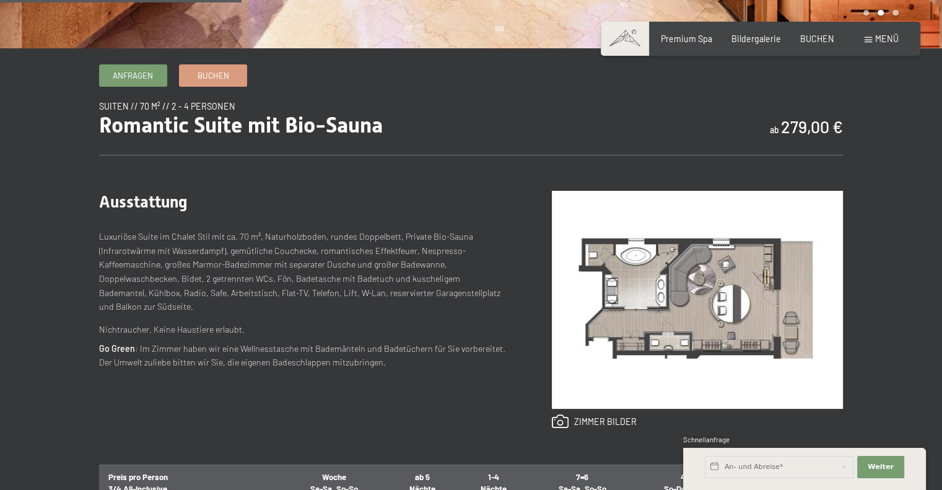
scroll to position [372, 0]
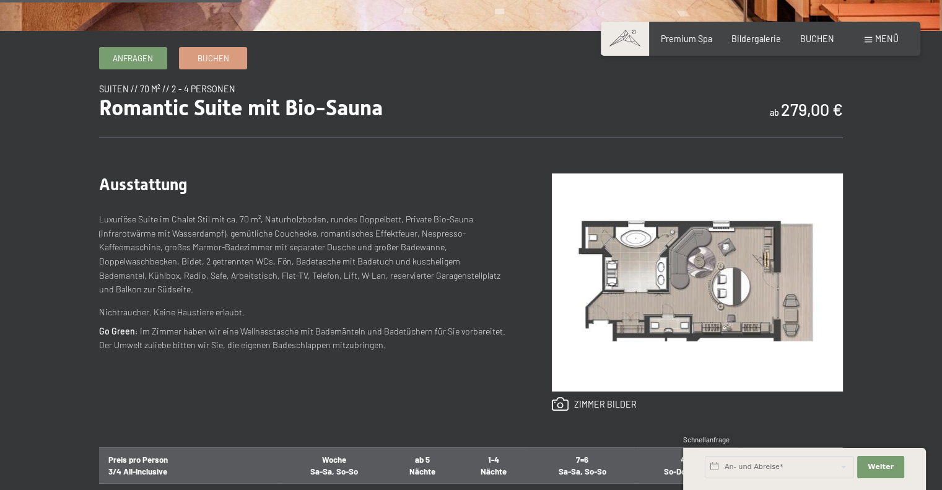
click at [735, 284] on img at bounding box center [697, 282] width 291 height 218
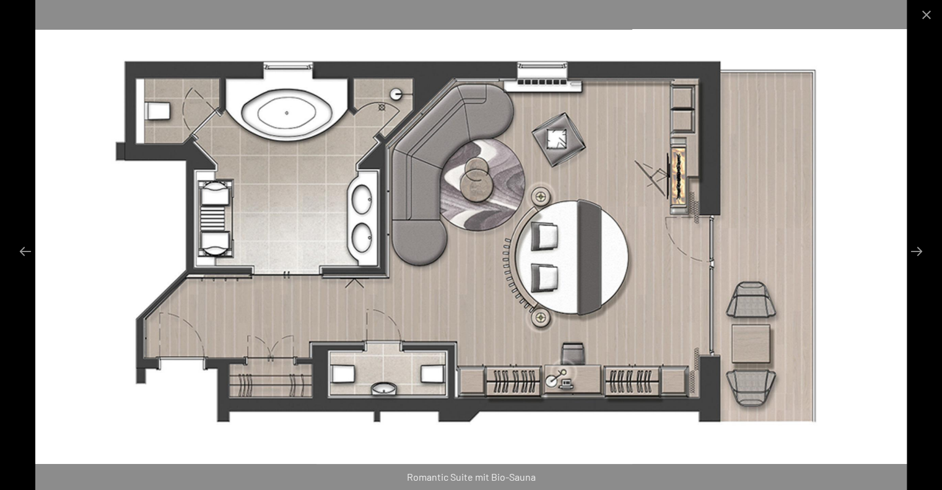
click at [214, 214] on img at bounding box center [470, 245] width 871 height 490
drag, startPoint x: 930, startPoint y: 11, endPoint x: 918, endPoint y: 12, distance: 11.3
click at [928, 11] on button "Close gallery" at bounding box center [926, 14] width 31 height 29
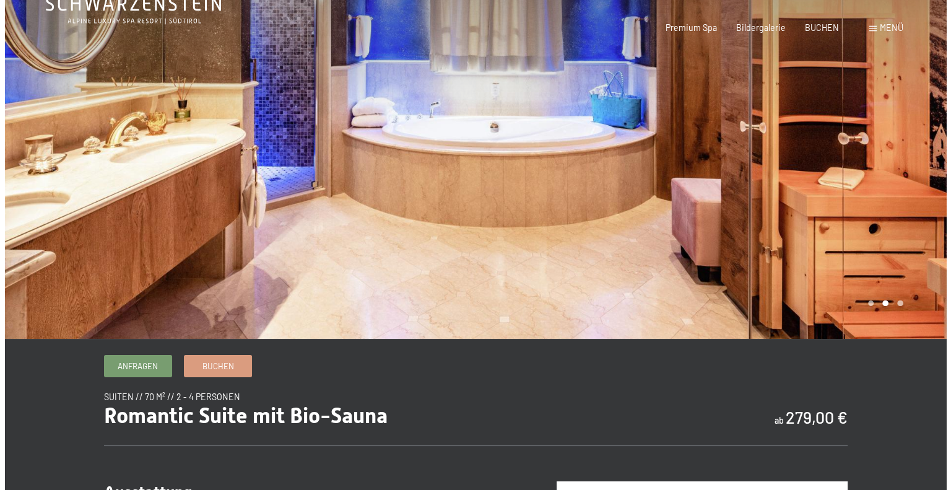
scroll to position [0, 0]
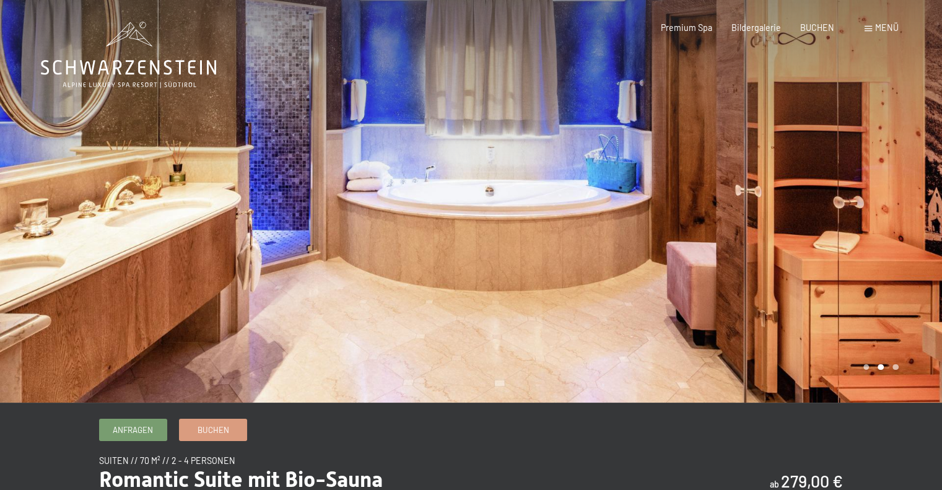
click at [874, 27] on div "Menü" at bounding box center [882, 28] width 34 height 12
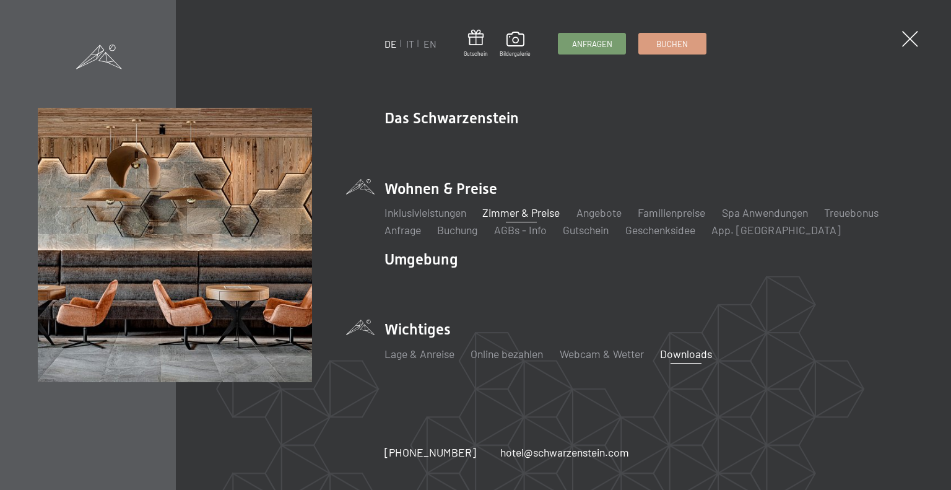
click at [681, 352] on link "Downloads" at bounding box center [686, 354] width 52 height 14
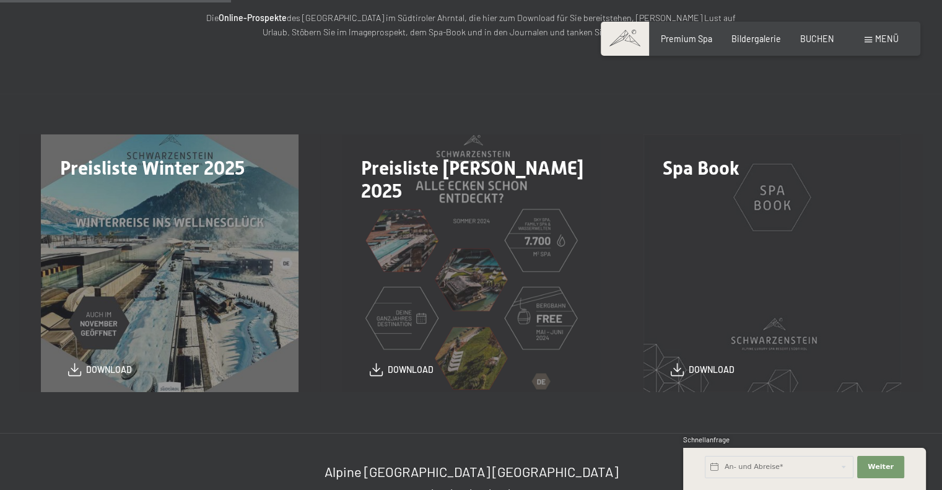
scroll to position [248, 0]
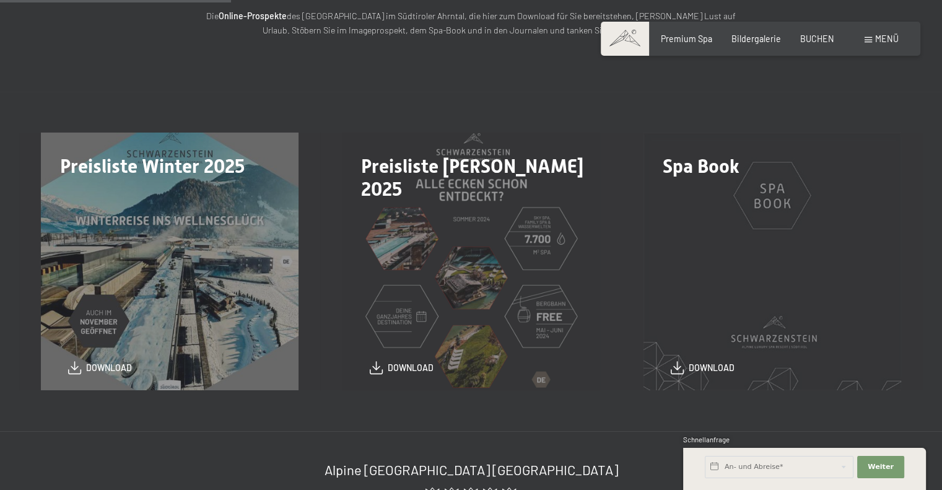
click at [783, 235] on div "Spa Book download" at bounding box center [772, 262] width 301 height 258
click at [723, 190] on div "Spa Book download" at bounding box center [772, 262] width 301 height 258
click at [707, 163] on span "Spa Book" at bounding box center [701, 166] width 77 height 22
click at [713, 369] on span "download" at bounding box center [712, 365] width 46 height 12
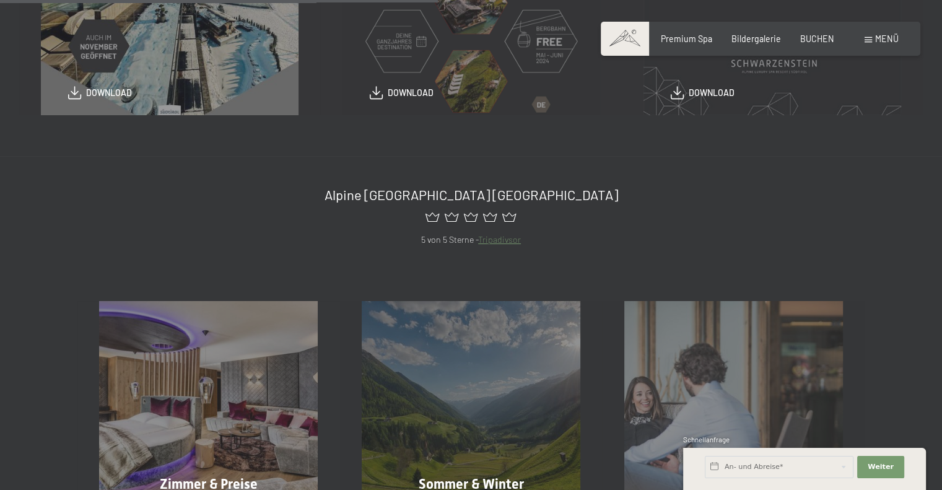
scroll to position [495, 0]
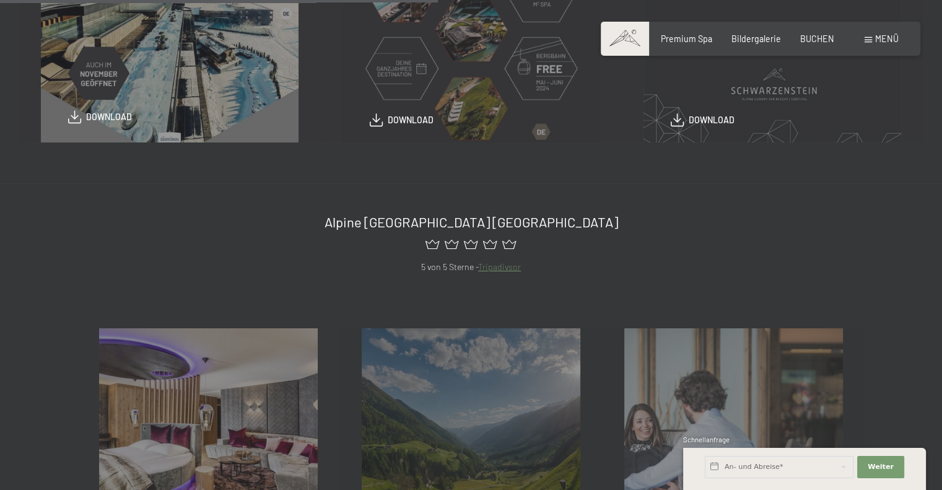
click at [103, 118] on span "download" at bounding box center [109, 117] width 46 height 12
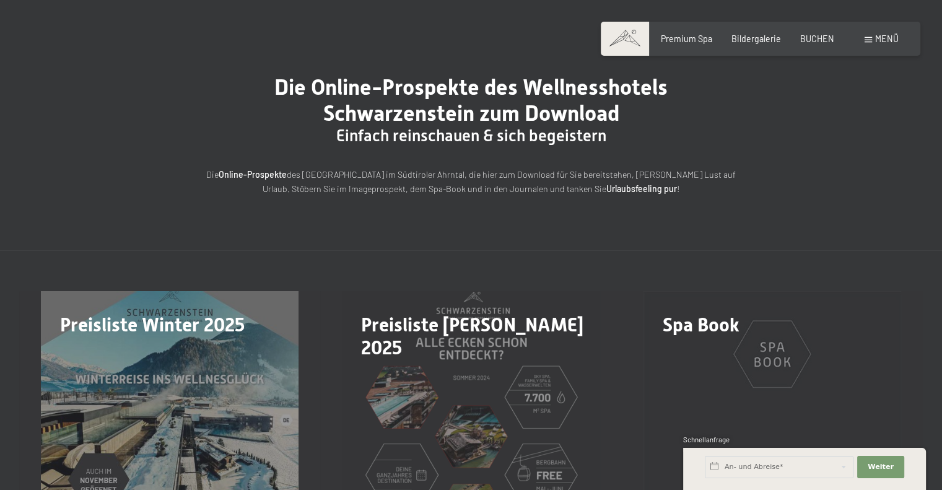
scroll to position [0, 0]
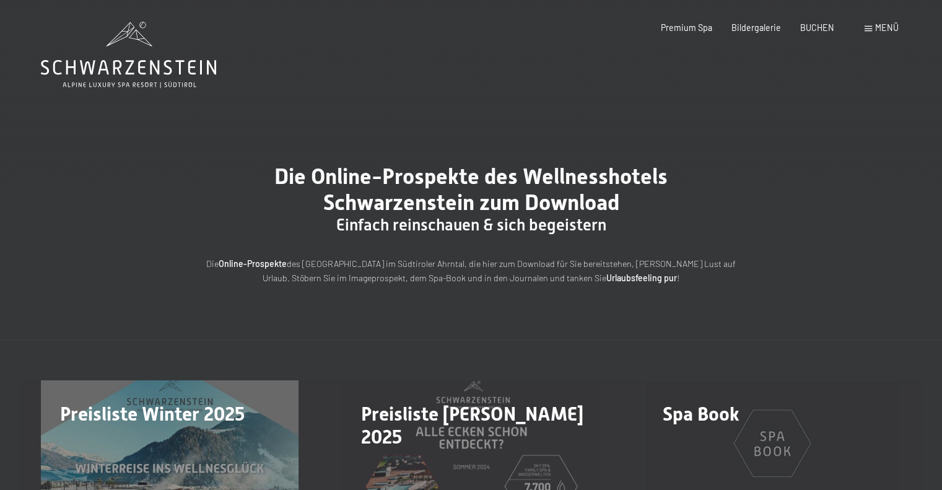
click at [154, 45] on icon at bounding box center [128, 55] width 175 height 66
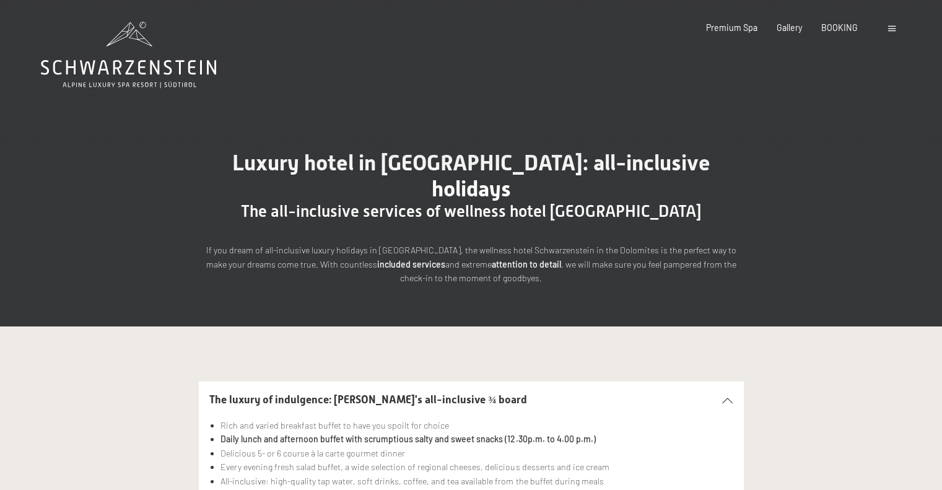
click at [890, 24] on div at bounding box center [893, 28] width 11 height 12
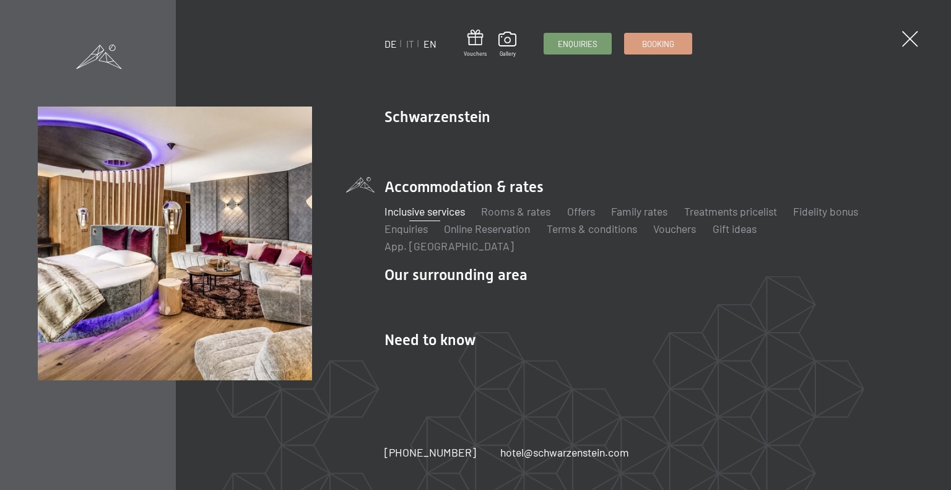
click at [388, 42] on link "DE" at bounding box center [391, 44] width 12 height 12
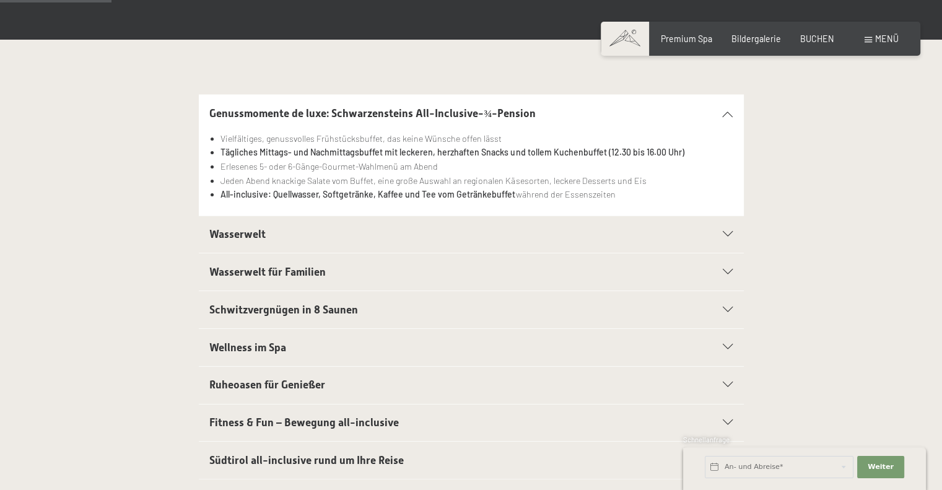
scroll to position [248, 0]
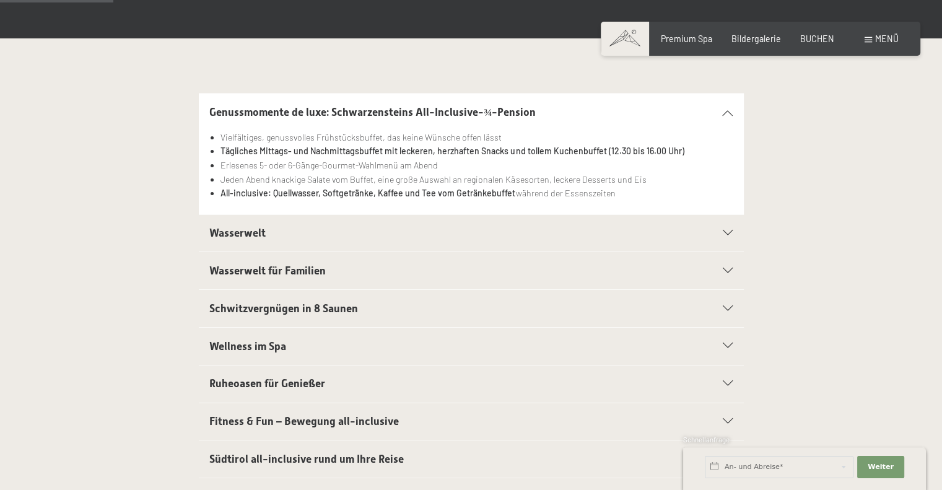
click at [220, 235] on span "Wasserwelt" at bounding box center [237, 233] width 56 height 12
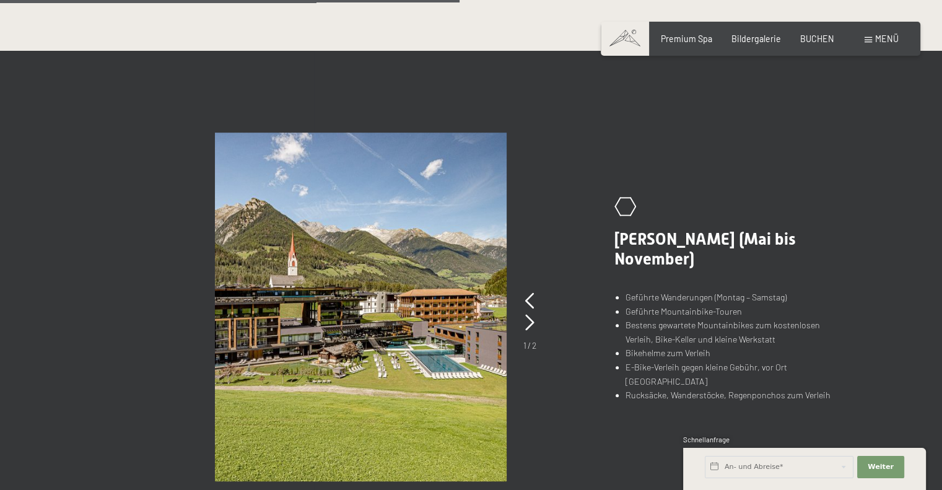
scroll to position [743, 0]
click at [531, 321] on icon at bounding box center [529, 323] width 9 height 16
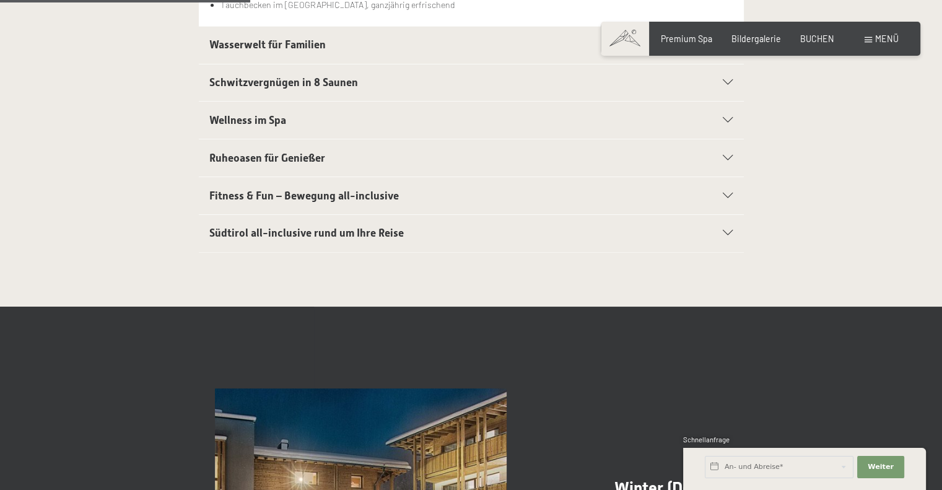
scroll to position [310, 0]
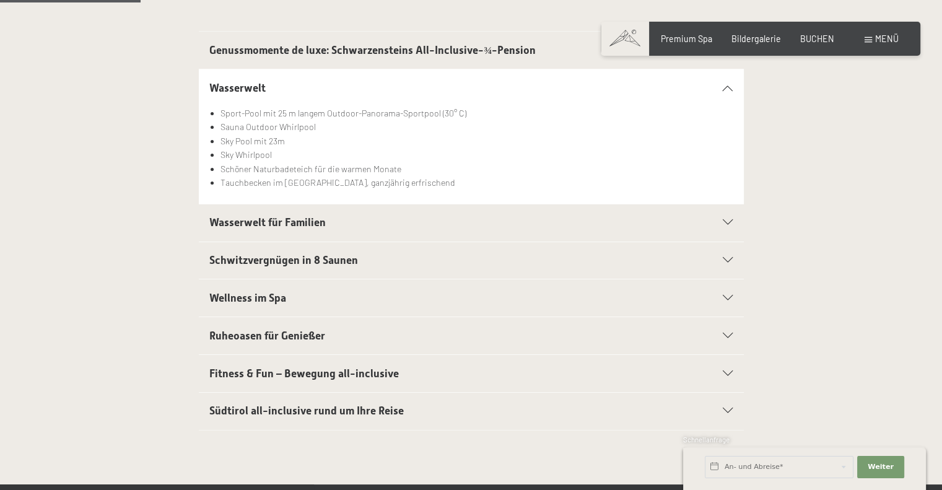
click at [245, 52] on span "Genussmomente de luxe: Schwarzensteins All-Inclusive-¾-Pension" at bounding box center [372, 50] width 326 height 12
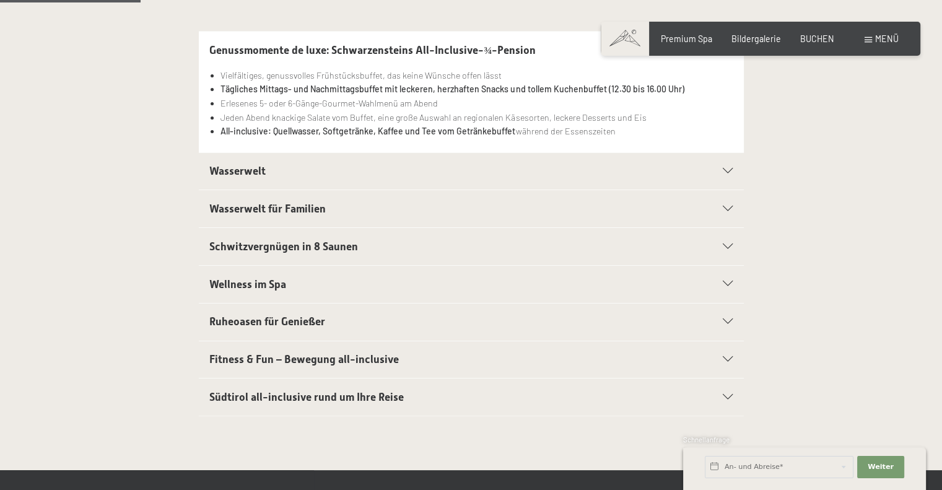
click at [245, 52] on span "Genussmomente de luxe: Schwarzensteins All-Inclusive-¾-Pension" at bounding box center [372, 50] width 326 height 12
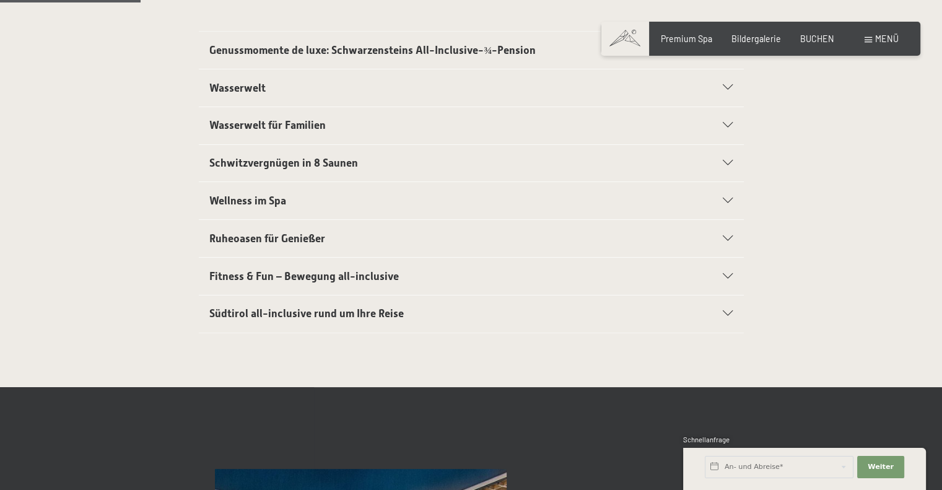
click at [240, 88] on span "Wasserwelt" at bounding box center [237, 88] width 56 height 12
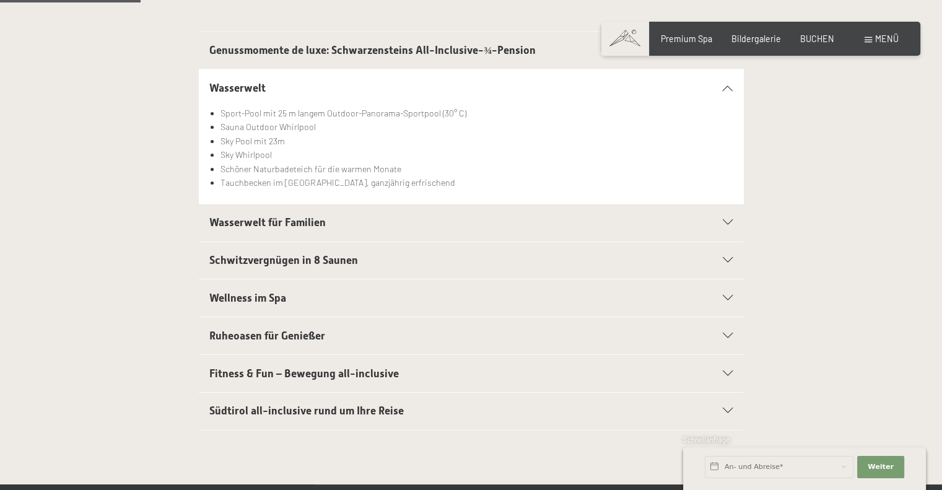
click at [243, 82] on span "Wasserwelt" at bounding box center [237, 88] width 56 height 12
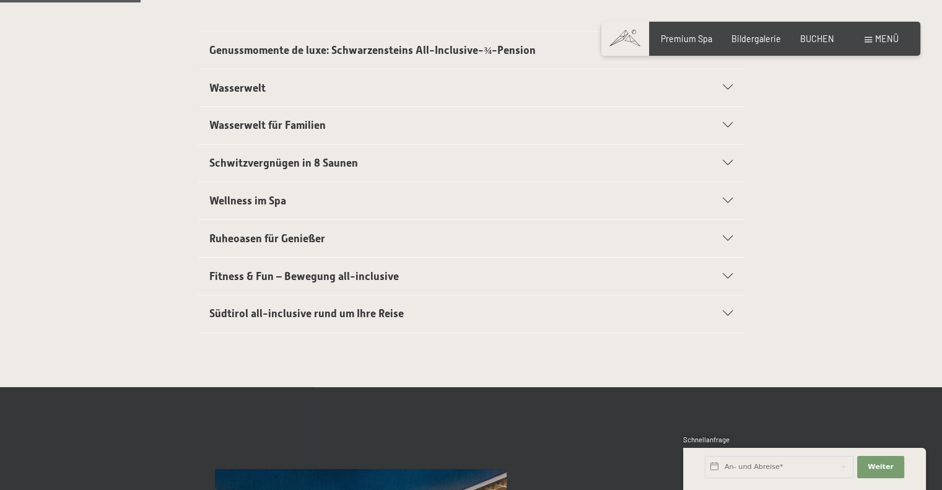
click at [246, 122] on span "Wasserwelt für Familien" at bounding box center [267, 125] width 116 height 12
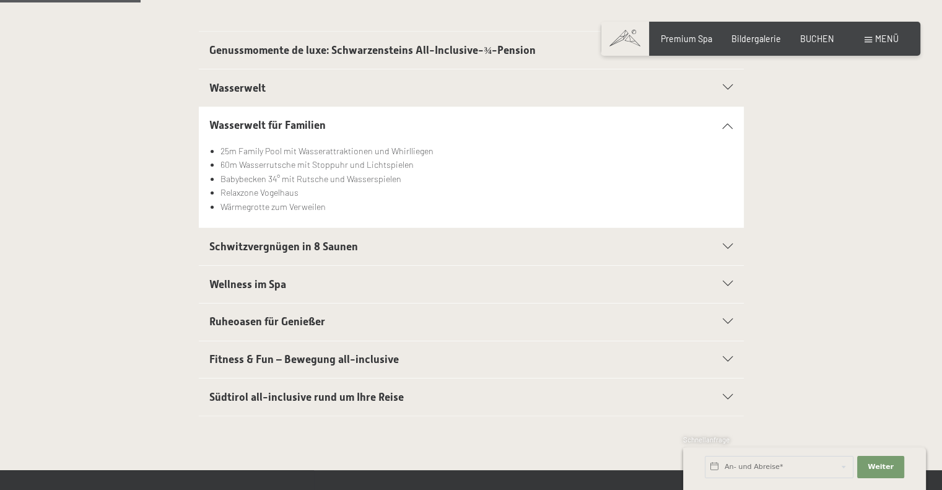
click at [251, 118] on h2 "Wasserwelt für Familien" at bounding box center [444, 125] width 471 height 15
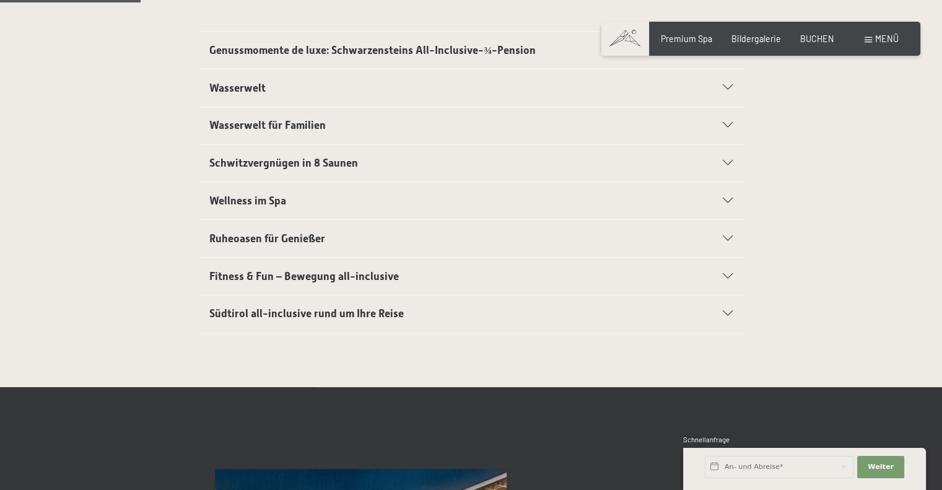
click at [264, 157] on span "Schwitzvergnügen in 8 Saunen" at bounding box center [283, 163] width 149 height 12
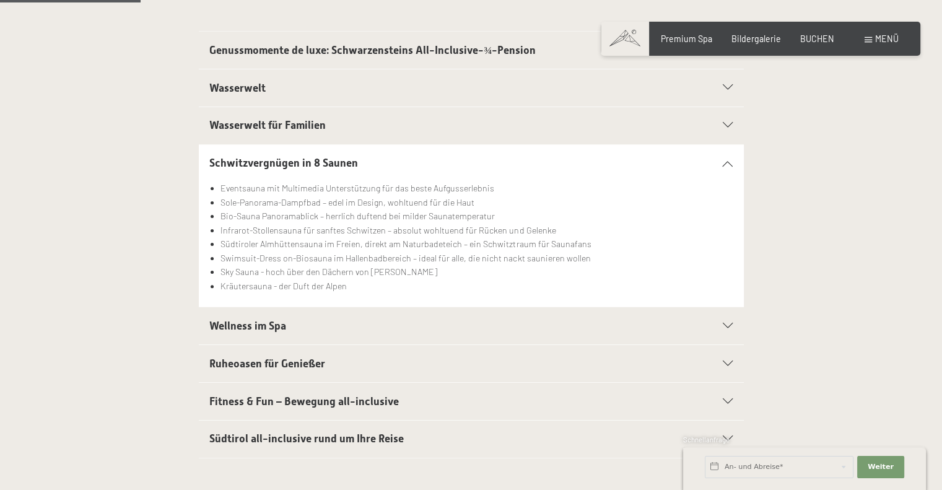
click at [264, 157] on span "Schwitzvergnügen in 8 Saunen" at bounding box center [283, 163] width 149 height 12
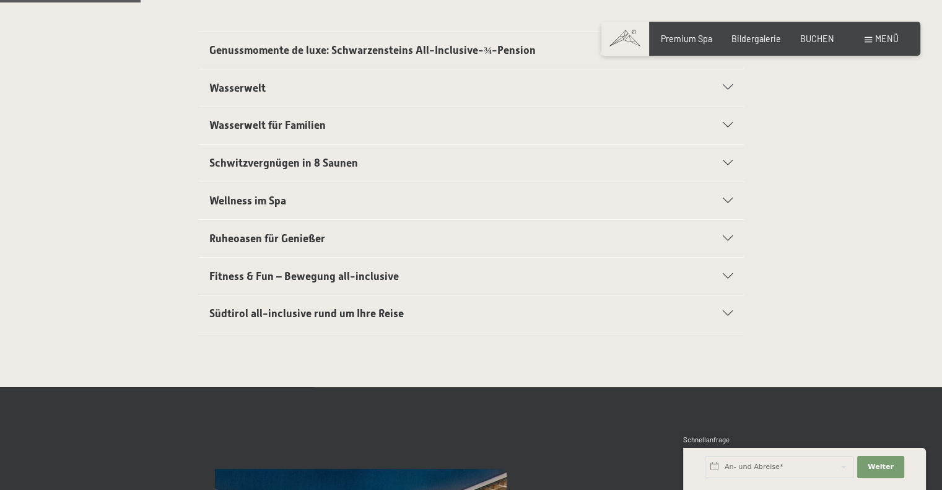
click at [246, 201] on span "Wellness im Spa" at bounding box center [247, 200] width 77 height 12
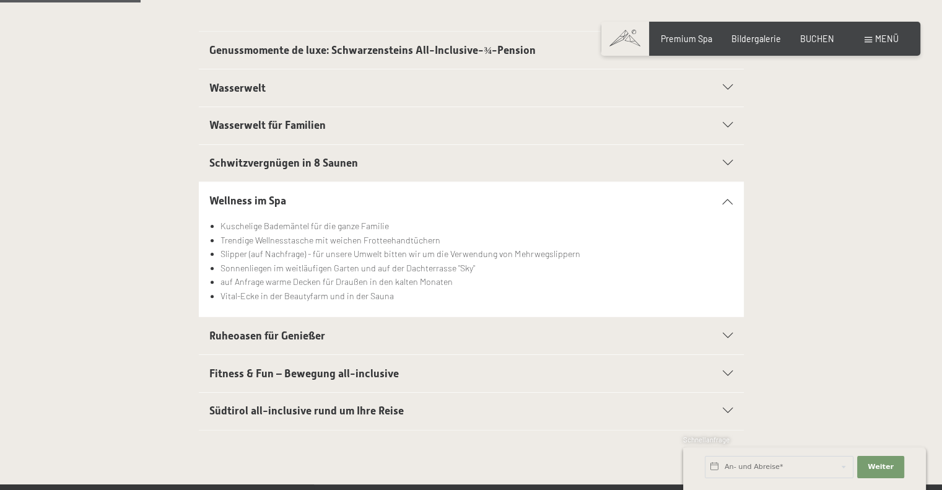
click at [250, 194] on span "Wellness im Spa" at bounding box center [247, 200] width 77 height 12
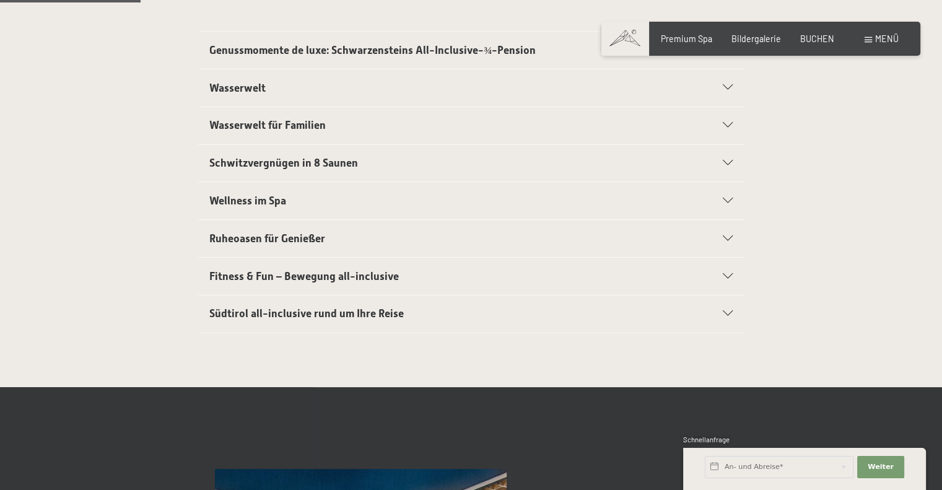
click at [258, 229] on div "Ruheoasen für Genießer" at bounding box center [470, 238] width 523 height 37
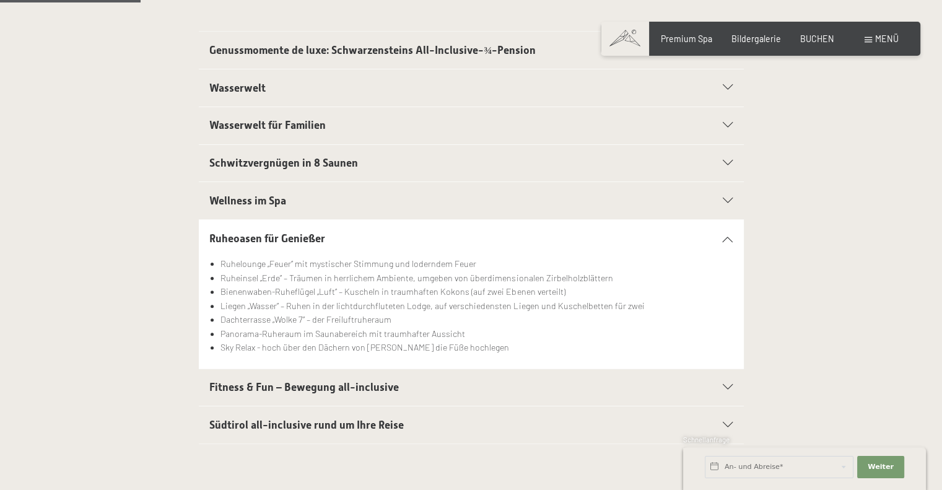
click at [258, 227] on div "Ruheoasen für Genießer" at bounding box center [470, 238] width 523 height 37
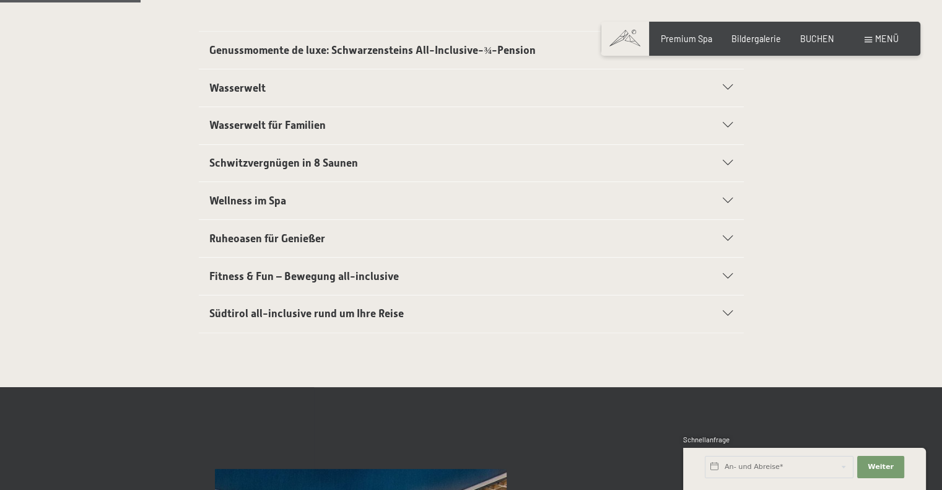
click at [266, 271] on span "Fitness & Fun – Bewegung all-inclusive" at bounding box center [304, 276] width 190 height 12
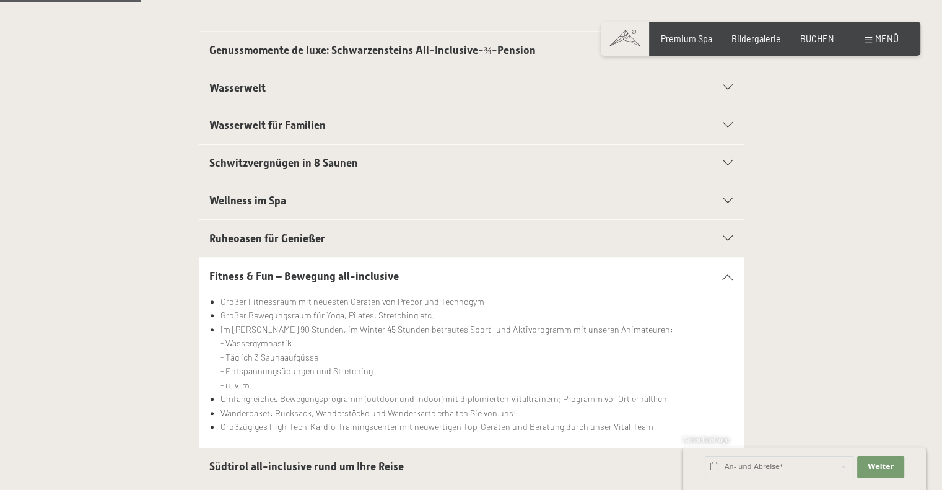
click at [268, 270] on span "Fitness & Fun – Bewegung all-inclusive" at bounding box center [304, 276] width 190 height 12
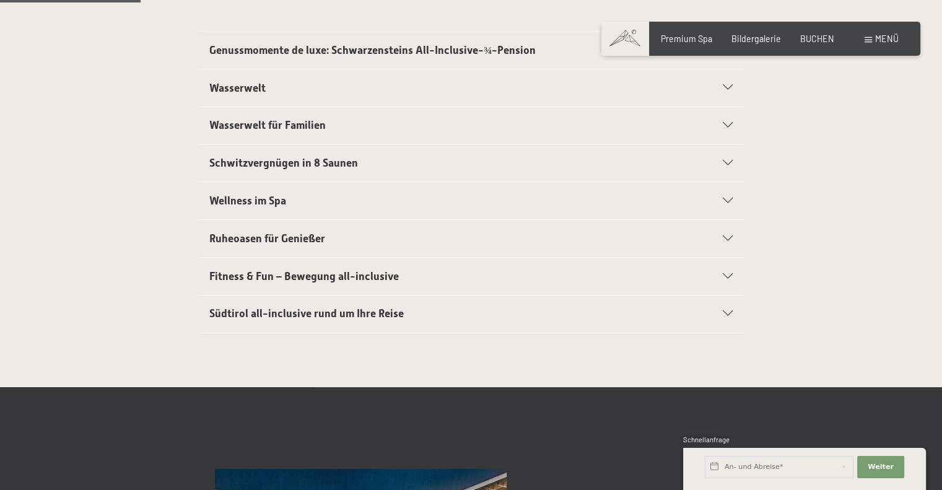
click at [273, 309] on span "Südtirol all-inclusive rund um Ihre Reise" at bounding box center [306, 313] width 194 height 12
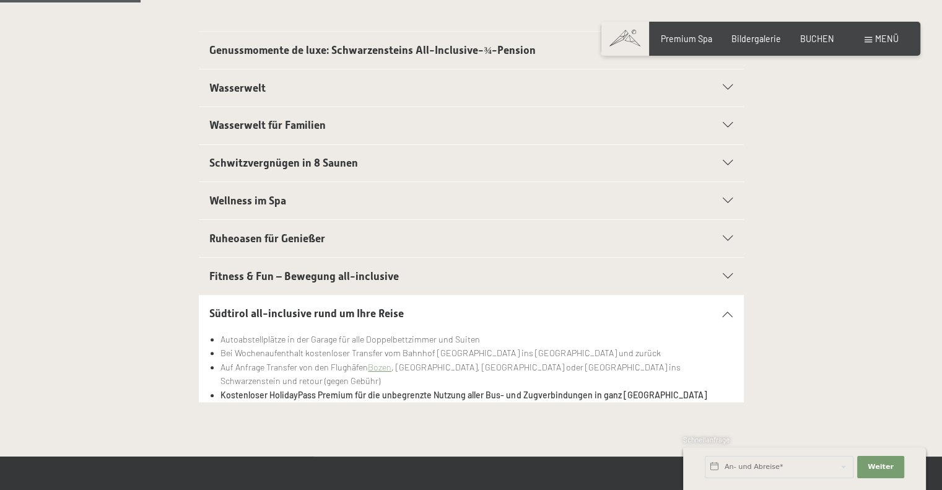
click at [273, 307] on span "Südtirol all-inclusive rund um Ihre Reise" at bounding box center [306, 313] width 194 height 12
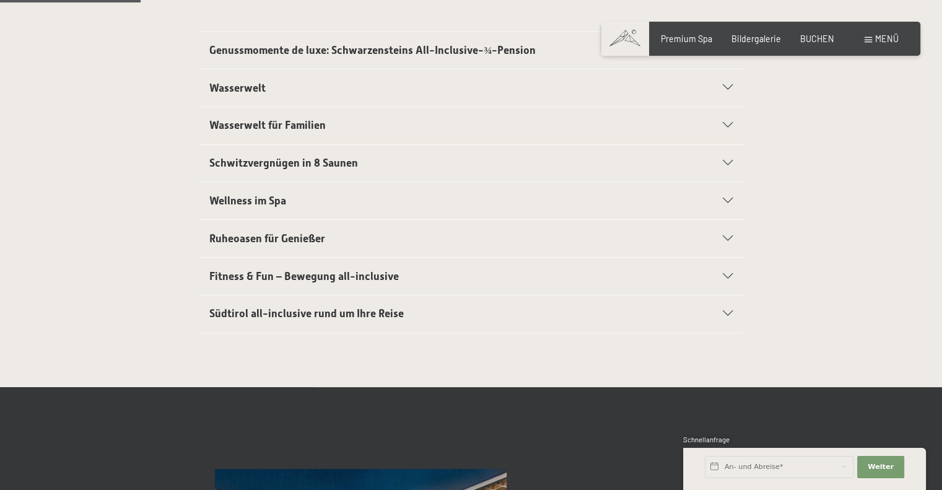
click at [270, 299] on div "Südtirol all-inclusive rund um Ihre Reise" at bounding box center [470, 313] width 523 height 37
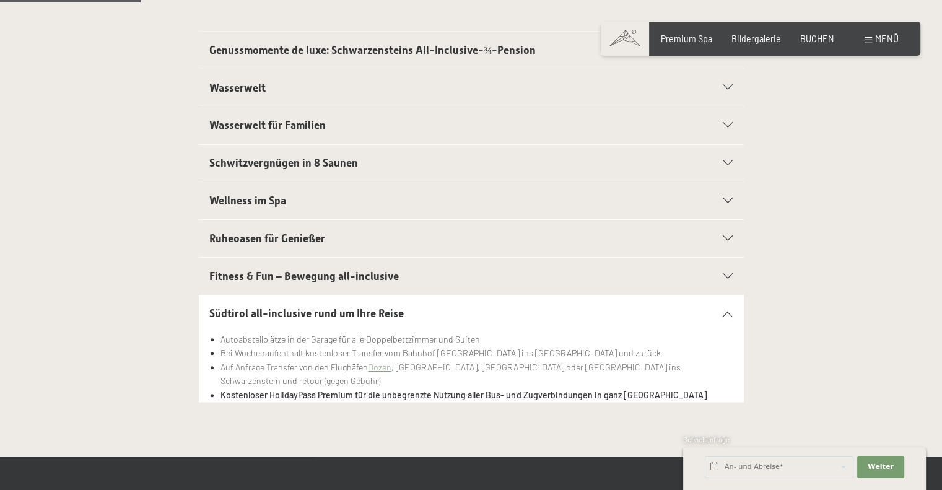
click at [270, 299] on div "Südtirol all-inclusive rund um Ihre Reise" at bounding box center [470, 313] width 523 height 37
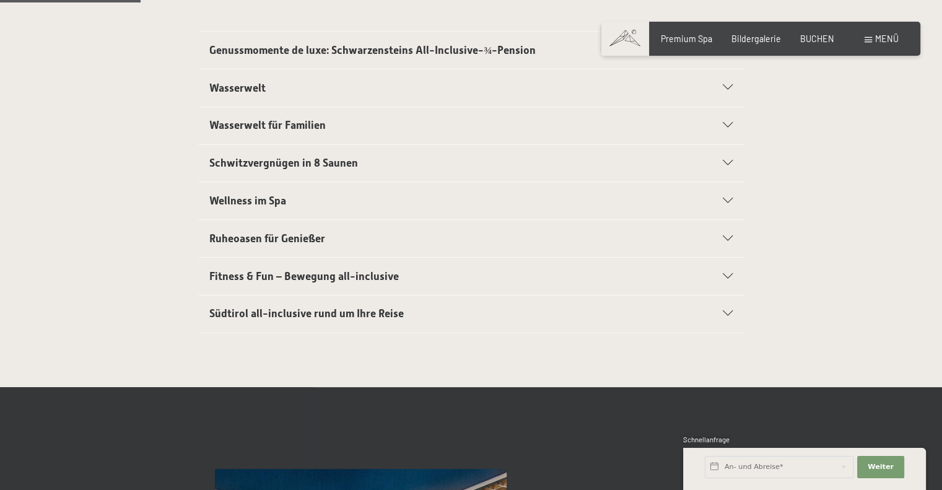
click at [250, 79] on div "Wasserwelt" at bounding box center [470, 87] width 523 height 37
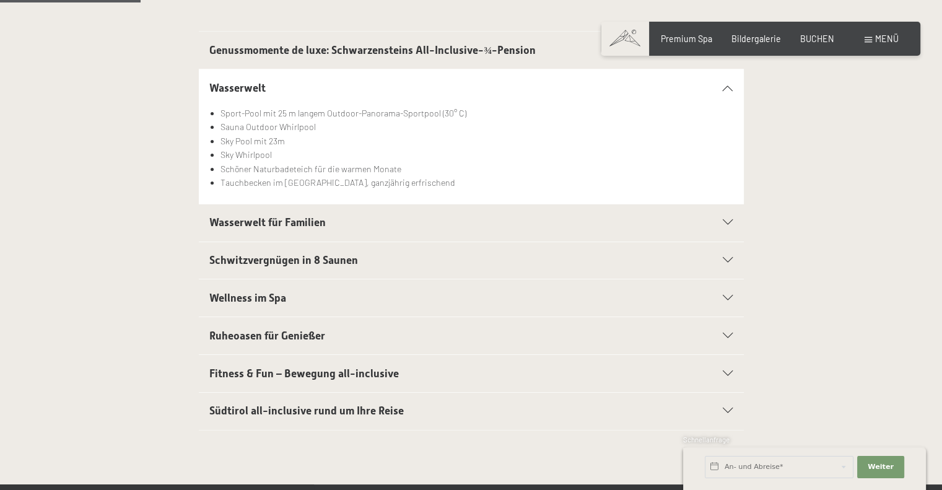
click at [277, 256] on span "Schwitzvergnügen in 8 Saunen" at bounding box center [283, 260] width 149 height 12
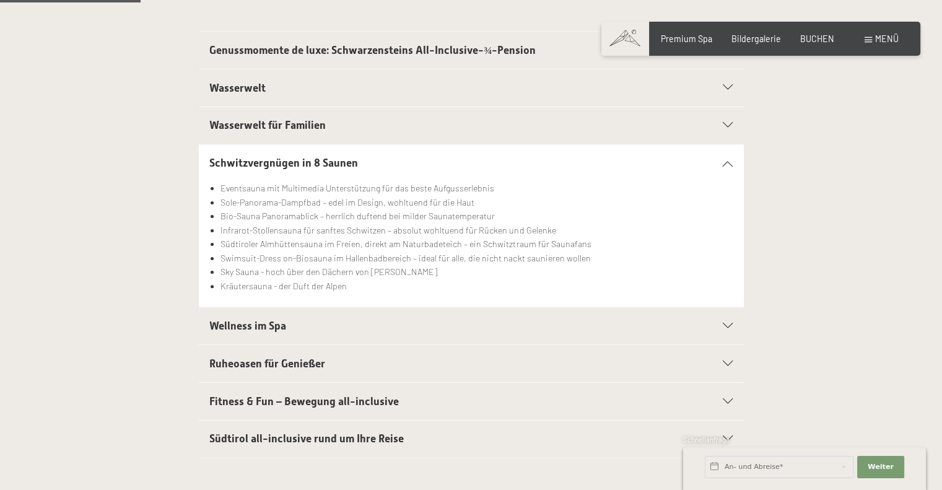
click at [254, 154] on div "Schwitzvergnügen in 8 Saunen" at bounding box center [470, 163] width 523 height 37
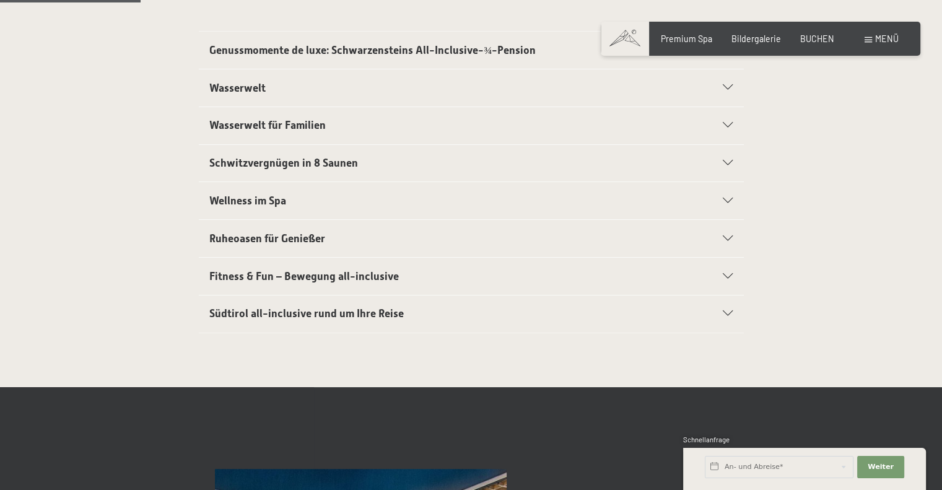
click at [248, 273] on span "Fitness & Fun – Bewegung all-inclusive" at bounding box center [304, 276] width 190 height 12
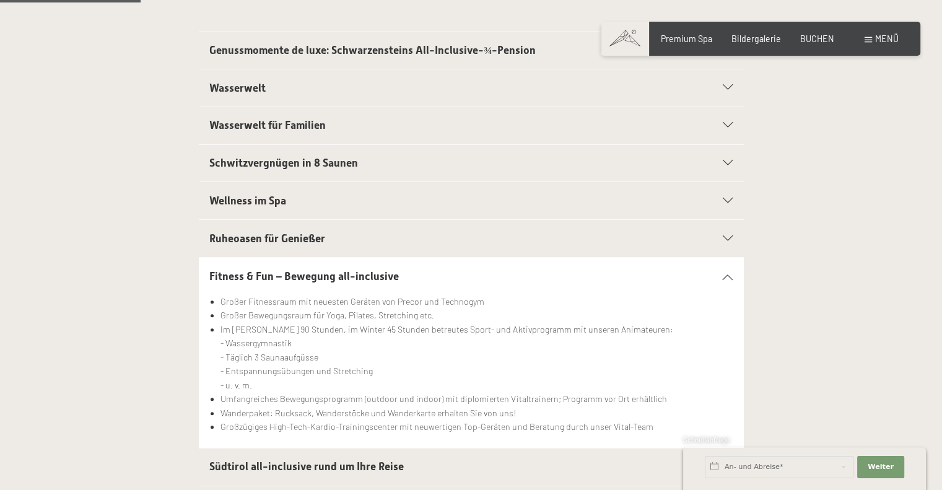
drag, startPoint x: 94, startPoint y: 284, endPoint x: 97, endPoint y: 272, distance: 12.2
click at [94, 282] on div "Fitness & Fun – Bewegung all-inclusive Großer Fitnessraum mit neuesten Geräten …" at bounding box center [471, 352] width 826 height 191
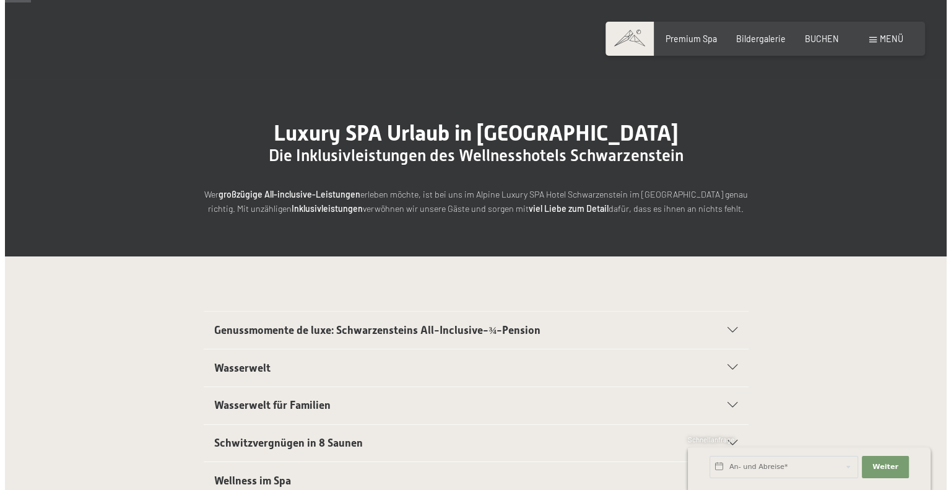
scroll to position [0, 0]
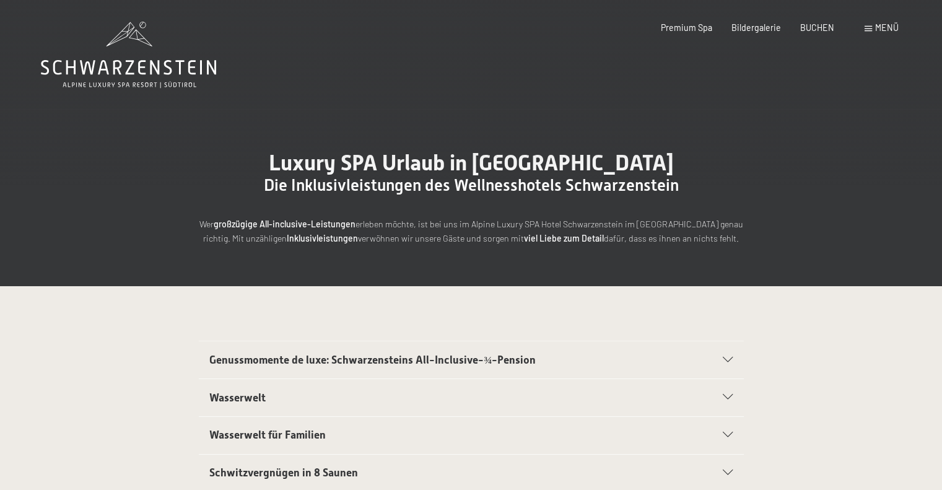
click at [884, 29] on span "Menü" at bounding box center [887, 27] width 24 height 11
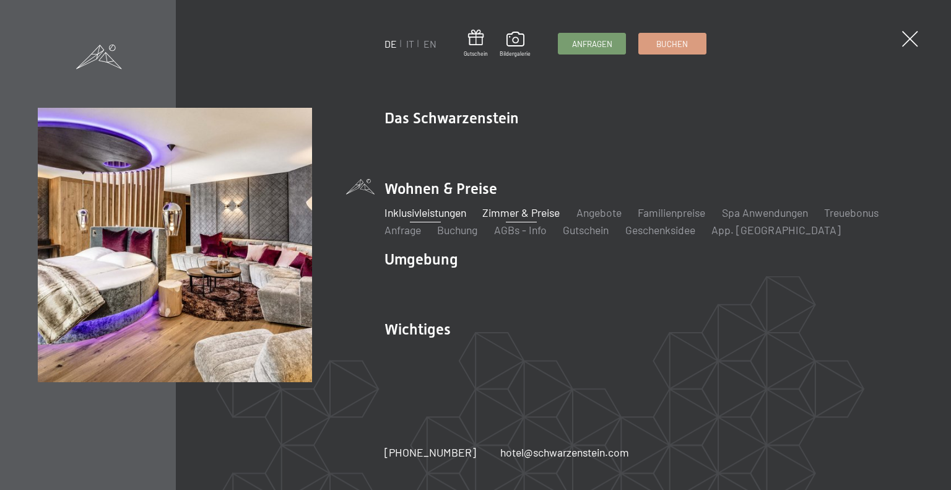
click at [522, 214] on link "Zimmer & Preise" at bounding box center [520, 213] width 77 height 14
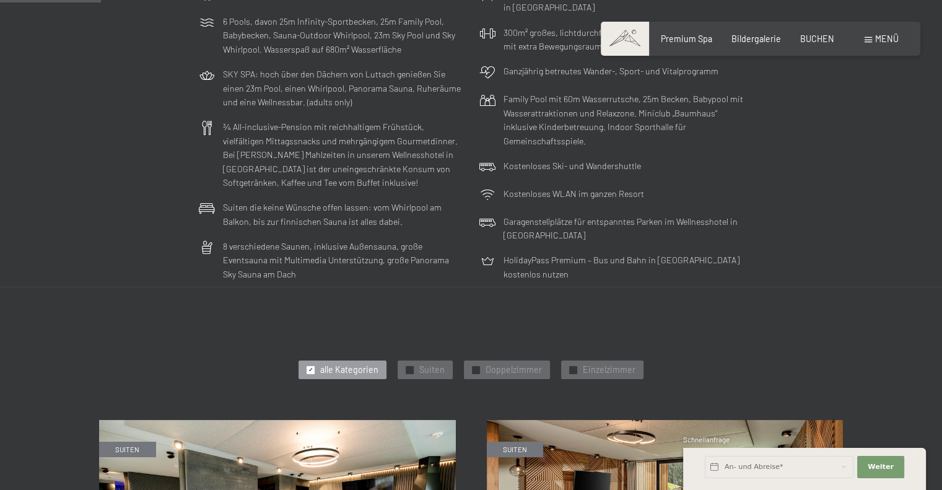
scroll to position [372, 0]
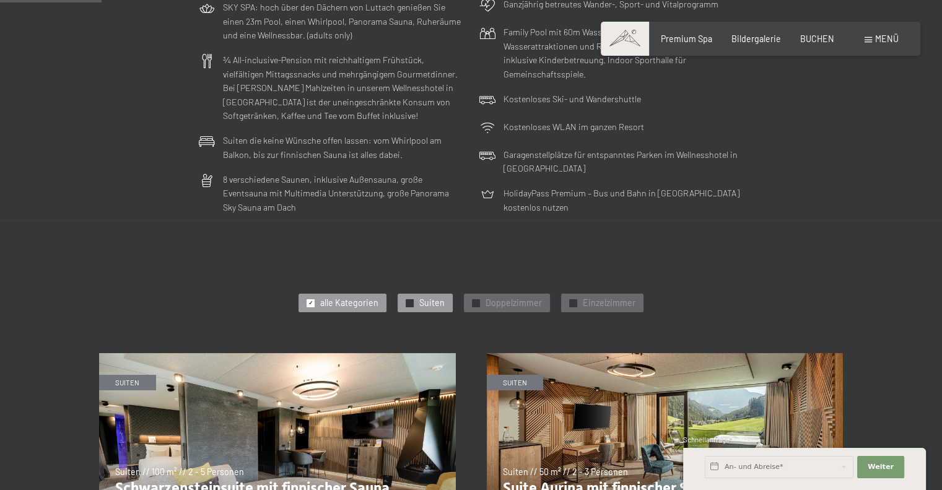
click at [409, 304] on span "✓" at bounding box center [410, 302] width 5 height 7
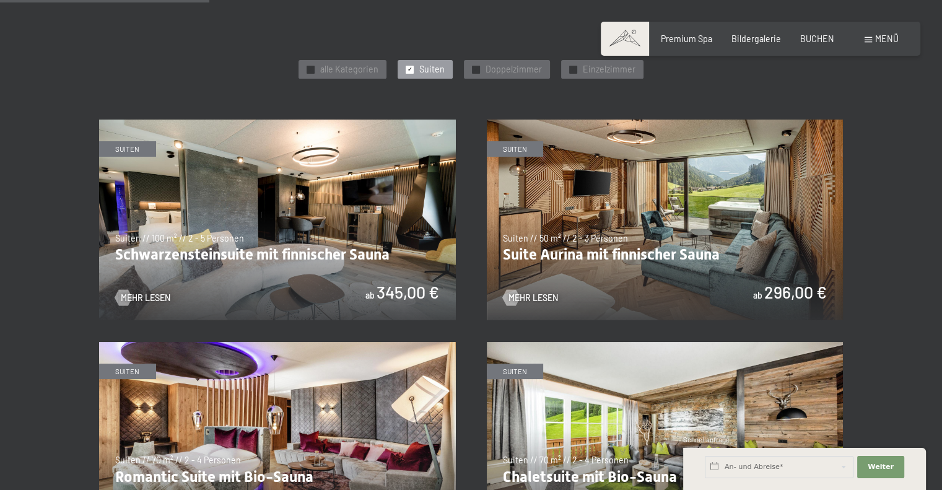
scroll to position [619, 0]
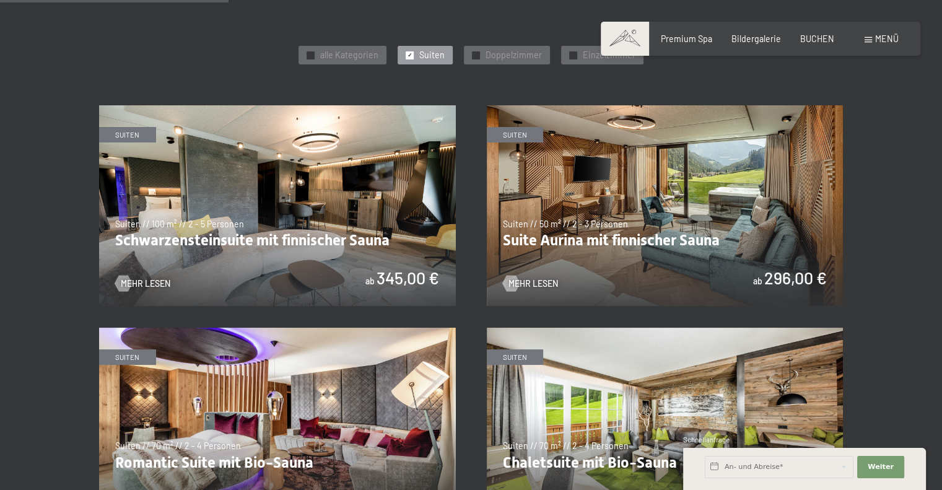
click at [230, 194] on img at bounding box center [277, 205] width 357 height 201
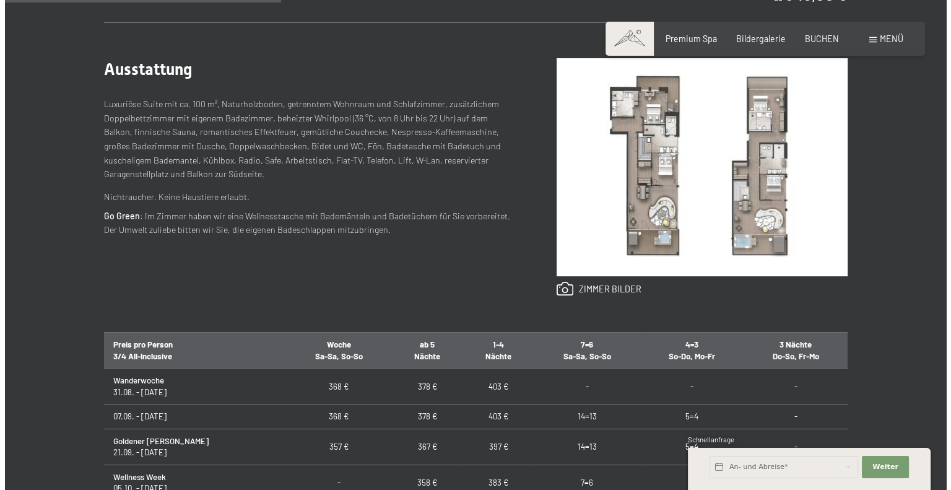
scroll to position [495, 0]
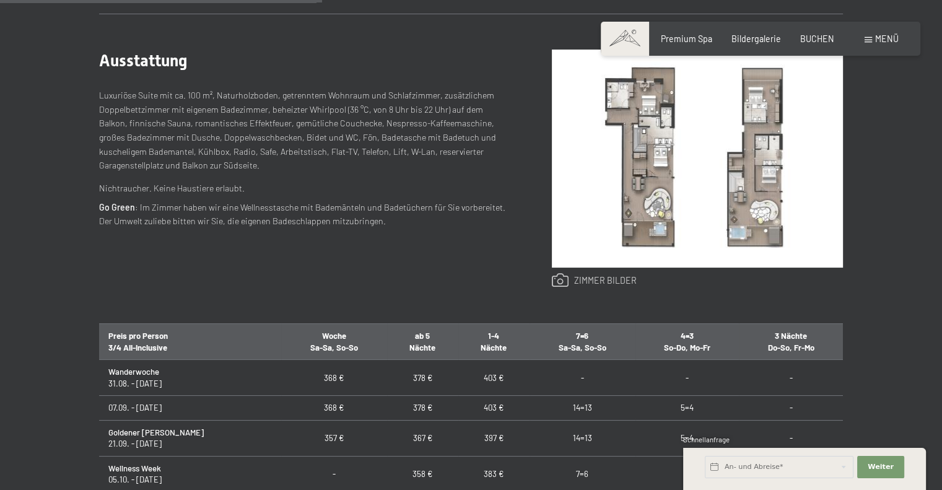
click at [560, 276] on link at bounding box center [594, 280] width 85 height 15
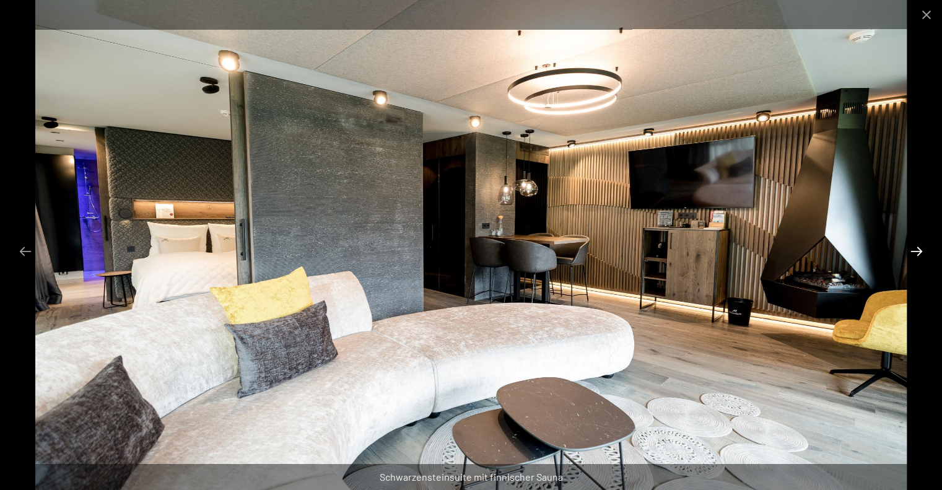
click at [919, 250] on button "Next slide" at bounding box center [917, 251] width 26 height 24
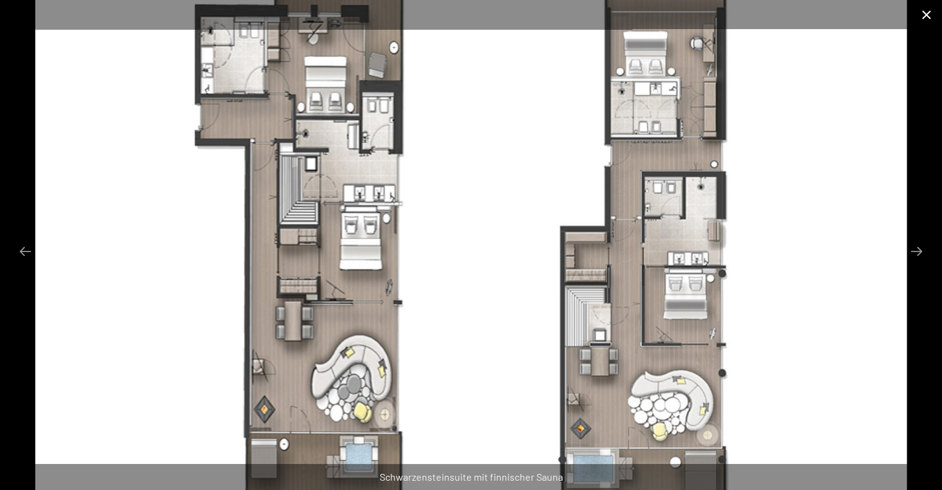
click at [924, 9] on button "Close gallery" at bounding box center [926, 14] width 31 height 29
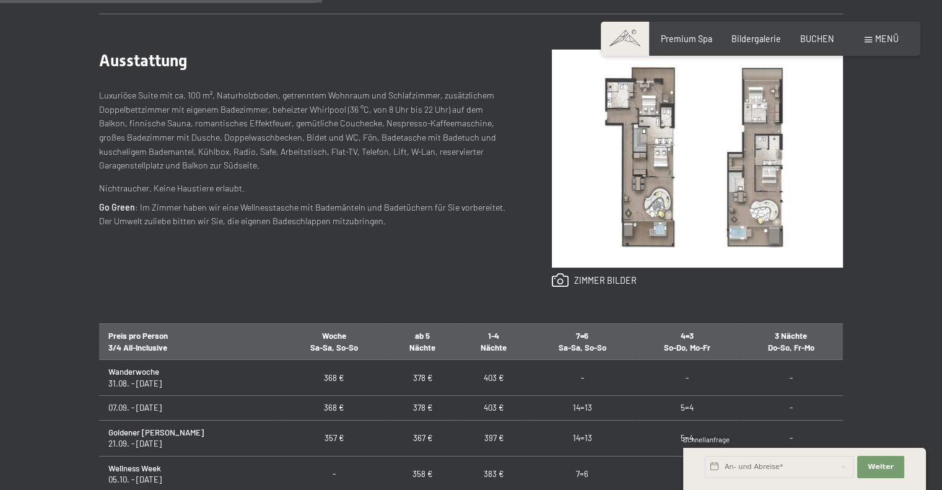
click at [872, 37] on div "Menü" at bounding box center [882, 39] width 34 height 12
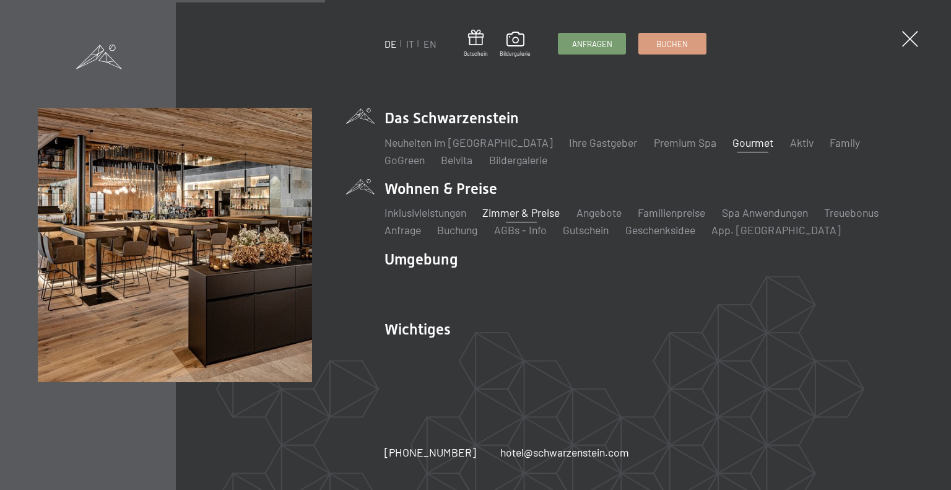
click at [733, 143] on link "Gourmet" at bounding box center [753, 143] width 41 height 14
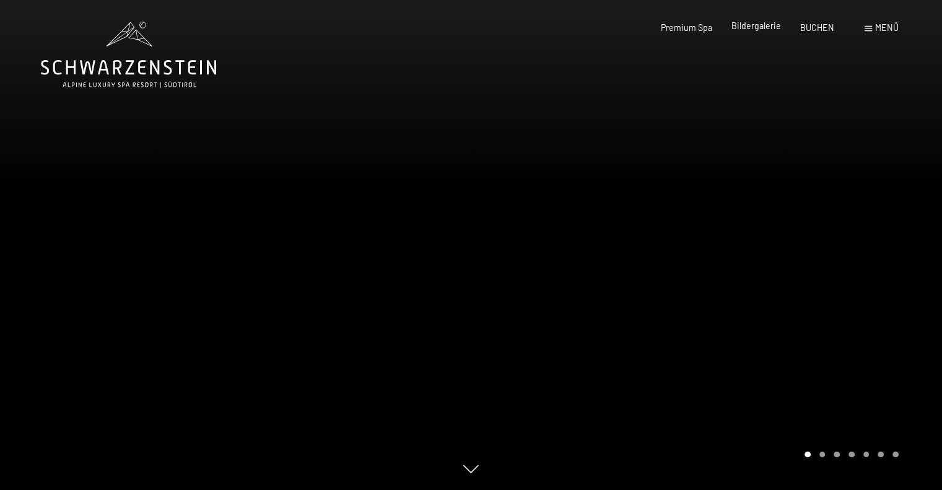
click at [753, 24] on span "Bildergalerie" at bounding box center [756, 25] width 50 height 11
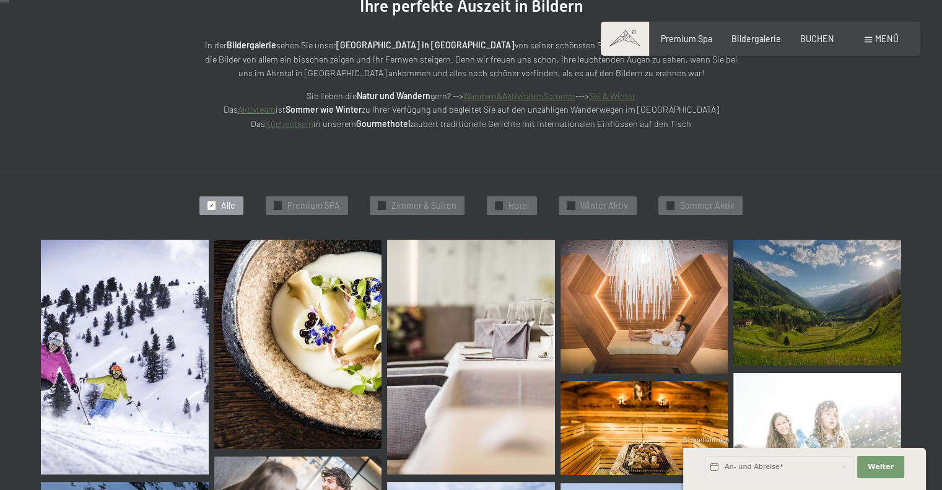
scroll to position [186, 0]
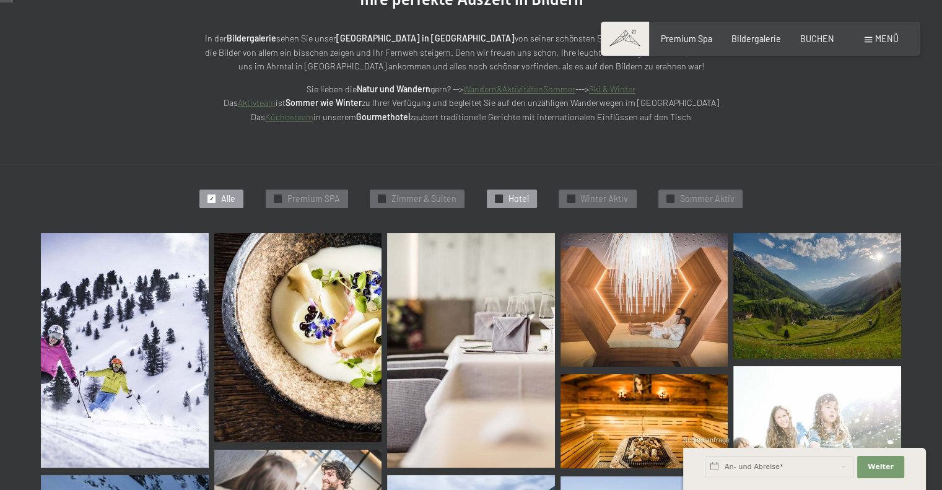
click at [499, 196] on span "✓" at bounding box center [498, 198] width 5 height 7
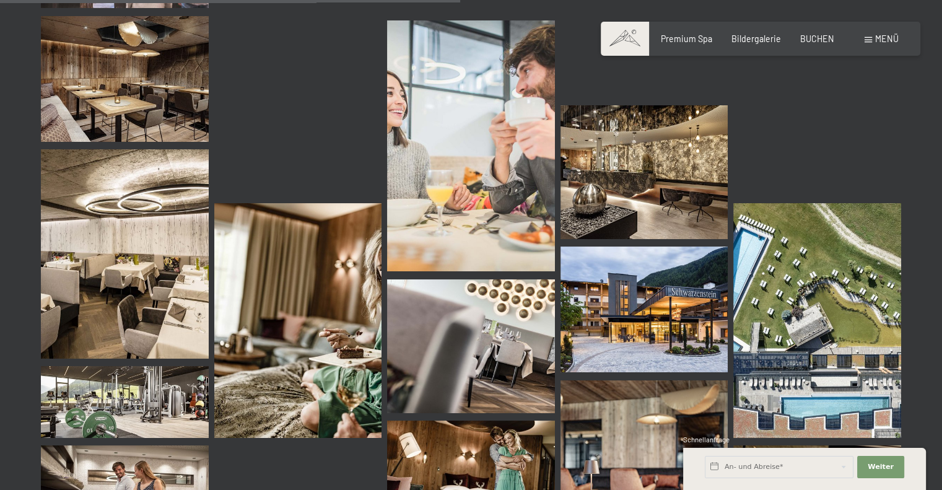
scroll to position [1193, 0]
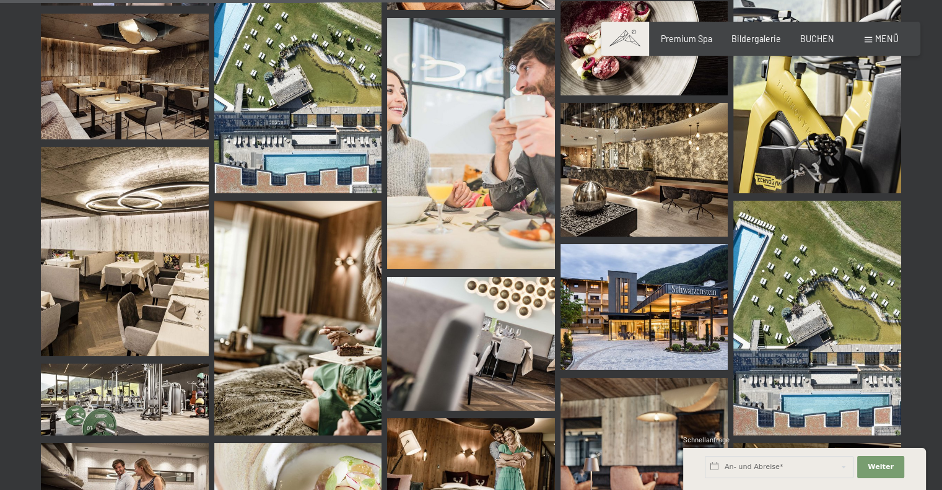
click at [114, 279] on img at bounding box center [125, 251] width 168 height 209
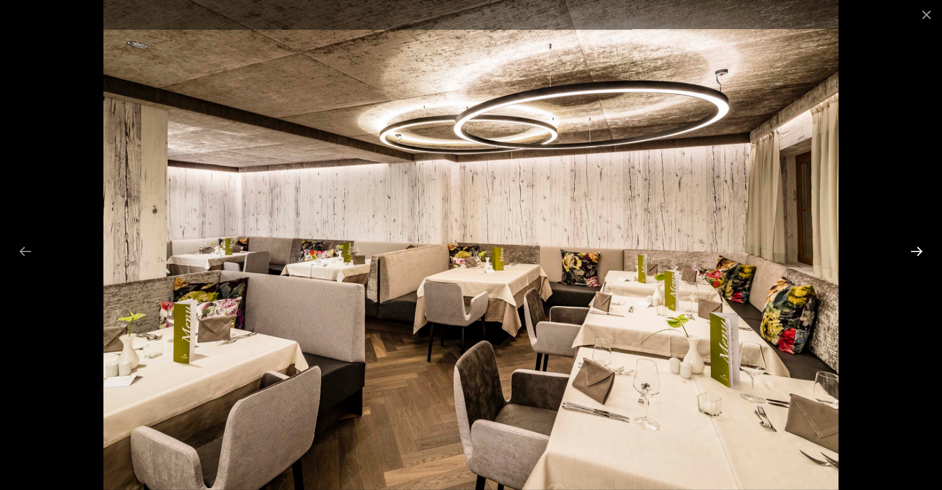
click at [922, 249] on button "Next slide" at bounding box center [917, 251] width 26 height 24
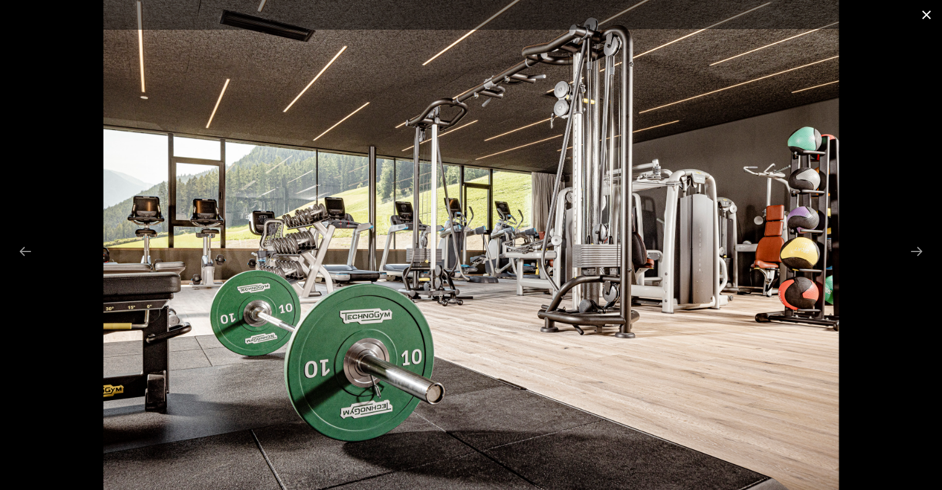
click at [919, 2] on button "Close gallery" at bounding box center [926, 14] width 31 height 29
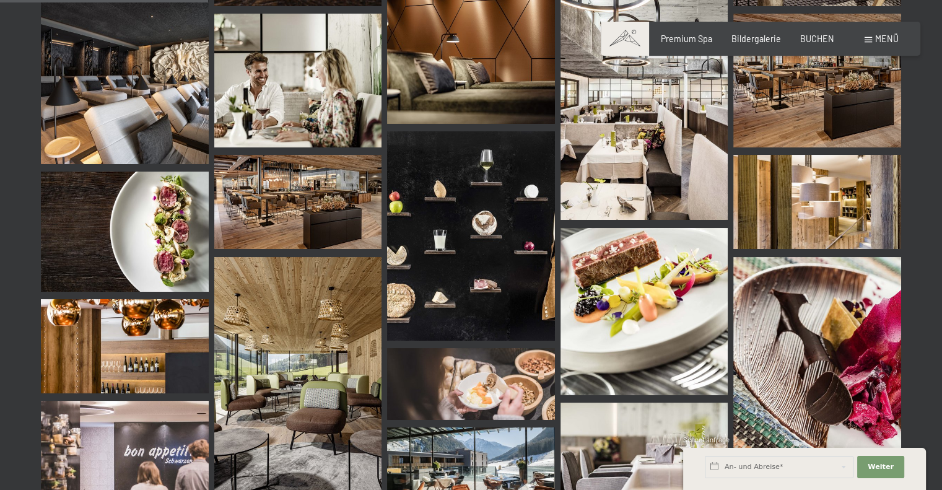
scroll to position [512, 0]
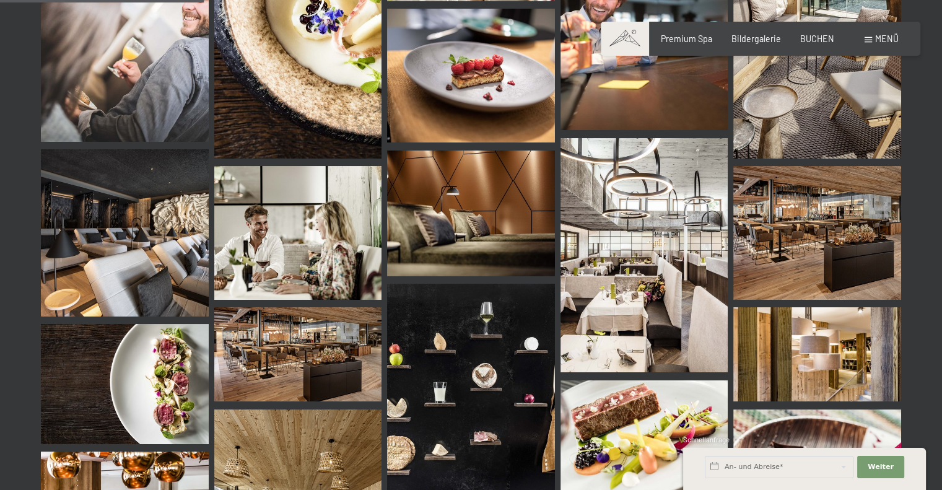
click at [294, 336] on img at bounding box center [298, 354] width 168 height 94
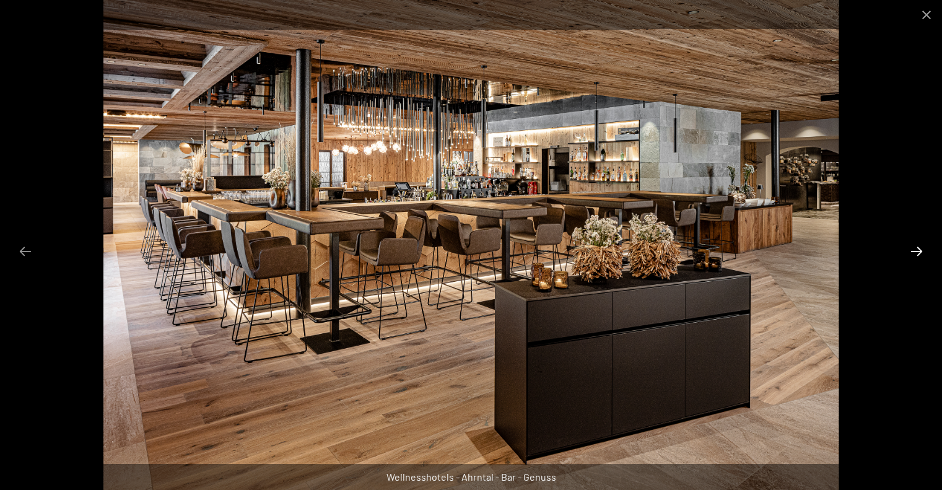
click at [917, 245] on button "Next slide" at bounding box center [917, 251] width 26 height 24
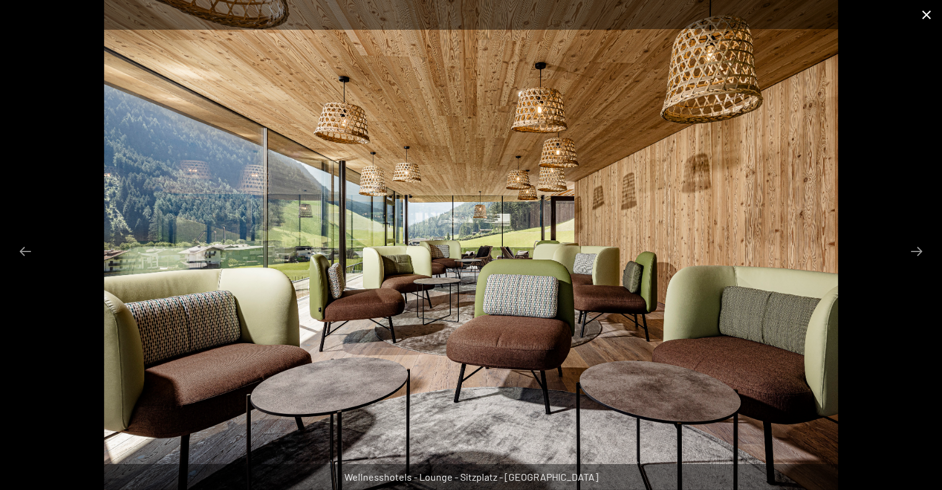
click at [922, 12] on button "Close gallery" at bounding box center [926, 14] width 31 height 29
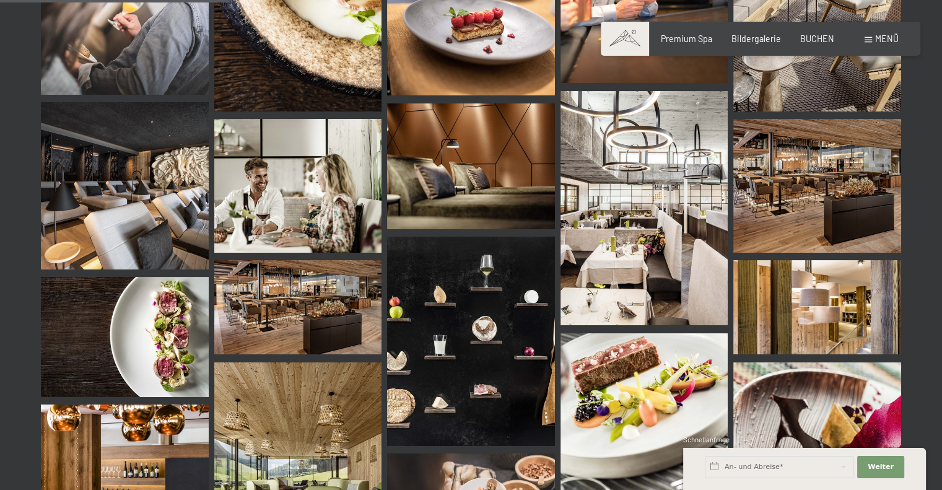
scroll to position [574, 0]
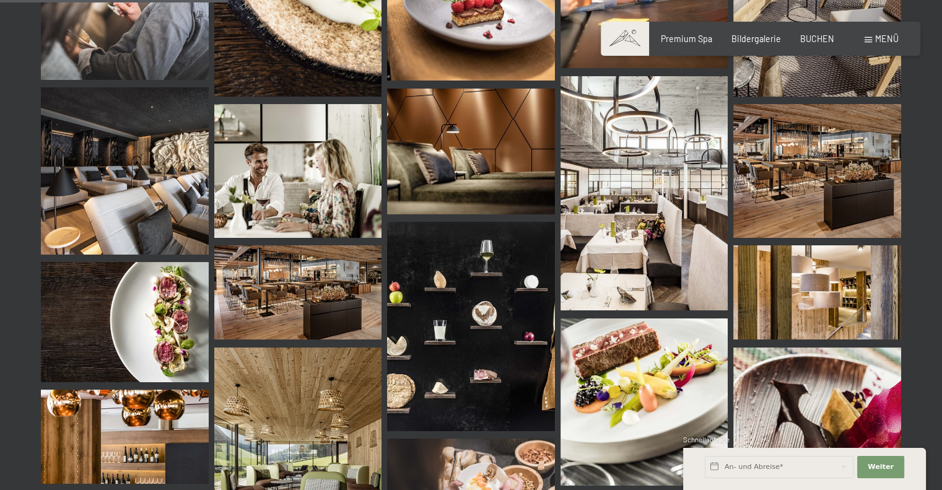
click at [628, 247] on img at bounding box center [645, 193] width 168 height 235
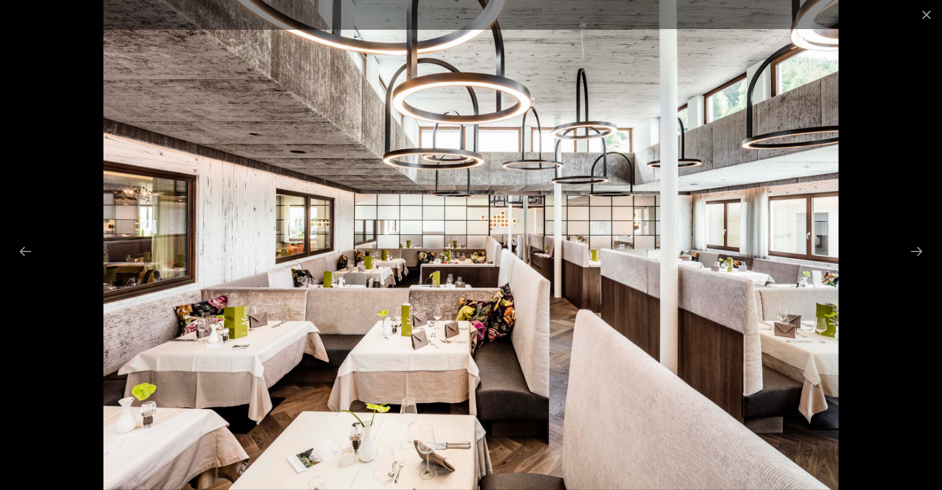
scroll to position [78, 0]
click at [927, 12] on button "Close gallery" at bounding box center [926, 14] width 31 height 29
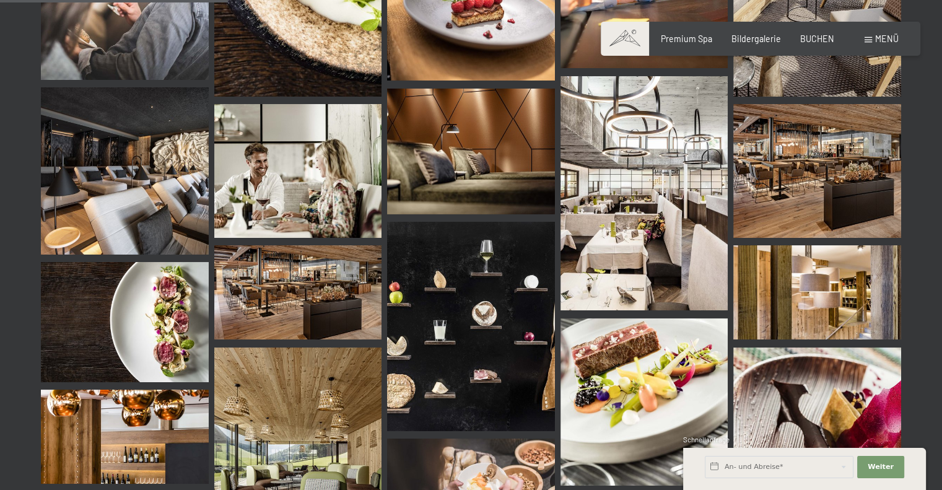
click at [300, 188] on img at bounding box center [298, 171] width 168 height 134
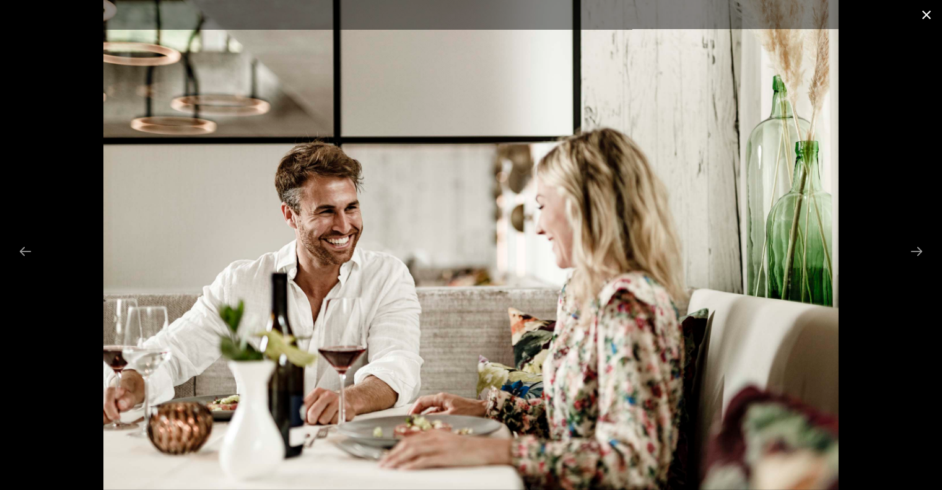
click at [927, 14] on button "Close gallery" at bounding box center [926, 14] width 31 height 29
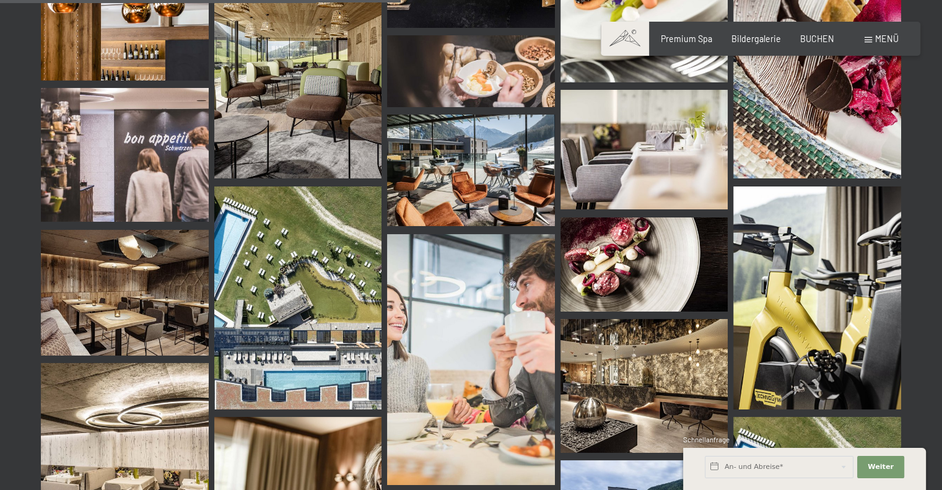
scroll to position [1007, 0]
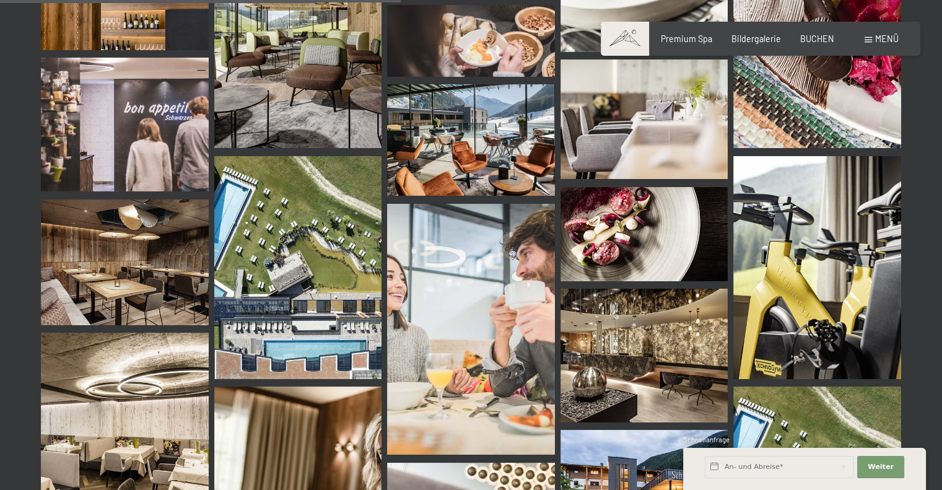
click at [653, 122] on img at bounding box center [645, 119] width 168 height 120
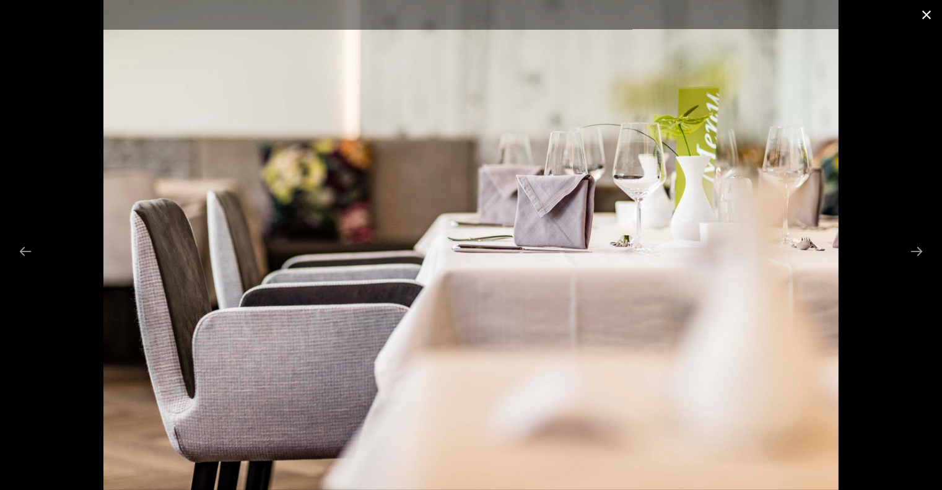
click at [927, 13] on button "Close gallery" at bounding box center [926, 14] width 31 height 29
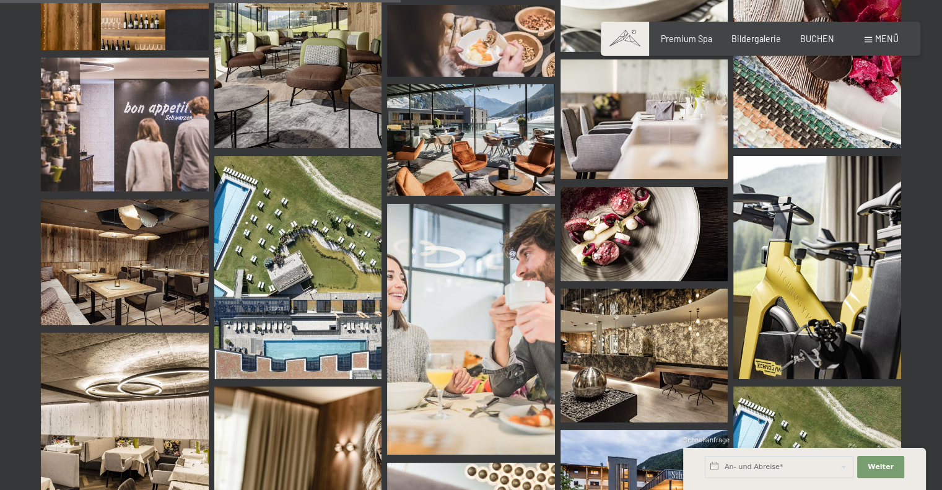
click at [150, 279] on img at bounding box center [125, 262] width 168 height 126
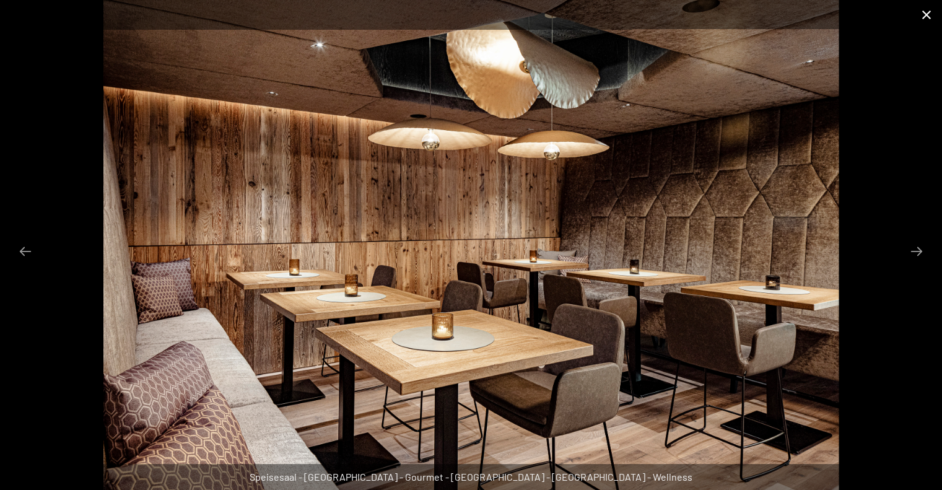
click at [925, 12] on button "Close gallery" at bounding box center [926, 14] width 31 height 29
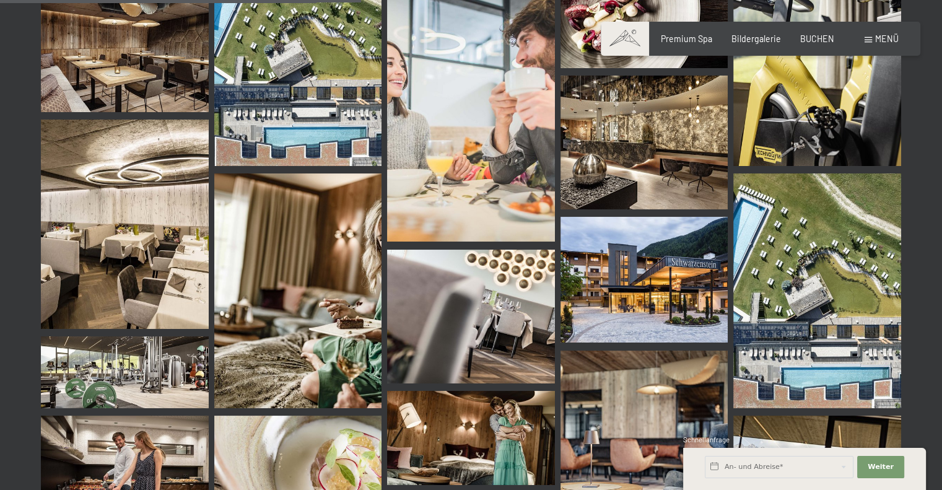
scroll to position [0, 0]
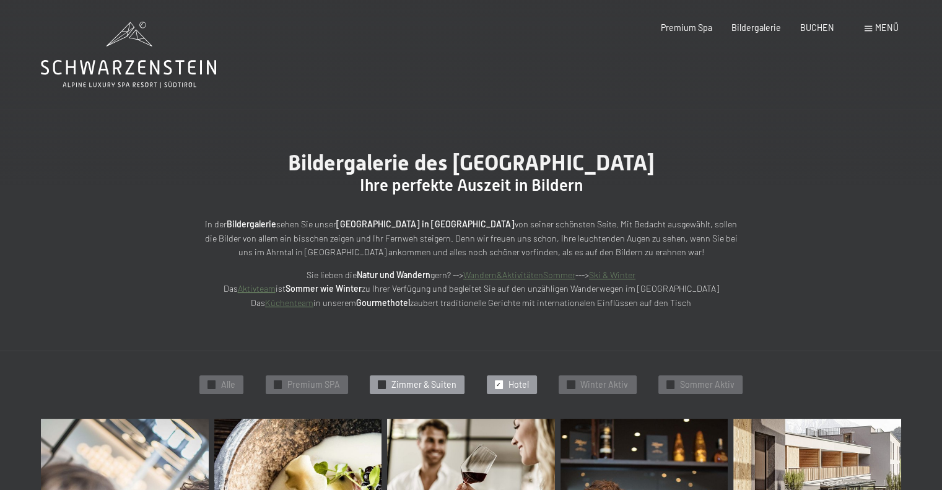
click at [383, 385] on span "✓" at bounding box center [382, 384] width 5 height 7
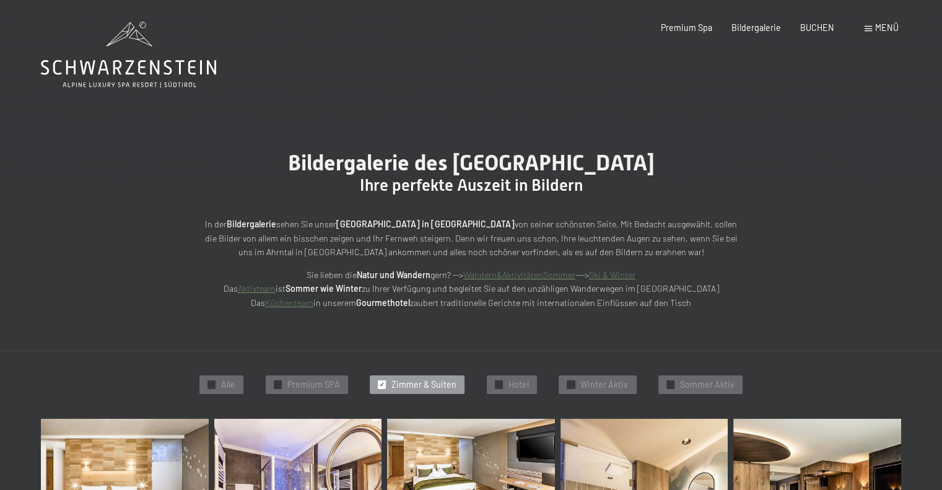
click at [888, 28] on span "Menü" at bounding box center [887, 27] width 24 height 11
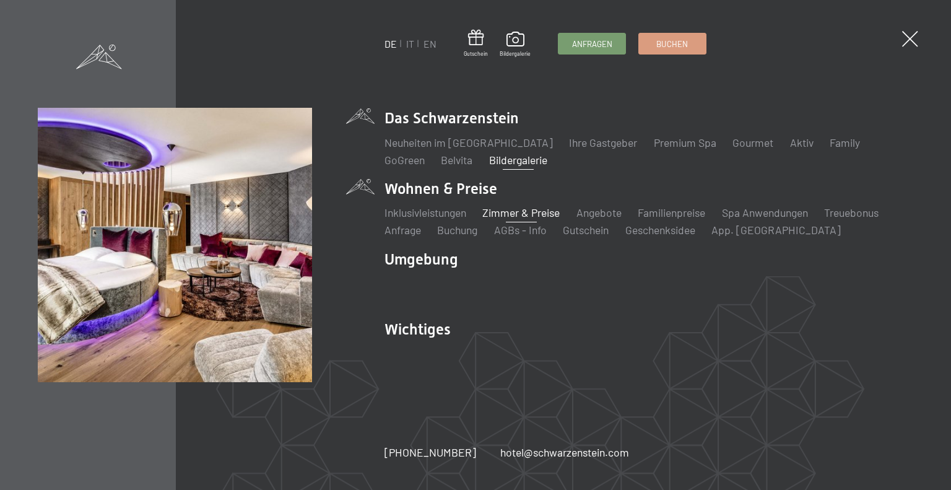
click at [525, 212] on link "Zimmer & Preise" at bounding box center [520, 213] width 77 height 14
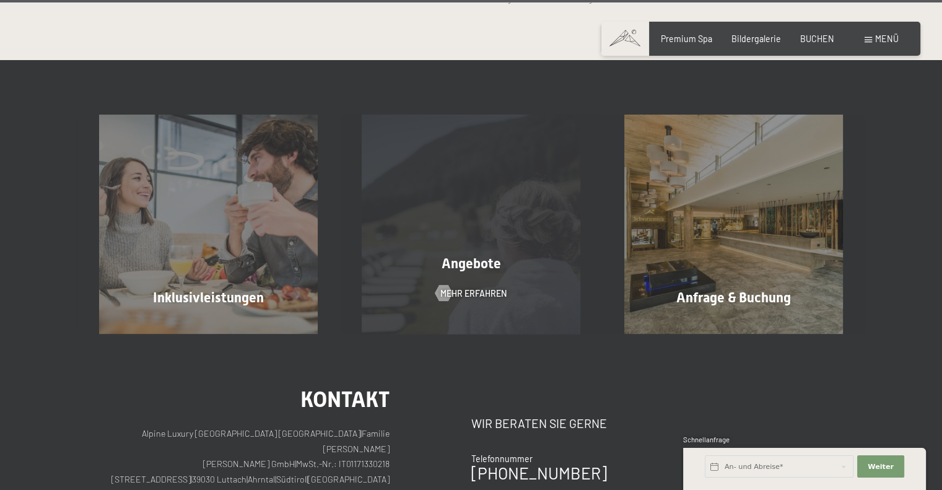
scroll to position [3501, 0]
